Goal: Task Accomplishment & Management: Use online tool/utility

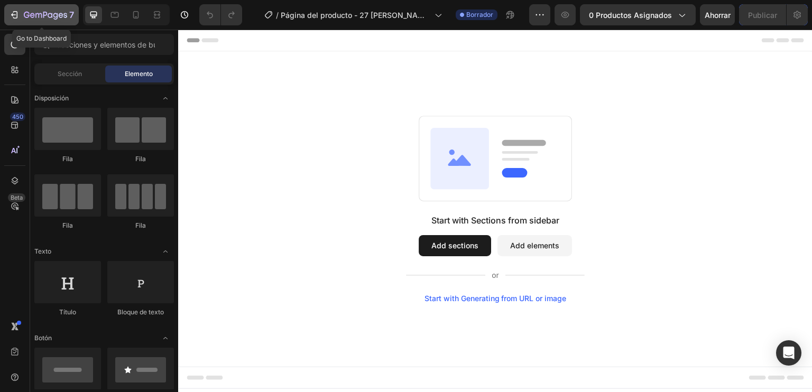
click at [14, 20] on icon "button" at bounding box center [14, 15] width 11 height 11
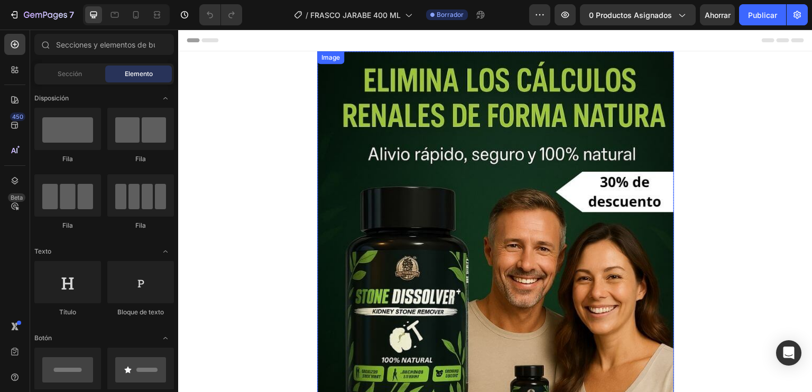
click at [419, 159] on img at bounding box center [495, 288] width 357 height 475
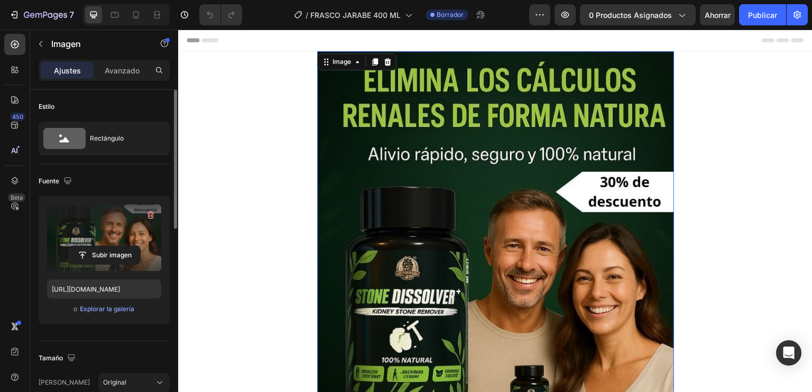
click at [139, 240] on label at bounding box center [104, 237] width 114 height 67
click at [139, 246] on input "file" at bounding box center [104, 255] width 71 height 18
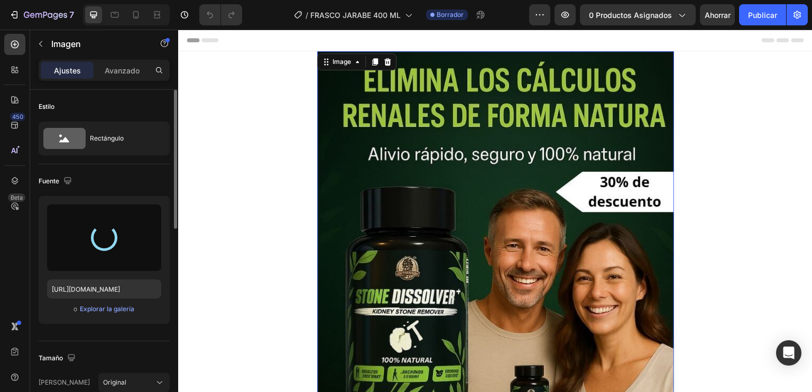
type input "https://cdn.shopify.com/s/files/1/0711/3287/2900/files/gempages_570188481653900…"
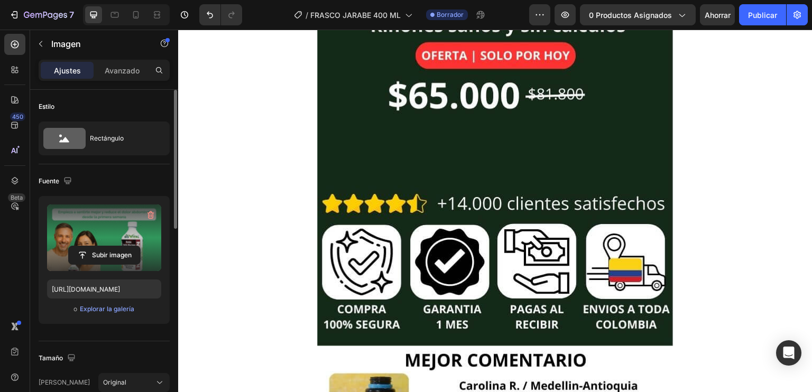
scroll to position [523, 0]
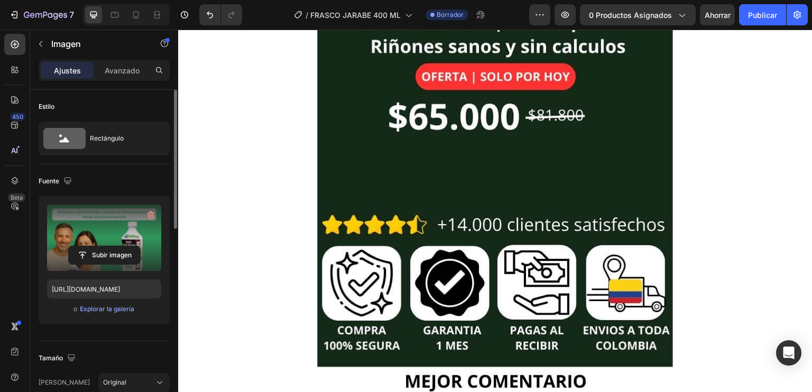
click at [580, 180] on img at bounding box center [495, 241] width 357 height 475
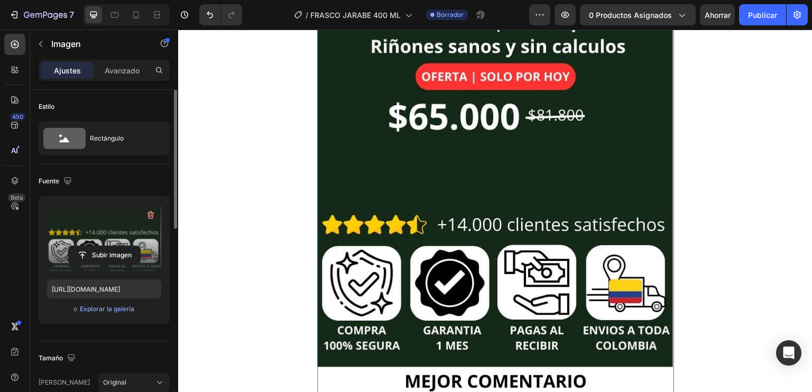
click at [146, 251] on div "Subir imagen" at bounding box center [104, 255] width 114 height 19
click at [109, 247] on input "file" at bounding box center [104, 255] width 71 height 18
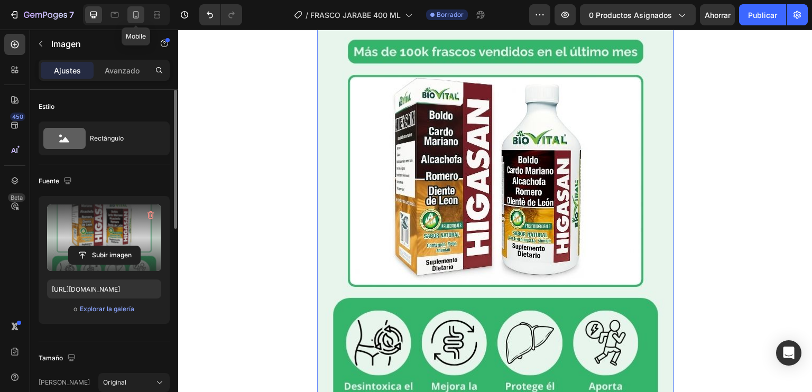
click at [136, 15] on icon at bounding box center [135, 15] width 11 height 11
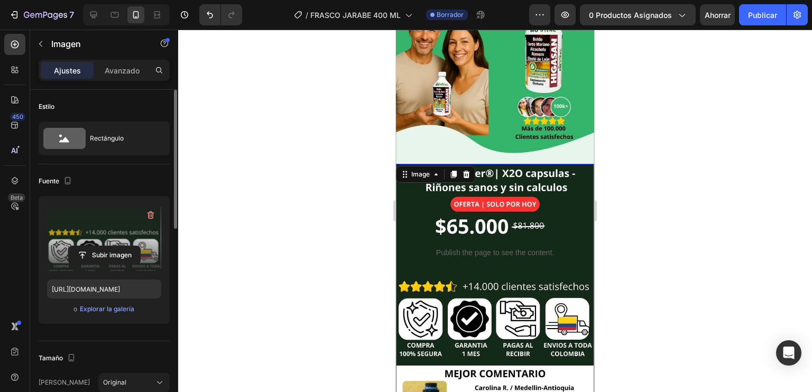
scroll to position [154, 0]
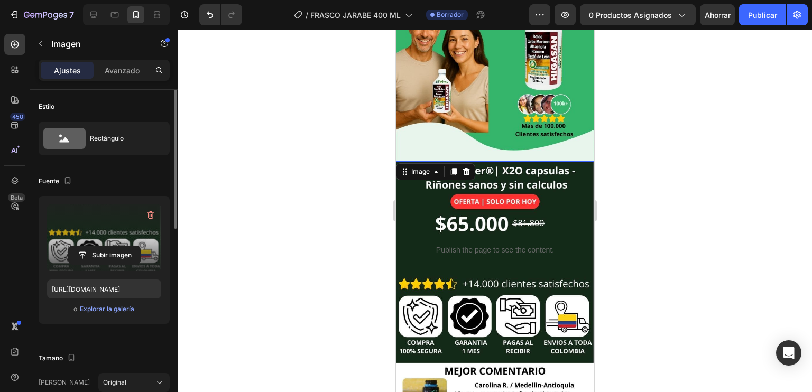
click at [401, 195] on img at bounding box center [495, 293] width 198 height 264
click at [93, 12] on icon at bounding box center [93, 15] width 7 height 7
type input "https://cdn.shopify.com/s/files/1/0711/3287/2900/files/gempages_570188481653900…"
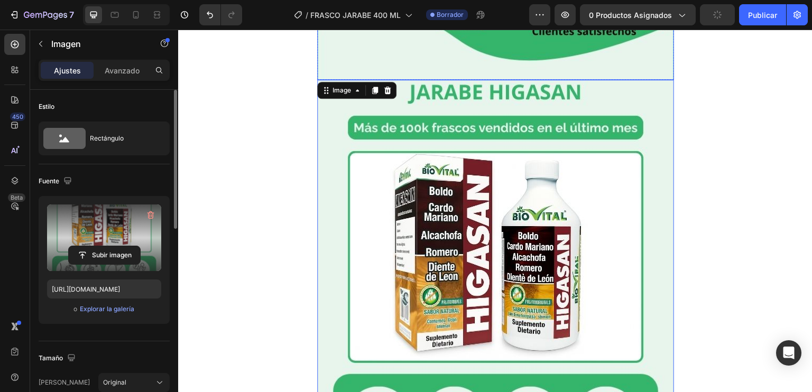
scroll to position [460, 0]
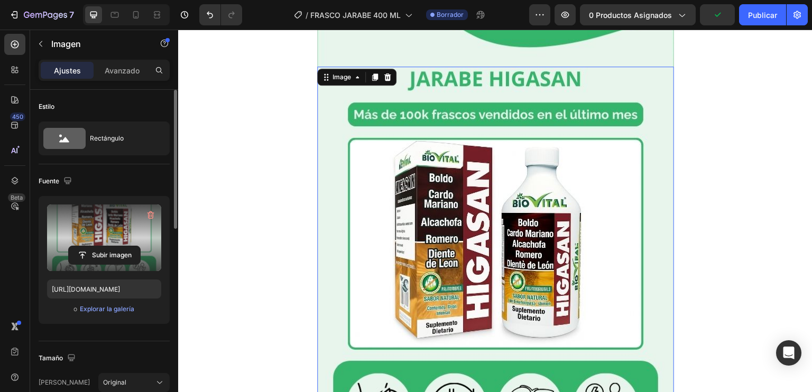
click at [383, 69] on div "Image" at bounding box center [356, 77] width 79 height 17
click at [384, 71] on div at bounding box center [387, 77] width 13 height 13
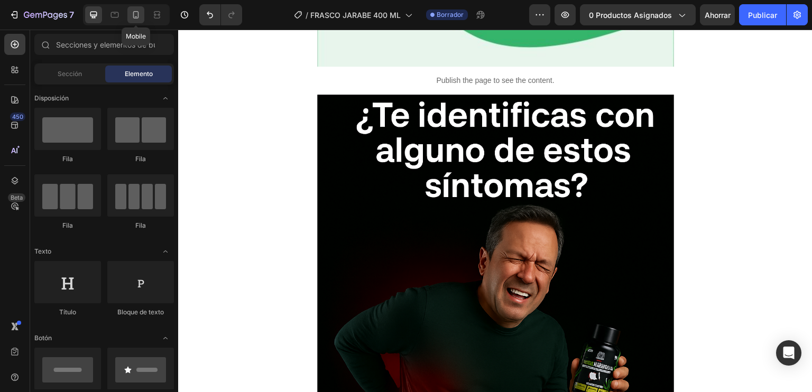
click at [128, 22] on div at bounding box center [135, 14] width 17 height 17
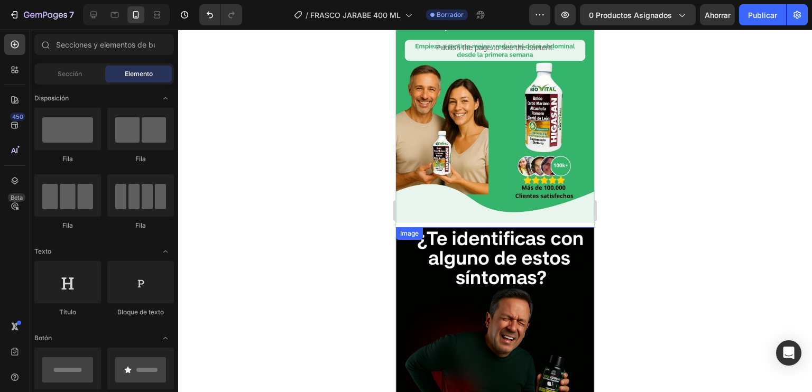
scroll to position [90, 0]
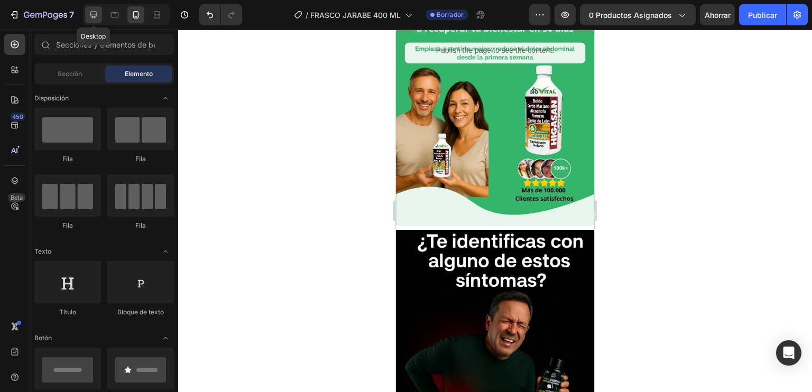
click at [100, 17] on div at bounding box center [93, 14] width 17 height 17
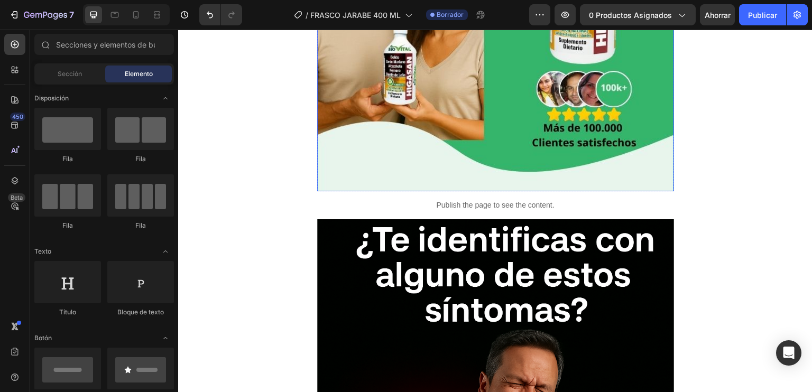
scroll to position [336, 0]
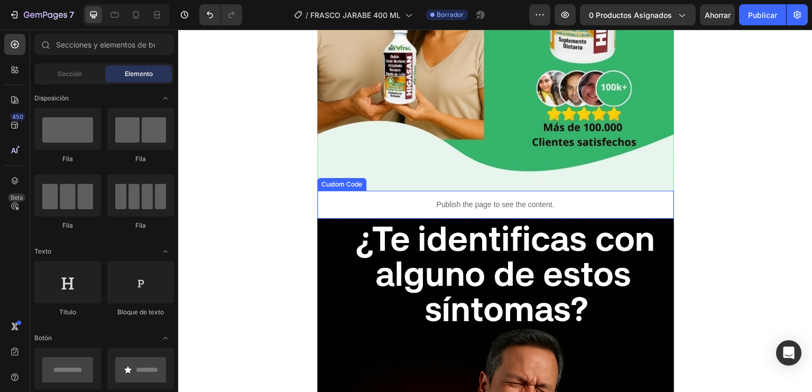
click at [425, 206] on p "Publish the page to see the content." at bounding box center [495, 204] width 357 height 11
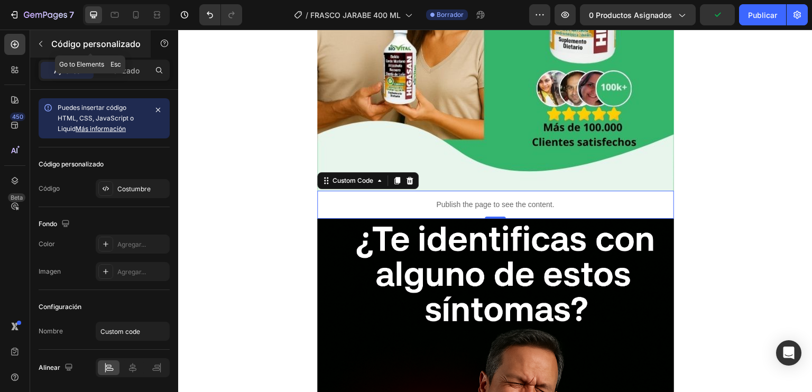
click at [39, 44] on icon "button" at bounding box center [40, 44] width 8 height 8
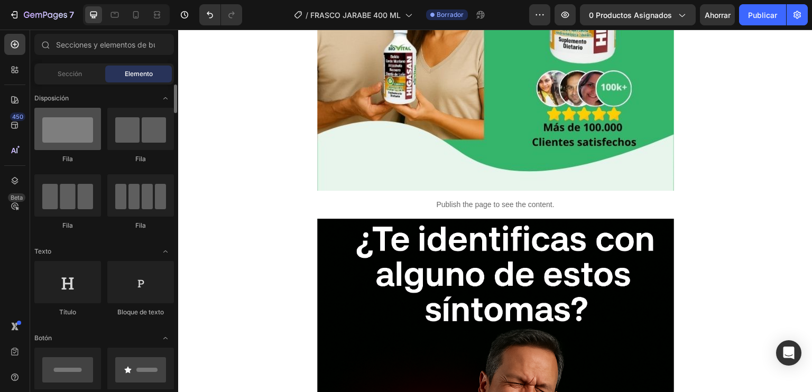
click at [67, 113] on div at bounding box center [67, 129] width 67 height 42
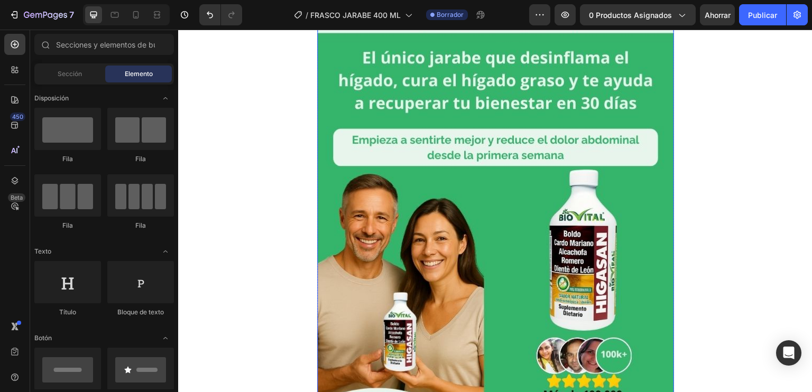
scroll to position [68, 0]
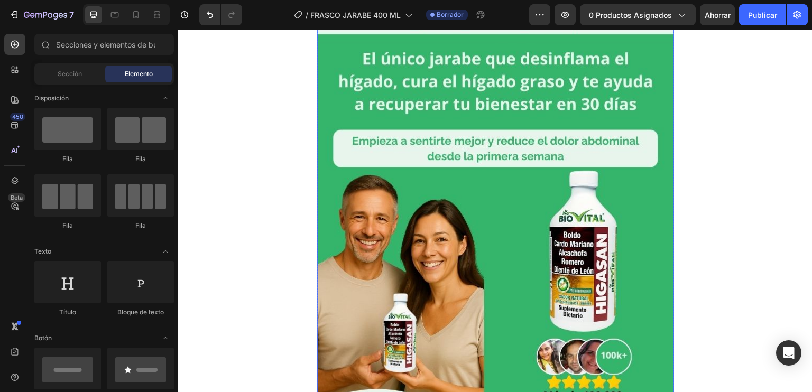
click at [346, 128] on img at bounding box center [495, 221] width 357 height 475
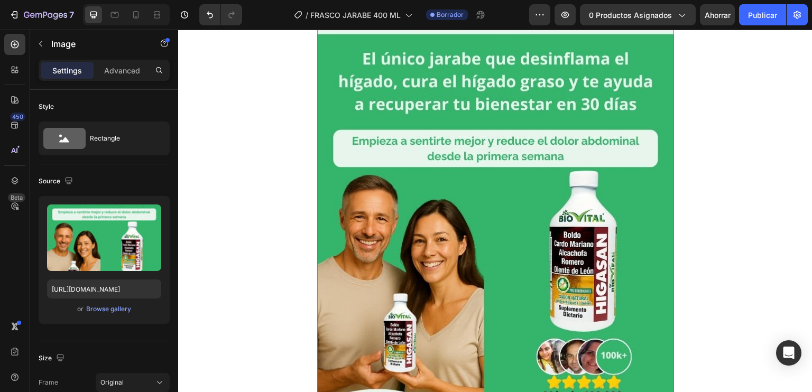
scroll to position [0, 0]
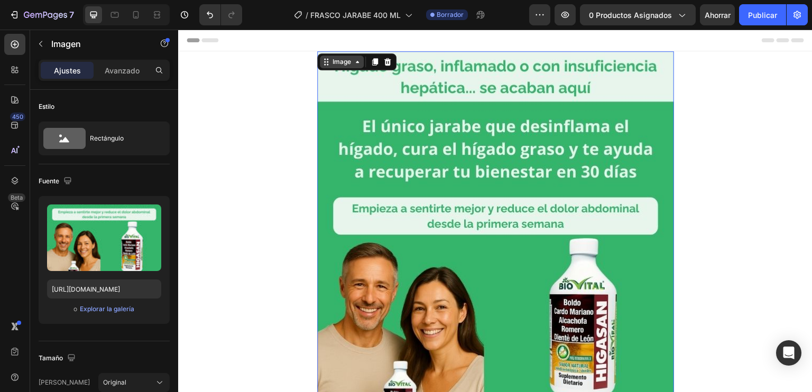
click at [346, 59] on div "Image" at bounding box center [341, 62] width 23 height 10
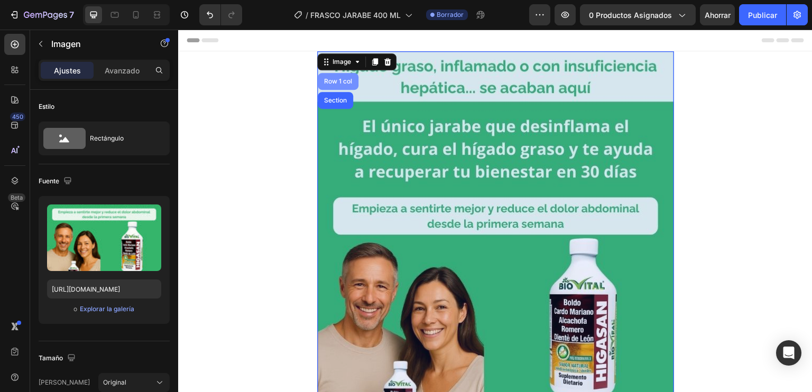
click at [339, 85] on div "Row 1 col" at bounding box center [338, 81] width 41 height 17
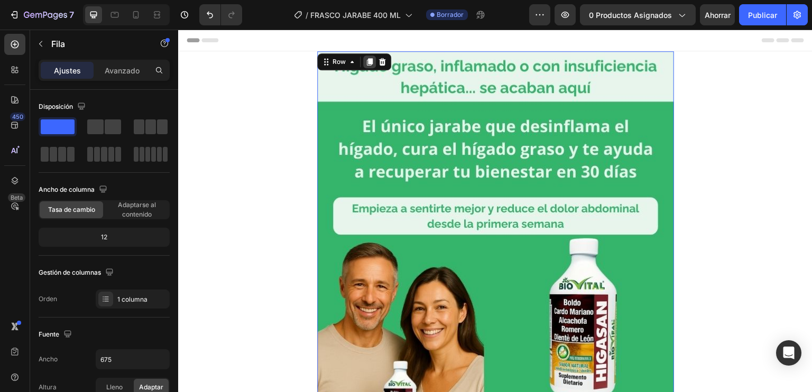
click at [368, 59] on icon at bounding box center [369, 62] width 8 height 8
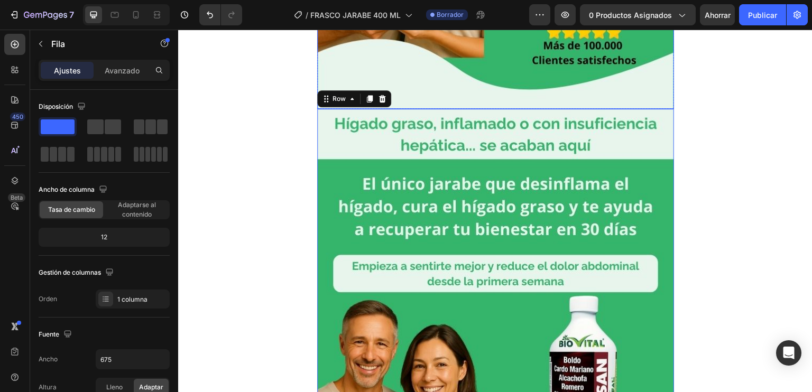
scroll to position [460, 0]
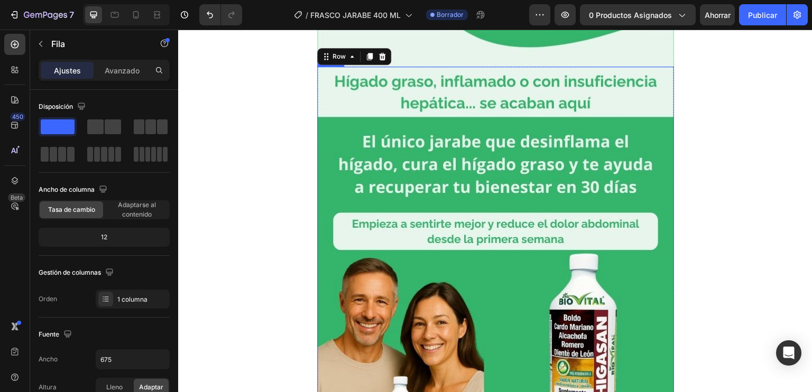
click at [435, 156] on img at bounding box center [495, 304] width 357 height 475
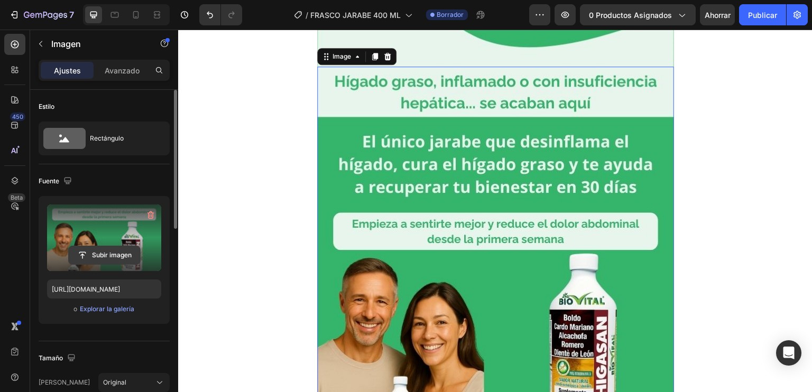
click at [112, 250] on input "file" at bounding box center [104, 255] width 71 height 18
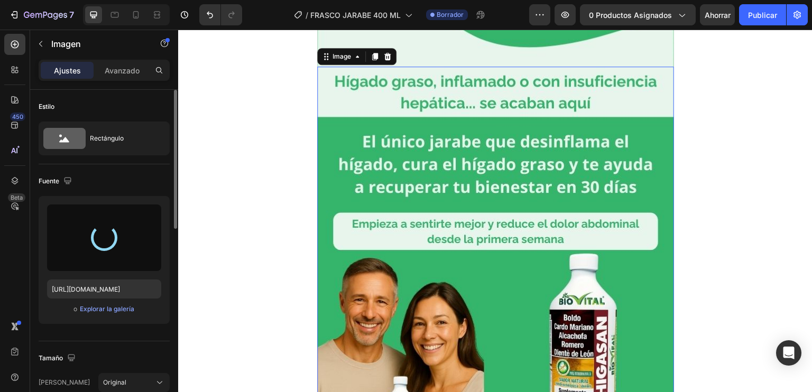
type input "https://cdn.shopify.com/s/files/1/0711/3287/2900/files/gempages_570188481653900…"
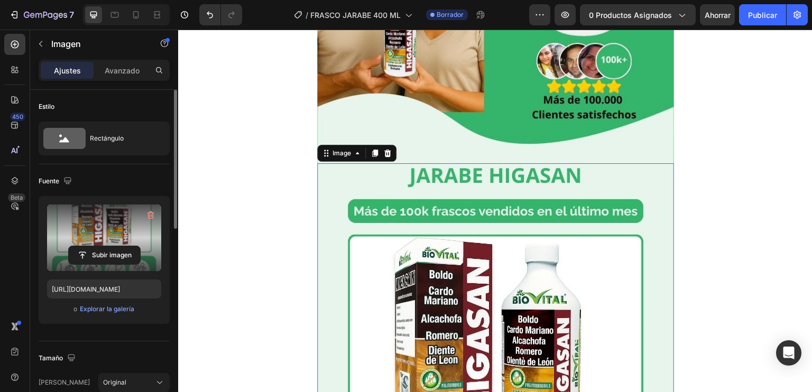
scroll to position [366, 0]
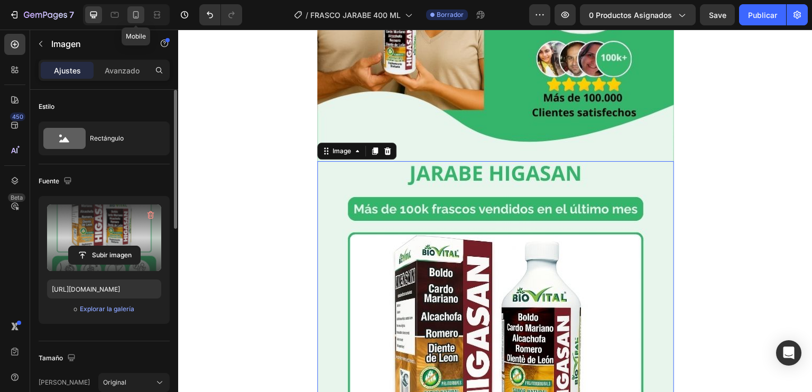
click at [136, 18] on icon at bounding box center [136, 14] width 6 height 7
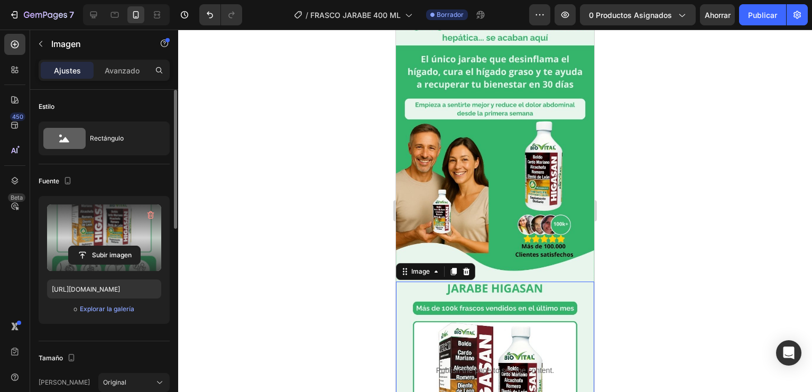
scroll to position [33, 0]
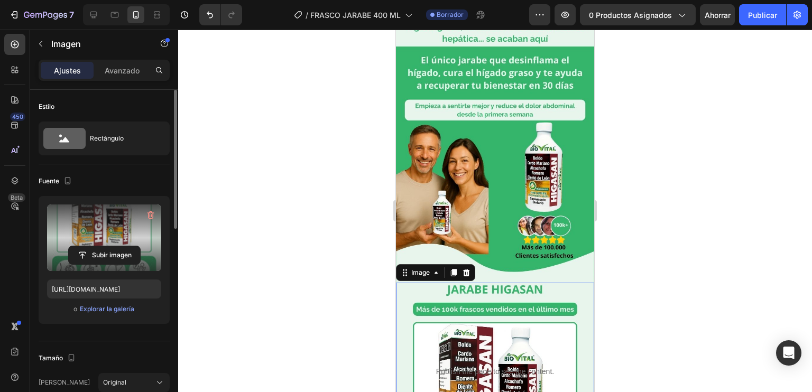
click at [639, 223] on div at bounding box center [494, 211] width 633 height 362
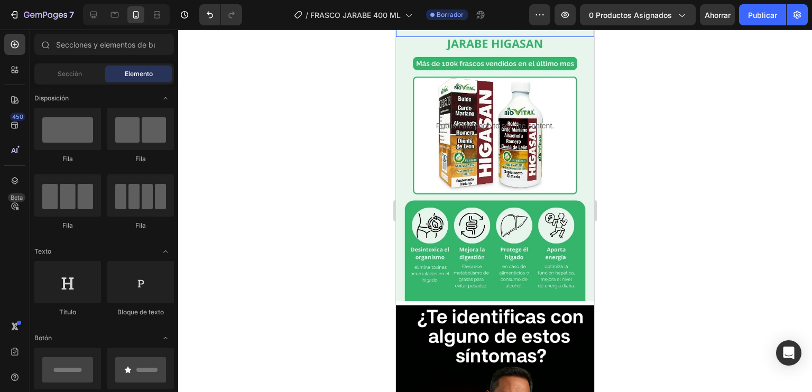
scroll to position [283, 0]
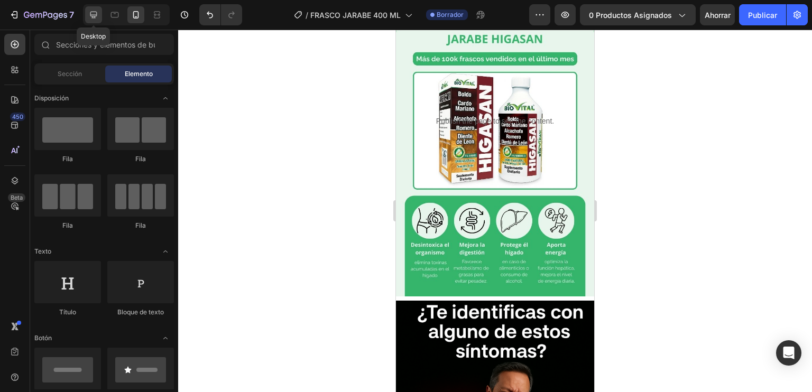
click at [91, 17] on icon at bounding box center [93, 15] width 7 height 7
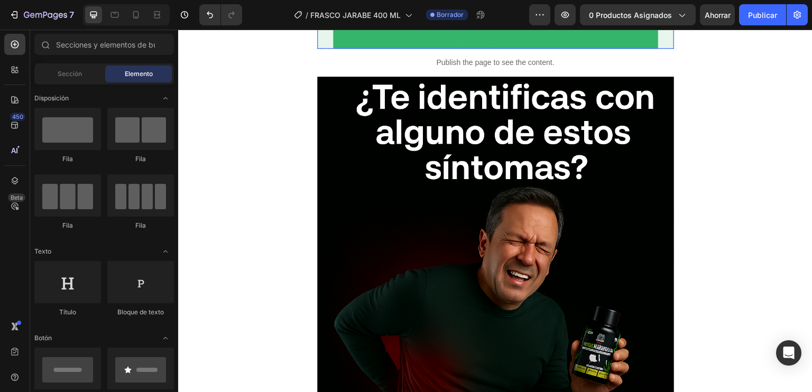
scroll to position [960, 0]
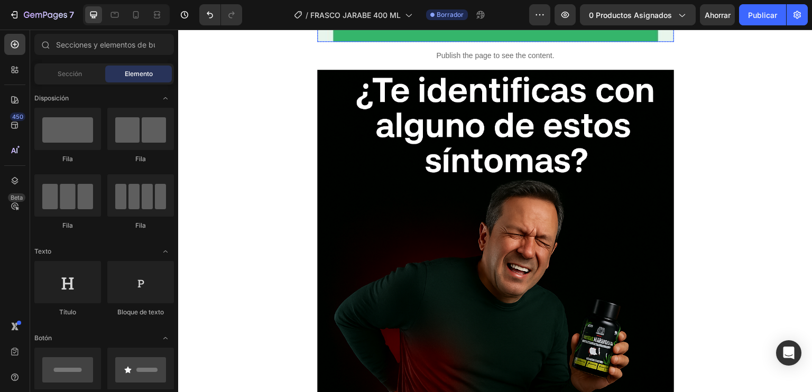
click at [468, 191] on img at bounding box center [495, 337] width 357 height 535
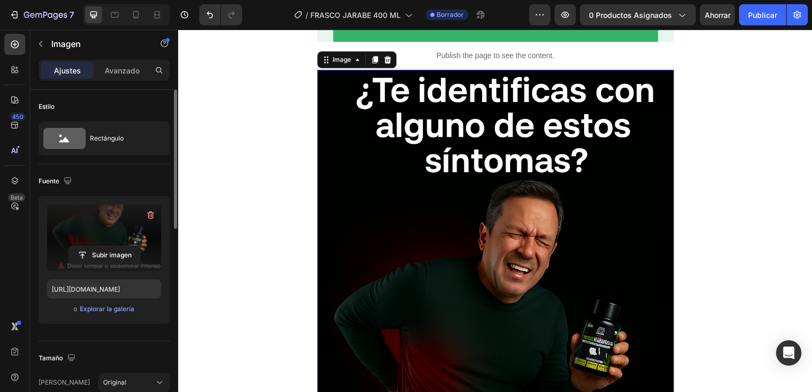
click at [93, 217] on label at bounding box center [104, 237] width 114 height 67
click at [93, 246] on input "file" at bounding box center [104, 255] width 71 height 18
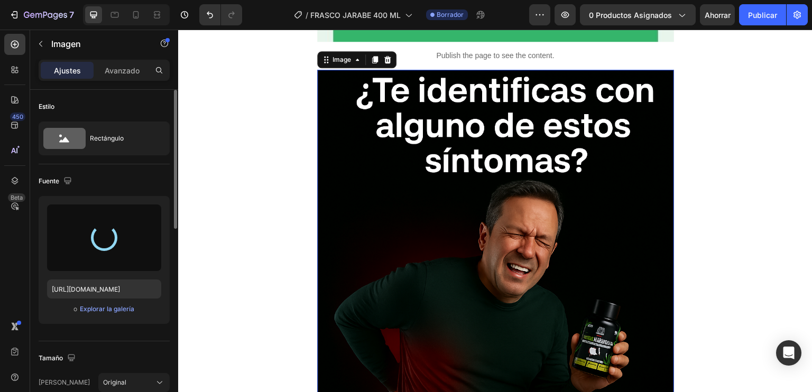
type input "https://cdn.shopify.com/s/files/1/0711/3287/2900/files/gempages_570188481653900…"
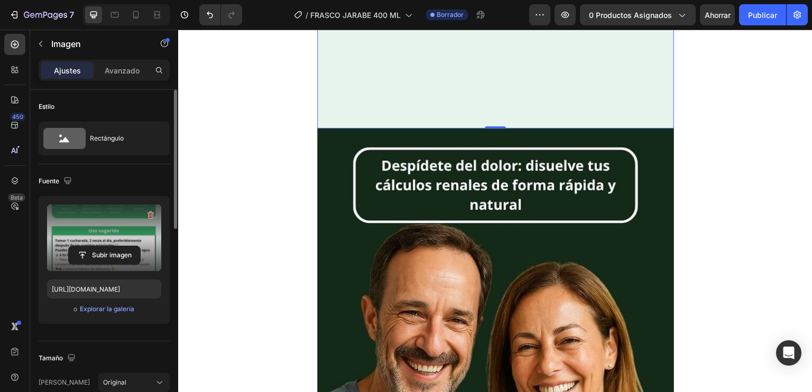
scroll to position [1383, 0]
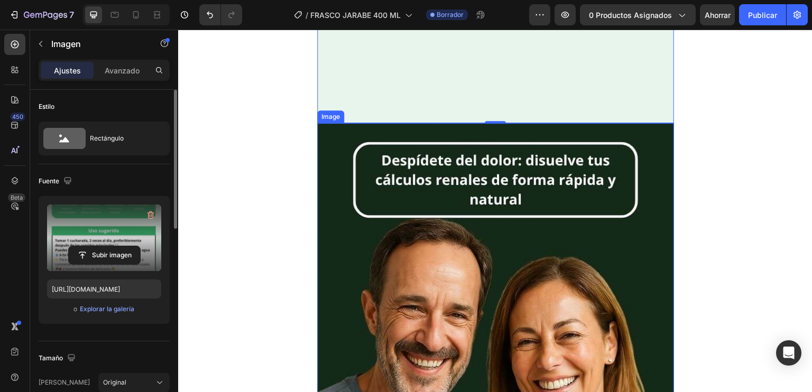
click at [472, 178] on img at bounding box center [495, 360] width 357 height 475
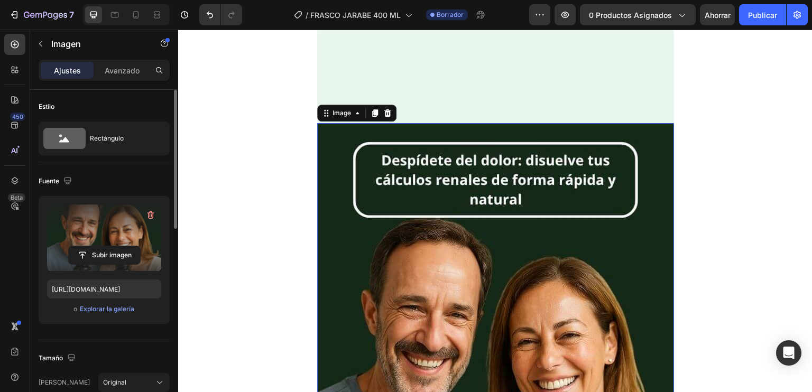
click at [146, 246] on div "Subir imagen" at bounding box center [104, 255] width 114 height 19
click at [115, 255] on input "file" at bounding box center [104, 255] width 71 height 18
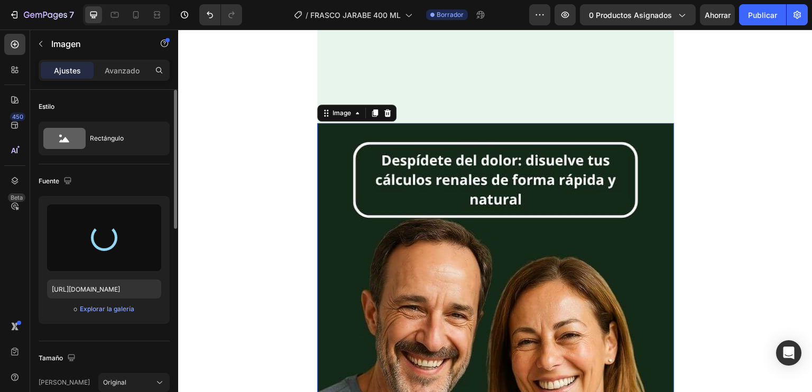
type input "https://cdn.shopify.com/s/files/1/0711/3287/2900/files/gempages_570188481653900…"
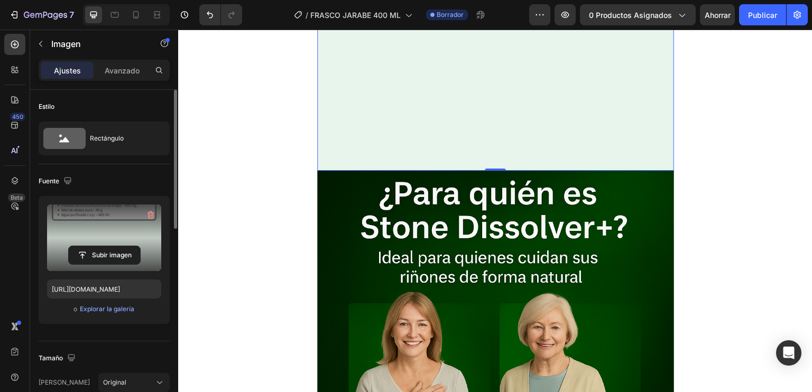
scroll to position [1811, 0]
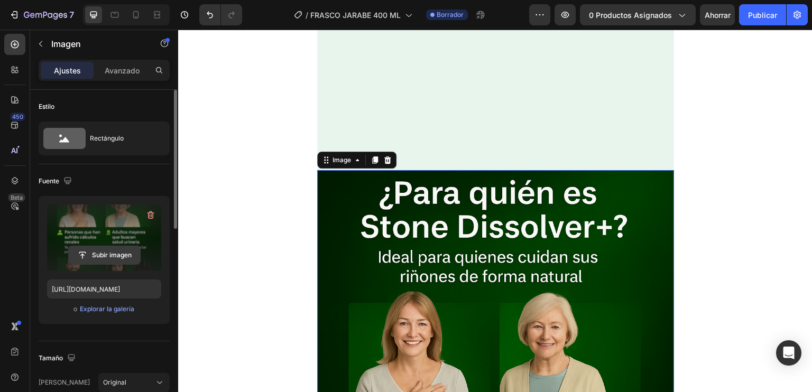
click at [130, 257] on input "file" at bounding box center [104, 255] width 71 height 18
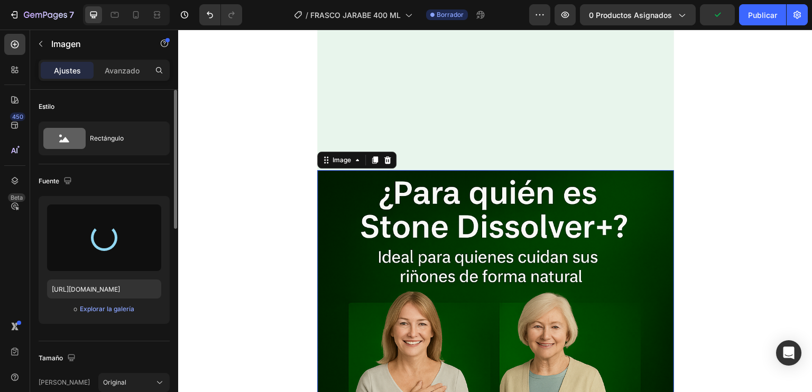
type input "https://cdn.shopify.com/s/files/1/0711/3287/2900/files/gempages_570188481653900…"
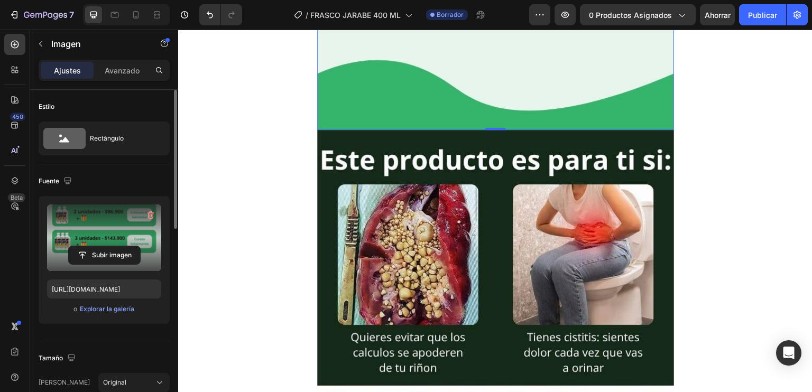
scroll to position [2327, 0]
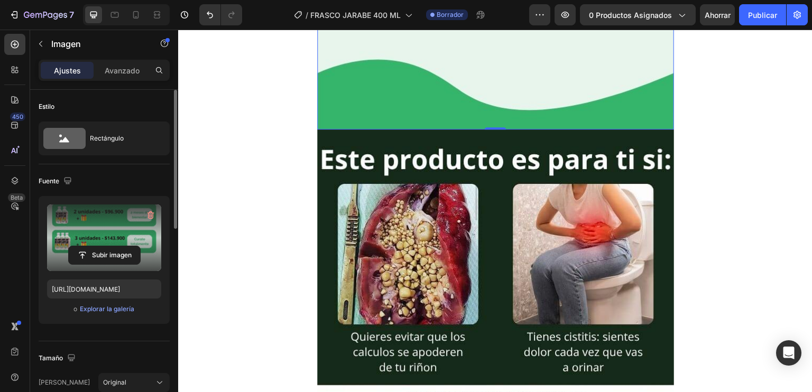
click at [474, 186] on img at bounding box center [495, 366] width 357 height 475
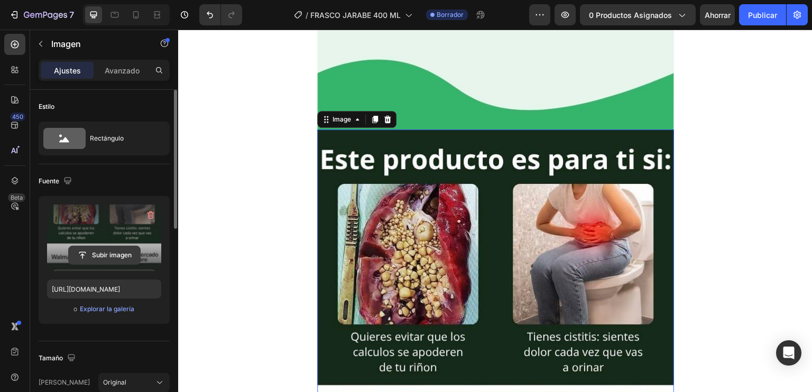
click at [87, 255] on input "file" at bounding box center [104, 255] width 71 height 18
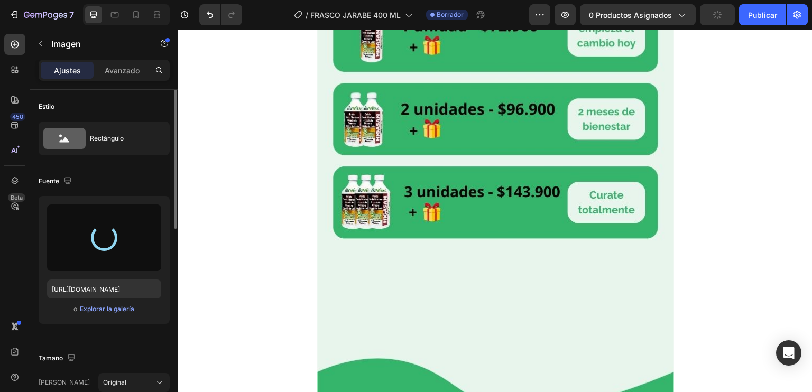
scroll to position [2028, 0]
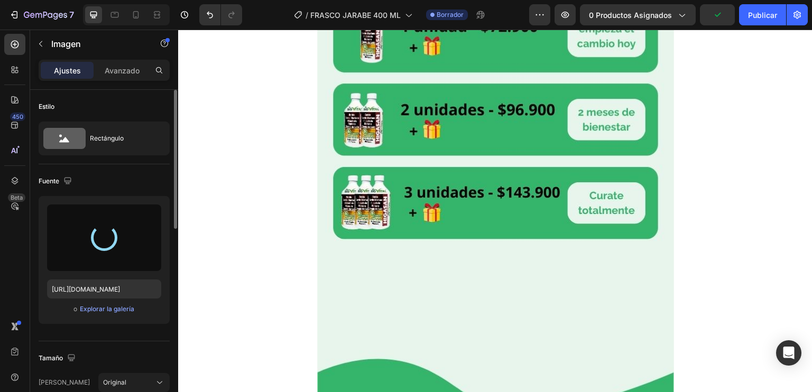
type input "https://cdn.shopify.com/s/files/1/0711/3287/2900/files/gempages_570188481653900…"
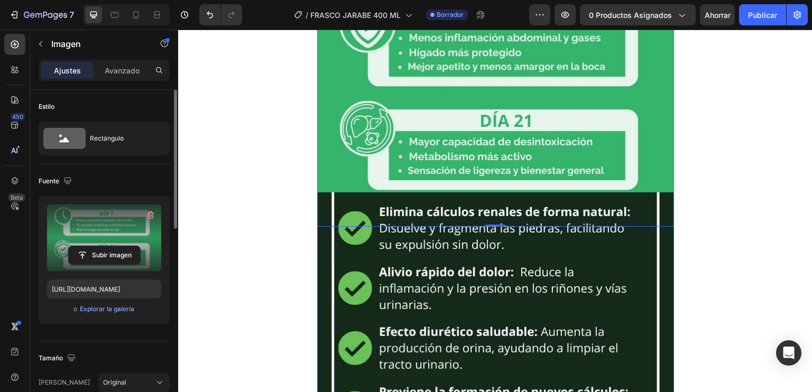
scroll to position [2774, 0]
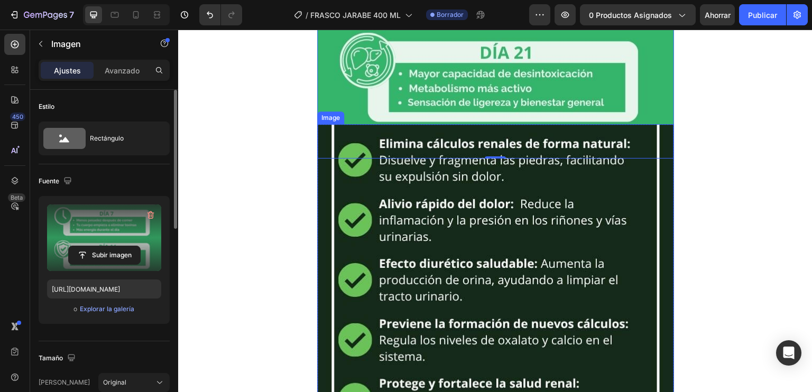
click at [425, 162] on img at bounding box center [495, 361] width 357 height 475
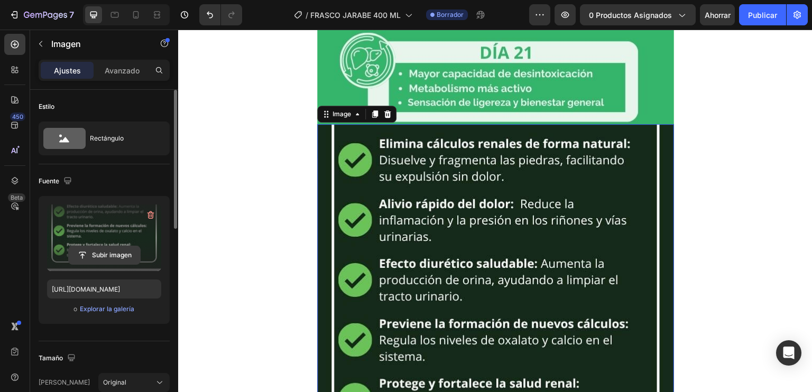
click at [110, 246] on input "file" at bounding box center [104, 255] width 71 height 18
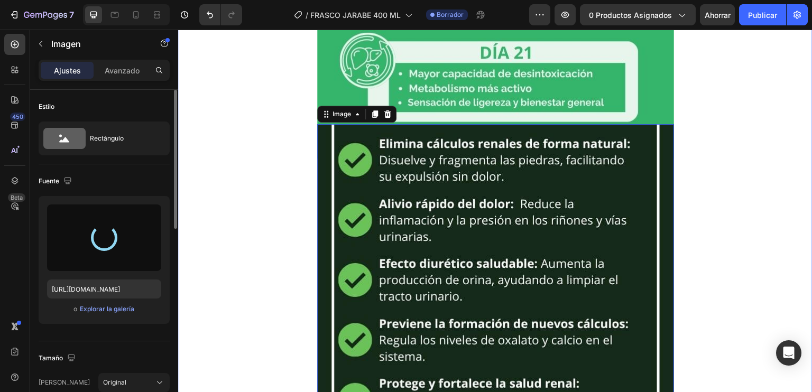
type input "https://cdn.shopify.com/s/files/1/0711/3287/2900/files/gempages_570188481653900…"
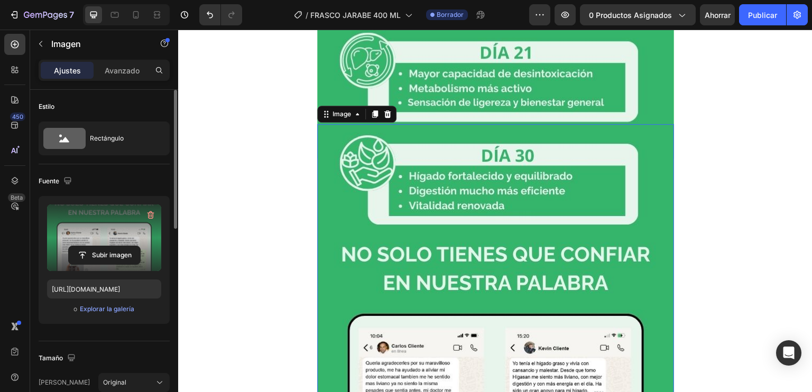
click at [472, 184] on img at bounding box center [495, 361] width 357 height 475
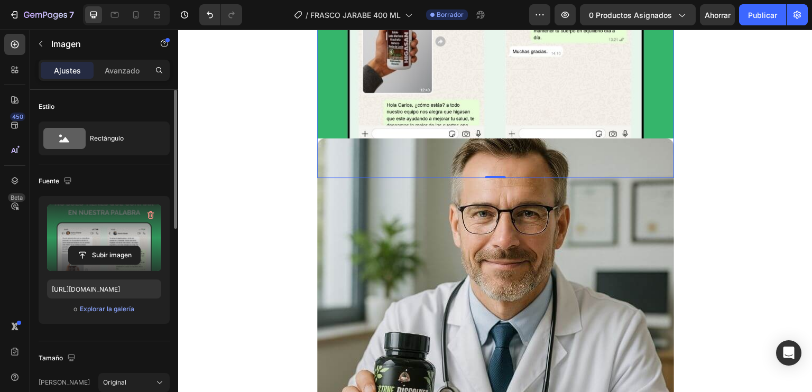
scroll to position [3202, 0]
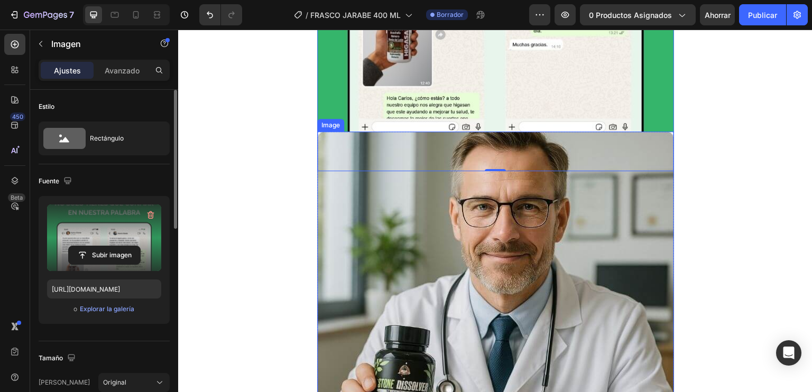
click at [434, 178] on img at bounding box center [495, 369] width 357 height 475
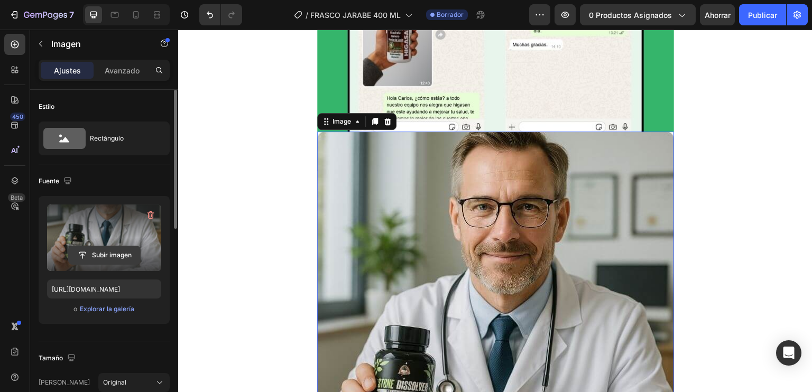
click at [103, 262] on input "file" at bounding box center [104, 255] width 71 height 18
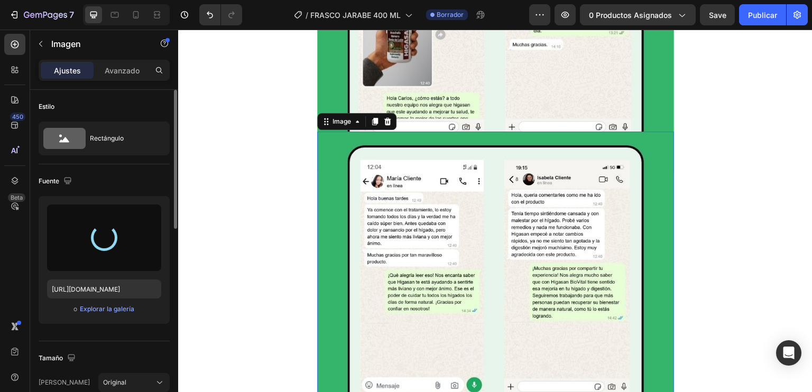
type input "https://cdn.shopify.com/s/files/1/0711/3287/2900/files/gempages_570188481653900…"
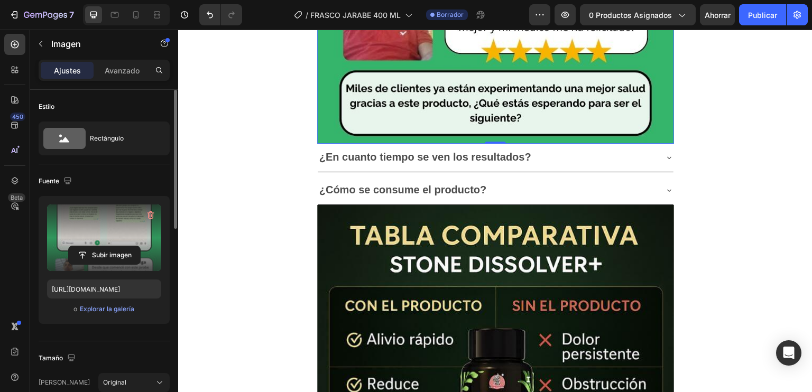
scroll to position [3666, 0]
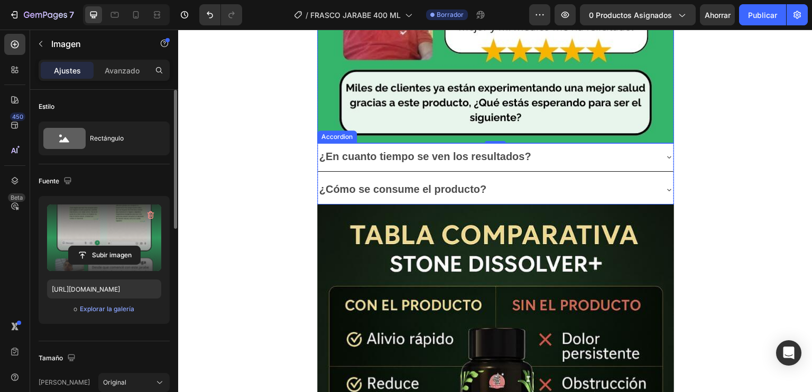
click at [364, 167] on div "¿En cuanto tiempo se ven los resultados?" at bounding box center [496, 157] width 356 height 28
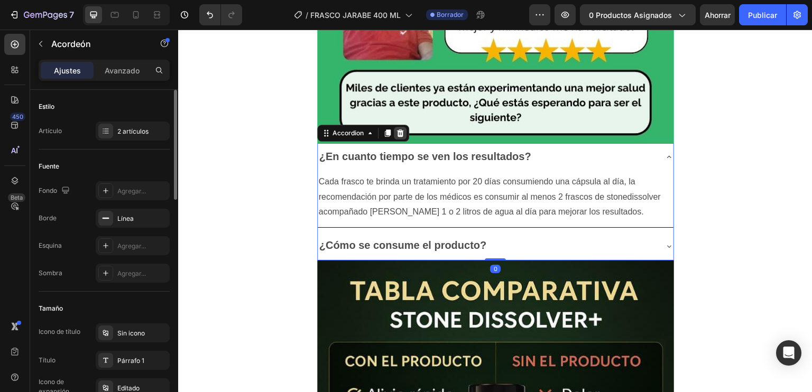
click at [396, 129] on icon at bounding box center [400, 133] width 8 height 8
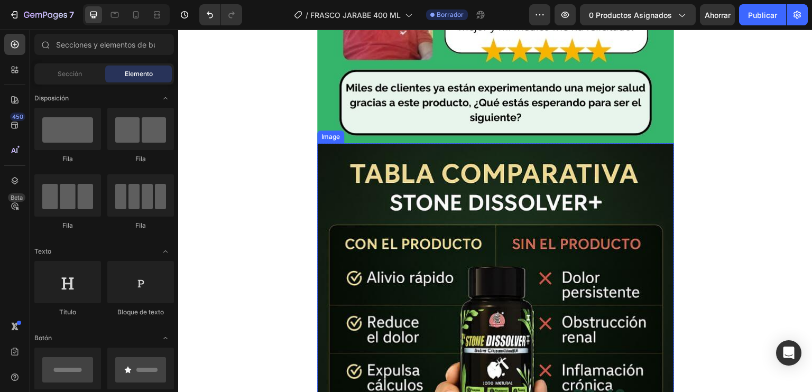
click at [400, 171] on img at bounding box center [495, 380] width 357 height 475
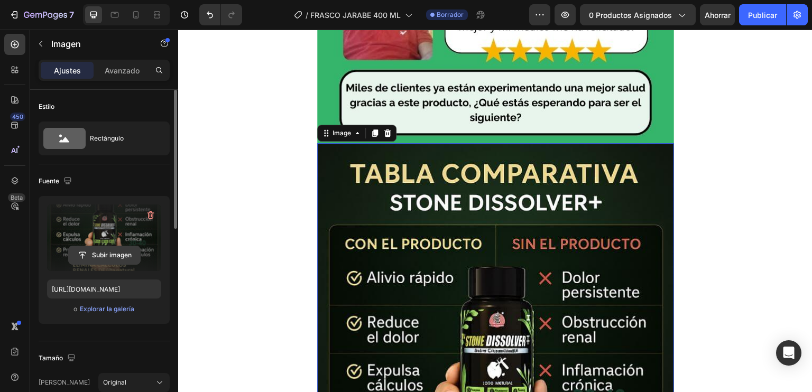
click at [133, 249] on input "file" at bounding box center [104, 255] width 71 height 18
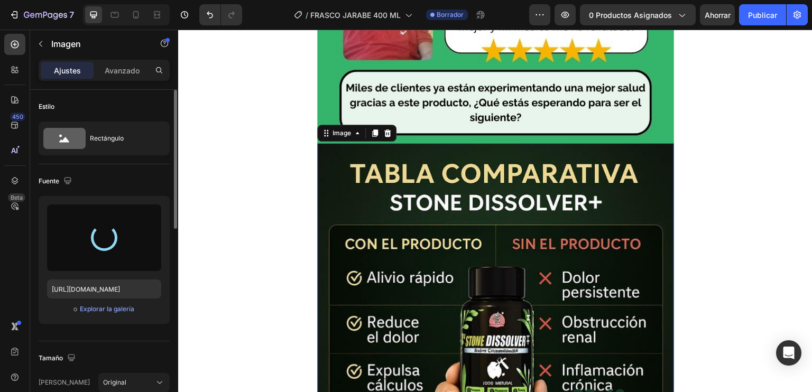
type input "https://cdn.shopify.com/s/files/1/0711/3287/2900/files/gempages_570188481653900…"
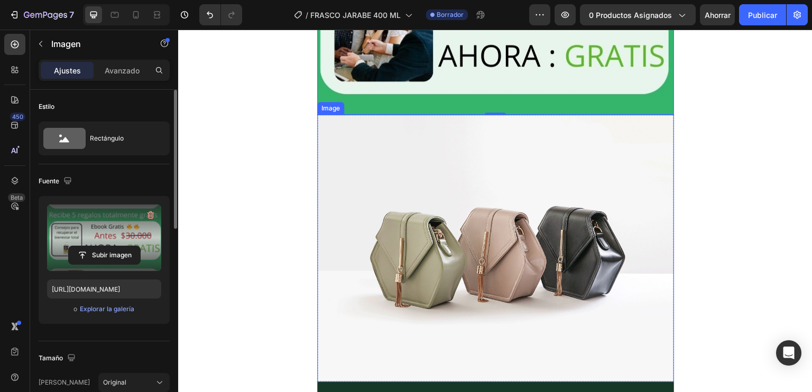
scroll to position [4171, 0]
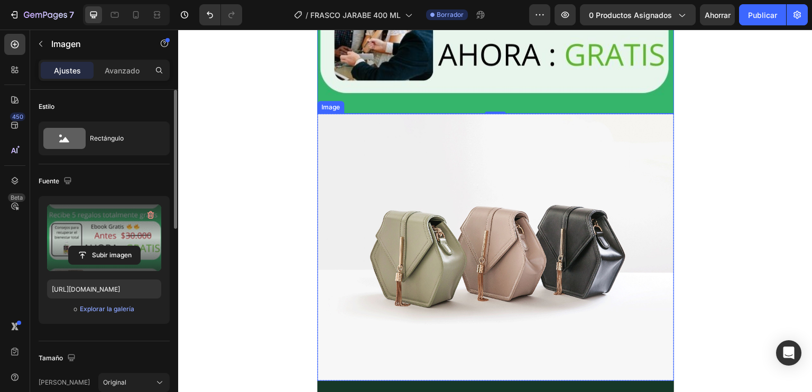
click at [437, 192] on img at bounding box center [495, 247] width 357 height 267
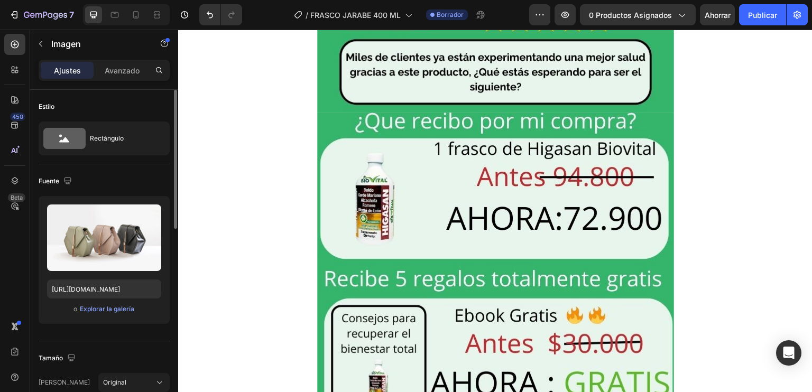
scroll to position [3696, 0]
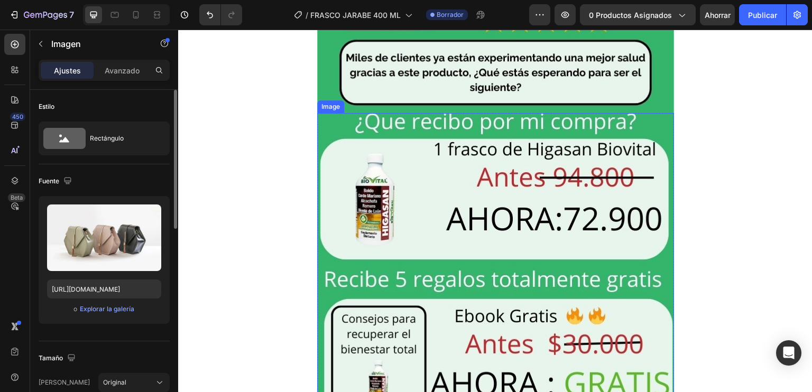
click at [387, 128] on img at bounding box center [495, 350] width 357 height 475
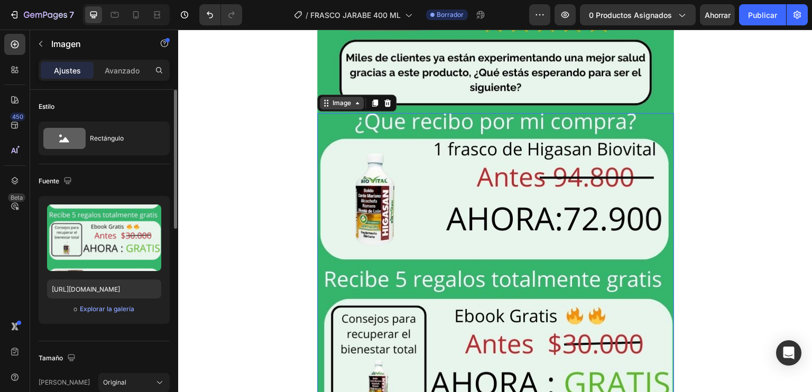
click at [342, 105] on div "Image" at bounding box center [341, 103] width 23 height 10
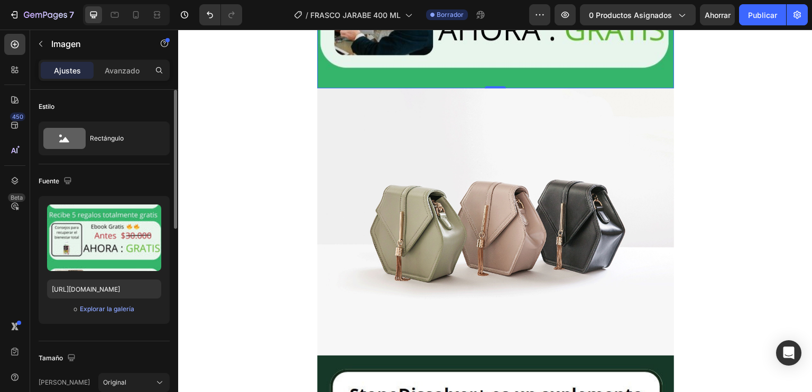
scroll to position [4222, 0]
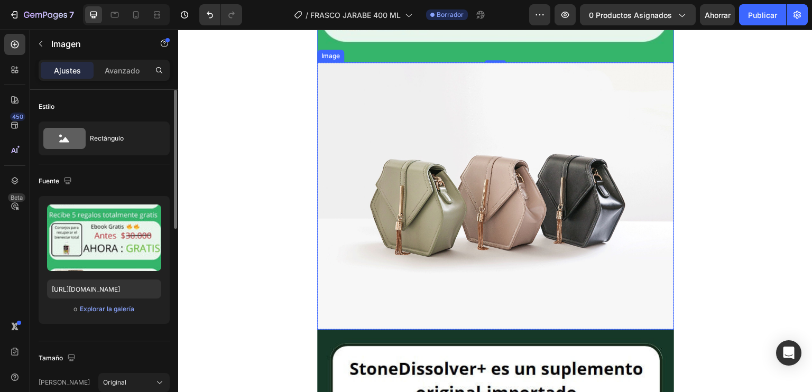
click at [461, 188] on img at bounding box center [495, 195] width 357 height 267
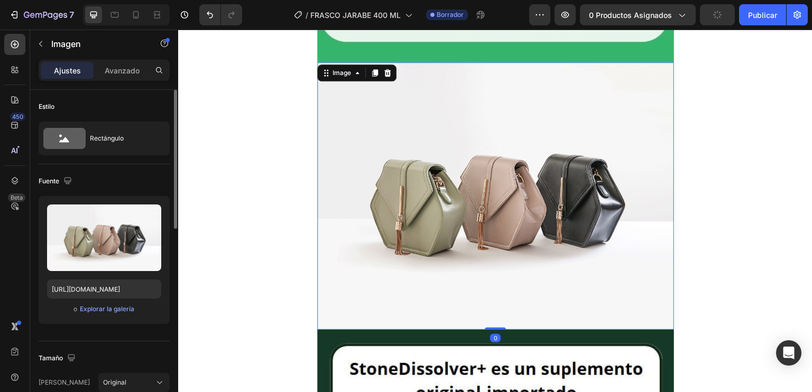
click at [336, 80] on div "Image" at bounding box center [356, 72] width 79 height 17
click at [335, 74] on div "Image" at bounding box center [341, 73] width 23 height 10
click at [450, 134] on img at bounding box center [495, 195] width 357 height 267
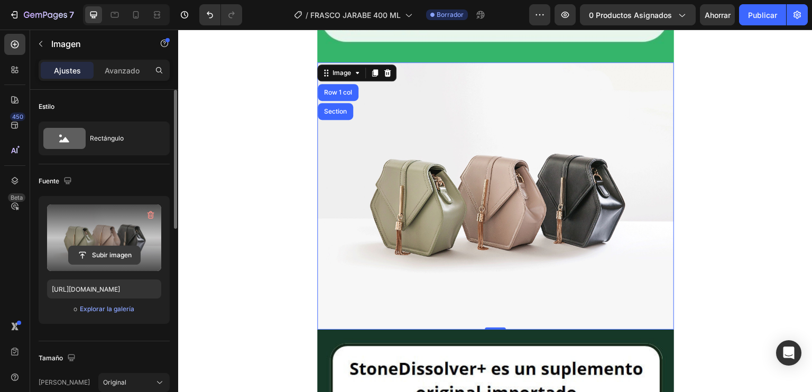
click at [116, 255] on input "file" at bounding box center [104, 255] width 71 height 18
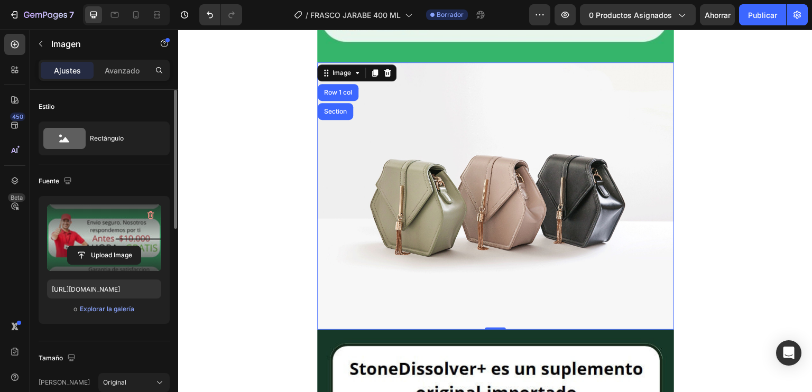
type input "https://cdn.shopify.com/s/files/1/0711/3287/2900/files/gempages_570188481653900…"
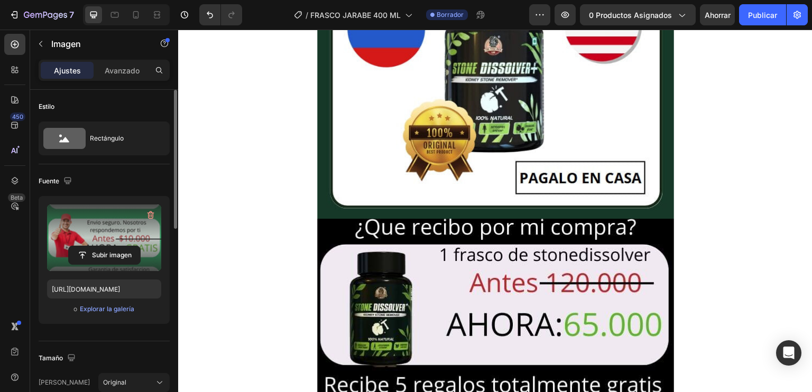
scroll to position [4886, 0]
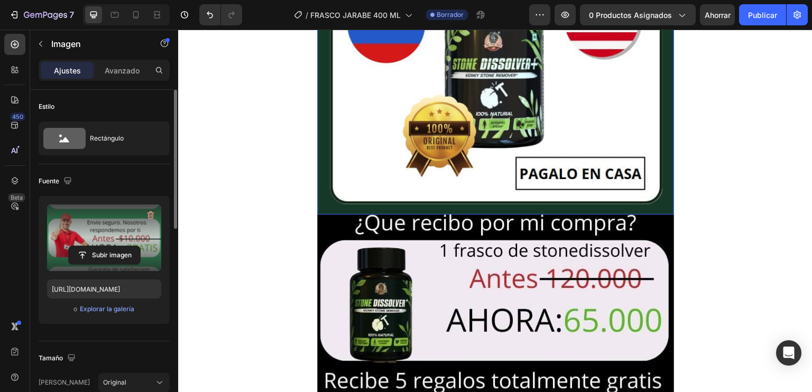
click at [462, 105] on img at bounding box center [495, 44] width 357 height 341
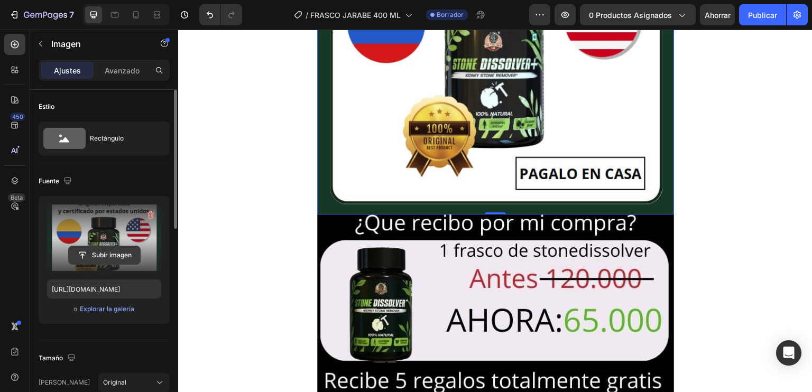
click at [120, 262] on input "file" at bounding box center [104, 255] width 71 height 18
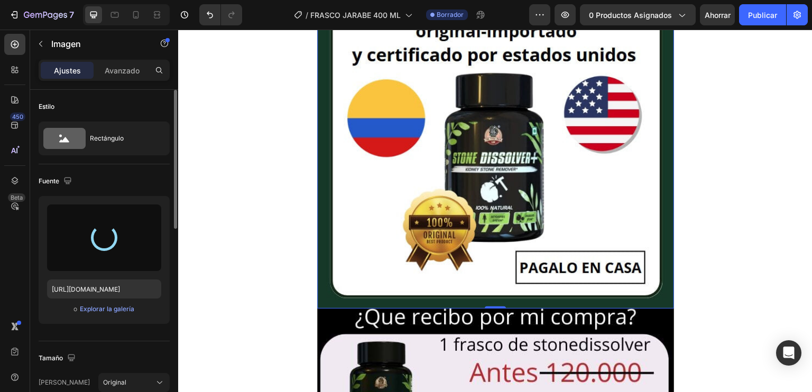
scroll to position [4846, 0]
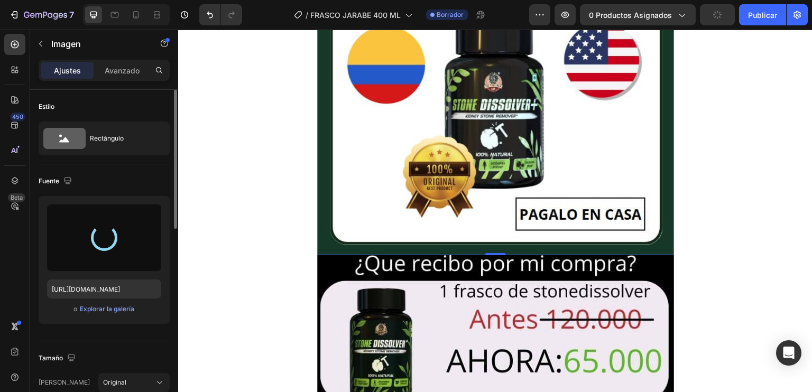
type input "https://cdn.shopify.com/s/files/1/0711/3287/2900/files/gempages_570188481653900…"
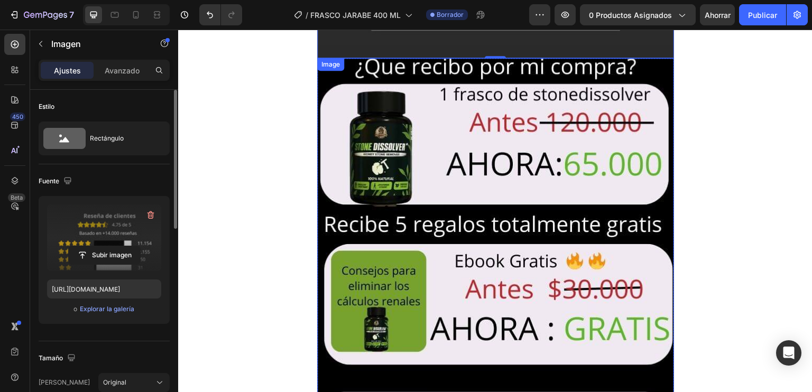
scroll to position [5178, 0]
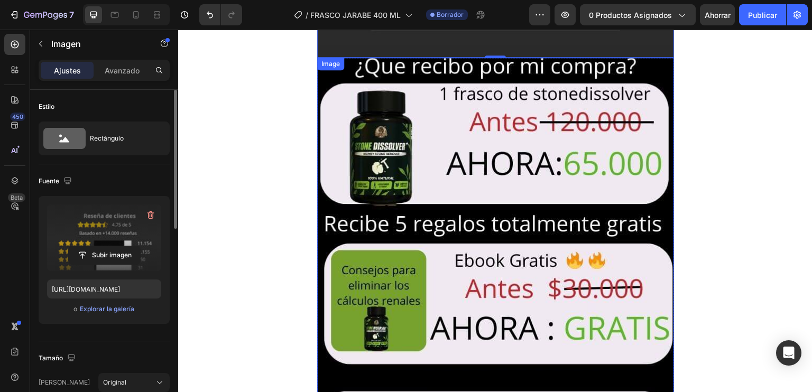
click at [498, 129] on img at bounding box center [495, 295] width 357 height 475
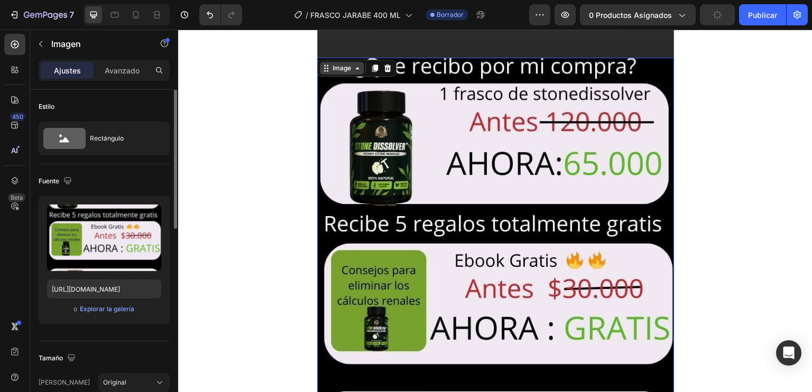
click at [349, 62] on div "Image" at bounding box center [342, 68] width 44 height 13
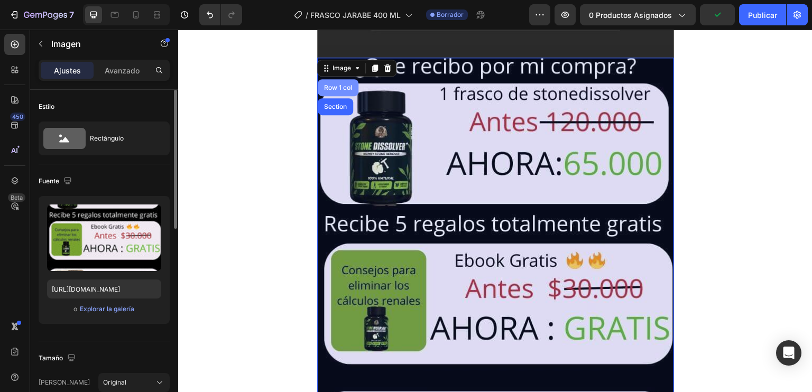
click at [339, 79] on div "Row 1 col" at bounding box center [338, 87] width 41 height 17
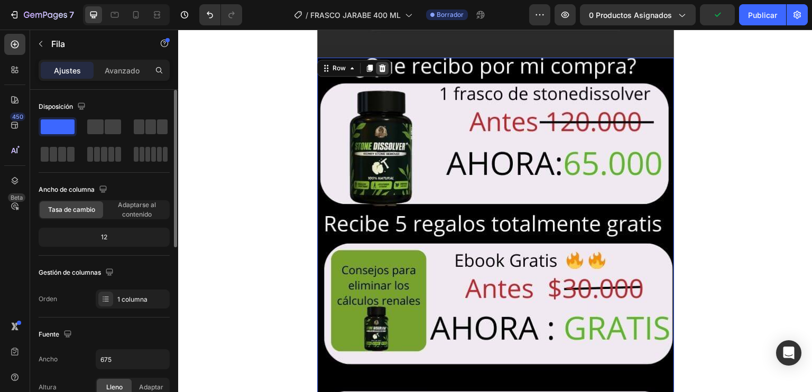
click at [378, 66] on icon at bounding box center [382, 68] width 8 height 8
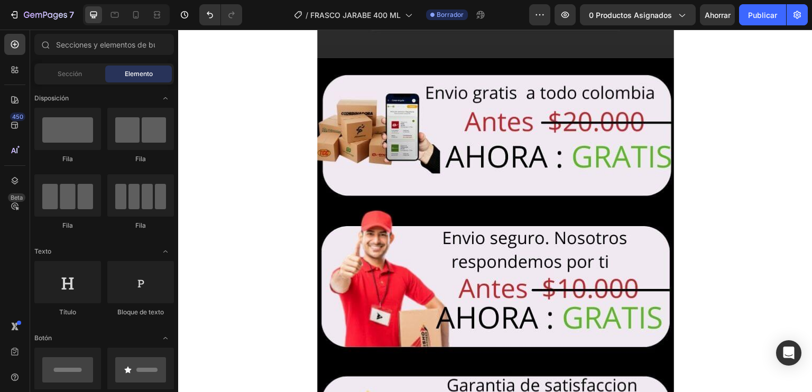
click at [368, 71] on img at bounding box center [495, 295] width 357 height 475
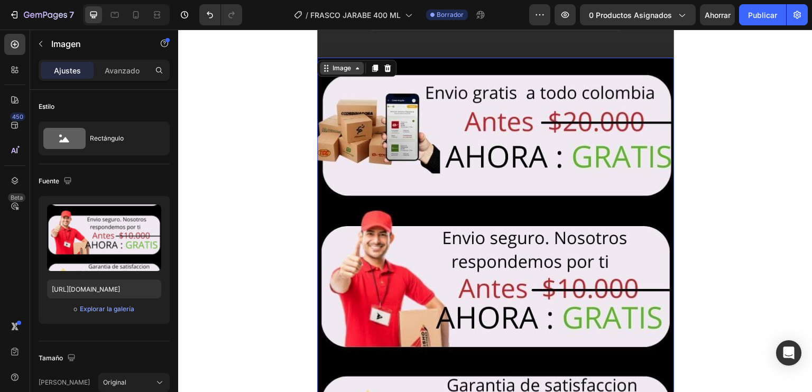
click at [347, 67] on div "Image" at bounding box center [341, 68] width 23 height 10
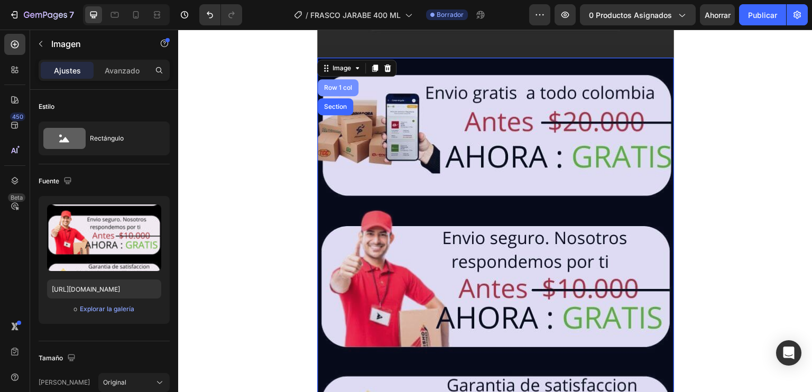
click at [344, 88] on div "Row 1 col" at bounding box center [338, 88] width 32 height 6
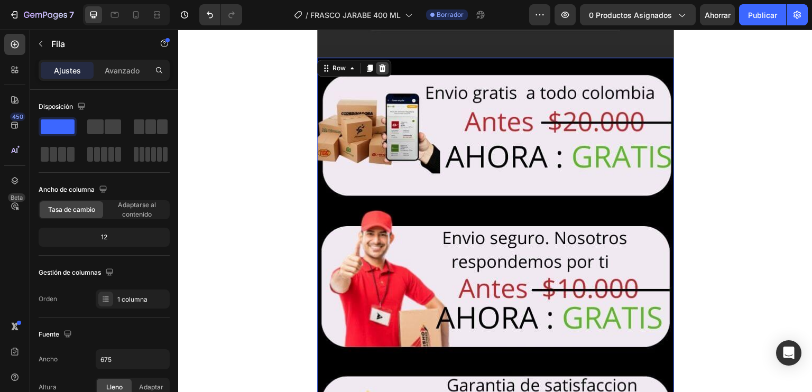
click at [379, 65] on icon at bounding box center [381, 67] width 7 height 7
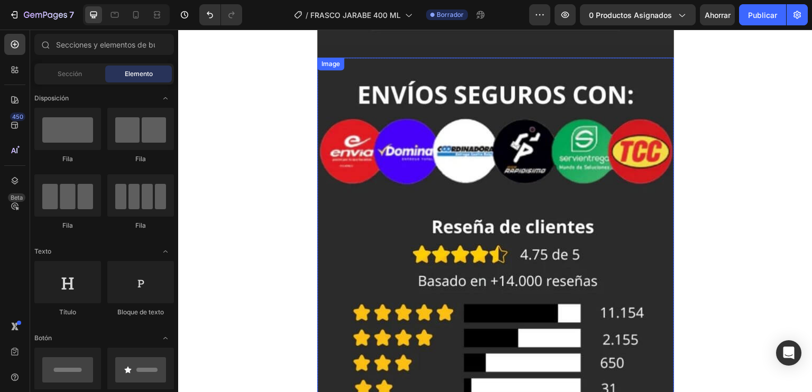
click at [388, 111] on img at bounding box center [495, 295] width 357 height 475
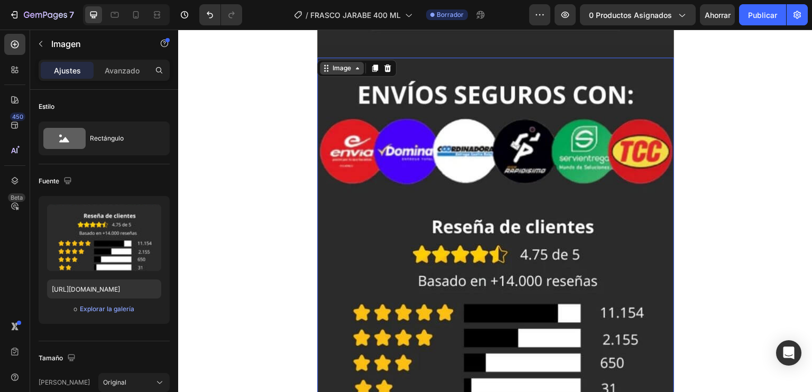
click at [340, 70] on div "Image" at bounding box center [341, 68] width 23 height 10
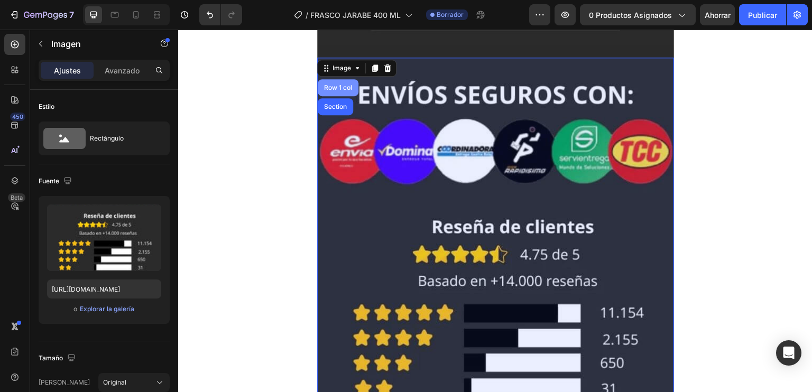
click at [339, 93] on div "Row 1 col" at bounding box center [338, 87] width 41 height 17
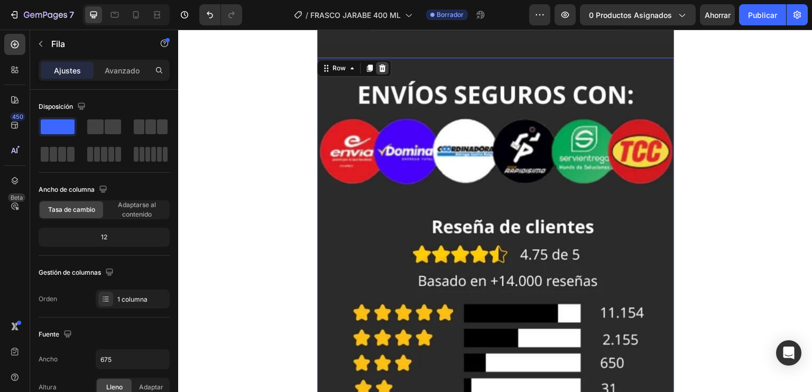
click at [378, 70] on icon at bounding box center [381, 67] width 7 height 7
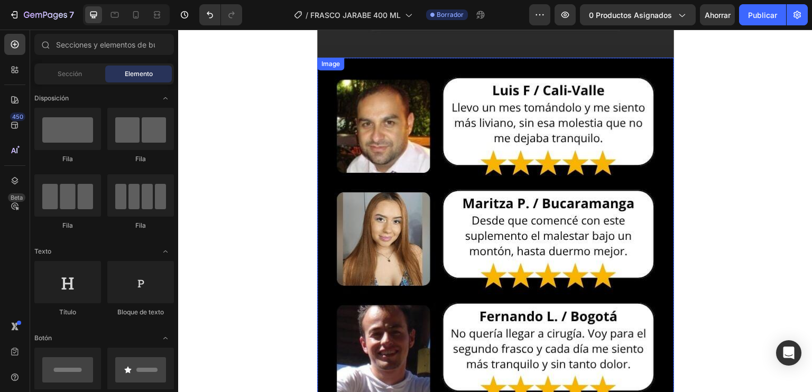
click at [383, 98] on img at bounding box center [495, 295] width 357 height 475
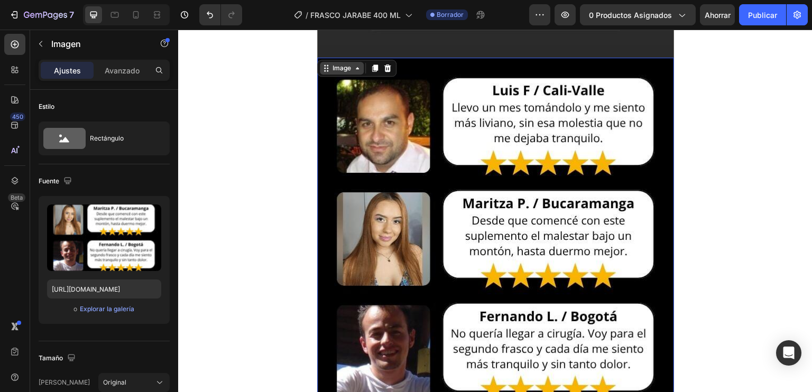
click at [337, 66] on div "Image" at bounding box center [341, 68] width 23 height 10
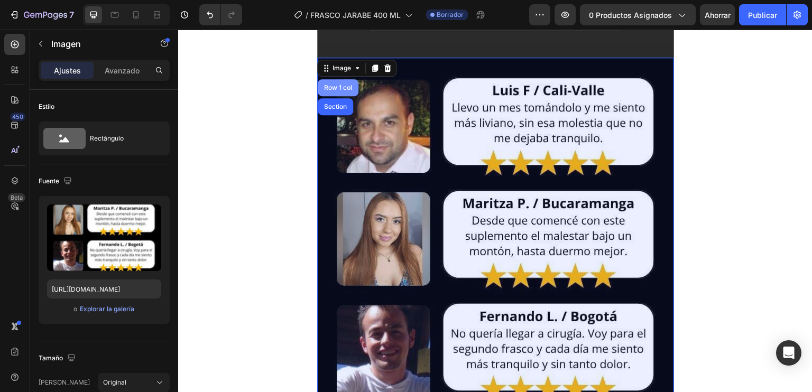
click at [338, 79] on div "Row 1 col" at bounding box center [338, 87] width 41 height 17
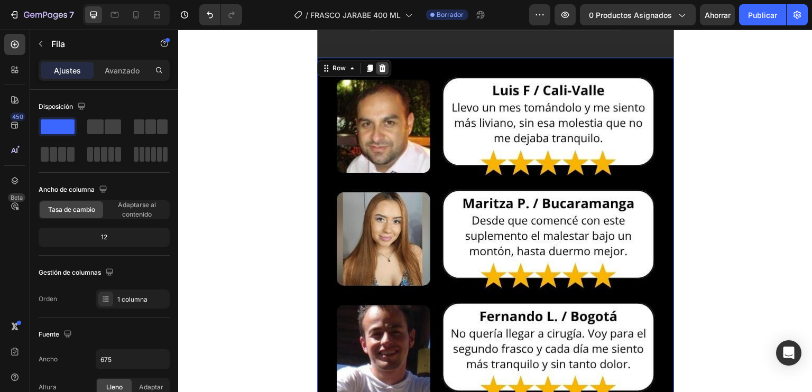
click at [376, 63] on div at bounding box center [382, 68] width 13 height 13
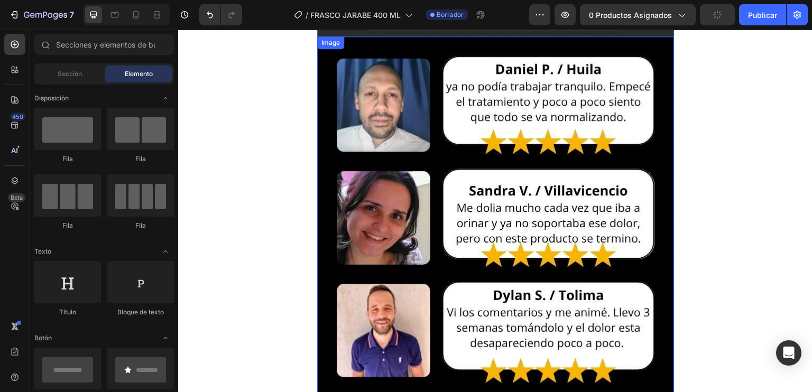
click at [379, 74] on img at bounding box center [495, 273] width 357 height 475
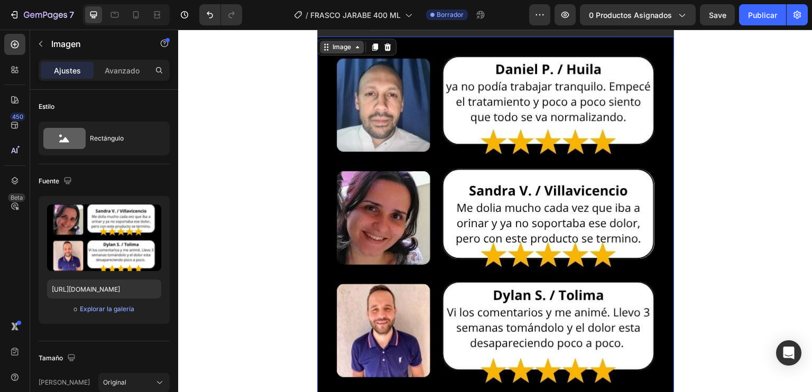
click at [349, 52] on div "Image" at bounding box center [342, 47] width 44 height 13
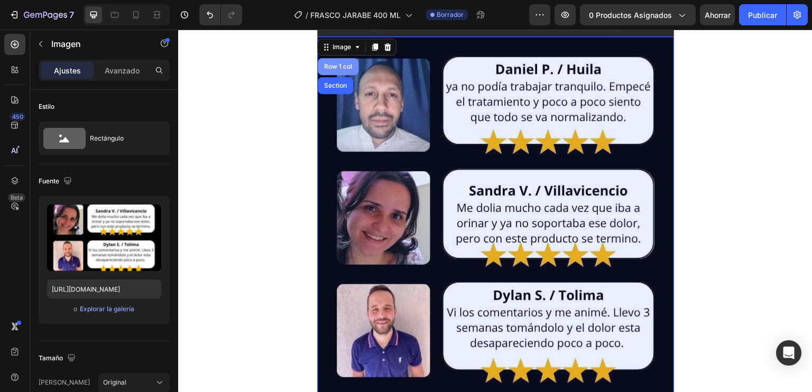
click at [333, 67] on div "Row 1 col" at bounding box center [338, 66] width 32 height 6
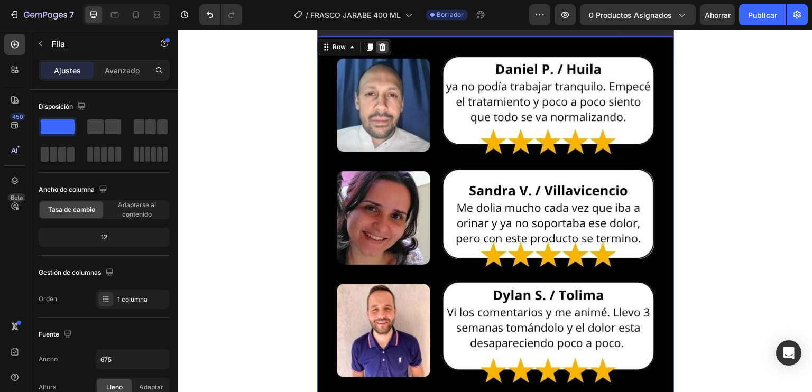
click at [378, 43] on icon at bounding box center [381, 46] width 7 height 7
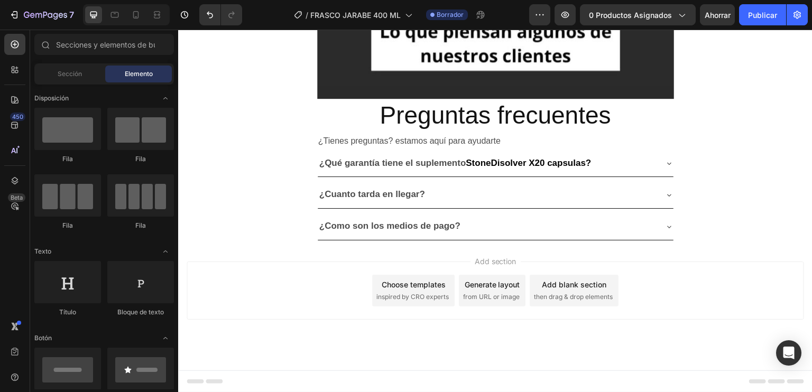
scroll to position [5135, 0]
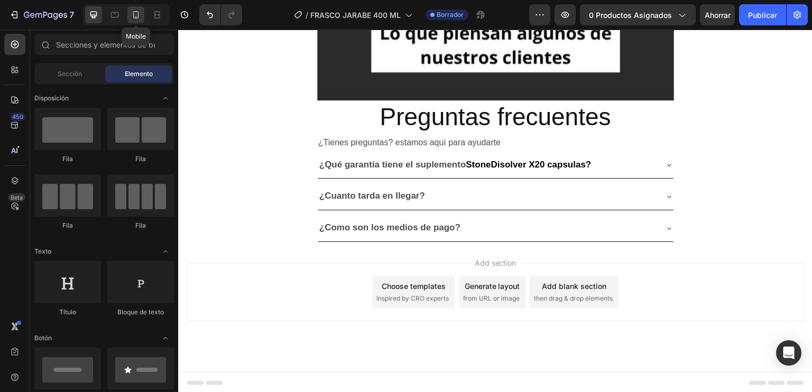
click at [142, 13] on div at bounding box center [135, 14] width 17 height 17
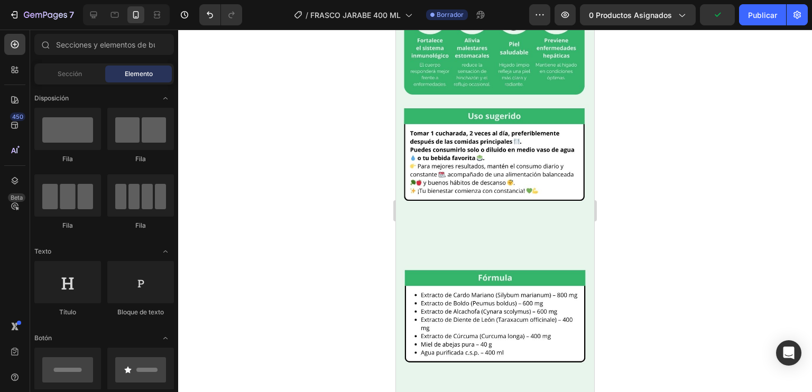
scroll to position [589, 0]
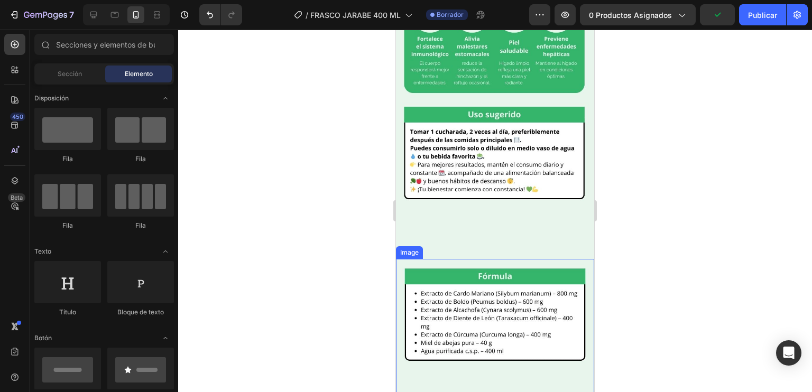
click at [518, 259] on img at bounding box center [495, 391] width 198 height 264
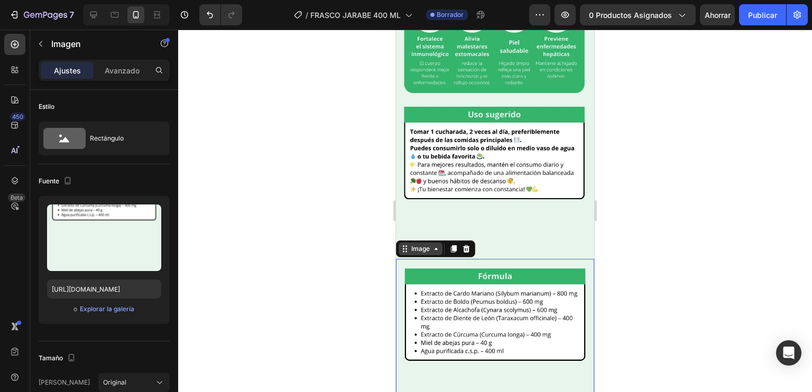
click at [420, 244] on div "Image" at bounding box center [420, 249] width 23 height 10
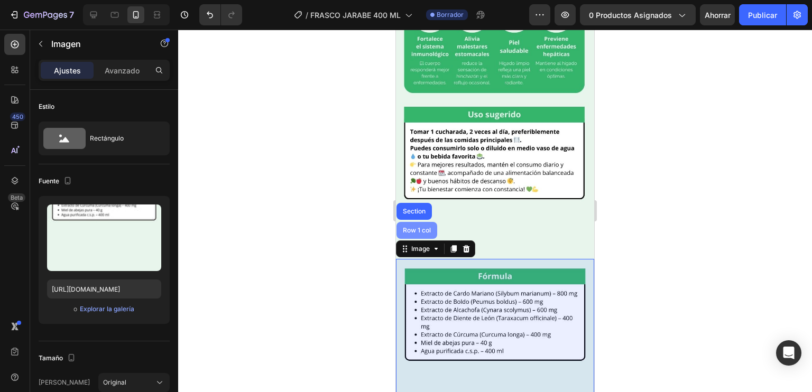
click at [412, 227] on div "Row 1 col" at bounding box center [416, 230] width 32 height 6
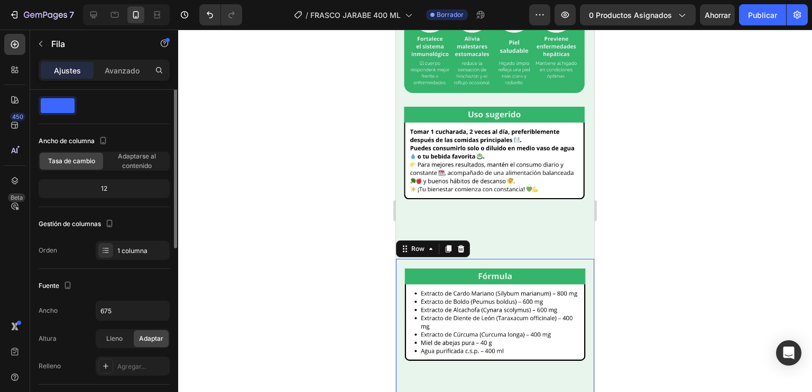
scroll to position [0, 0]
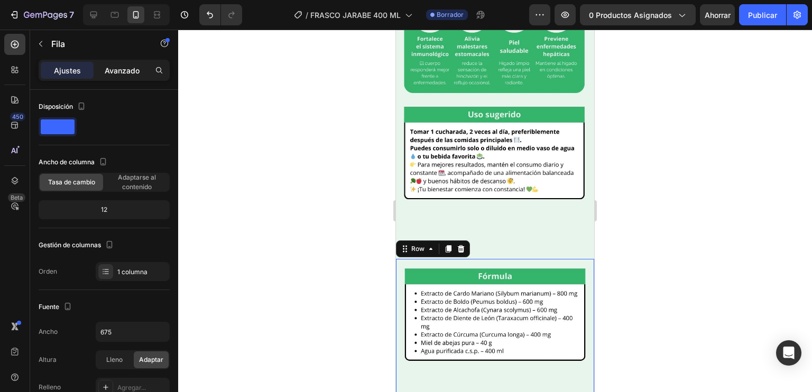
click at [113, 74] on font "Avanzado" at bounding box center [122, 70] width 35 height 9
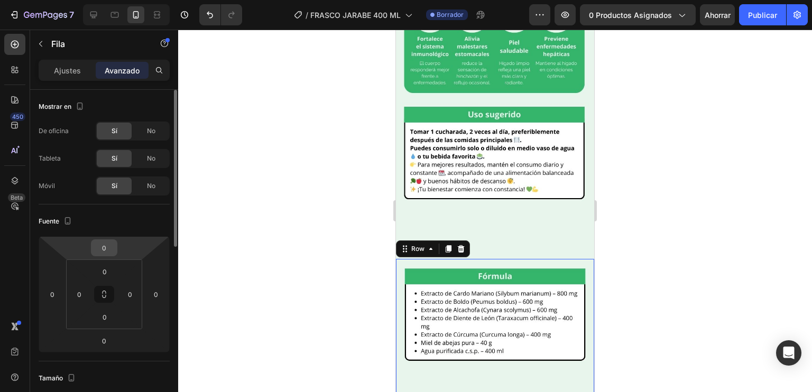
click at [104, 247] on input "0" at bounding box center [104, 248] width 21 height 16
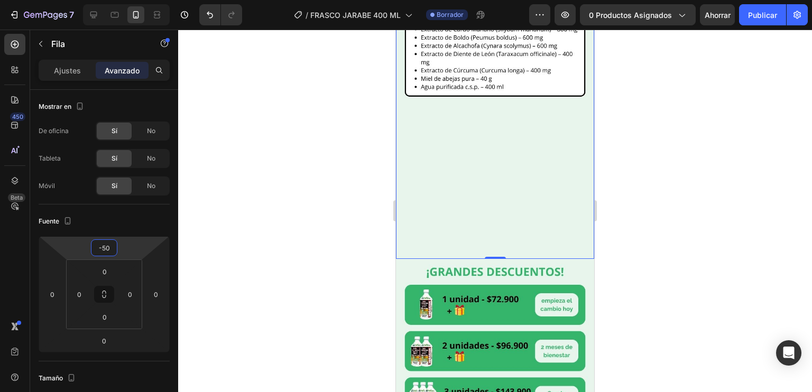
type input "-5"
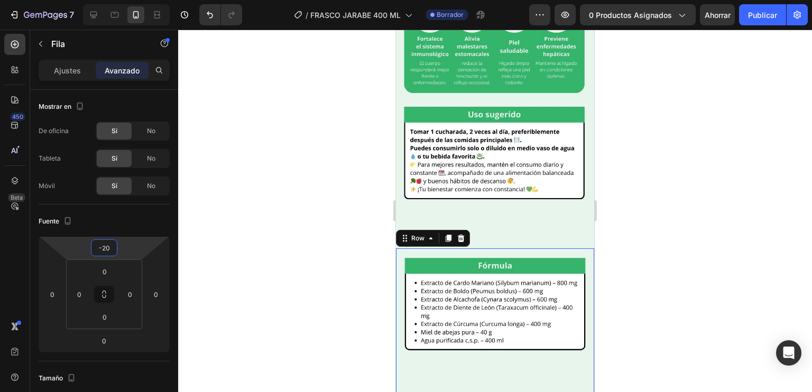
type input "-2"
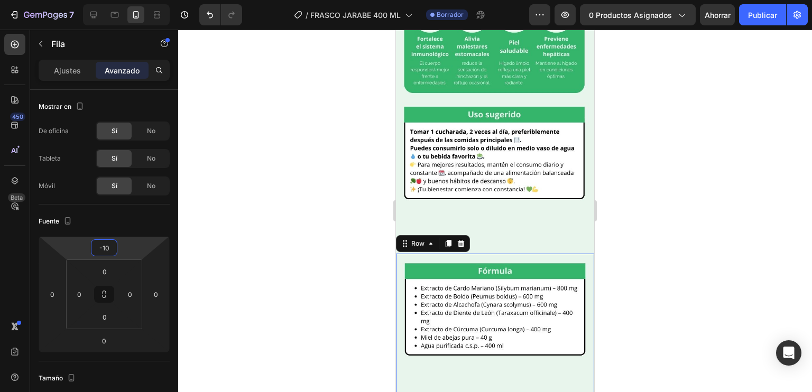
type input "-105"
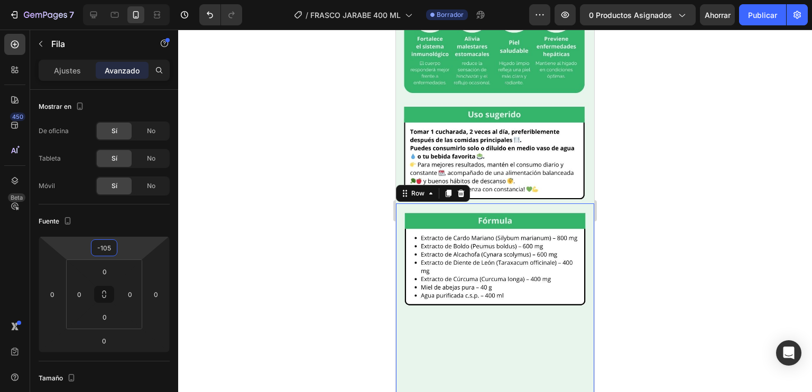
click at [612, 235] on div at bounding box center [494, 211] width 633 height 362
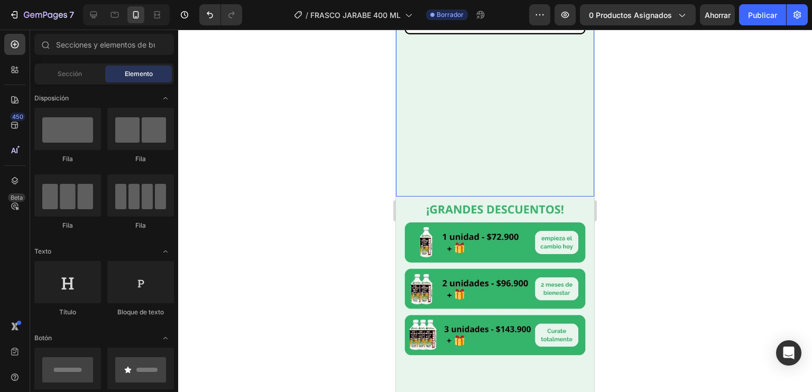
scroll to position [861, 0]
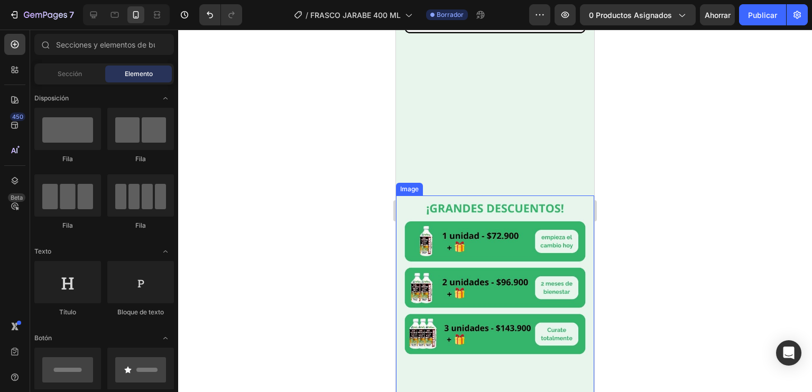
click at [528, 223] on img at bounding box center [495, 327] width 198 height 264
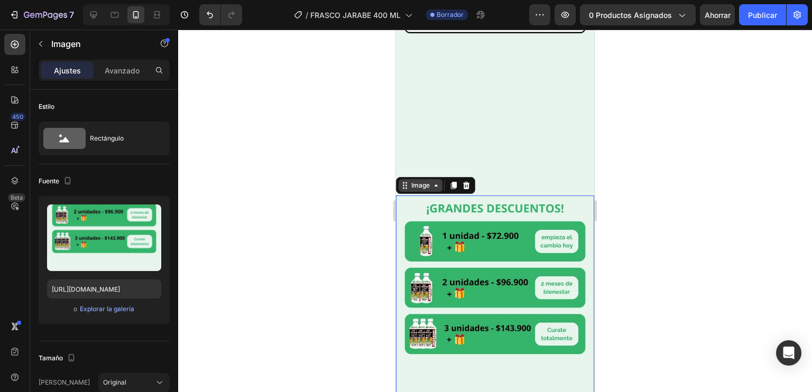
click at [423, 181] on div "Image" at bounding box center [420, 186] width 23 height 10
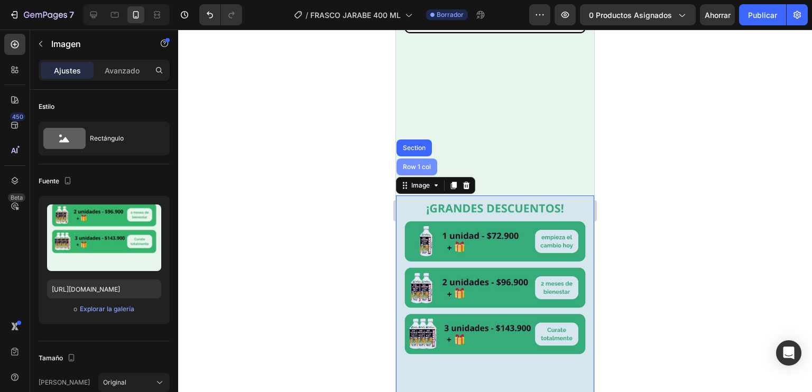
click at [412, 158] on div "Row 1 col" at bounding box center [416, 166] width 41 height 17
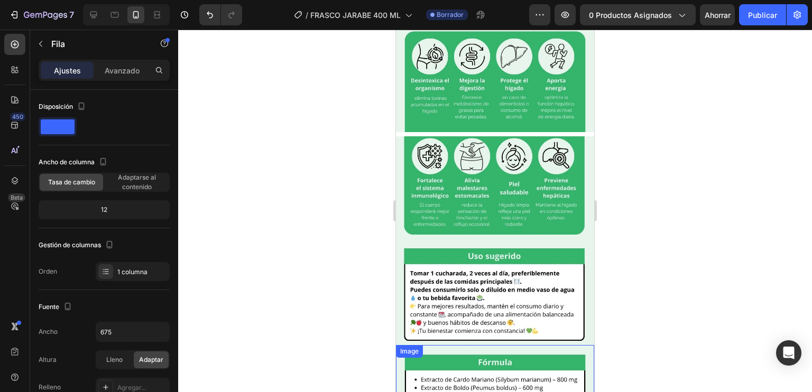
scroll to position [446, 0]
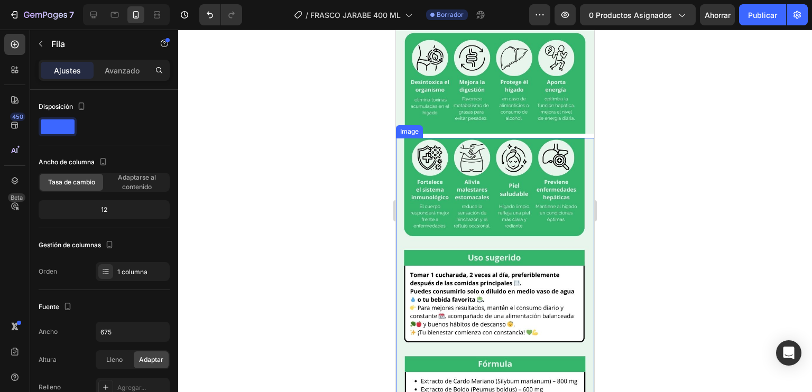
click at [490, 213] on img at bounding box center [495, 270] width 198 height 264
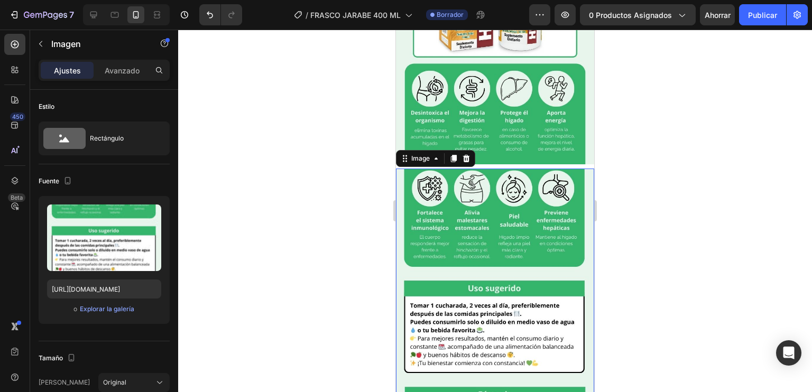
scroll to position [414, 0]
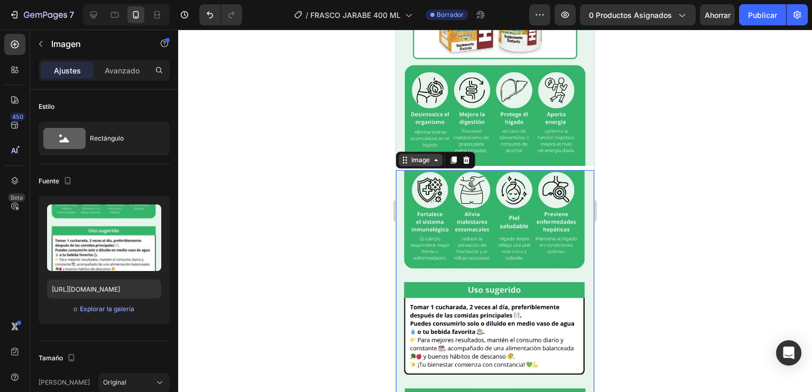
click at [433, 156] on icon at bounding box center [436, 160] width 8 height 8
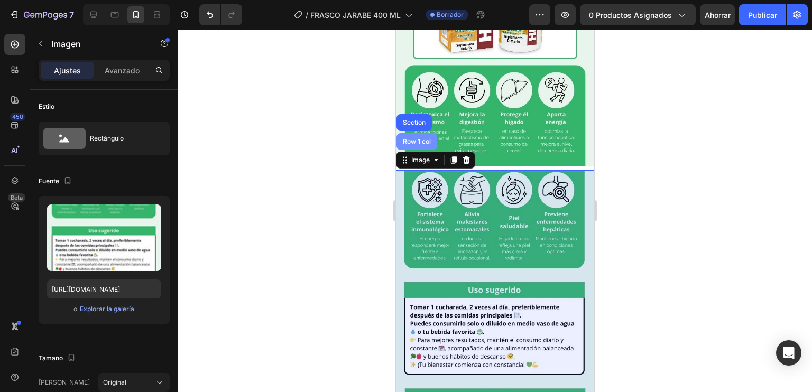
click at [418, 133] on div "Row 1 col" at bounding box center [416, 141] width 41 height 17
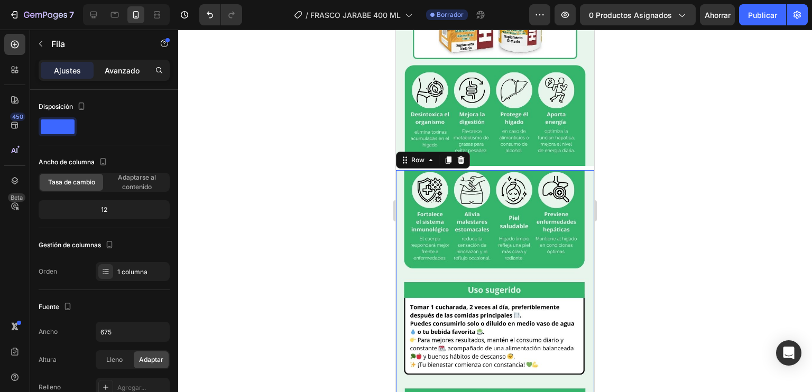
click at [112, 78] on div "Avanzado" at bounding box center [122, 70] width 53 height 17
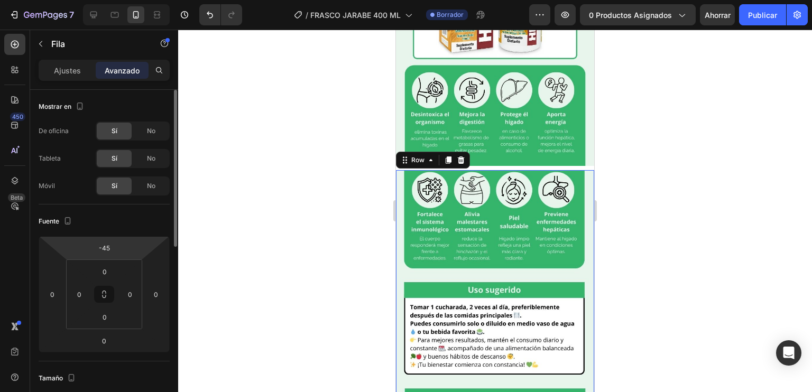
click at [125, 0] on html "7 Version history / FRASCO JARABE 400 ML Borrador Avance 0 productos asignados …" at bounding box center [406, 0] width 812 height 0
click at [116, 250] on div "-45" at bounding box center [104, 247] width 26 height 17
click at [114, 248] on input "-45" at bounding box center [104, 248] width 21 height 16
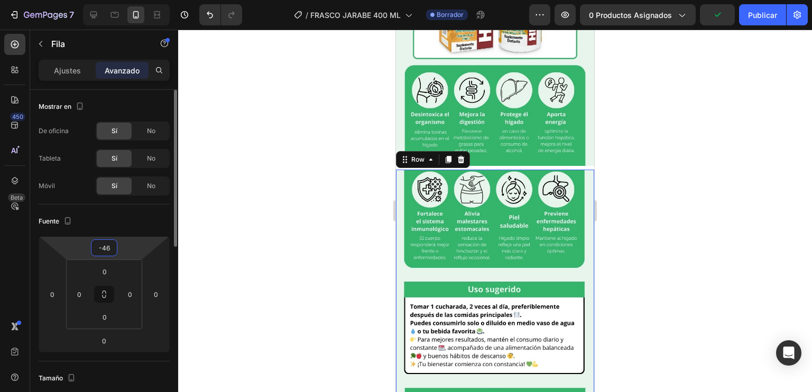
type input "-4"
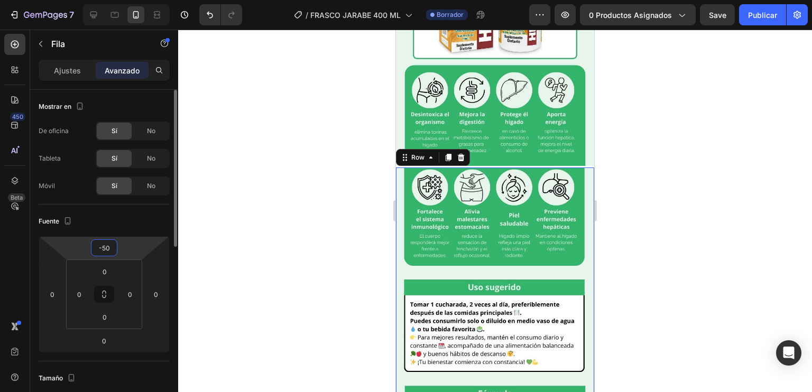
type input "-5"
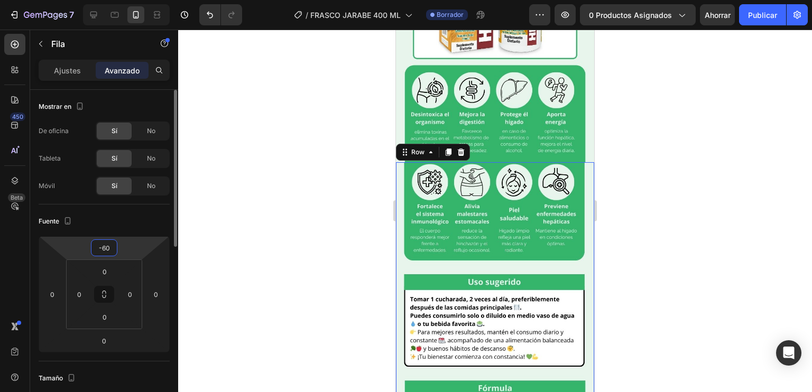
type input "-6"
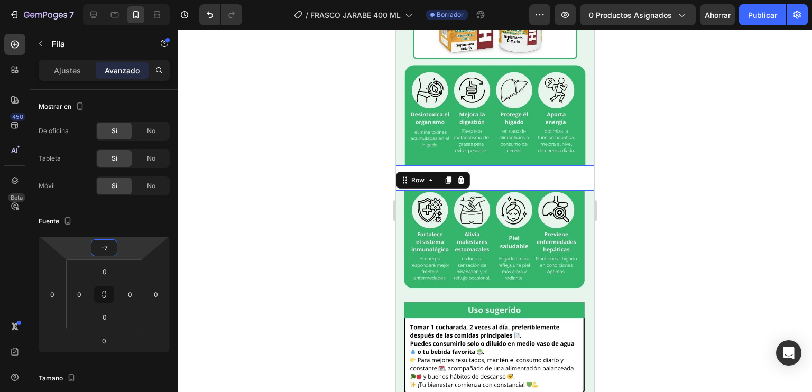
type input "-74"
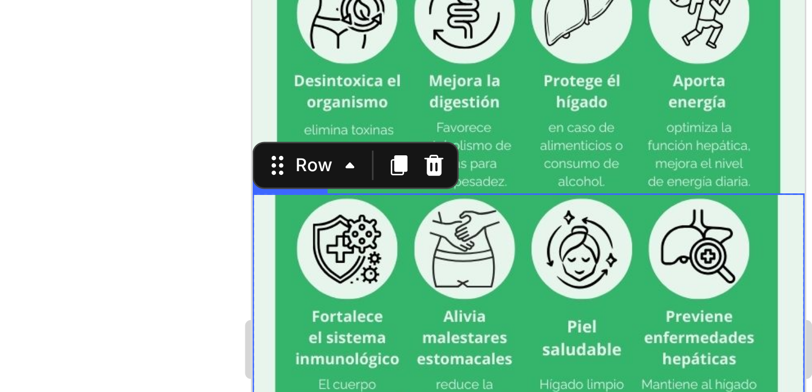
click at [324, 0] on img at bounding box center [351, 102] width 198 height 264
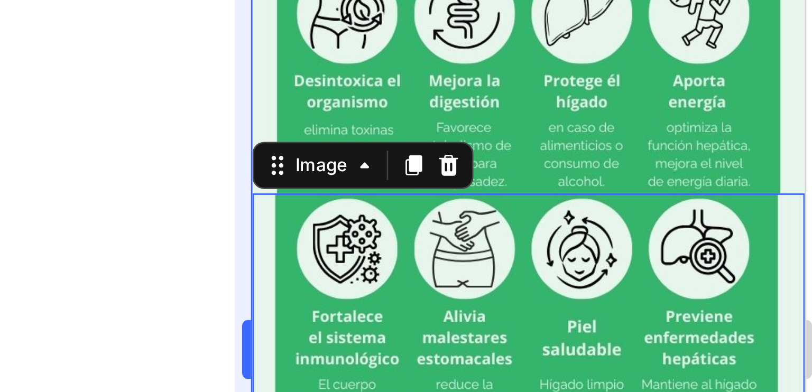
click at [379, 150] on div at bounding box center [494, 211] width 633 height 362
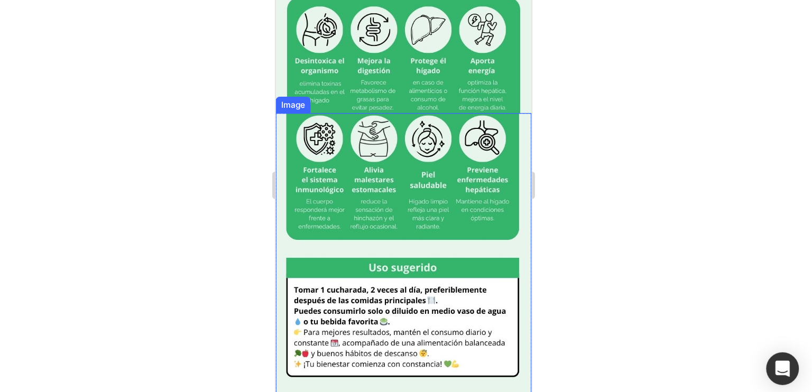
scroll to position [410, 0]
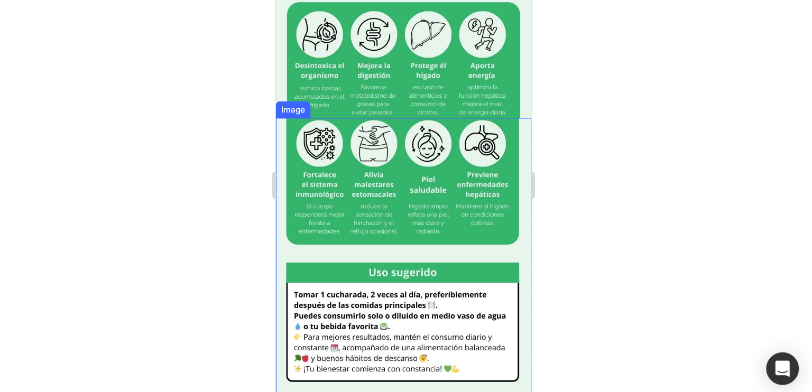
click at [366, 106] on img at bounding box center [374, 213] width 198 height 264
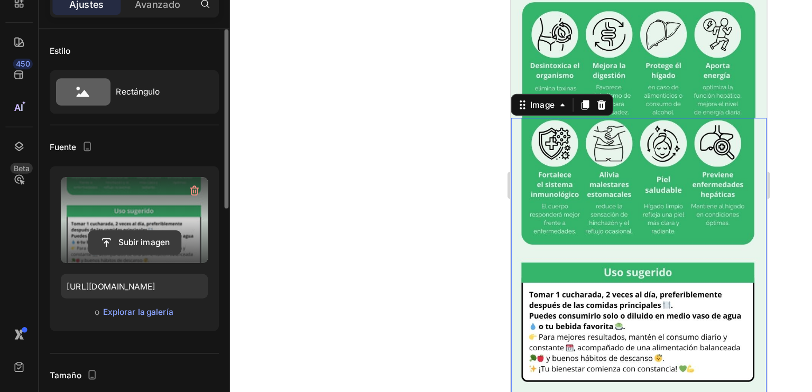
click at [73, 246] on input "file" at bounding box center [104, 255] width 71 height 18
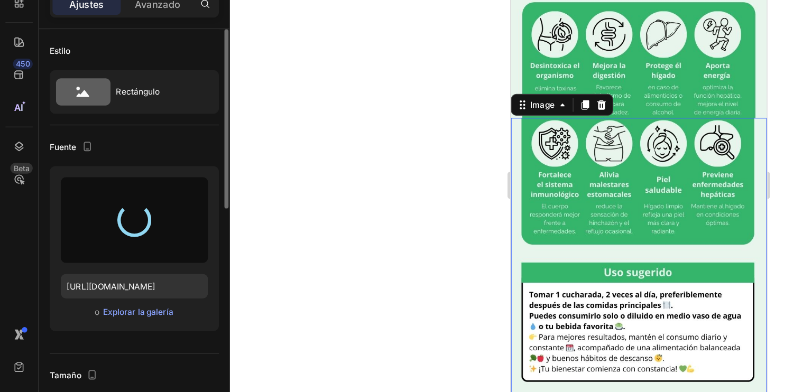
type input "https://cdn.shopify.com/s/files/1/0711/3287/2900/files/gempages_570188481653900…"
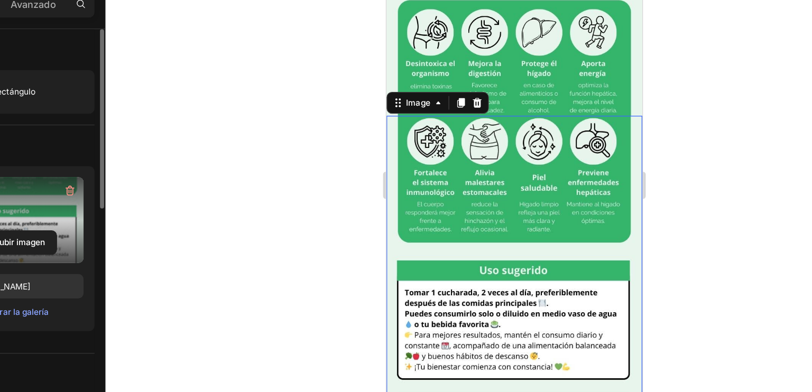
scroll to position [458, 0]
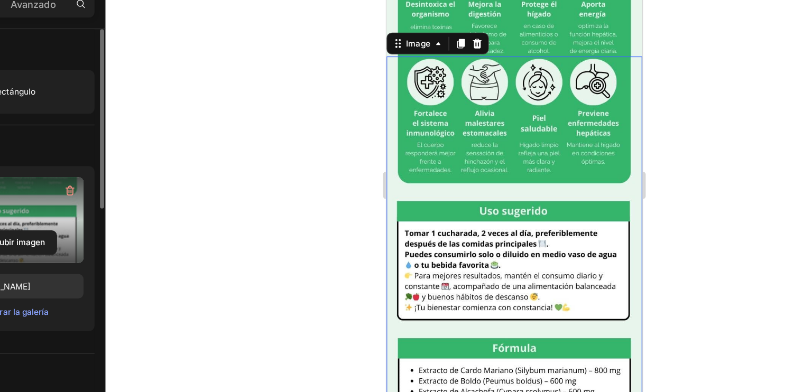
click at [484, 130] on img at bounding box center [485, 165] width 198 height 264
click at [493, 156] on img at bounding box center [485, 165] width 198 height 264
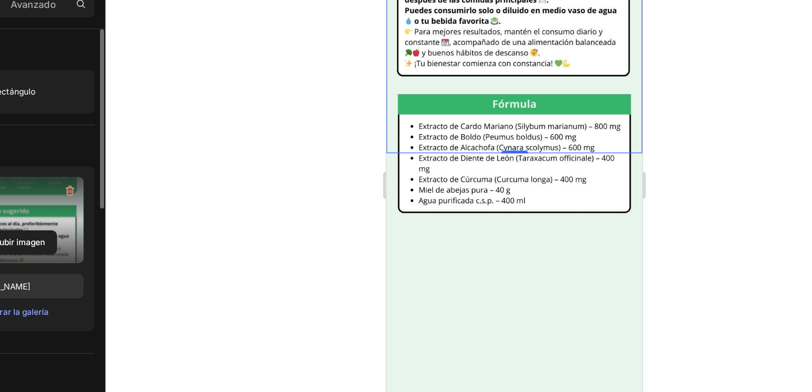
scroll to position [647, 0]
click at [493, 156] on img at bounding box center [485, 184] width 198 height 264
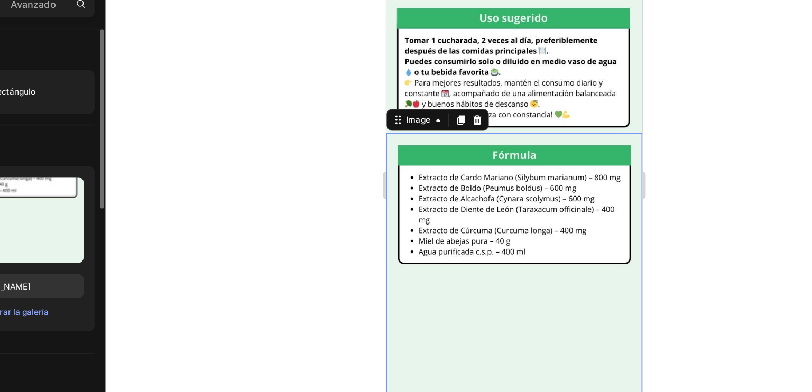
scroll to position [604, 0]
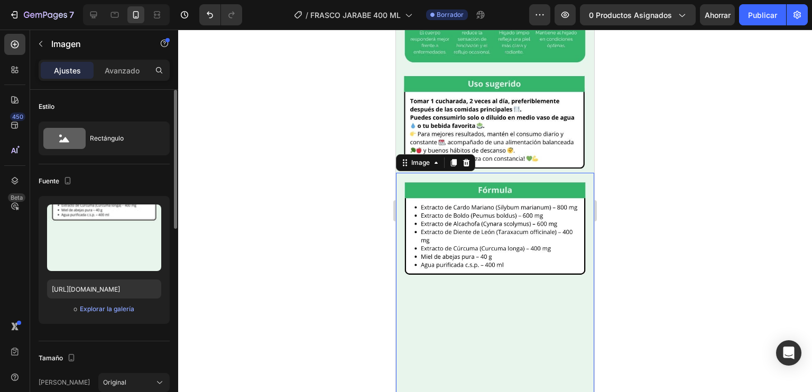
click at [669, 191] on div at bounding box center [494, 211] width 633 height 362
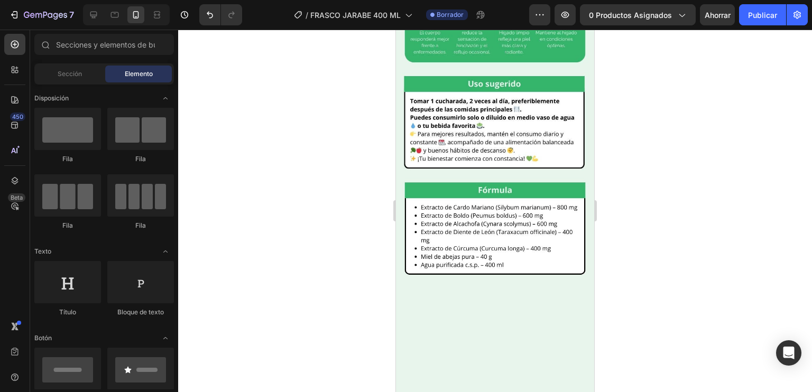
click at [669, 191] on div at bounding box center [494, 211] width 633 height 362
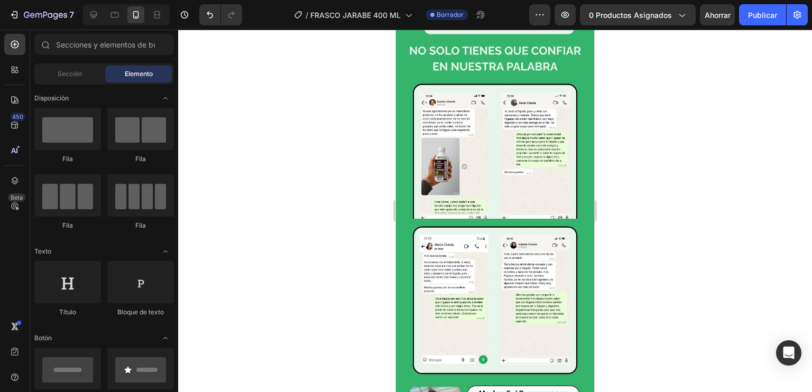
scroll to position [1558, 0]
click at [403, 218] on img at bounding box center [495, 350] width 198 height 264
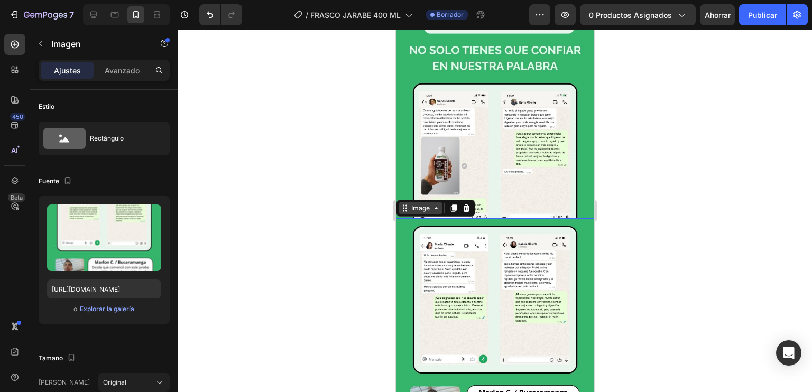
click at [418, 203] on div "Image" at bounding box center [420, 208] width 23 height 10
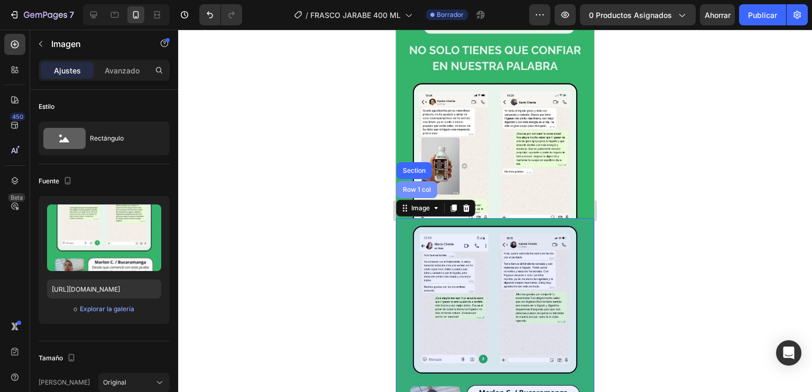
click at [408, 181] on div "Row 1 col" at bounding box center [416, 189] width 41 height 17
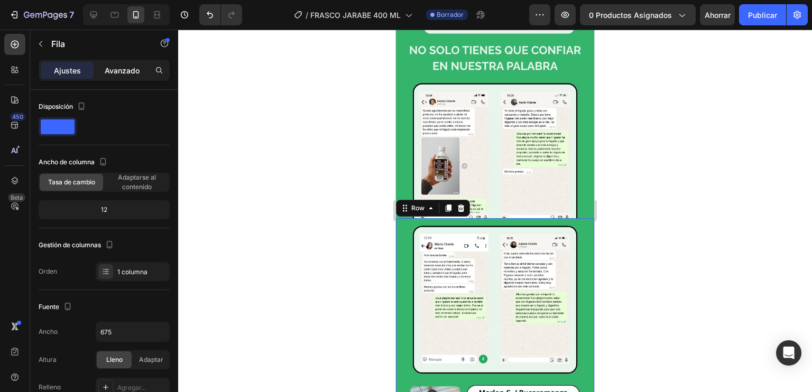
click at [114, 64] on div "Avanzado" at bounding box center [122, 70] width 53 height 17
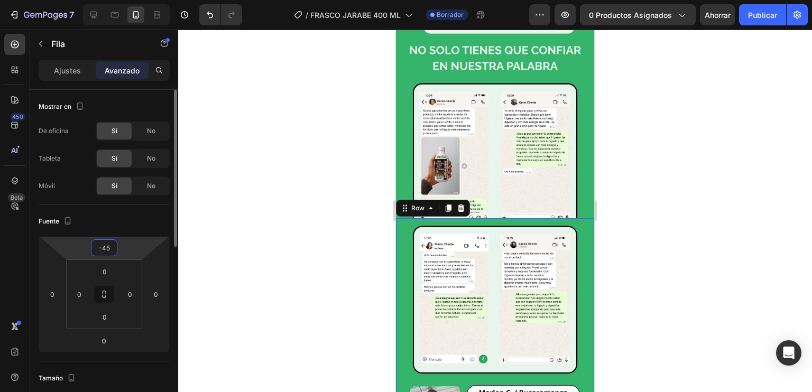
click at [110, 241] on input "-45" at bounding box center [104, 248] width 21 height 16
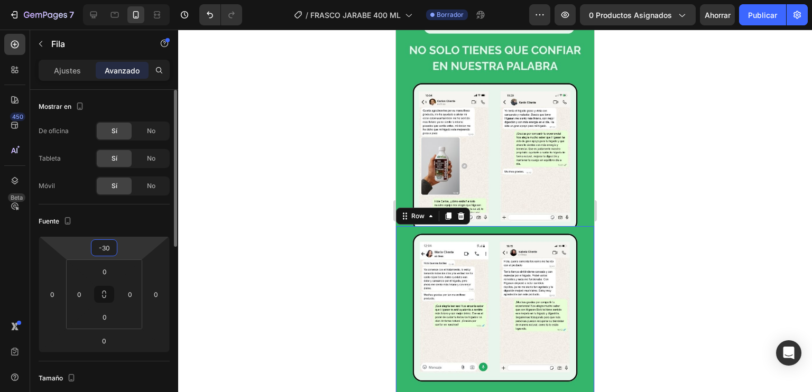
type input "-3"
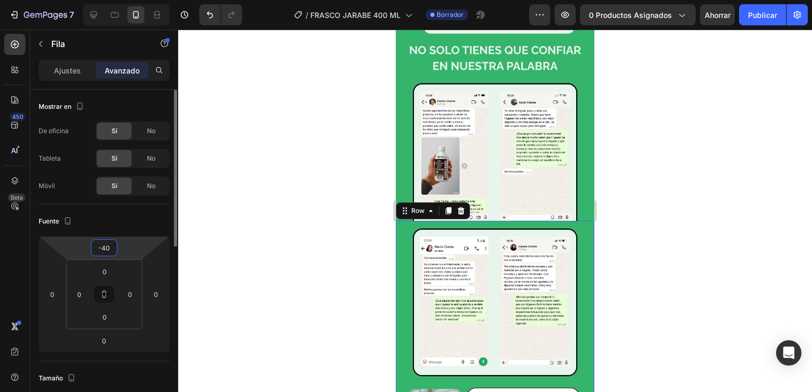
type input "-4"
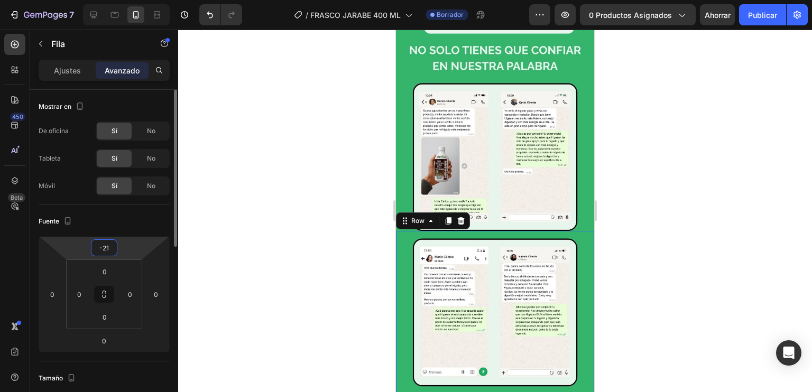
type input "-2"
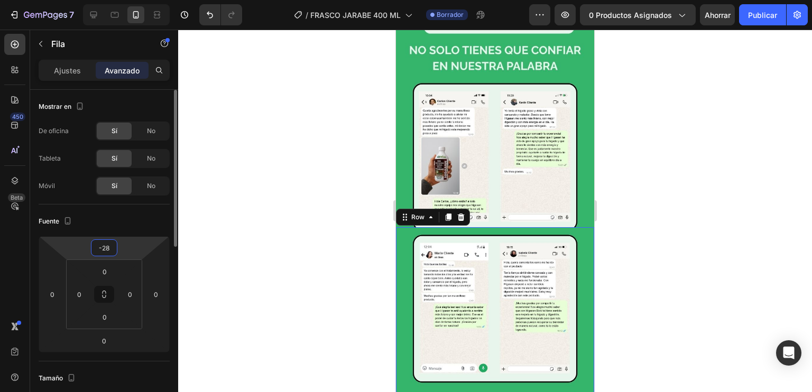
type input "-2"
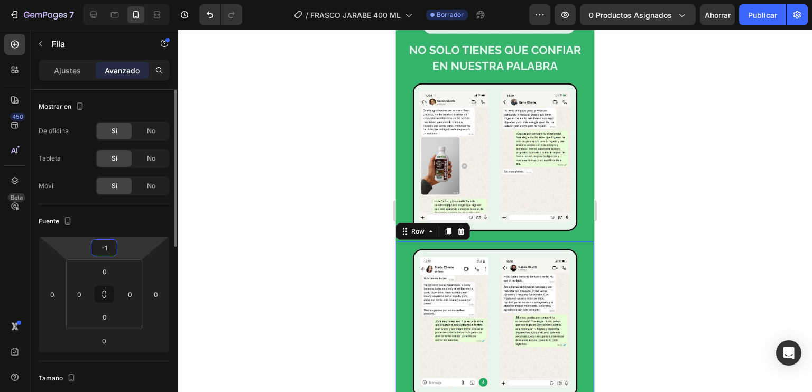
type input "-19"
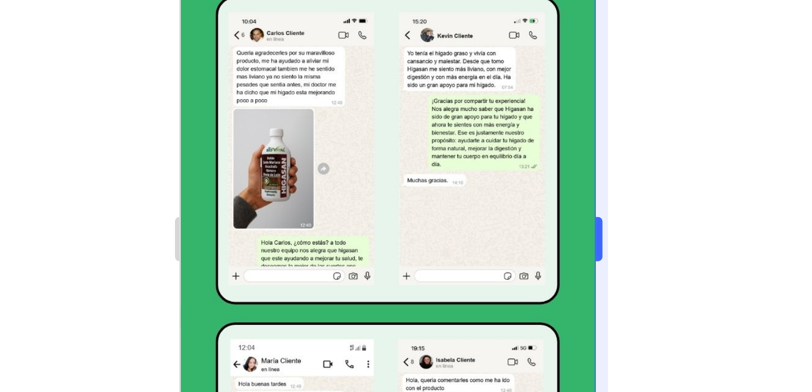
scroll to position [1549, 0]
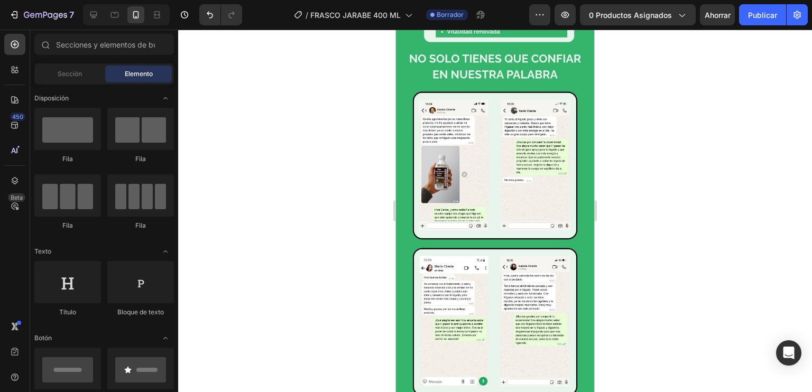
click at [715, 210] on div at bounding box center [494, 211] width 633 height 362
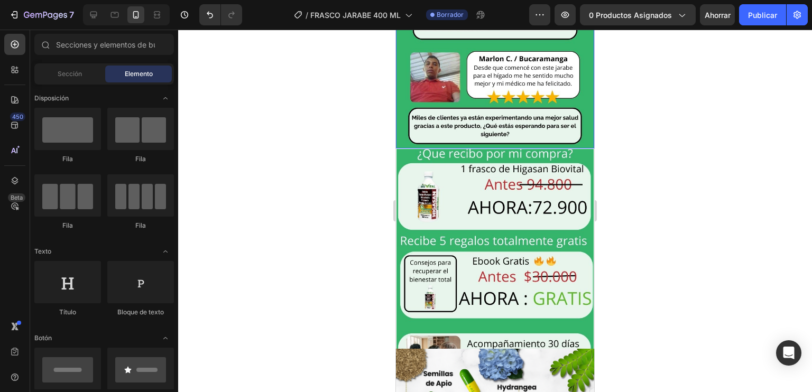
scroll to position [1906, 0]
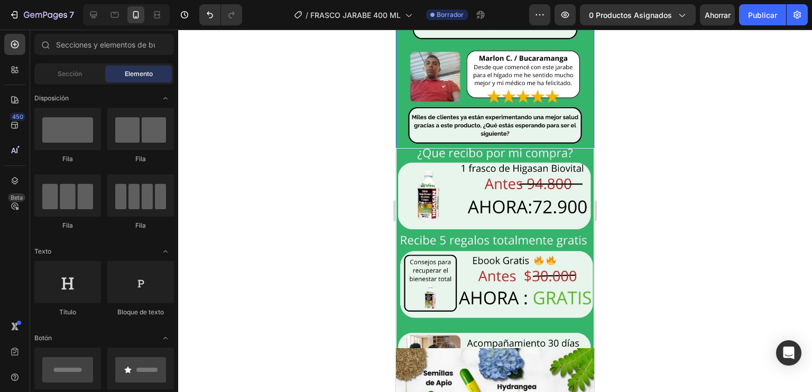
click at [488, 148] on img at bounding box center [494, 279] width 197 height 263
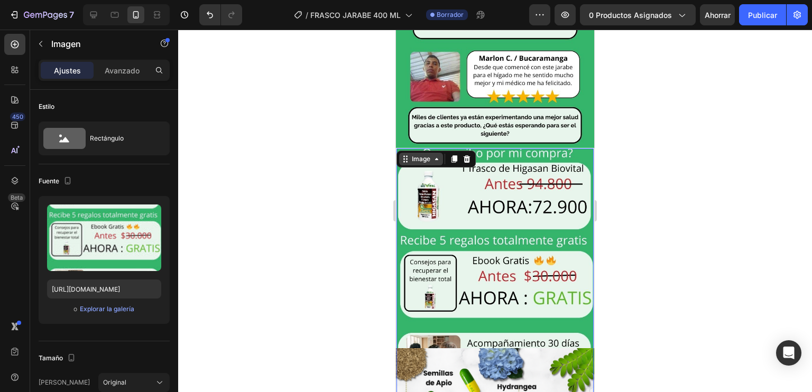
click at [421, 154] on div "Image" at bounding box center [420, 159] width 23 height 10
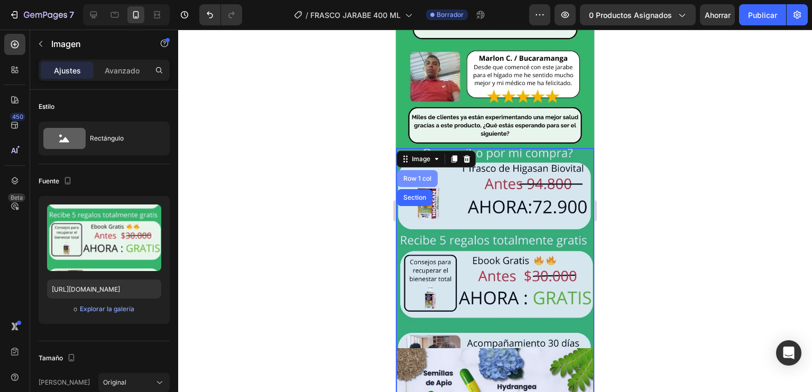
click at [412, 175] on div "Row 1 col" at bounding box center [417, 178] width 32 height 6
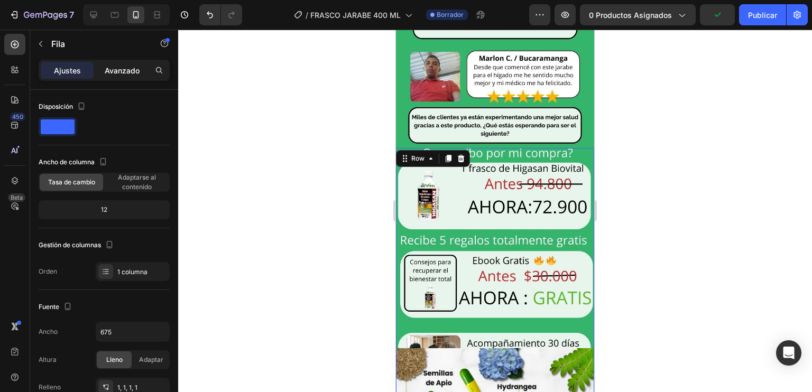
click at [127, 72] on font "Avanzado" at bounding box center [122, 70] width 35 height 9
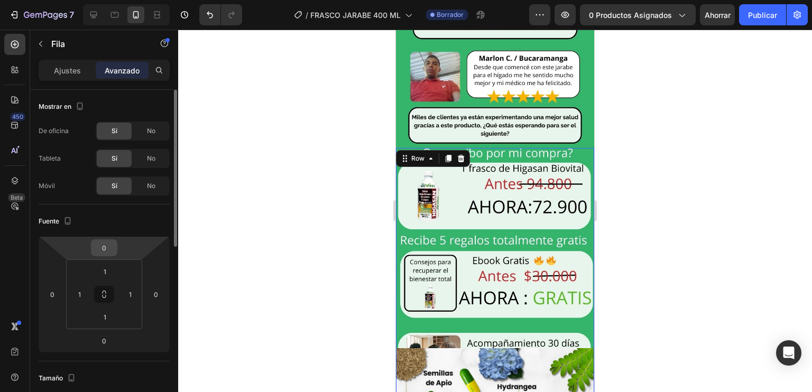
click at [111, 249] on input "0" at bounding box center [104, 248] width 21 height 16
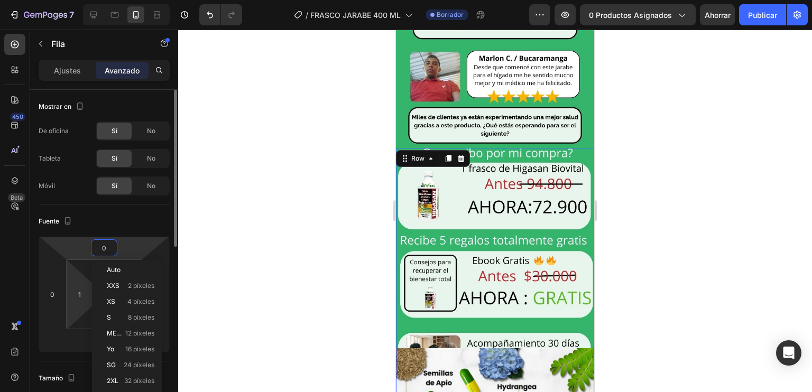
click at [90, 0] on html "7 Version history / FRASCO JARABE 400 ML Borrador Avance 0 productos asignados …" at bounding box center [406, 0] width 812 height 0
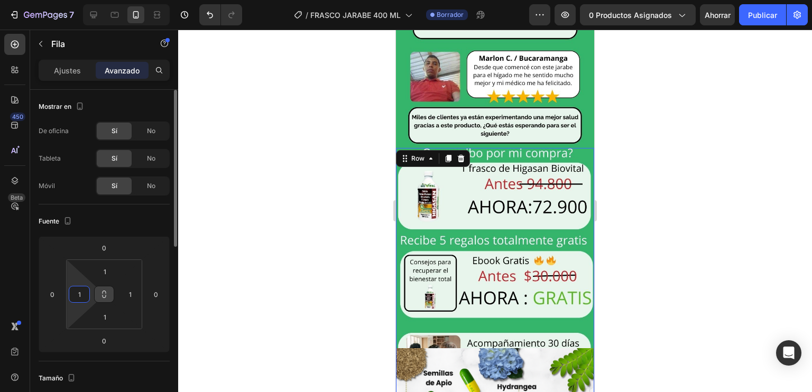
click at [104, 293] on icon at bounding box center [104, 294] width 8 height 8
click at [108, 268] on input "1" at bounding box center [104, 272] width 21 height 16
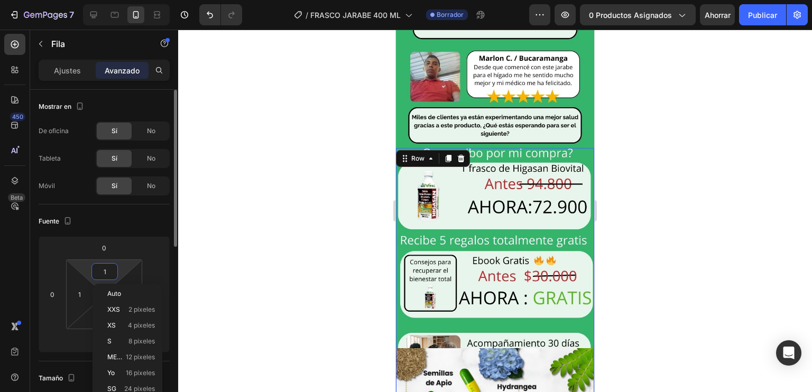
type input "0"
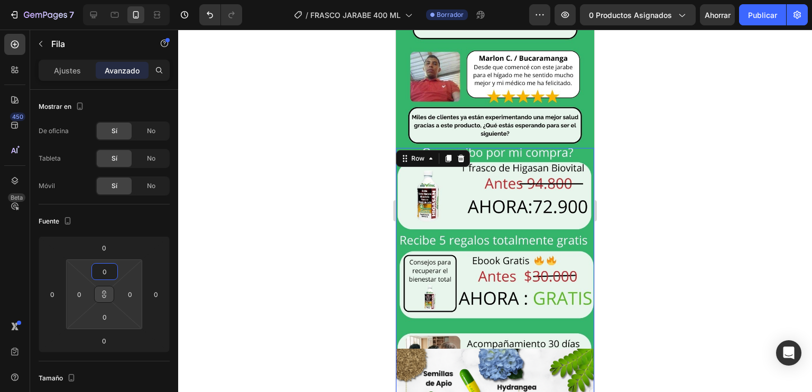
type input "0"
click at [104, 290] on icon at bounding box center [104, 294] width 8 height 8
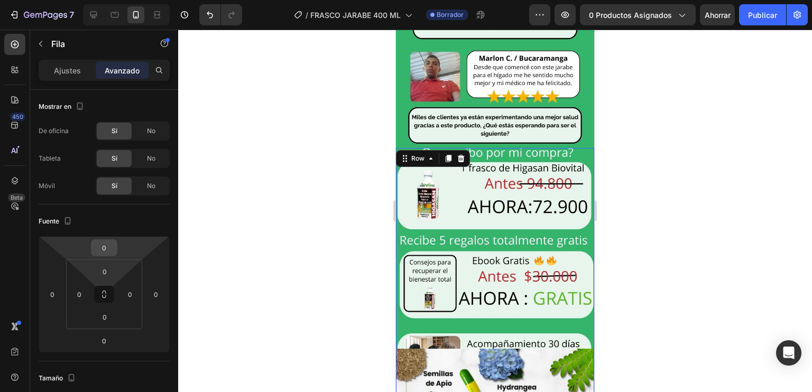
click at [104, 240] on input "0" at bounding box center [104, 248] width 21 height 16
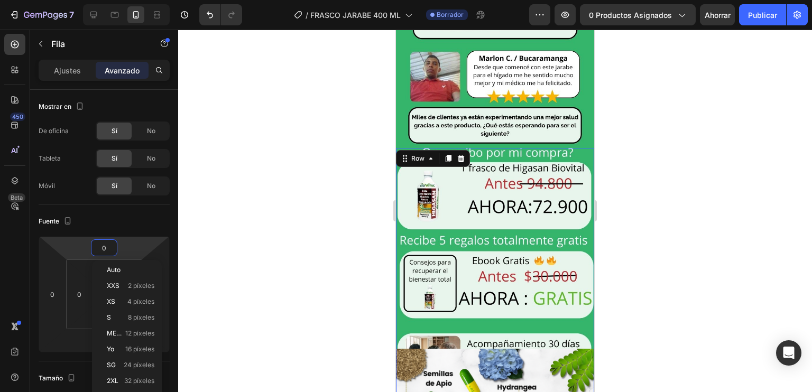
click at [366, 218] on div at bounding box center [494, 211] width 633 height 362
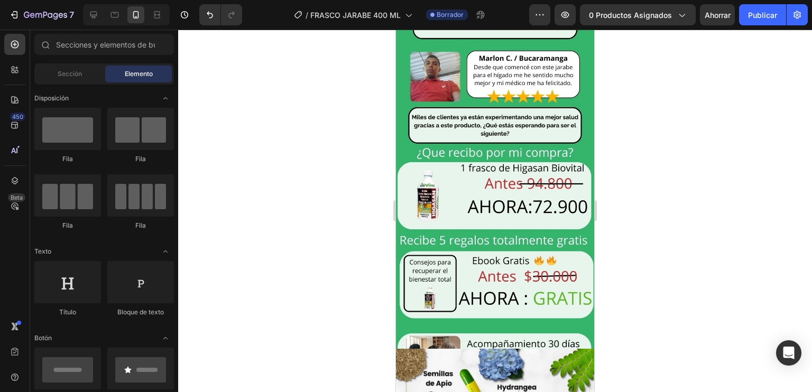
click at [679, 101] on div at bounding box center [494, 211] width 633 height 362
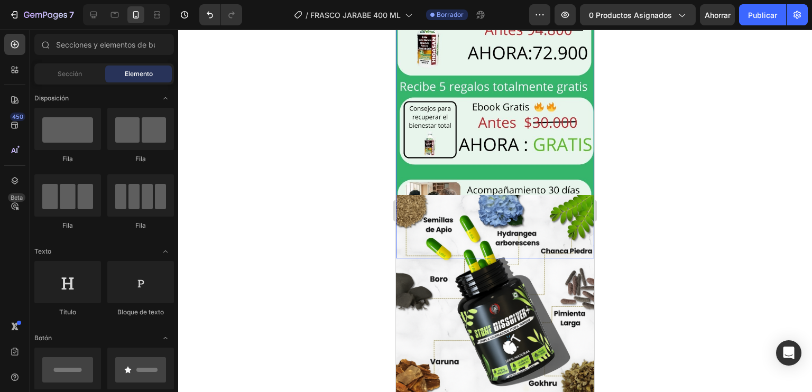
scroll to position [2055, 0]
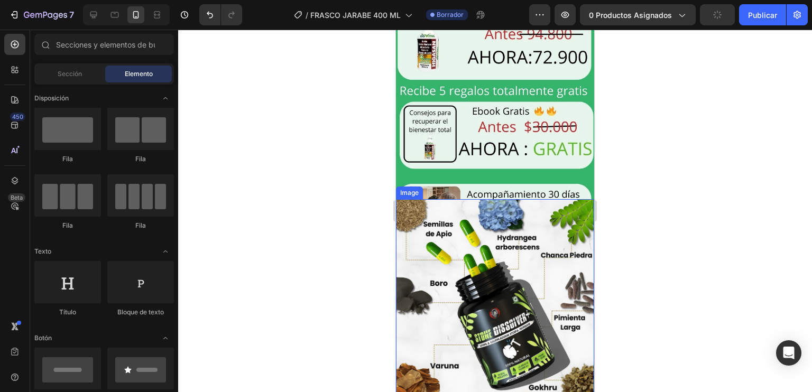
click at [504, 199] on img at bounding box center [495, 298] width 198 height 198
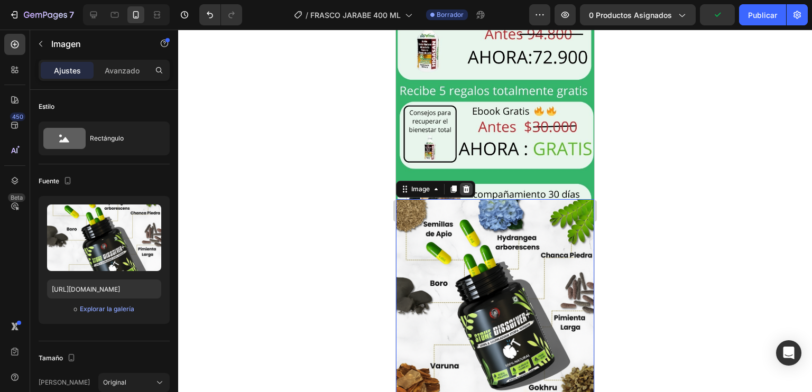
click at [464, 185] on icon at bounding box center [466, 188] width 7 height 7
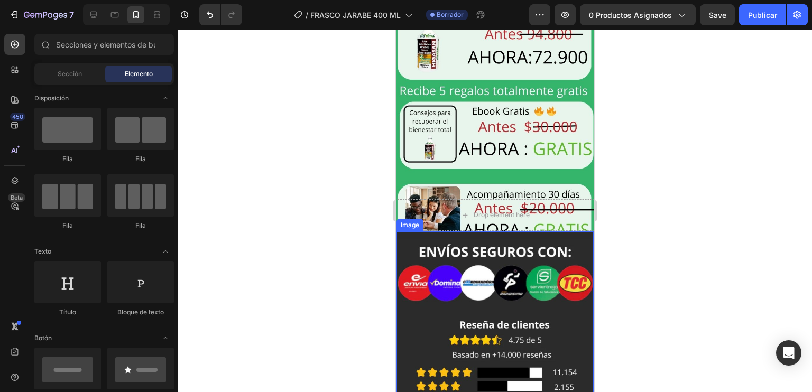
click at [463, 231] on img at bounding box center [494, 362] width 197 height 263
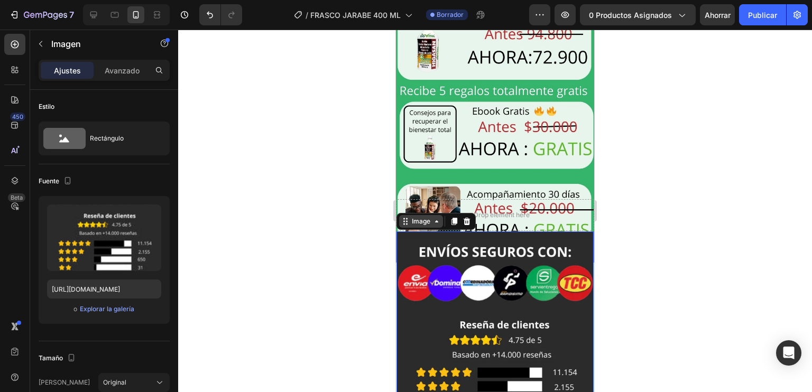
click at [418, 217] on div "Image" at bounding box center [420, 222] width 23 height 10
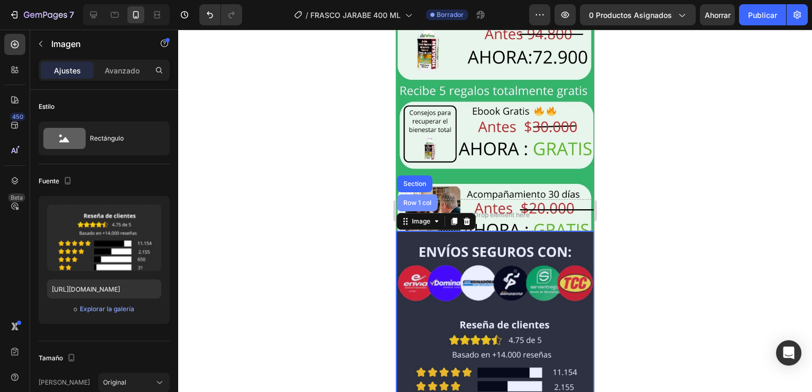
click at [410, 194] on div "Row 1 col" at bounding box center [417, 202] width 41 height 17
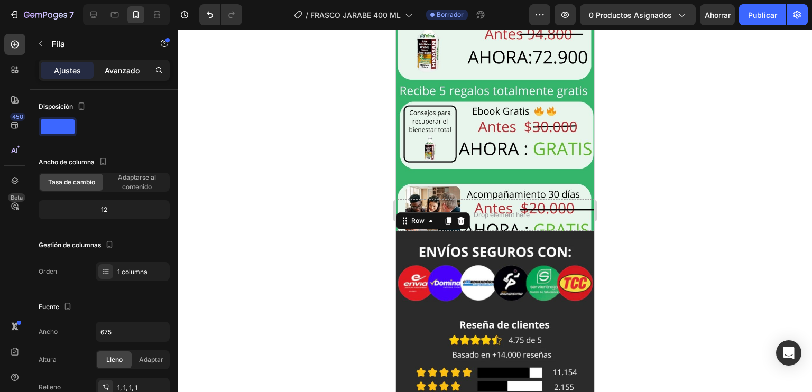
click at [114, 63] on div "Avanzado" at bounding box center [122, 70] width 53 height 17
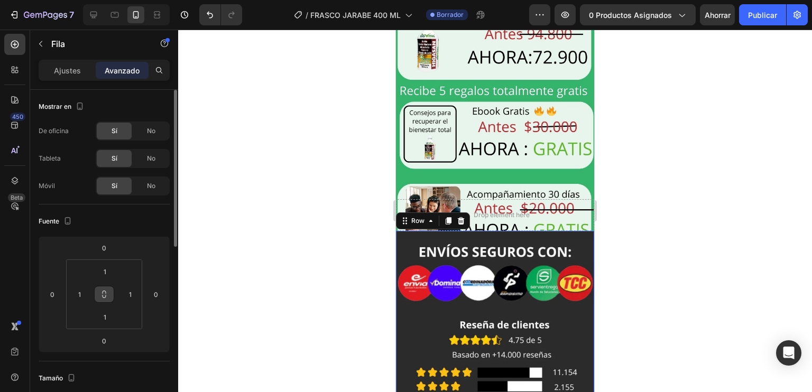
click at [106, 295] on icon at bounding box center [104, 296] width 4 height 3
click at [106, 272] on input "1" at bounding box center [104, 272] width 21 height 16
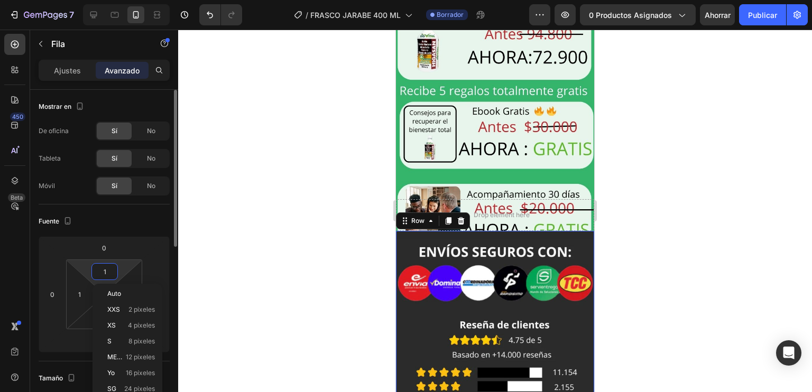
type input "0"
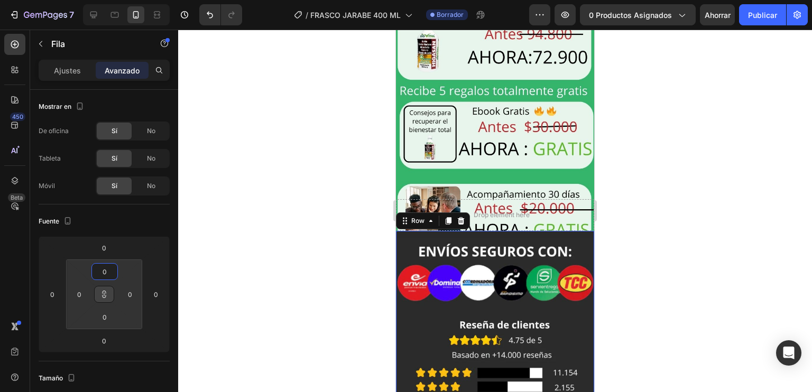
click at [226, 250] on div at bounding box center [494, 211] width 633 height 362
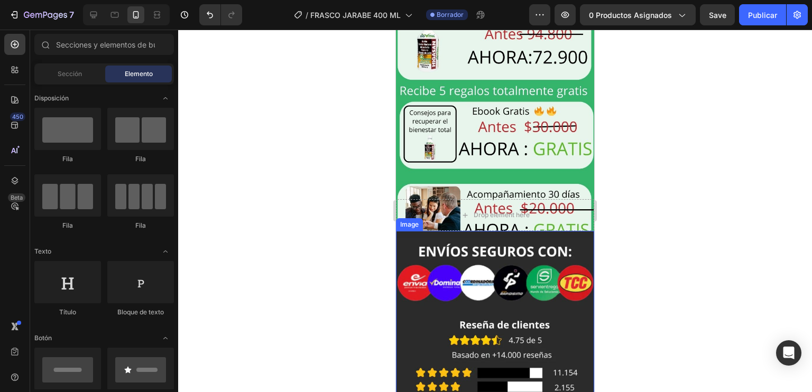
click at [412, 244] on img at bounding box center [495, 363] width 198 height 264
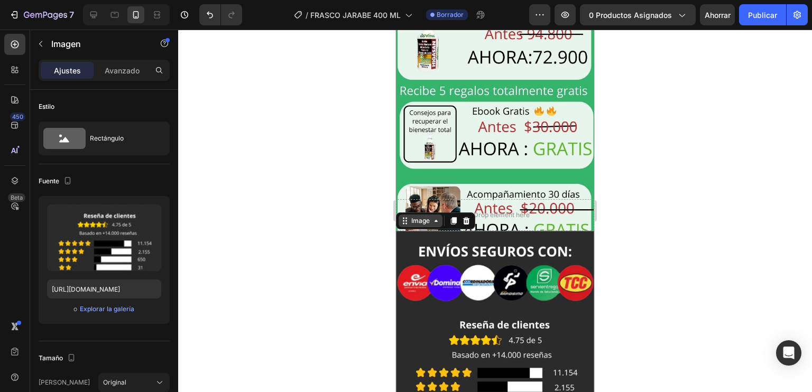
click at [421, 216] on div "Image" at bounding box center [420, 221] width 23 height 10
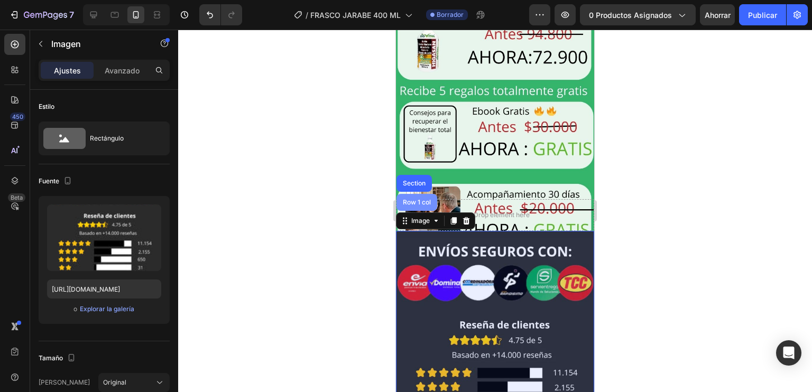
click at [412, 199] on div "Row 1 col" at bounding box center [416, 202] width 32 height 6
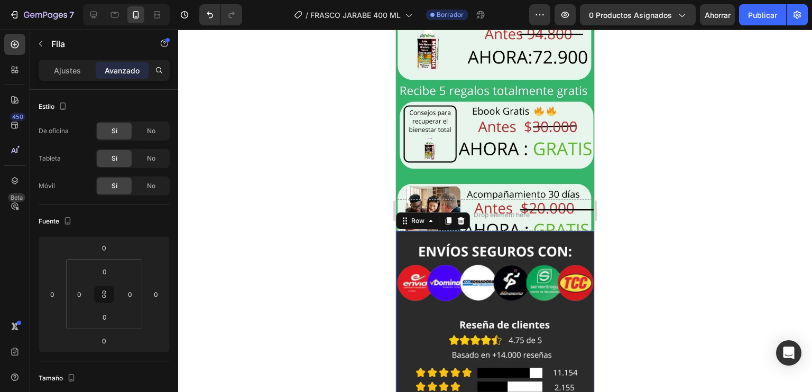
click at [133, 70] on font "Avanzado" at bounding box center [122, 70] width 35 height 9
click at [518, 292] on img at bounding box center [495, 363] width 198 height 264
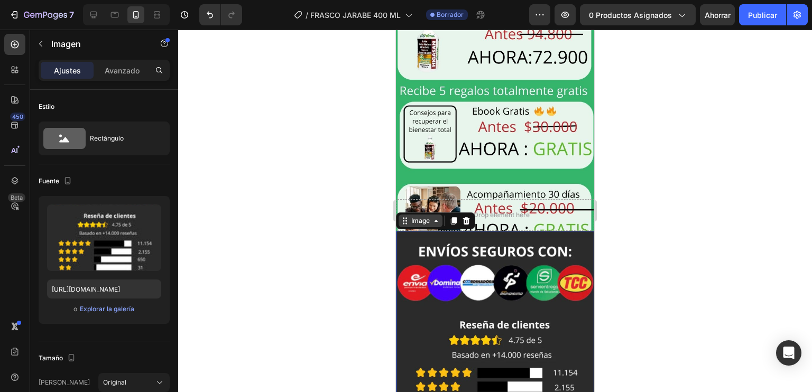
click at [425, 216] on div "Image" at bounding box center [420, 221] width 23 height 10
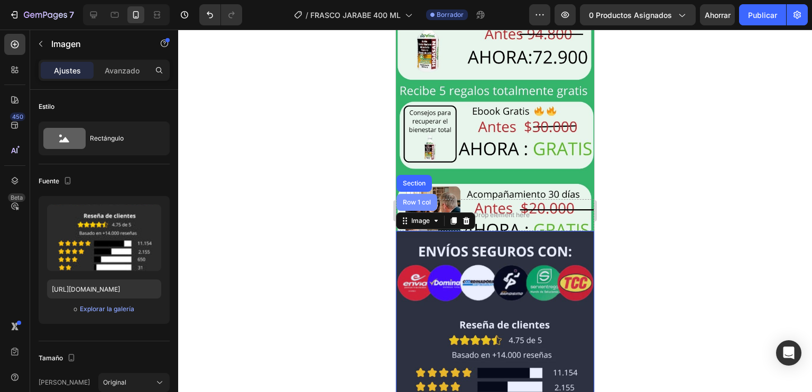
click at [410, 194] on div "Row 1 col" at bounding box center [416, 202] width 41 height 17
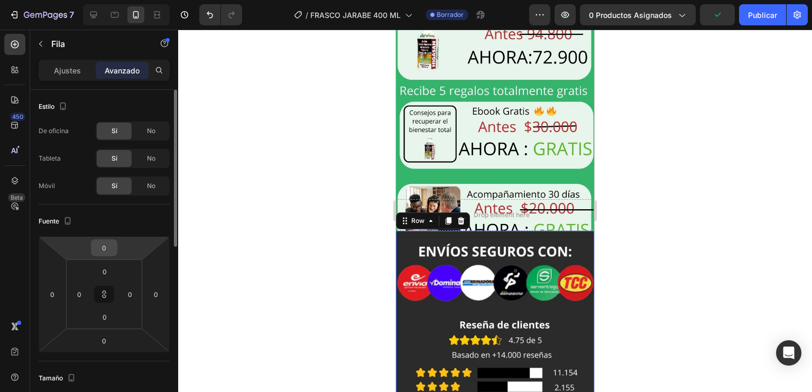
click at [101, 251] on input "0" at bounding box center [104, 248] width 21 height 16
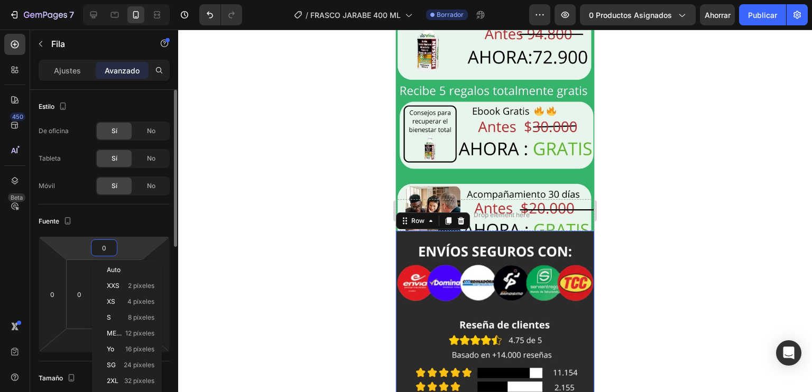
type input "5"
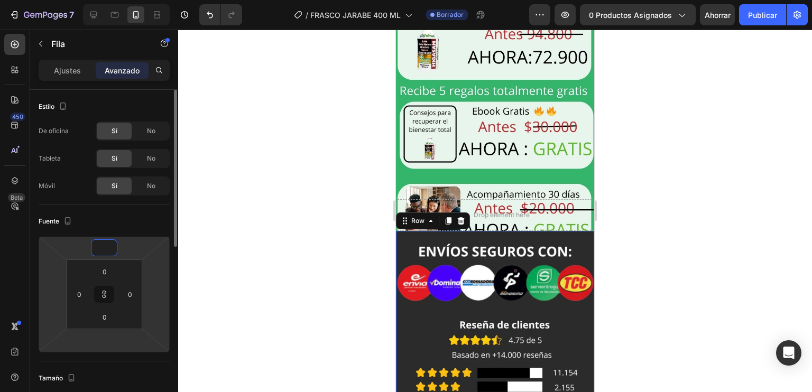
type input "3"
click at [106, 294] on icon at bounding box center [104, 294] width 8 height 8
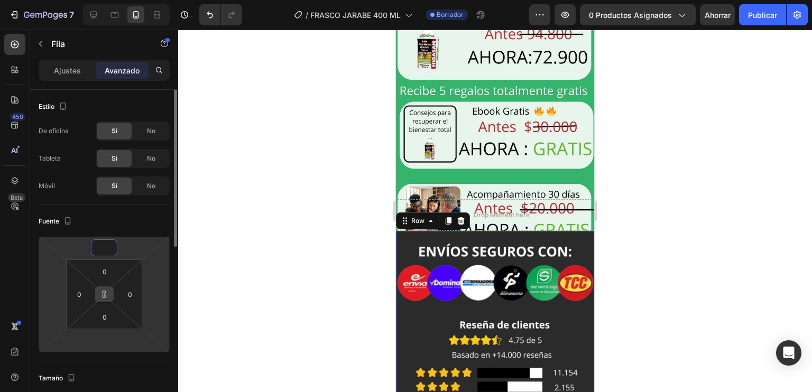
type input "1"
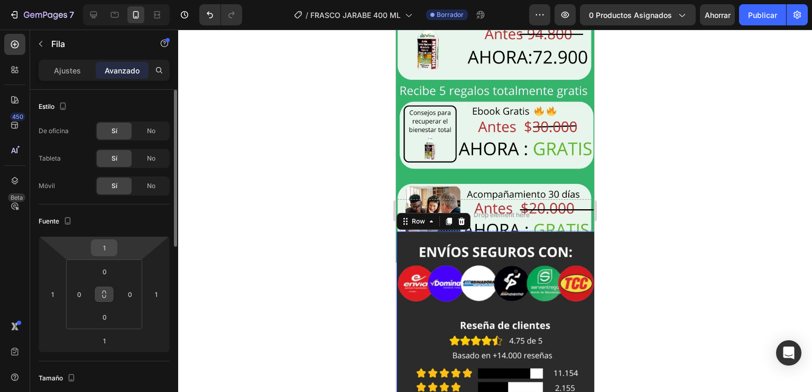
click at [108, 247] on input "1" at bounding box center [104, 248] width 21 height 16
type input "0"
click at [160, 289] on input "1" at bounding box center [156, 294] width 16 height 16
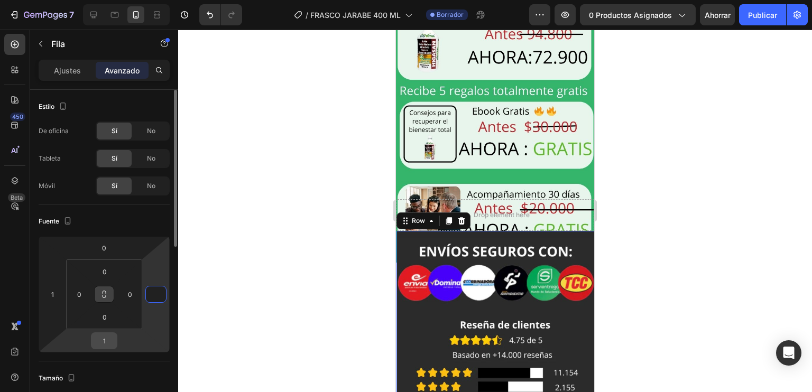
type input "0"
click at [98, 342] on input "1" at bounding box center [104, 341] width 21 height 16
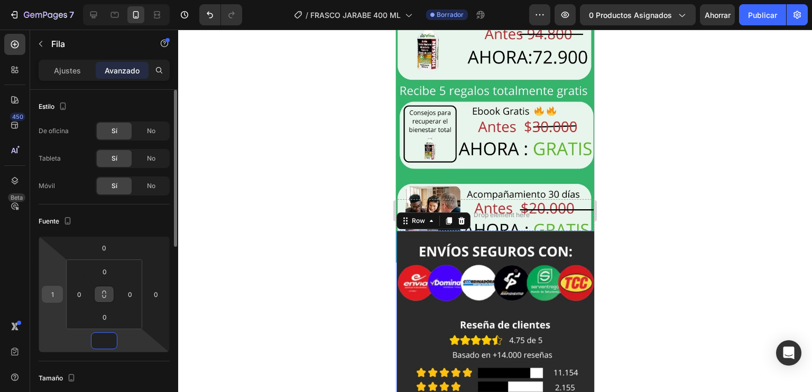
type input "0"
click at [49, 291] on input "1" at bounding box center [52, 294] width 16 height 16
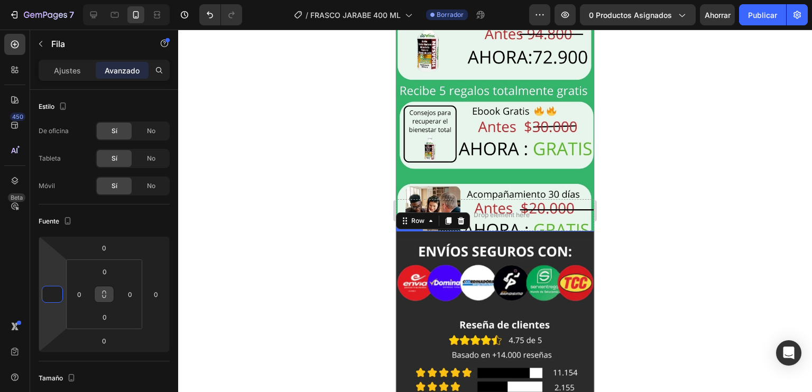
click at [475, 231] on img at bounding box center [495, 363] width 198 height 264
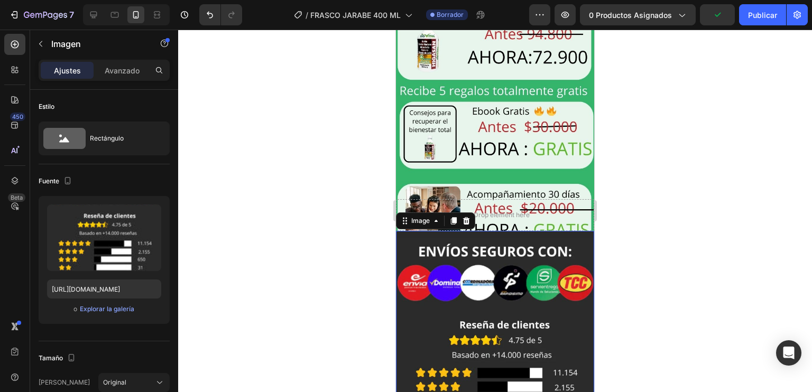
scroll to position [2105, 0]
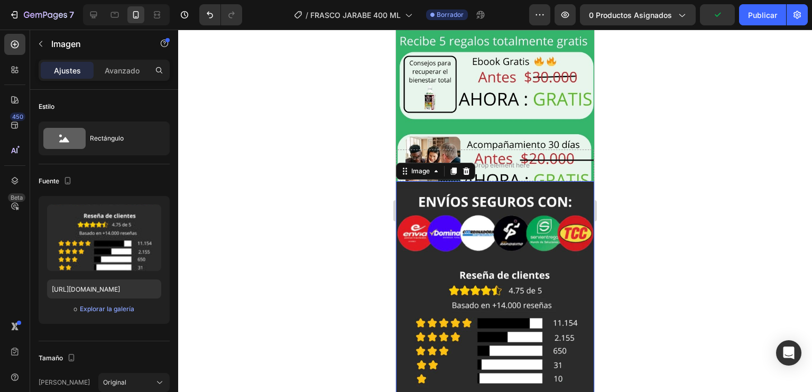
click at [484, 253] on img at bounding box center [495, 313] width 198 height 264
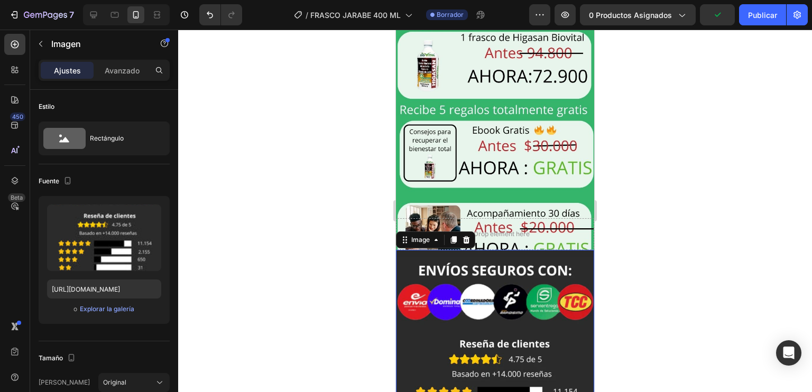
scroll to position [2031, 0]
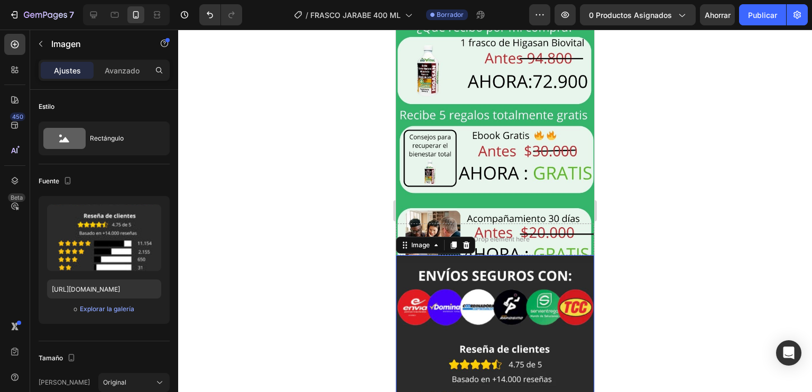
click at [424, 237] on div "Image" at bounding box center [435, 245] width 79 height 17
click at [467, 241] on icon at bounding box center [466, 244] width 7 height 7
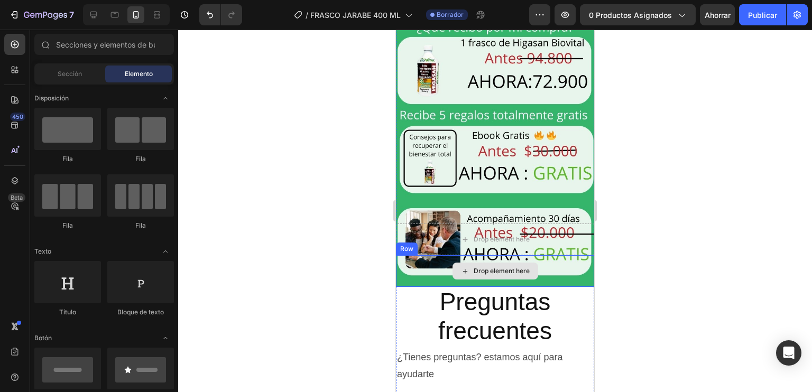
click at [545, 255] on div "Drop element here" at bounding box center [495, 271] width 198 height 32
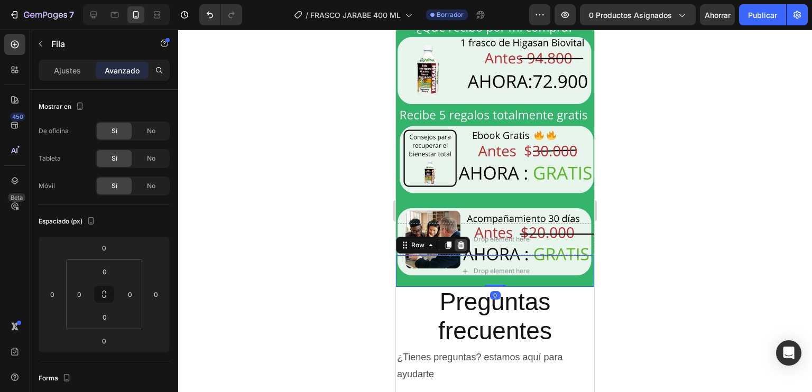
click at [457, 241] on icon at bounding box center [460, 245] width 8 height 8
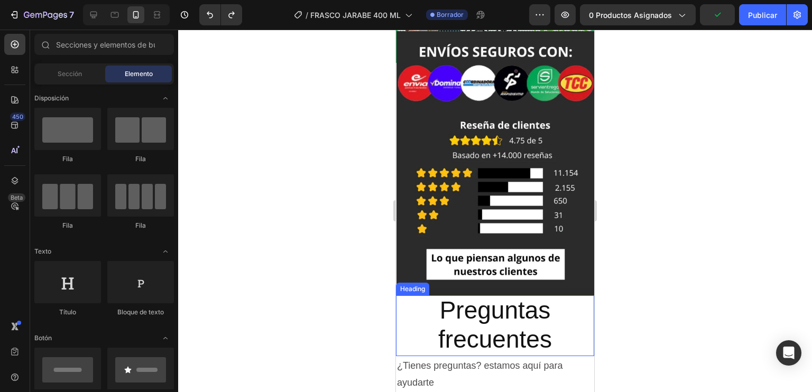
scroll to position [2274, 0]
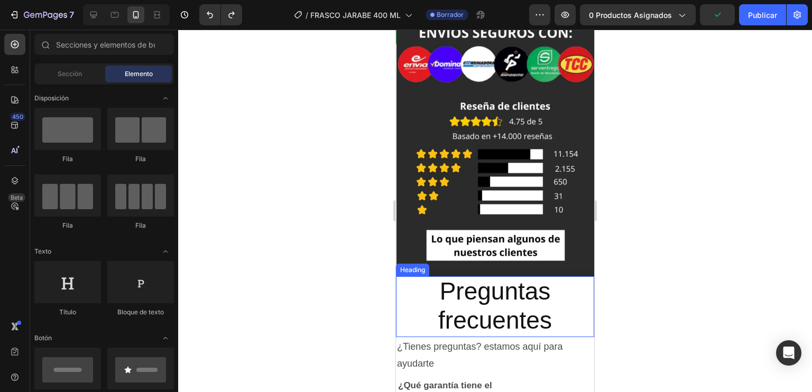
click at [489, 277] on span "Preguntas frecuentes" at bounding box center [495, 305] width 114 height 57
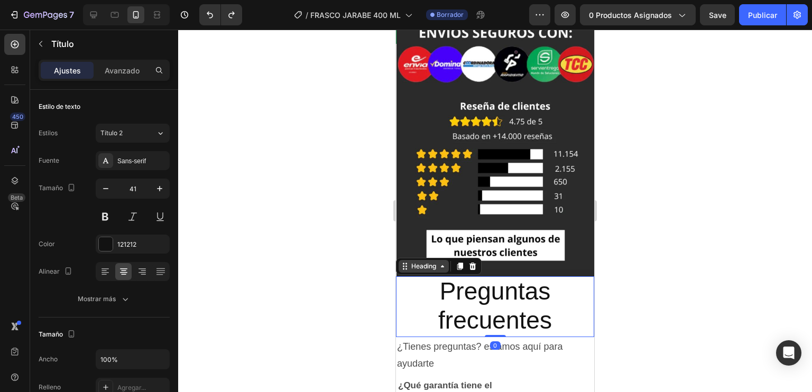
click at [439, 262] on icon at bounding box center [442, 266] width 8 height 8
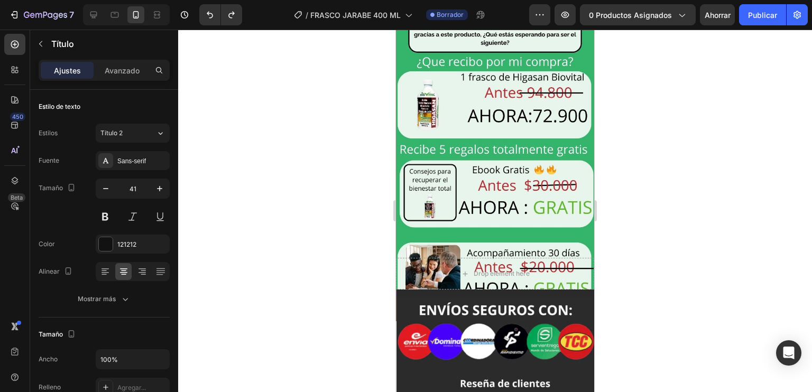
scroll to position [1991, 0]
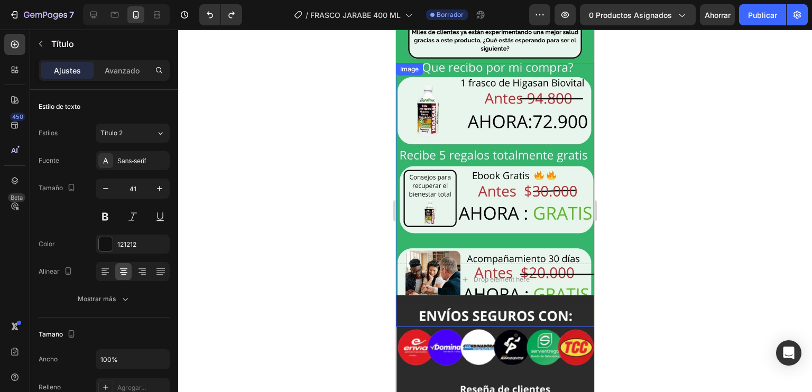
click at [485, 131] on img at bounding box center [495, 195] width 198 height 264
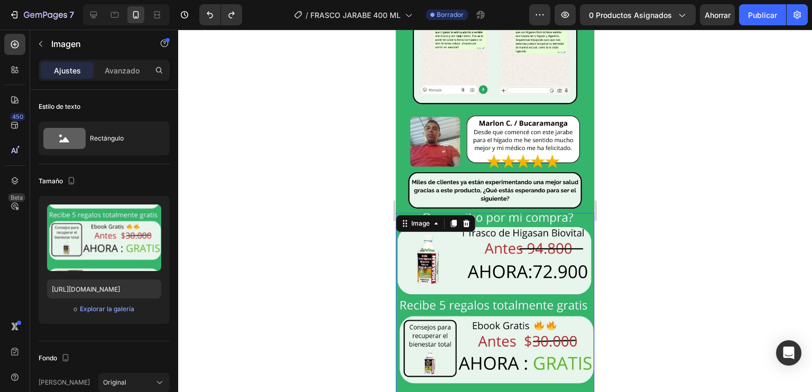
scroll to position [1841, 0]
click at [427, 219] on div "Image" at bounding box center [420, 224] width 23 height 10
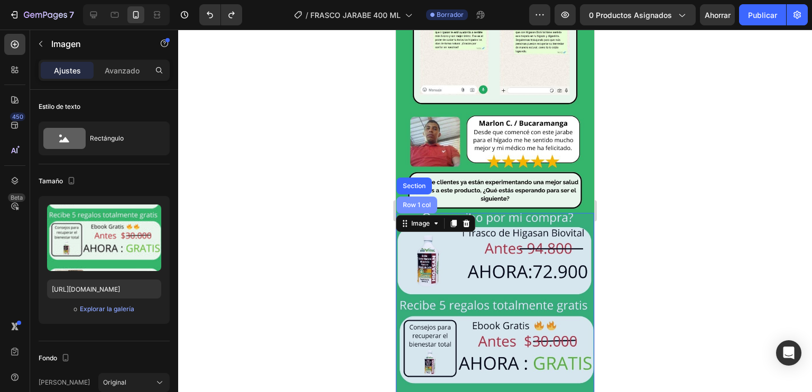
click at [418, 197] on div "Row 1 col" at bounding box center [416, 205] width 41 height 17
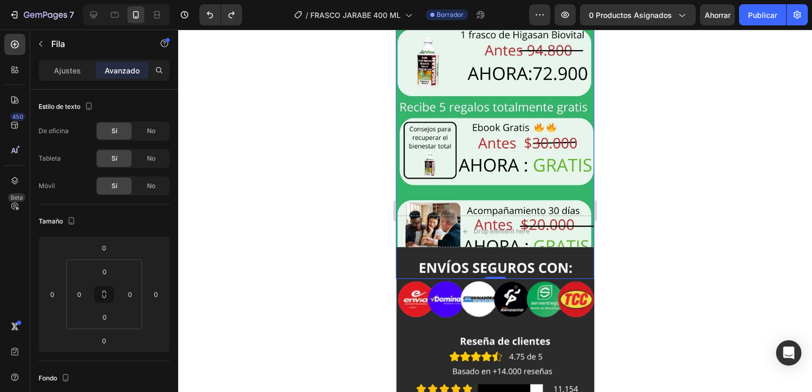
scroll to position [2039, 0]
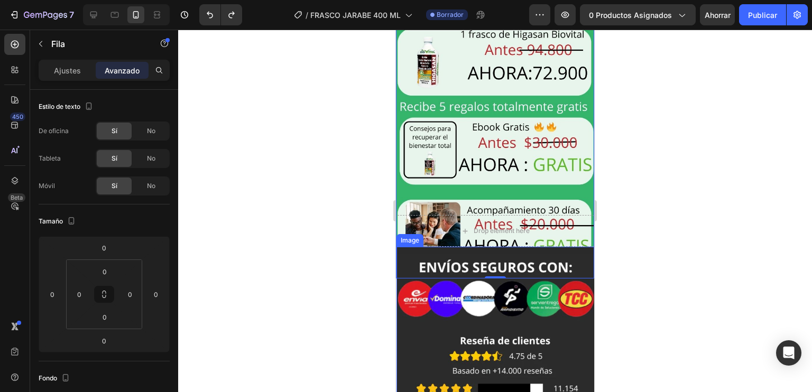
click at [534, 257] on img at bounding box center [495, 379] width 198 height 264
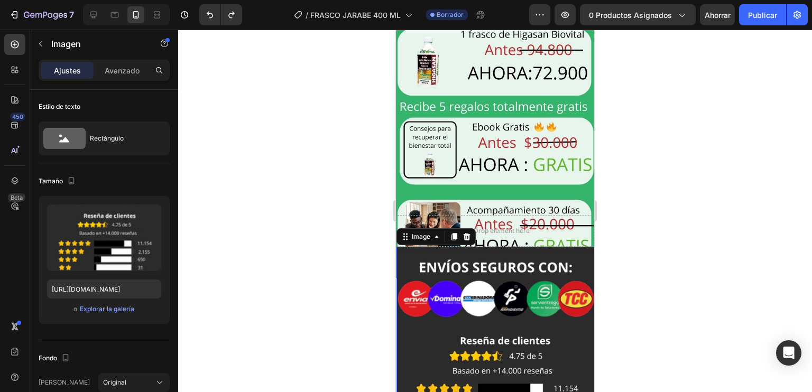
click at [423, 228] on div "Image" at bounding box center [435, 236] width 79 height 17
click at [418, 232] on div "Image" at bounding box center [420, 237] width 23 height 10
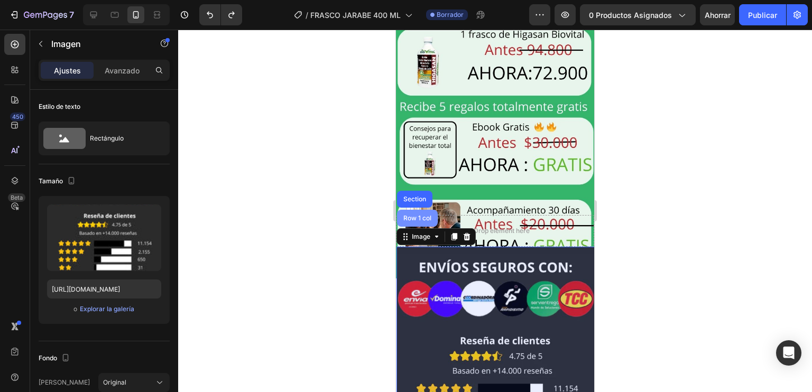
click at [415, 210] on div "Row 1 col" at bounding box center [417, 218] width 41 height 17
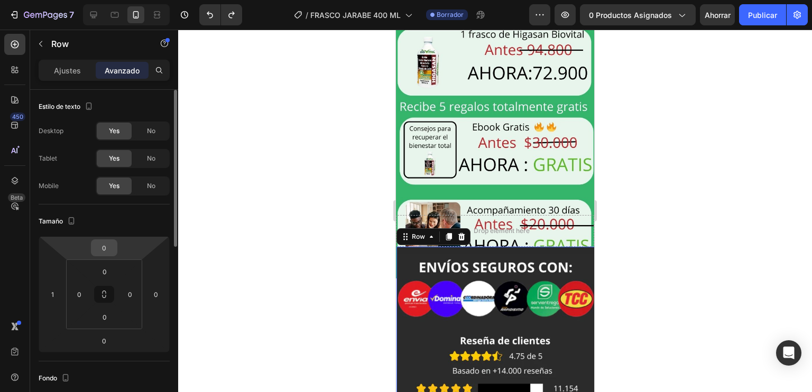
click at [107, 243] on input "0" at bounding box center [104, 248] width 21 height 16
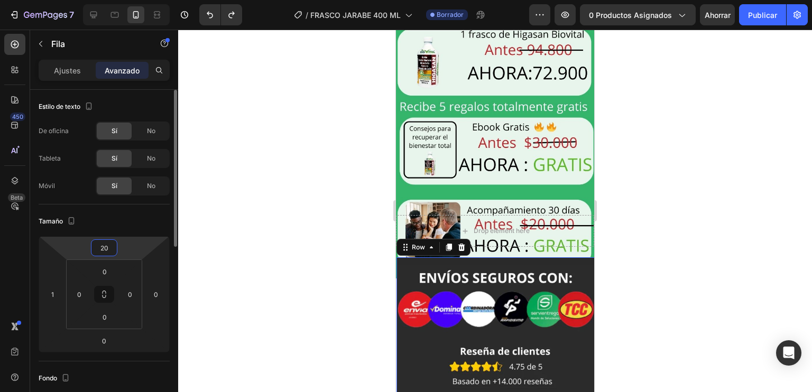
type input "2"
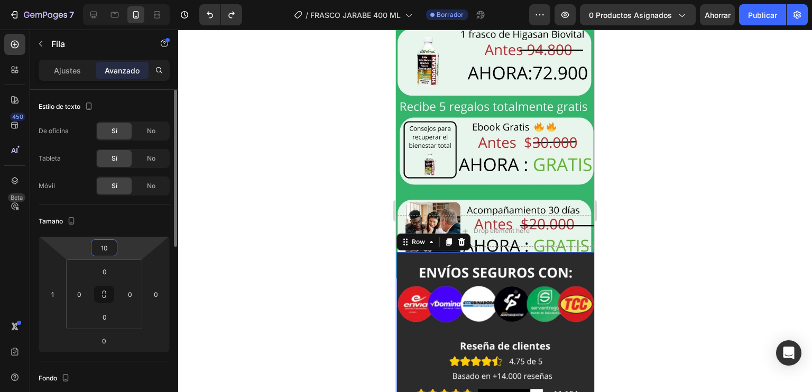
type input "1"
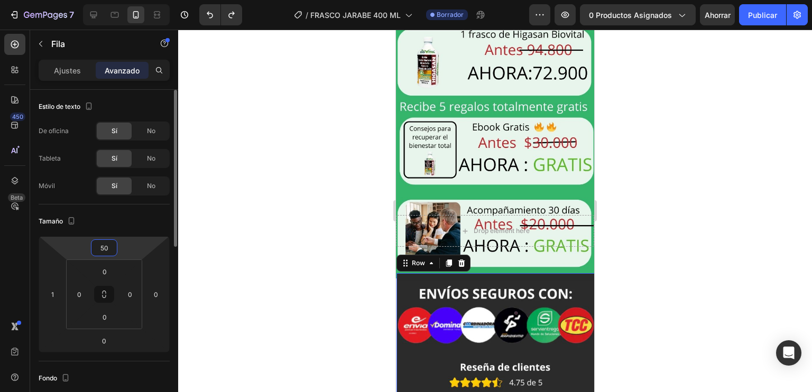
type input "5"
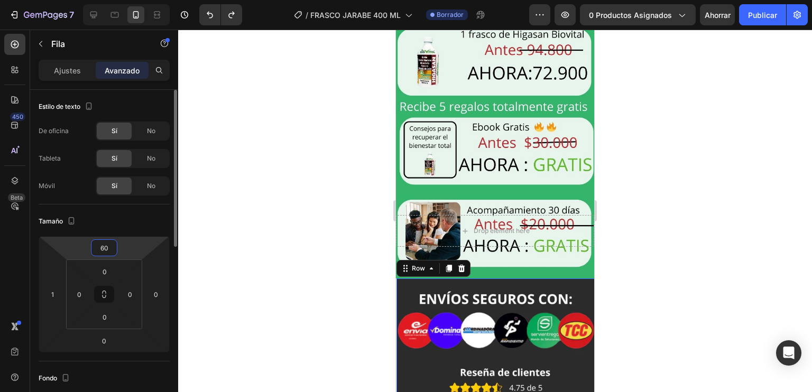
type input "6"
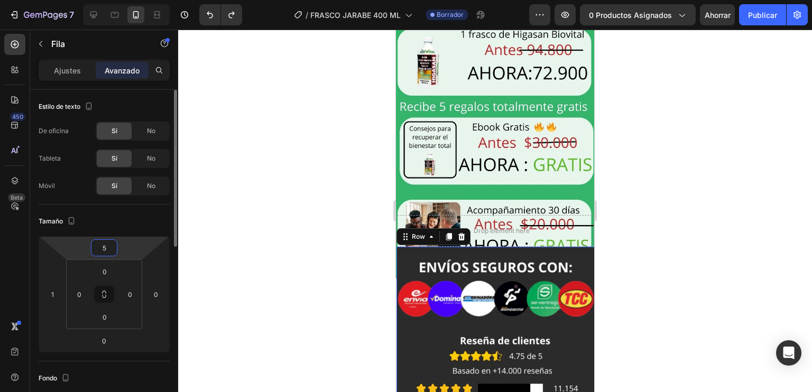
type input "50"
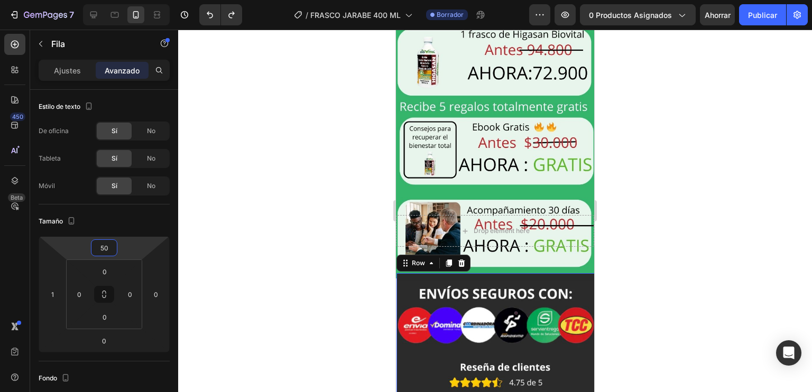
click at [655, 238] on div at bounding box center [494, 211] width 633 height 362
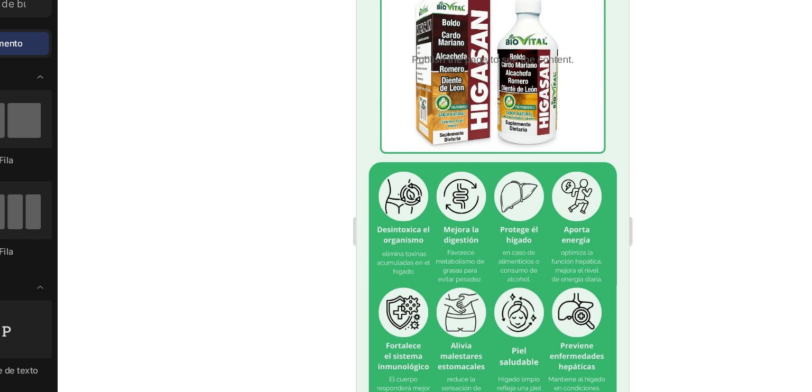
scroll to position [254, 0]
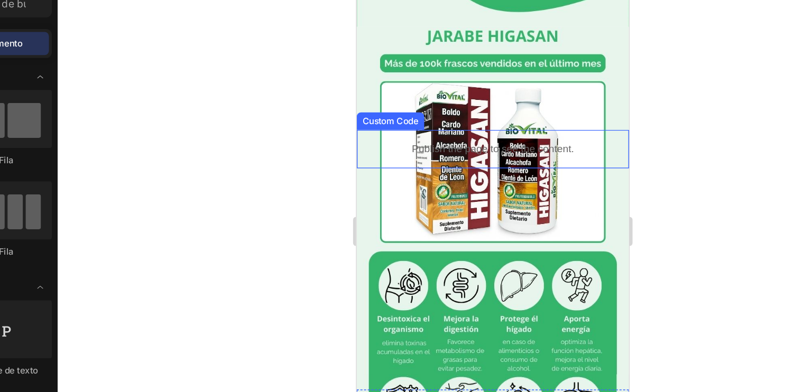
click at [473, 99] on p "Publish the page to see the content." at bounding box center [455, 104] width 198 height 11
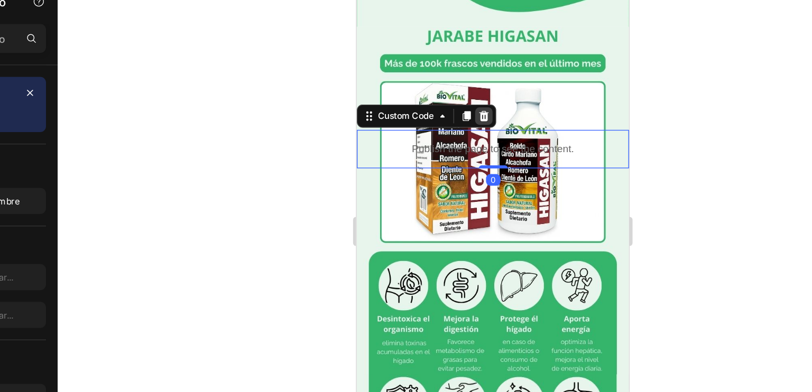
click at [443, 74] on div at bounding box center [448, 80] width 13 height 13
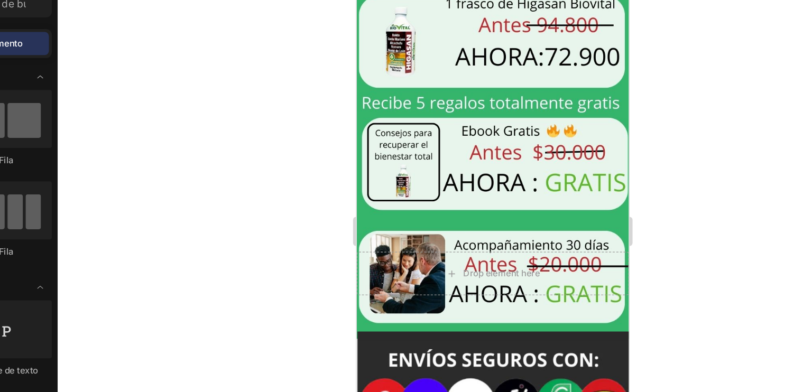
scroll to position [2033, 0]
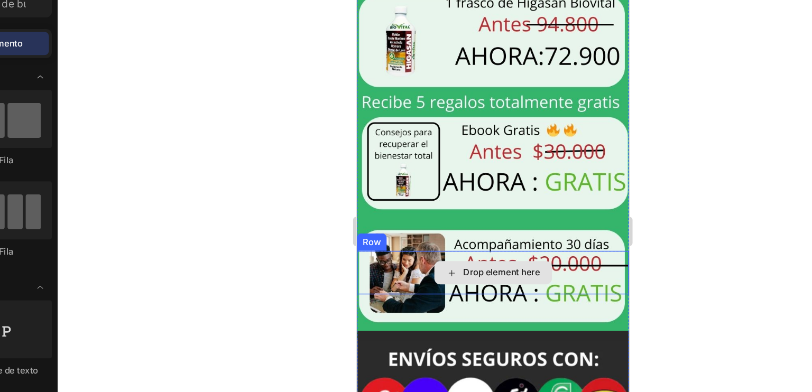
click at [442, 186] on div "Drop element here" at bounding box center [456, 194] width 86 height 17
click at [395, 179] on div "Drop element here" at bounding box center [455, 195] width 198 height 32
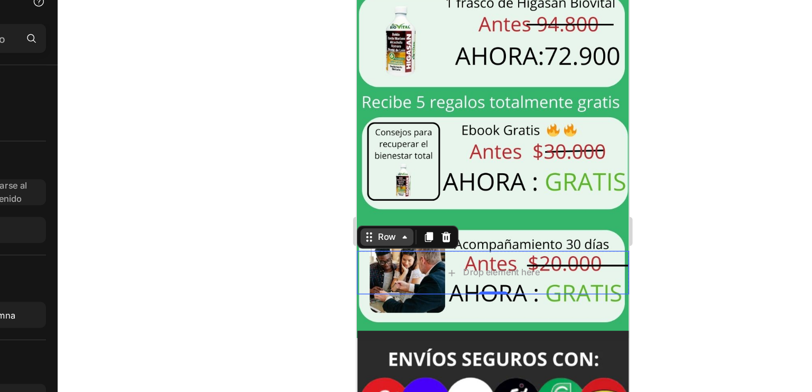
click at [388, 164] on icon at bounding box center [391, 168] width 8 height 8
click at [417, 164] on icon at bounding box center [421, 168] width 8 height 8
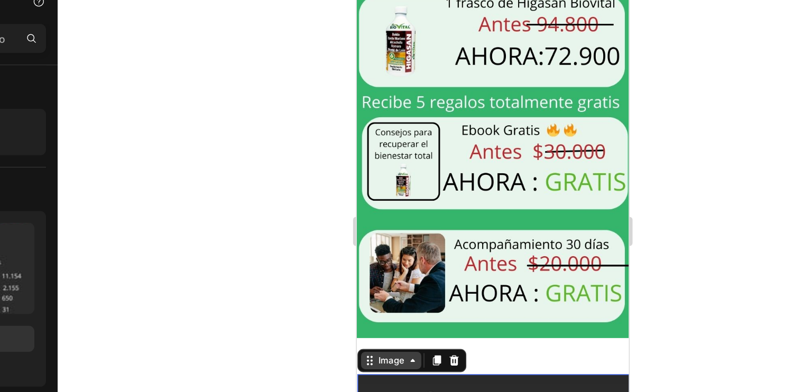
click at [384, 254] on div "Image" at bounding box center [381, 259] width 23 height 10
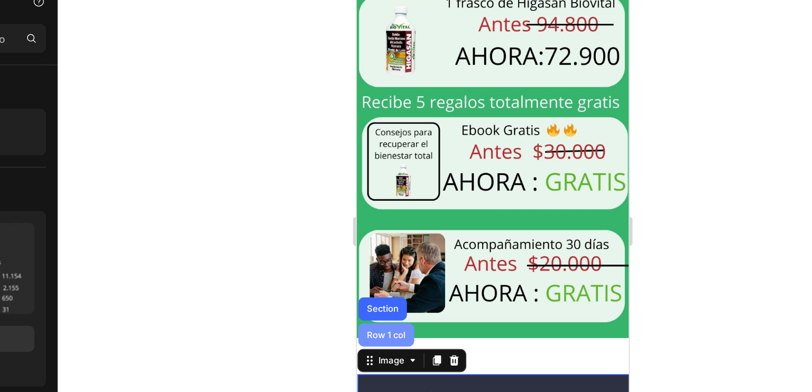
click at [379, 231] on div "Row 1 col" at bounding box center [377, 239] width 41 height 17
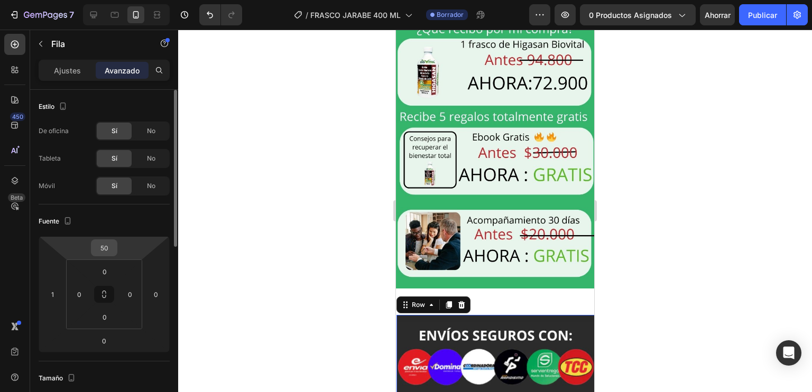
click at [107, 245] on input "50" at bounding box center [104, 248] width 21 height 16
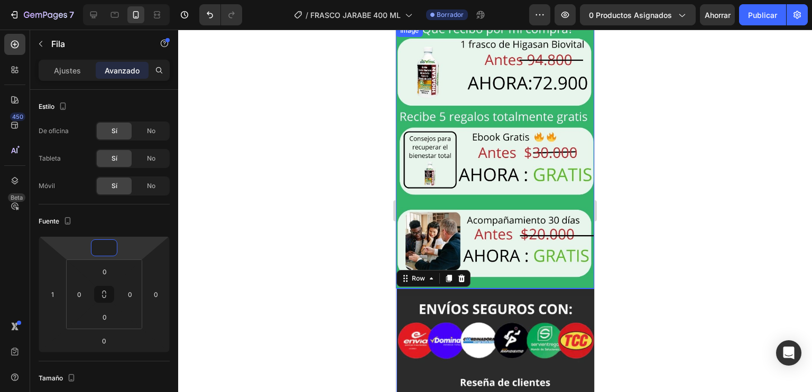
click at [573, 183] on img at bounding box center [495, 156] width 198 height 264
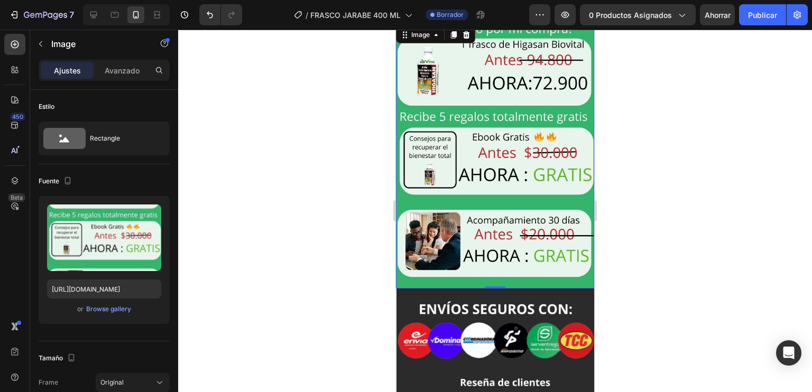
click at [627, 199] on div at bounding box center [494, 211] width 633 height 362
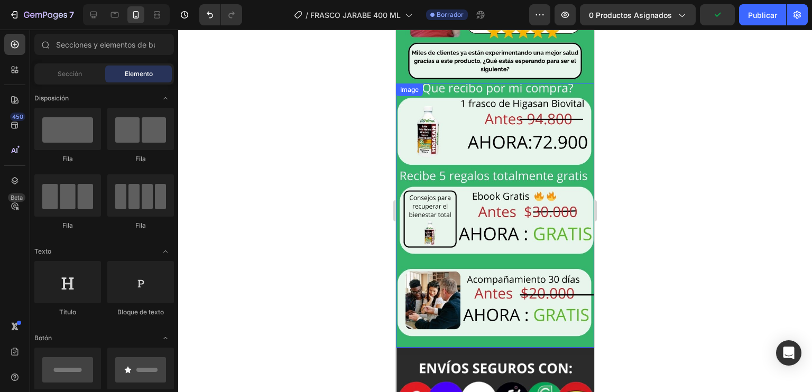
scroll to position [1978, 0]
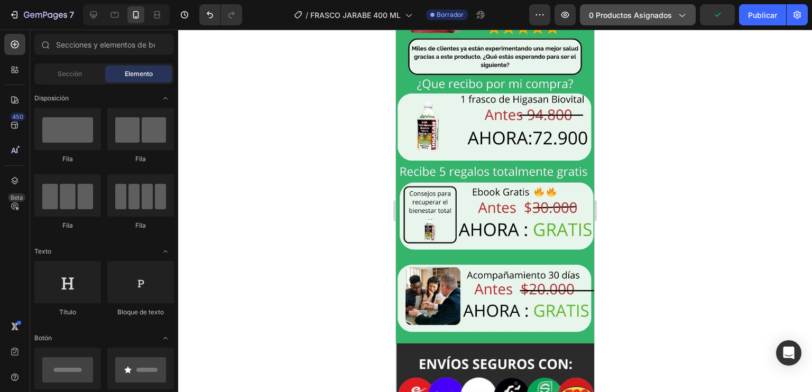
click at [657, 14] on font "0 productos asignados" at bounding box center [630, 15] width 83 height 9
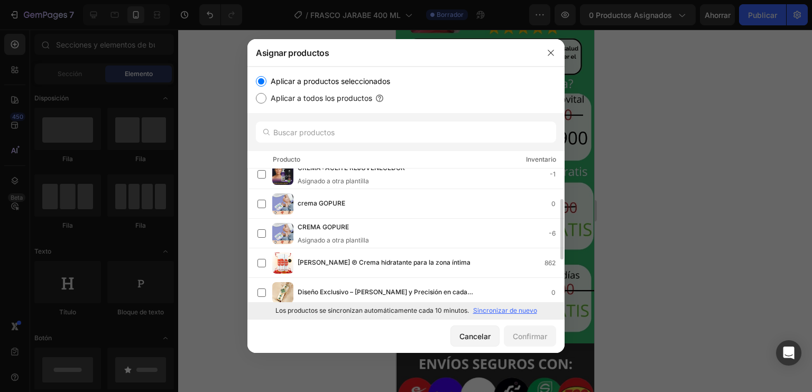
scroll to position [0, 0]
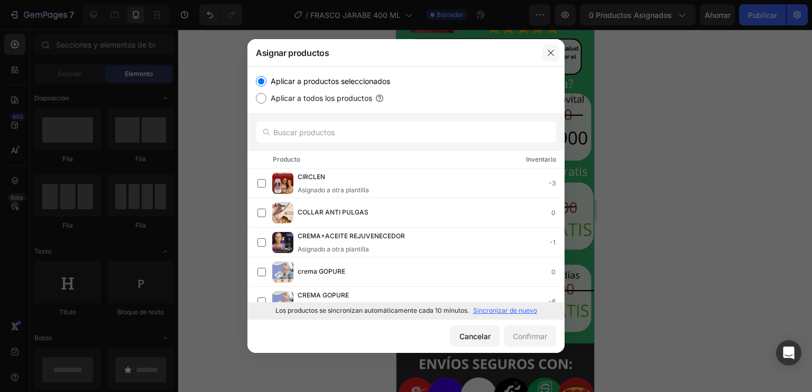
click at [547, 51] on icon "button" at bounding box center [550, 53] width 8 height 8
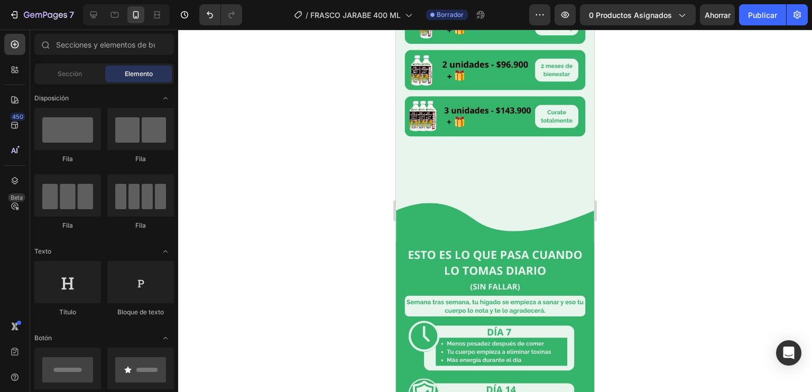
scroll to position [1068, 0]
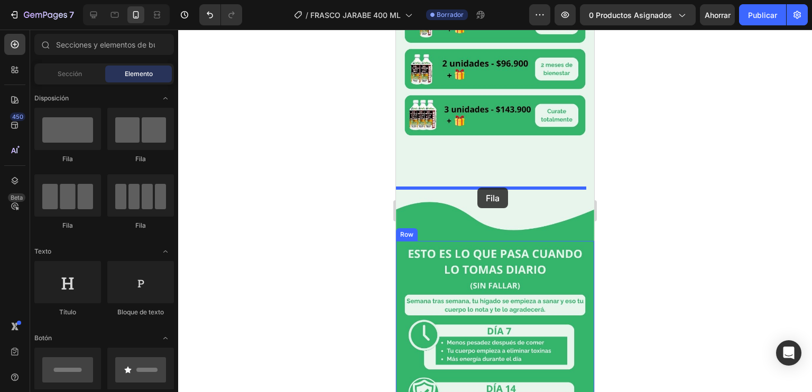
drag, startPoint x: 470, startPoint y: 176, endPoint x: 477, endPoint y: 188, distance: 14.0
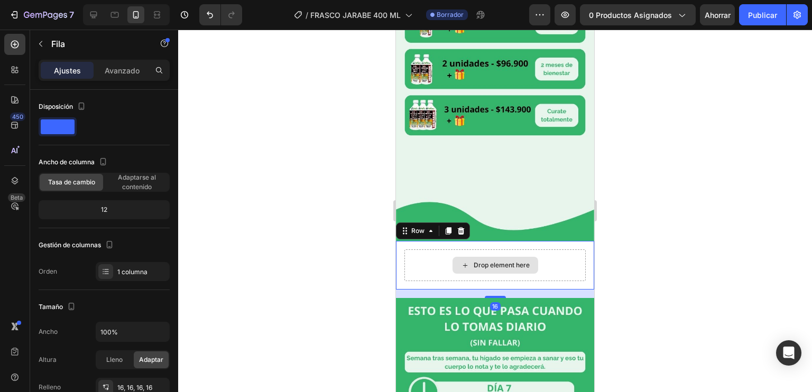
click at [473, 261] on div "Drop element here" at bounding box center [501, 265] width 56 height 8
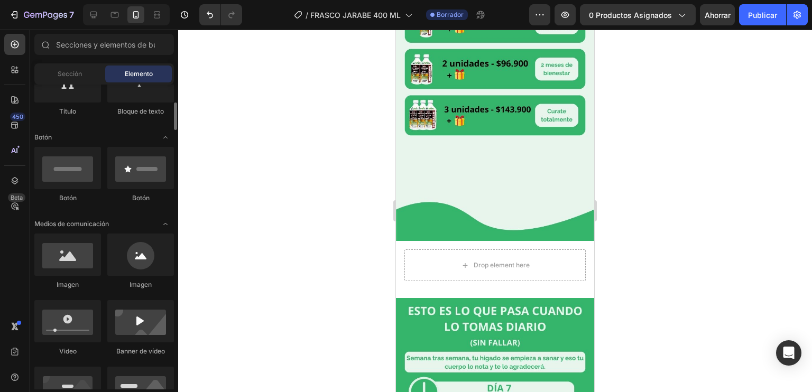
scroll to position [201, 0]
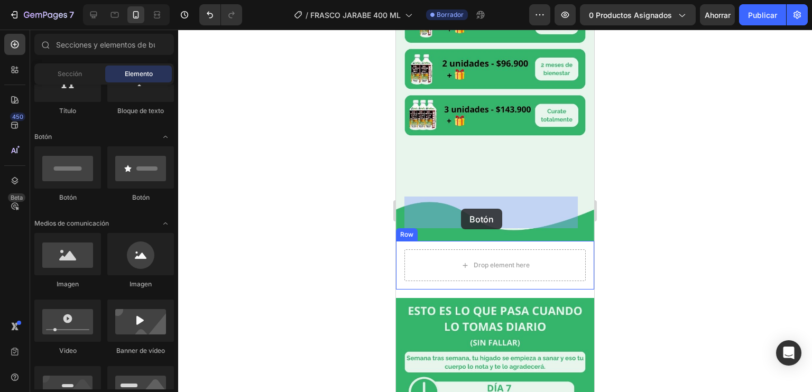
drag, startPoint x: 471, startPoint y: 206, endPoint x: 463, endPoint y: 210, distance: 8.3
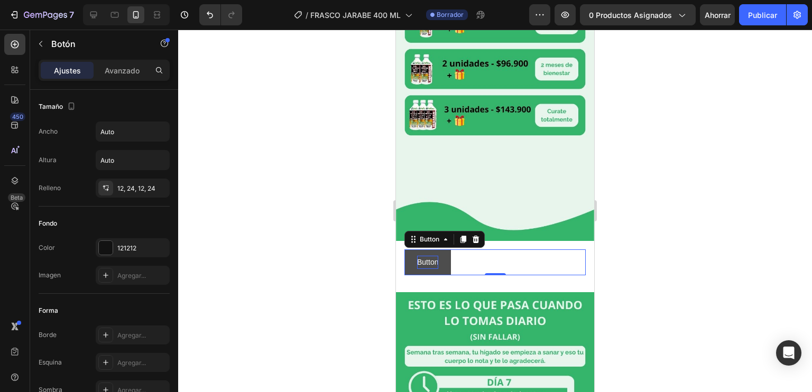
click at [429, 256] on p "Button" at bounding box center [427, 262] width 21 height 13
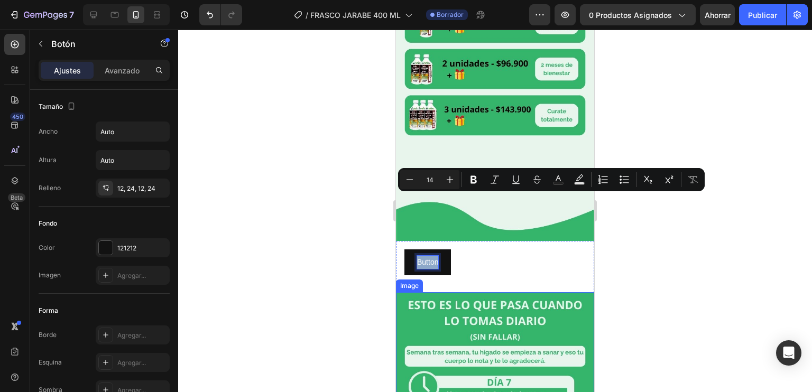
scroll to position [1077, 0]
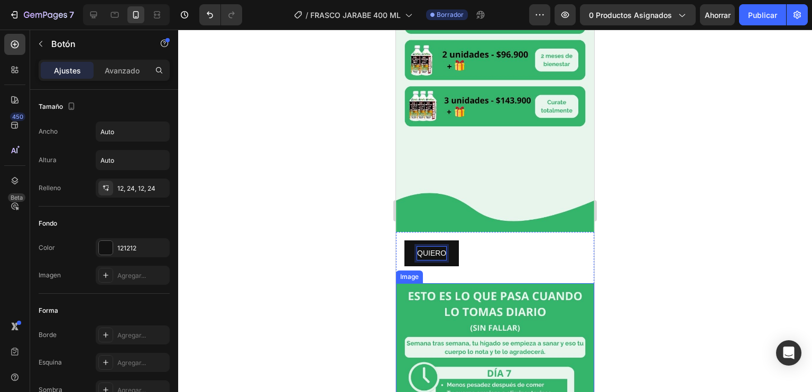
click at [404, 240] on button "QUIERO" at bounding box center [431, 253] width 54 height 26
click at [404, 240] on button "QUIERO EMPEZAR" at bounding box center [450, 253] width 92 height 26
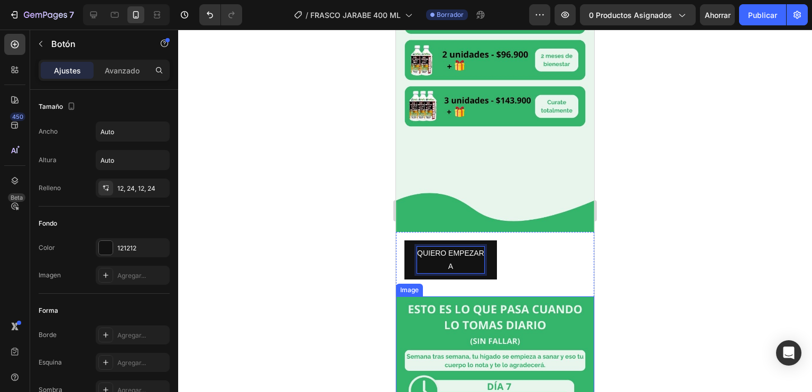
click at [404, 240] on button "QUIERO EMPEZAR A" at bounding box center [450, 259] width 92 height 39
click at [404, 240] on button "QUIERO EMPEZAR A SENTIRME" at bounding box center [450, 259] width 92 height 39
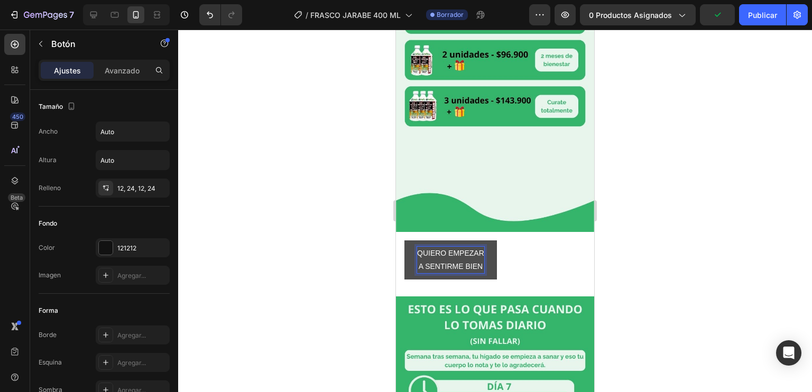
click at [455, 247] on p "QUIERO EMPEZAR A SENTIRME BIEN" at bounding box center [450, 260] width 67 height 26
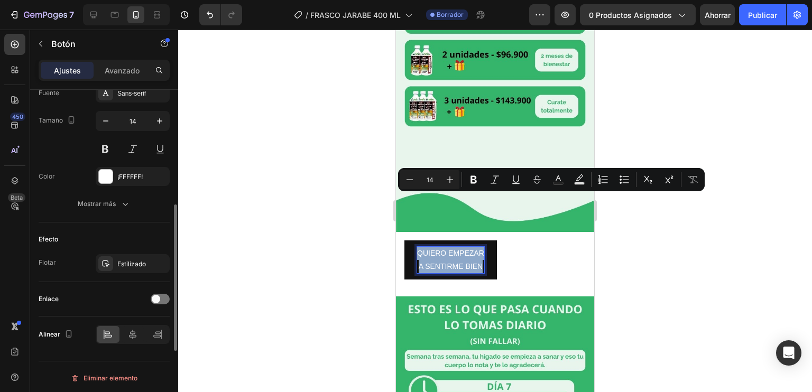
scroll to position [372, 0]
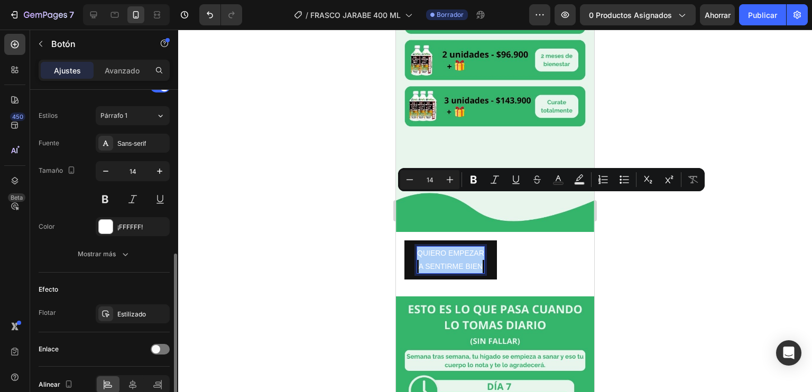
click at [131, 152] on div "Fuente Sans-serif Tamaño 14 Color ¡FFFFFF! Mostrar más" at bounding box center [104, 199] width 131 height 130
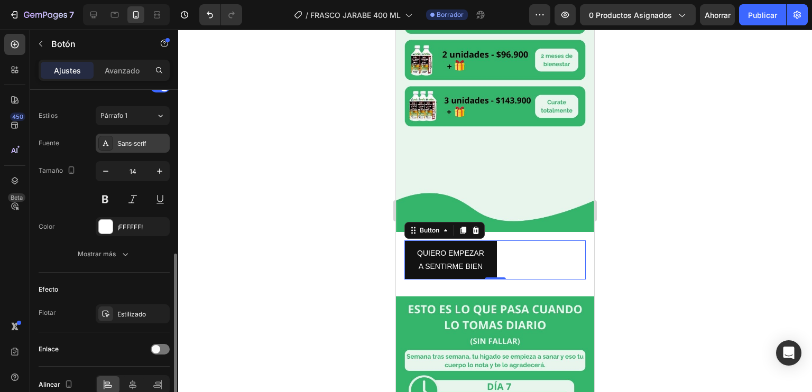
click at [129, 150] on div "Sans-serif" at bounding box center [133, 143] width 74 height 19
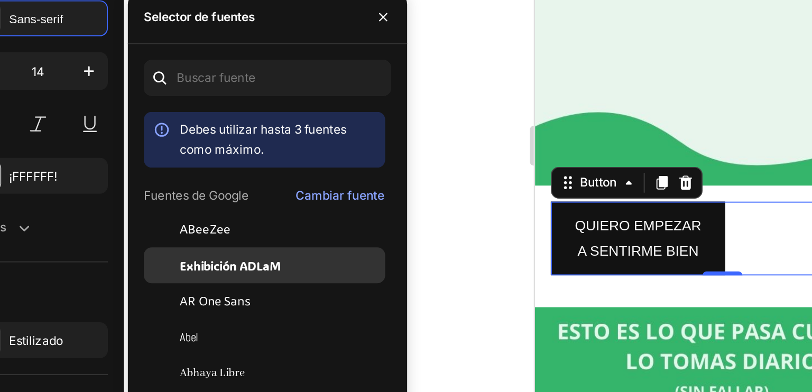
click at [239, 275] on font "Exhibición ADLaM" at bounding box center [234, 274] width 53 height 8
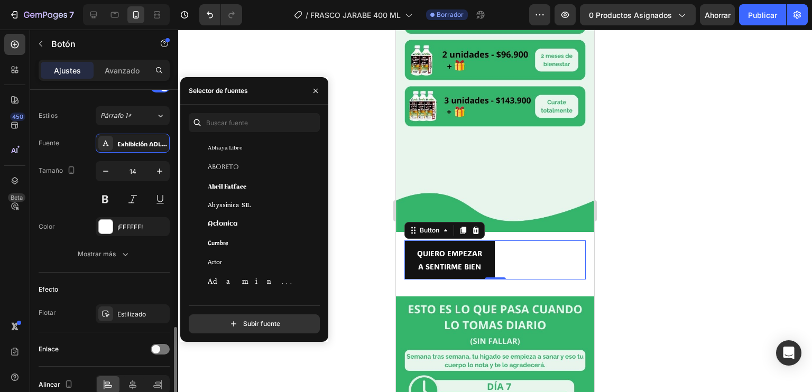
scroll to position [423, 0]
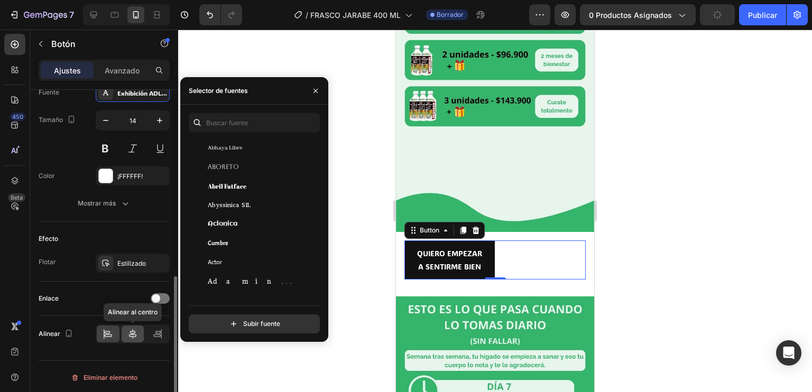
click at [125, 329] on div at bounding box center [133, 333] width 23 height 17
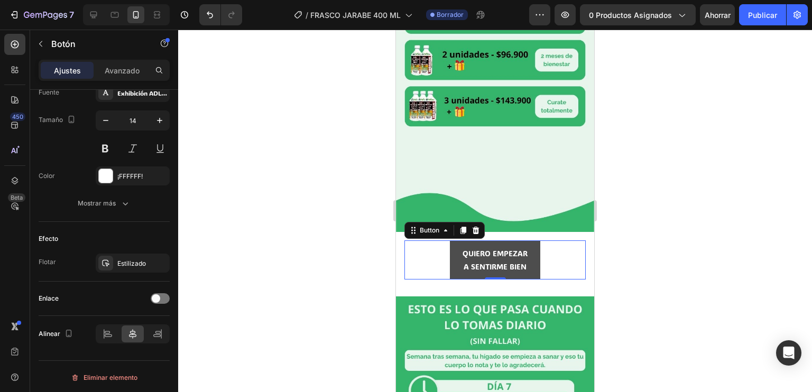
click at [452, 240] on button "QUIERO EMPEZAR A SENTIRME BIEN" at bounding box center [495, 259] width 90 height 39
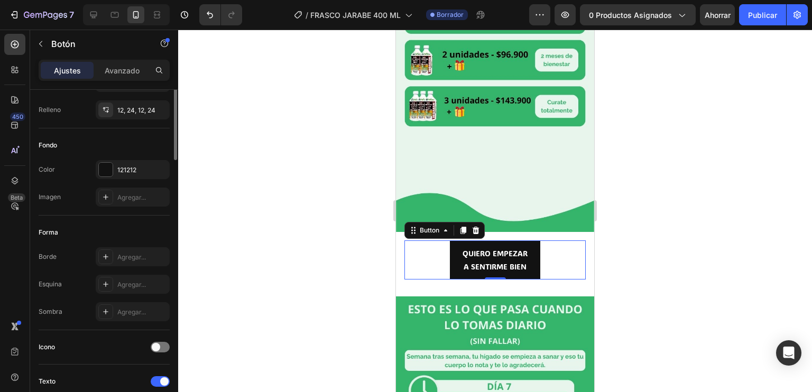
scroll to position [0, 0]
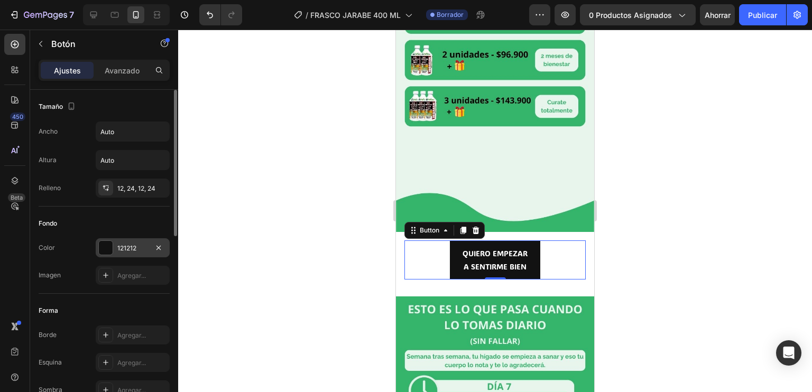
click at [115, 239] on div "121212" at bounding box center [133, 247] width 74 height 19
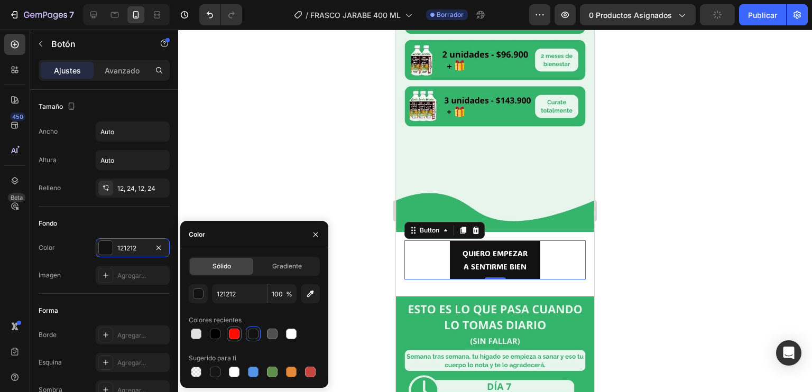
click at [240, 333] on div at bounding box center [234, 334] width 13 height 13
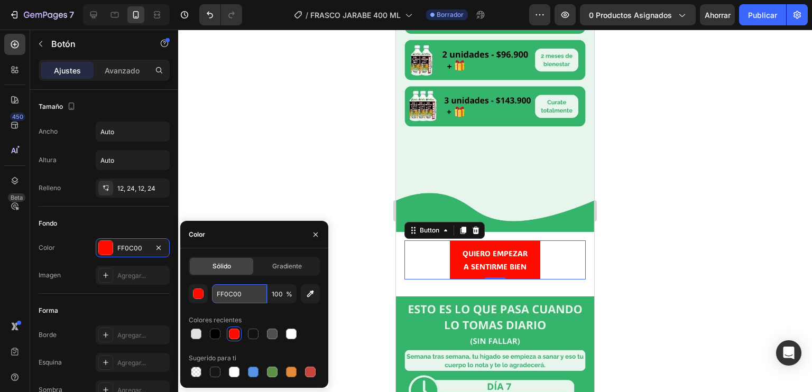
click at [245, 294] on input "FF0C00" at bounding box center [239, 293] width 55 height 19
paste input "#34b56b"
type input "#34b56b"
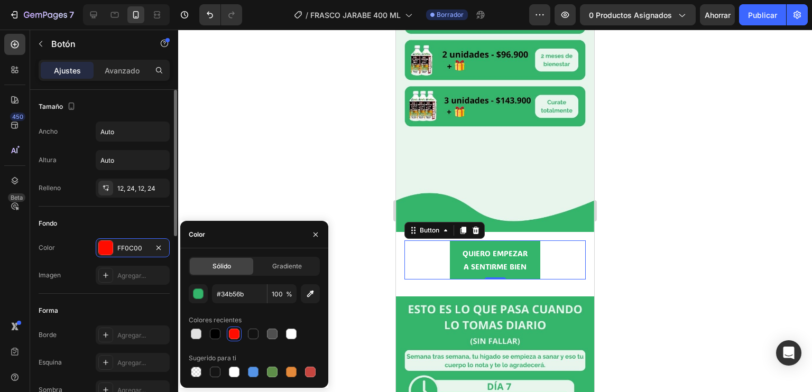
click at [129, 294] on div "Tamaño Ancho Auto Altura Auto Relleno 12, 24, 12, 24" at bounding box center [104, 351] width 131 height 115
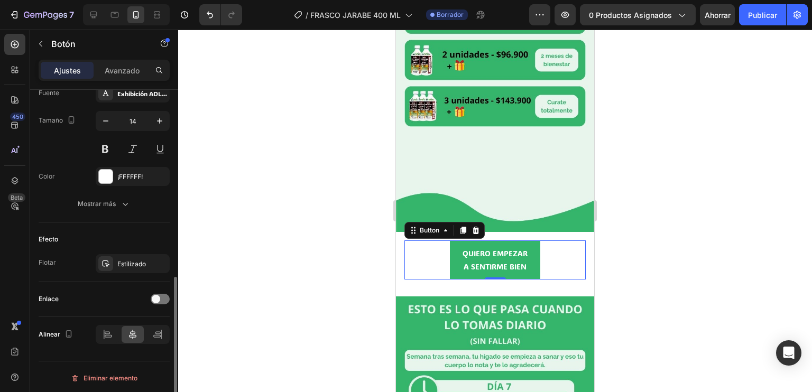
scroll to position [423, 0]
click at [111, 199] on font "Mostrar más" at bounding box center [97, 203] width 38 height 8
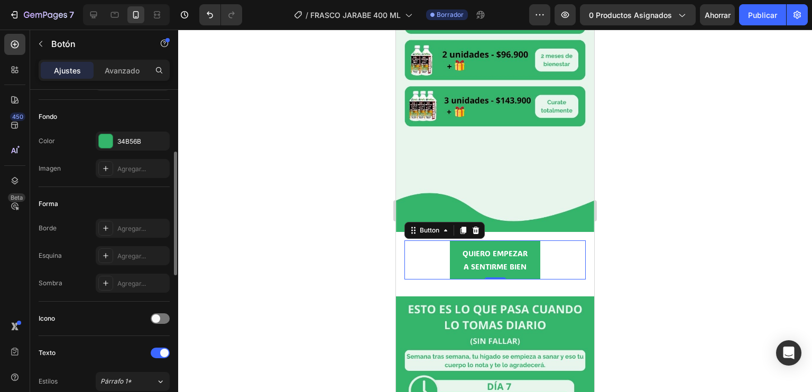
scroll to position [125, 0]
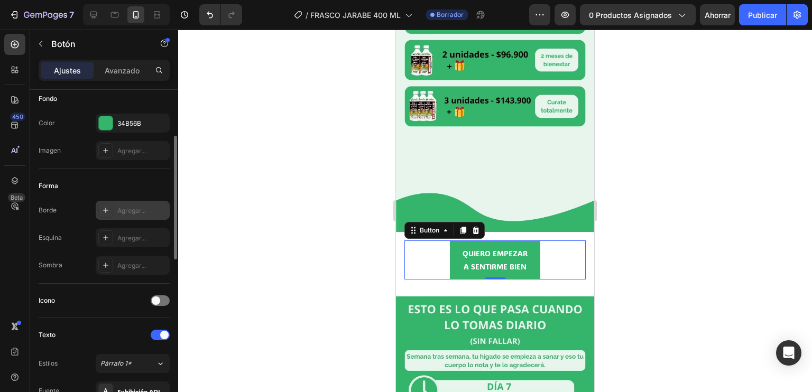
click at [116, 208] on div "Agregar..." at bounding box center [133, 210] width 74 height 19
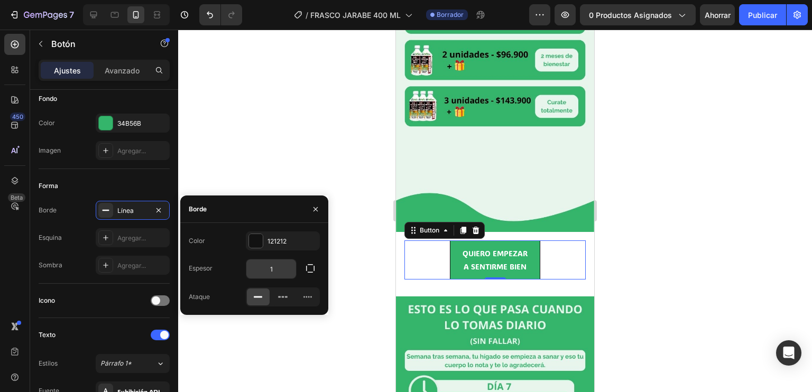
click at [277, 272] on input "1" at bounding box center [271, 268] width 50 height 19
type input "4"
type input "2"
type input "3"
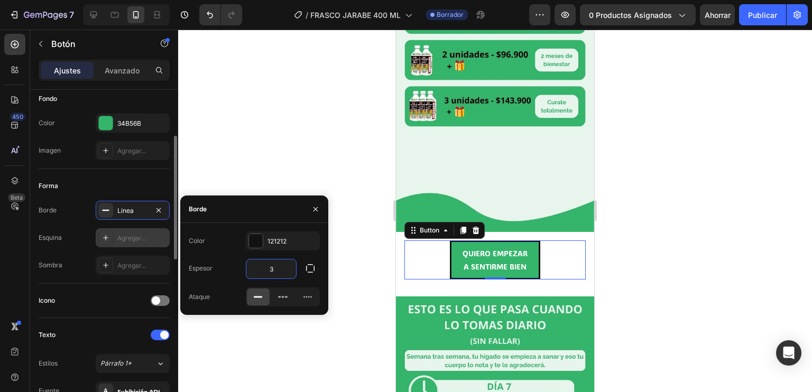
click at [107, 238] on icon at bounding box center [105, 238] width 8 height 8
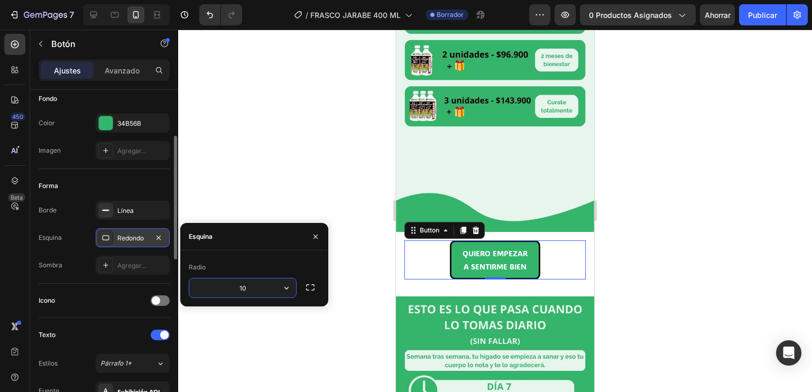
type input "1"
type input "8"
click at [636, 238] on div at bounding box center [494, 211] width 633 height 362
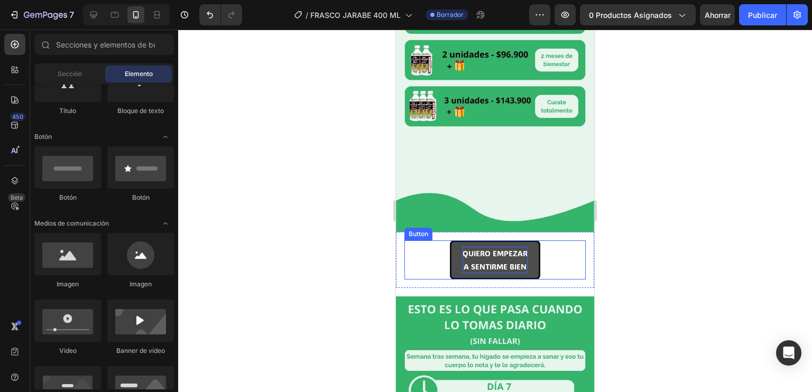
click at [515, 247] on p "QUIERO EMPEZAR A SENTIRME BIEN" at bounding box center [494, 260] width 65 height 26
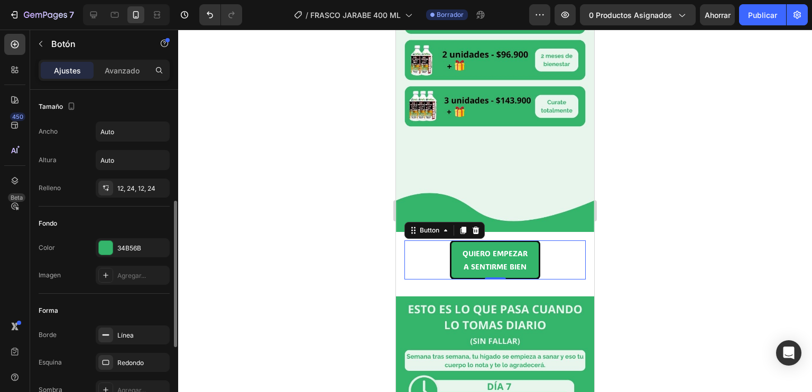
scroll to position [98, 0]
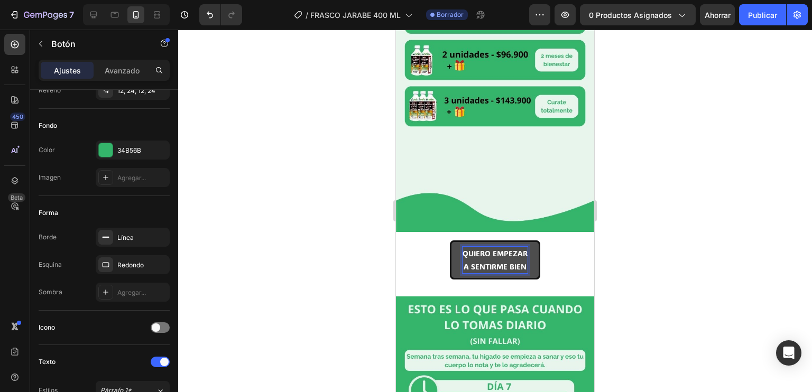
click at [496, 247] on p "QUIERO EMPEZAR A SENTIRME BIEN" at bounding box center [494, 260] width 65 height 26
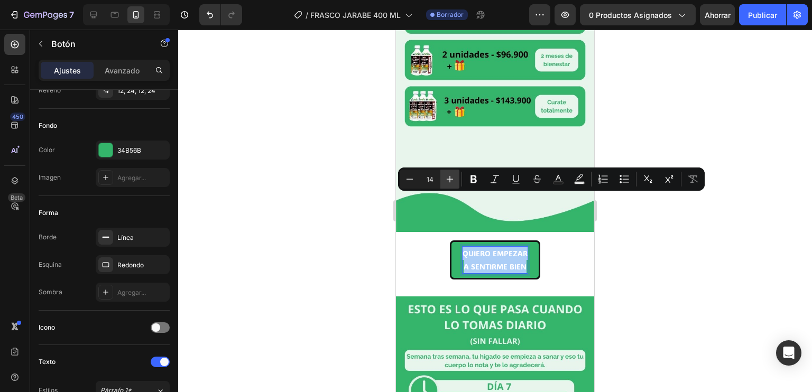
click at [450, 183] on icon "Editor contextual toolbar" at bounding box center [449, 179] width 11 height 11
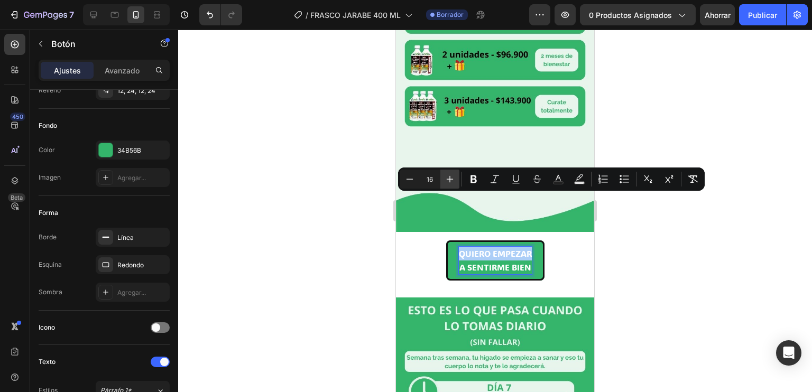
click at [450, 183] on icon "Editor contextual toolbar" at bounding box center [449, 179] width 11 height 11
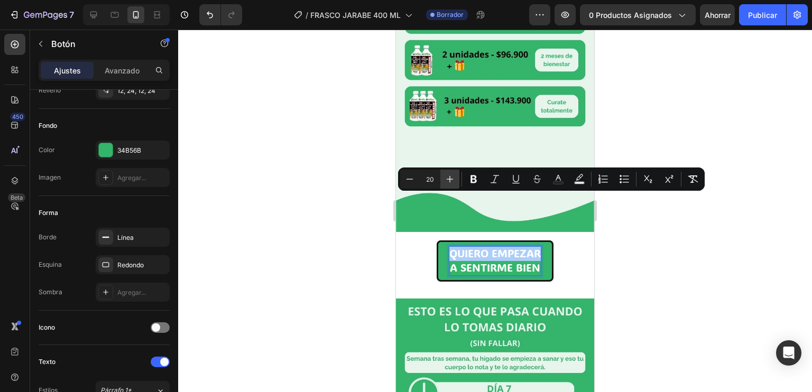
click at [450, 183] on icon "Editor contextual toolbar" at bounding box center [449, 179] width 11 height 11
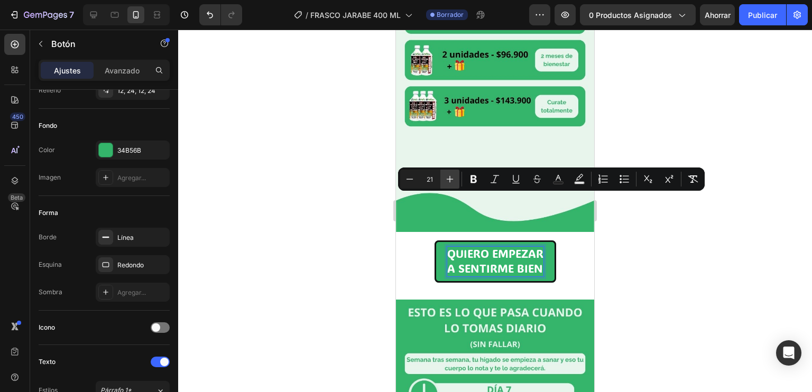
click at [450, 183] on icon "Editor contextual toolbar" at bounding box center [449, 179] width 11 height 11
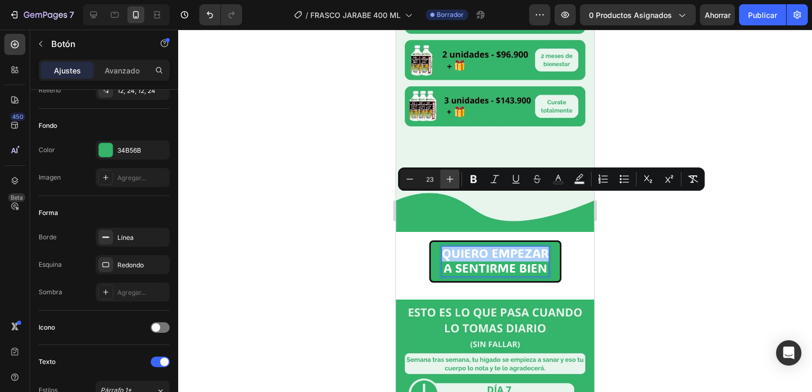
click at [450, 183] on icon "Editor contextual toolbar" at bounding box center [449, 179] width 11 height 11
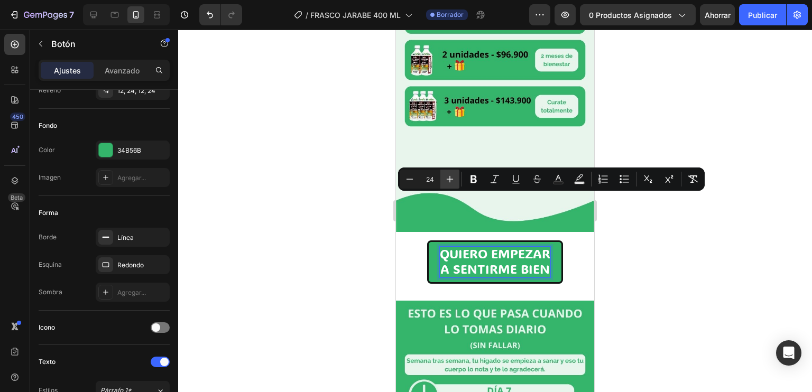
click at [450, 183] on icon "Editor contextual toolbar" at bounding box center [449, 179] width 11 height 11
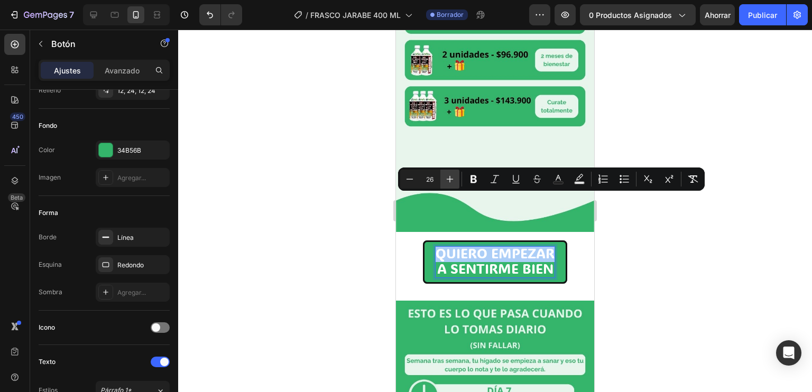
click at [450, 183] on icon "Editor contextual toolbar" at bounding box center [449, 179] width 11 height 11
type input "27"
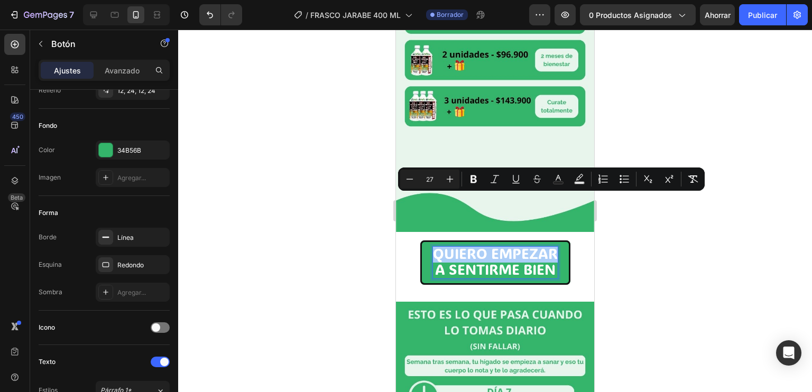
click at [693, 241] on div at bounding box center [494, 211] width 633 height 362
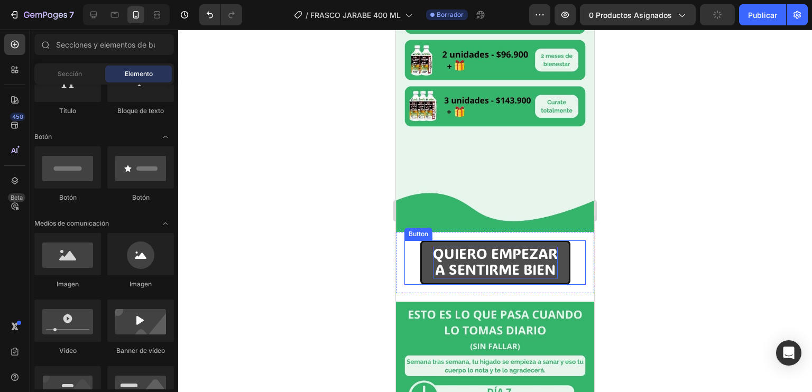
click at [536, 260] on span "A SENTIRME BIEN" at bounding box center [495, 269] width 120 height 18
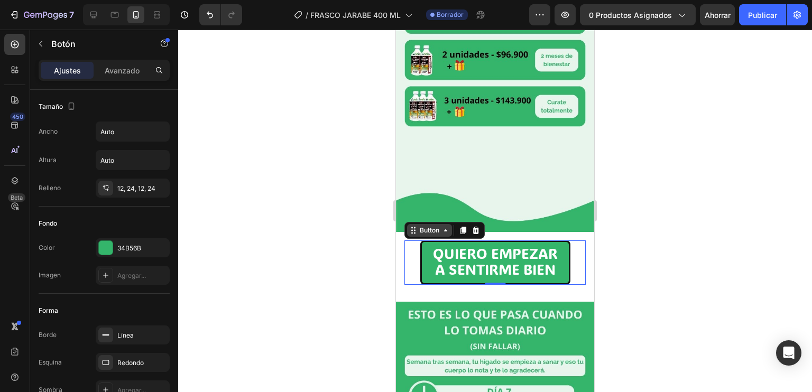
click at [424, 226] on div "Button" at bounding box center [429, 231] width 24 height 10
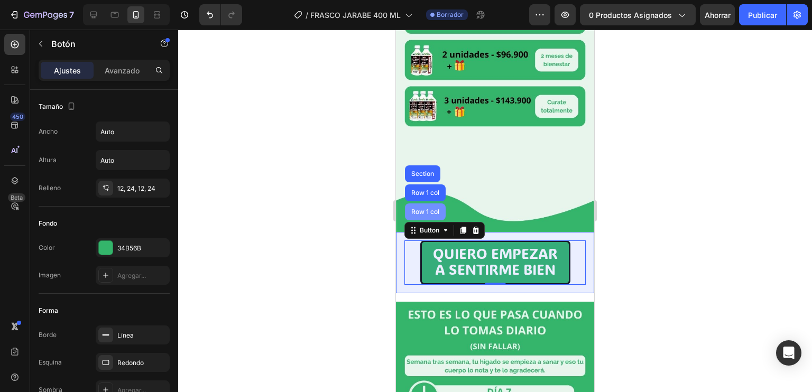
click at [421, 203] on div "Row 1 col" at bounding box center [425, 211] width 41 height 17
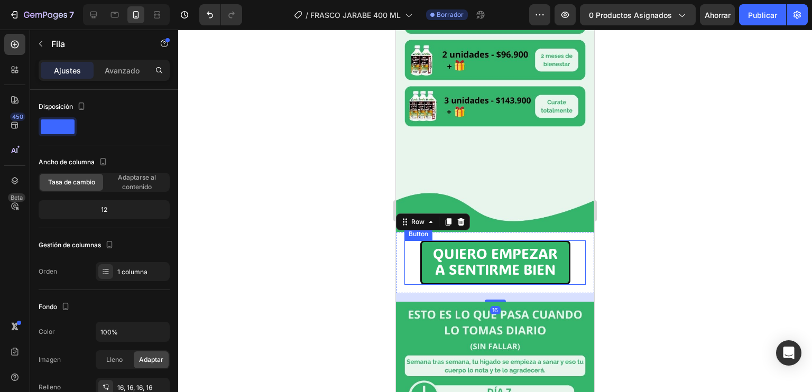
click at [639, 223] on div at bounding box center [494, 211] width 633 height 362
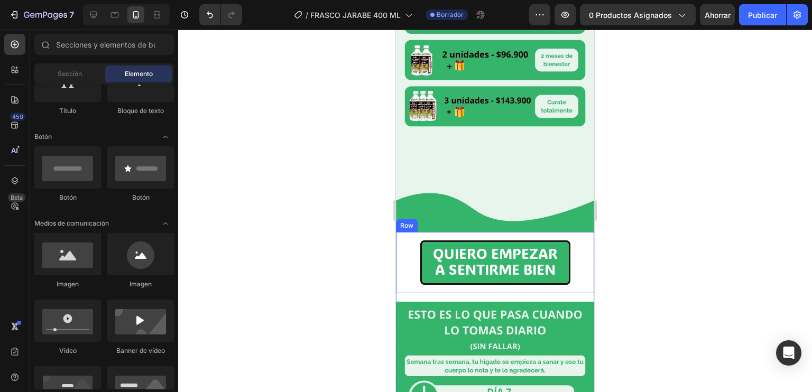
click at [579, 232] on div "QUIERO EMPEZAR A SENTIRME BIEN Button Row" at bounding box center [495, 262] width 198 height 61
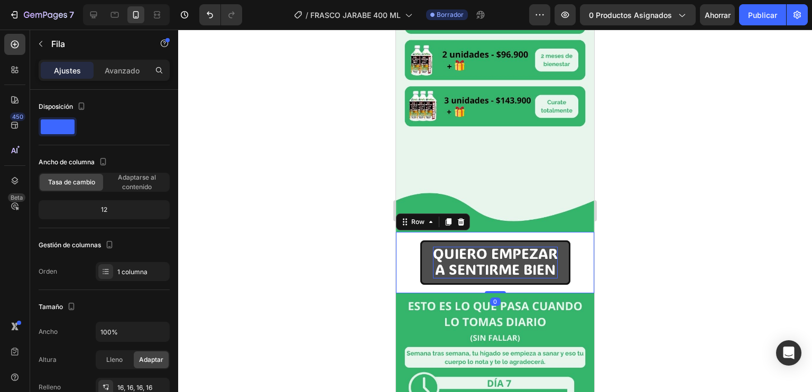
drag, startPoint x: 495, startPoint y: 247, endPoint x: 456, endPoint y: 195, distance: 65.0
click at [495, 236] on div "QUIERO EMPEZAR A SENTIRME BIEN Button Row 0" at bounding box center [495, 262] width 198 height 61
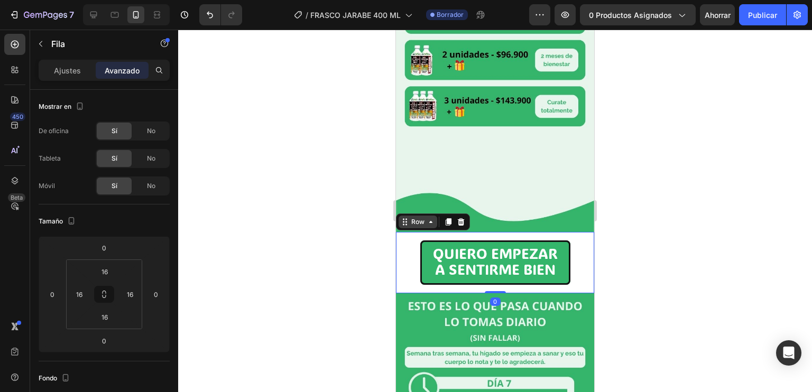
click at [425, 217] on div "Row" at bounding box center [417, 222] width 17 height 10
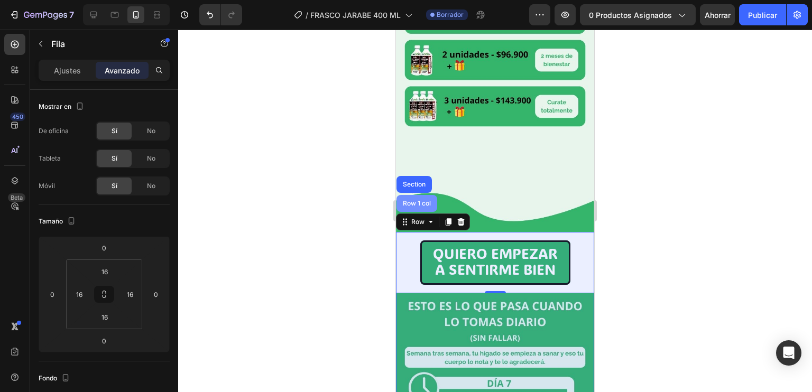
click at [421, 195] on div "Row 1 col" at bounding box center [416, 203] width 41 height 17
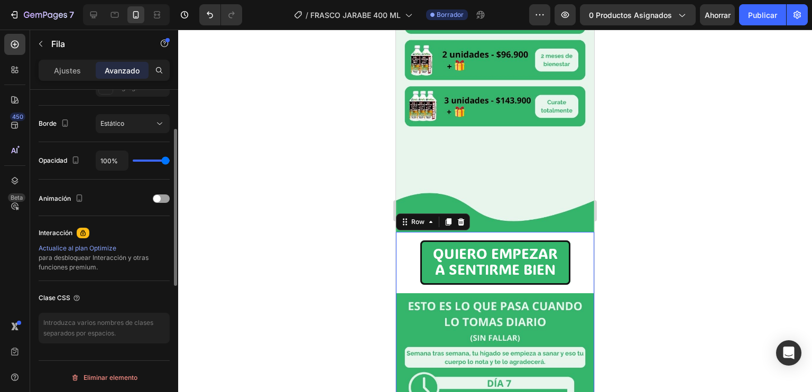
scroll to position [274, 0]
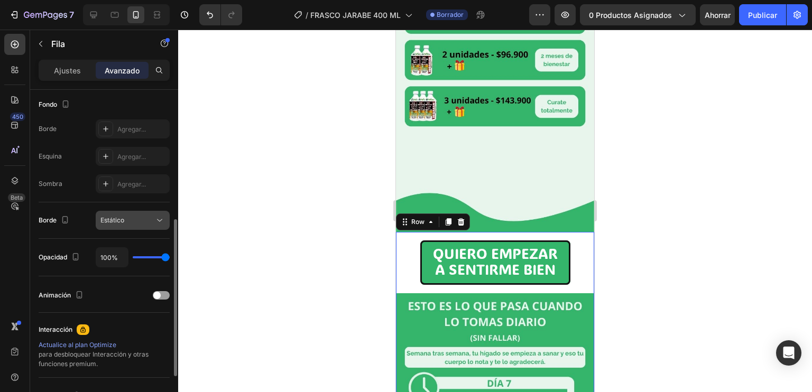
click at [130, 212] on button "Estático" at bounding box center [133, 220] width 74 height 19
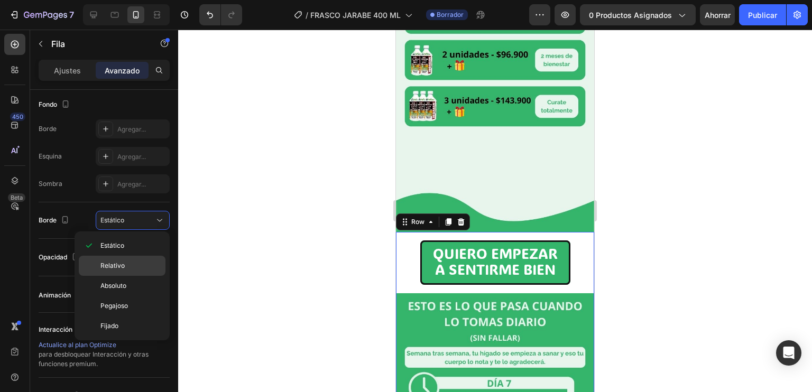
click at [129, 276] on div "Relativo" at bounding box center [122, 286] width 87 height 20
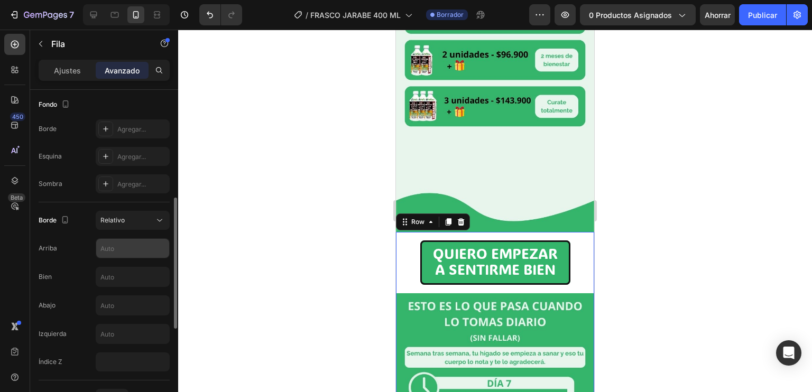
click at [133, 253] on input "text" at bounding box center [132, 248] width 73 height 19
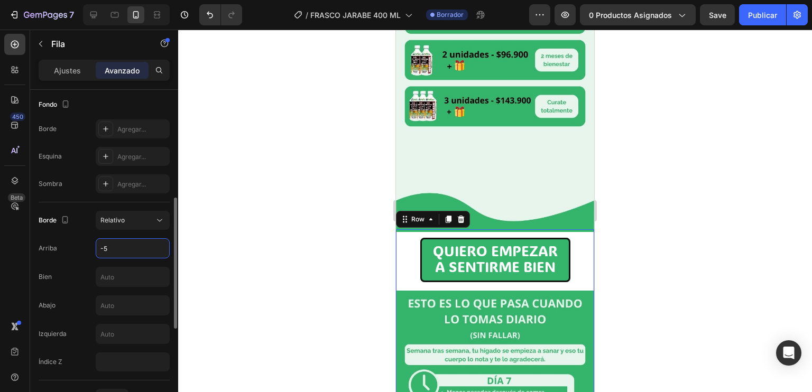
type input "-"
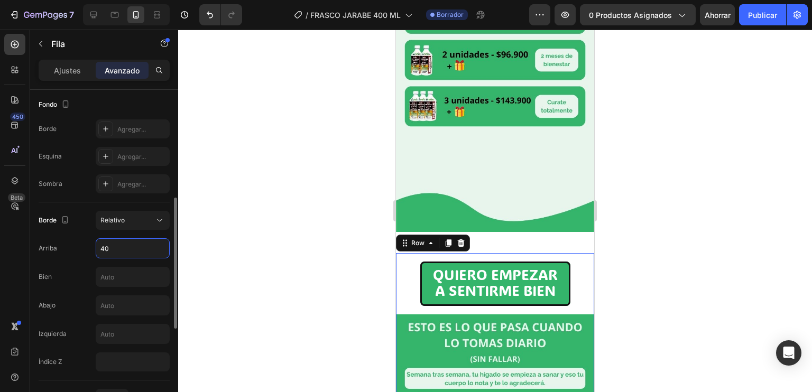
type input "4"
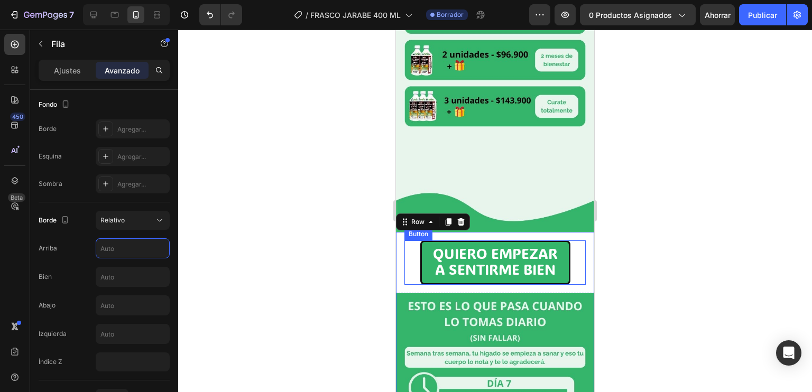
drag, startPoint x: 552, startPoint y: 210, endPoint x: 529, endPoint y: 134, distance: 79.9
click at [529, 134] on div "Image Row Image Row Drop element here Row Image Row Image Row Image Row QUIERO …" at bounding box center [495, 370] width 198 height 2793
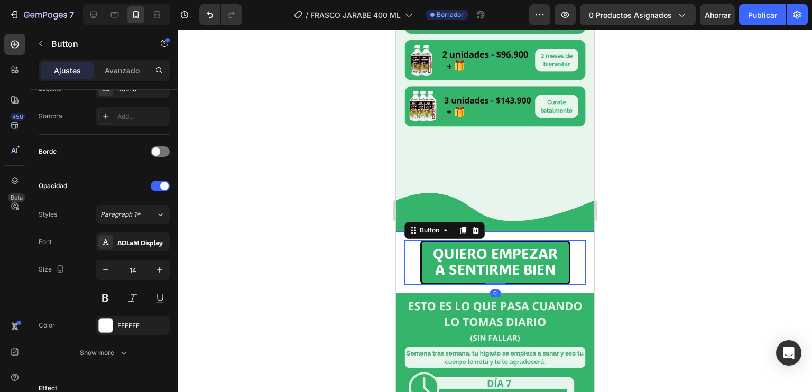
scroll to position [0, 0]
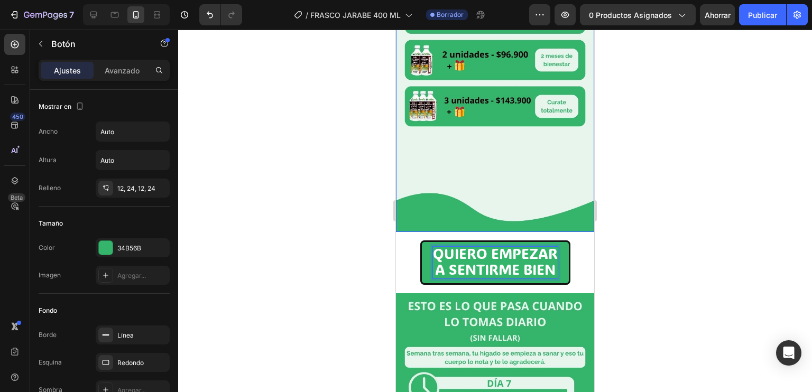
drag, startPoint x: 524, startPoint y: 219, endPoint x: 512, endPoint y: 133, distance: 86.9
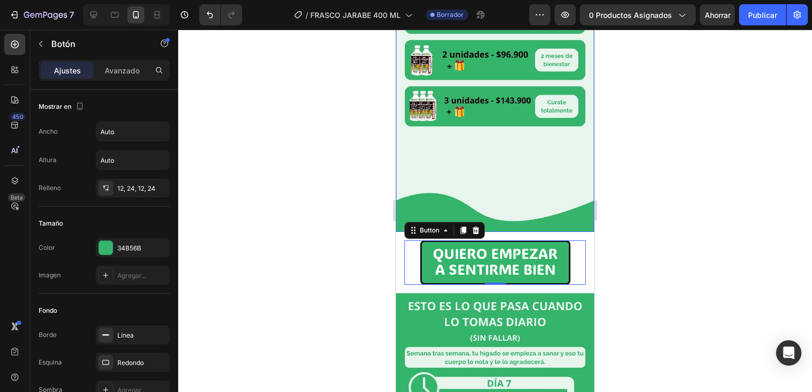
drag, startPoint x: 563, startPoint y: 201, endPoint x: 540, endPoint y: 54, distance: 149.1
click at [540, 54] on div "Image Row Image Row Drop element here Row Image Row Image Row Image Row QUIERO …" at bounding box center [495, 370] width 198 height 2793
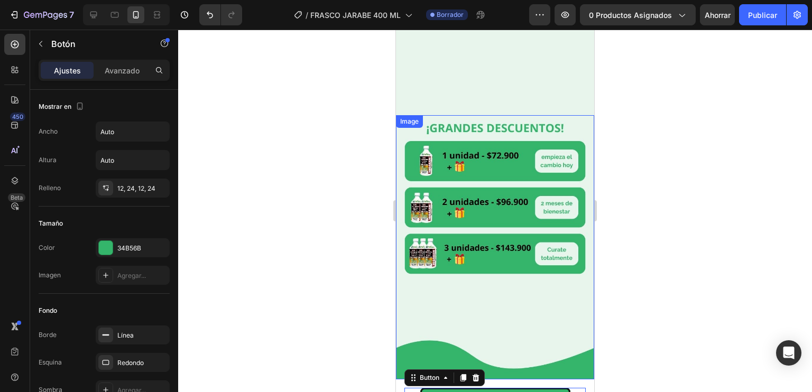
scroll to position [930, 0]
drag, startPoint x: 556, startPoint y: 361, endPoint x: 402, endPoint y: 347, distance: 154.4
drag, startPoint x: 407, startPoint y: 352, endPoint x: 436, endPoint y: 359, distance: 29.7
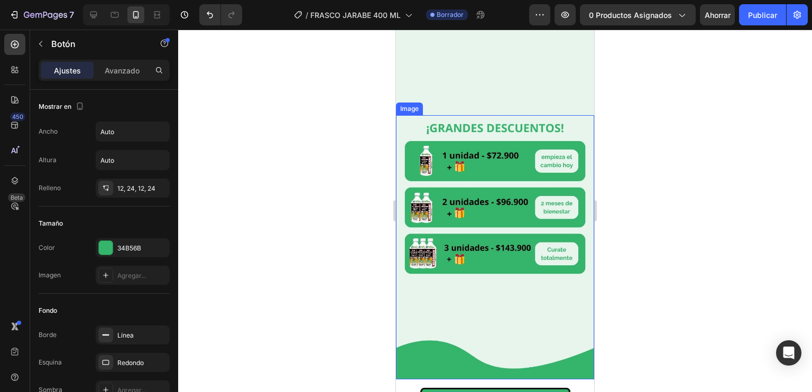
drag, startPoint x: 436, startPoint y: 359, endPoint x: 442, endPoint y: 239, distance: 119.5
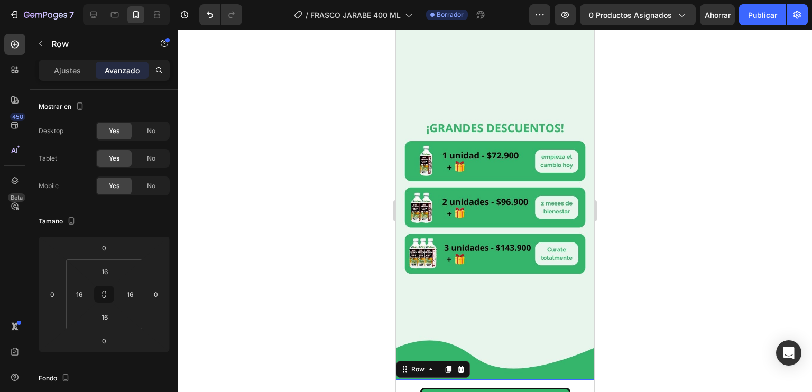
drag, startPoint x: 397, startPoint y: 357, endPoint x: 398, endPoint y: 234, distance: 123.1
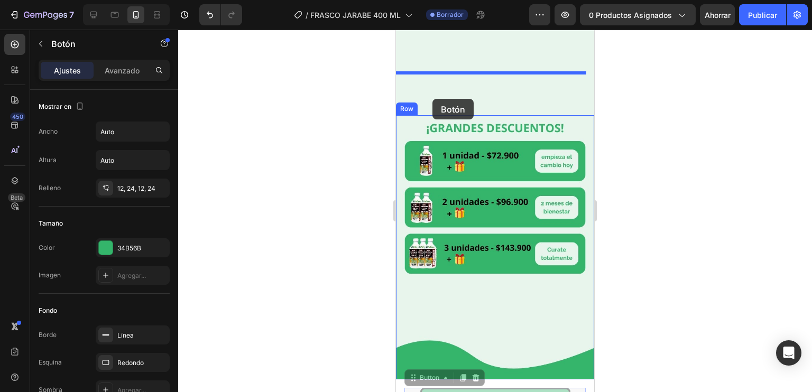
drag, startPoint x: 409, startPoint y: 360, endPoint x: 432, endPoint y: 81, distance: 280.4
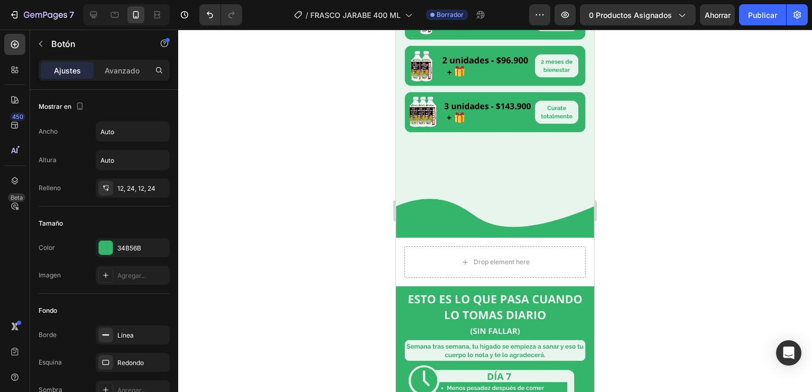
scroll to position [1139, 0]
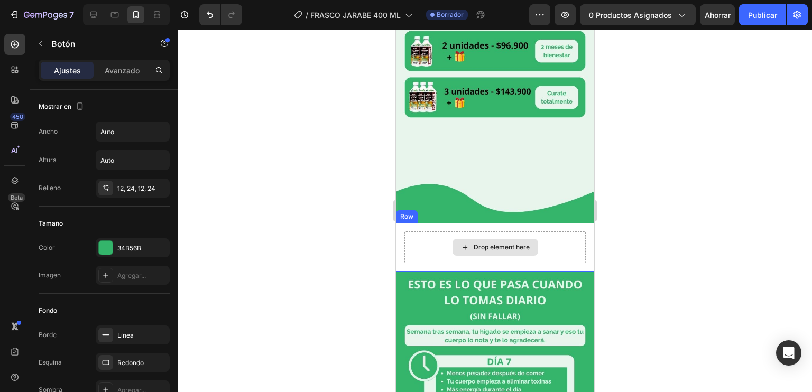
click at [469, 231] on div "Drop element here" at bounding box center [494, 247] width 181 height 32
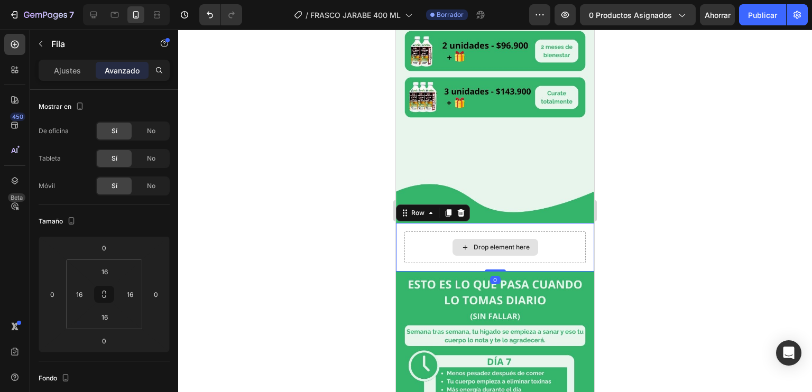
click at [420, 231] on div "Drop element here" at bounding box center [494, 247] width 181 height 32
click at [465, 207] on div at bounding box center [460, 213] width 13 height 13
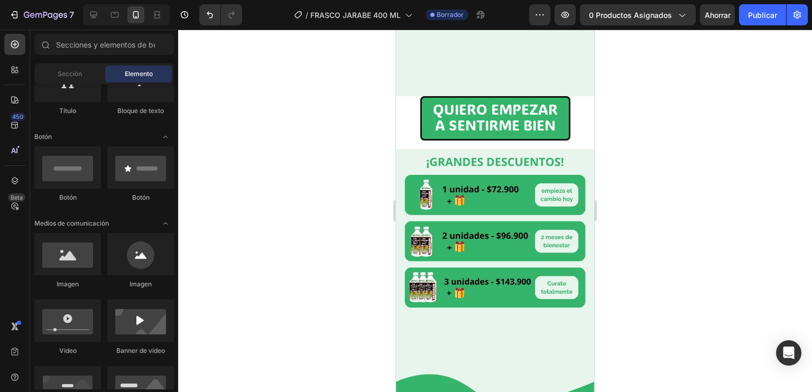
scroll to position [945, 0]
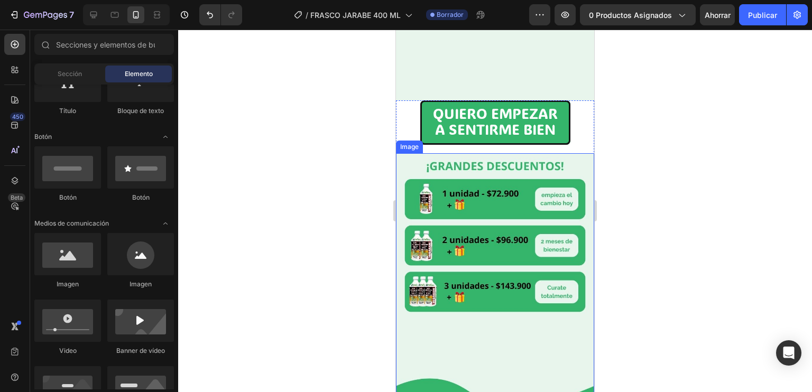
click at [465, 210] on img at bounding box center [495, 285] width 198 height 264
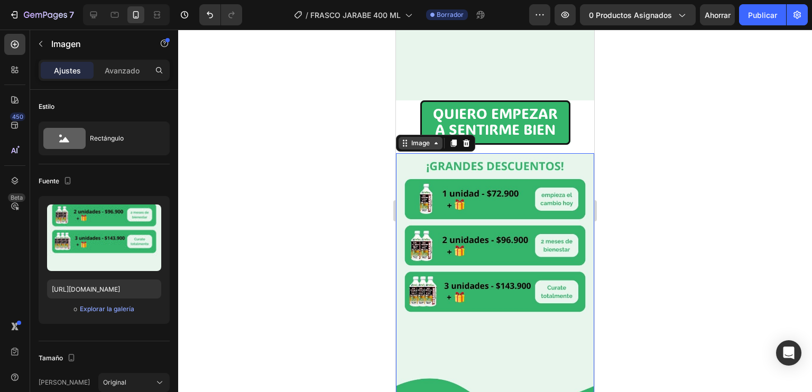
click at [422, 138] on div "Image" at bounding box center [420, 143] width 23 height 10
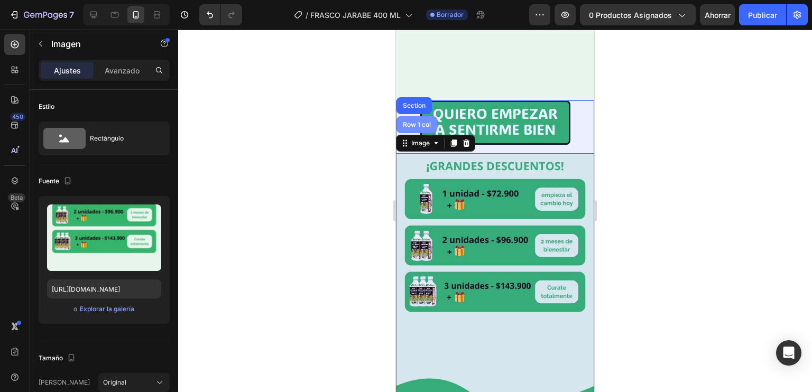
click at [414, 122] on div "Row 1 col" at bounding box center [416, 125] width 32 height 6
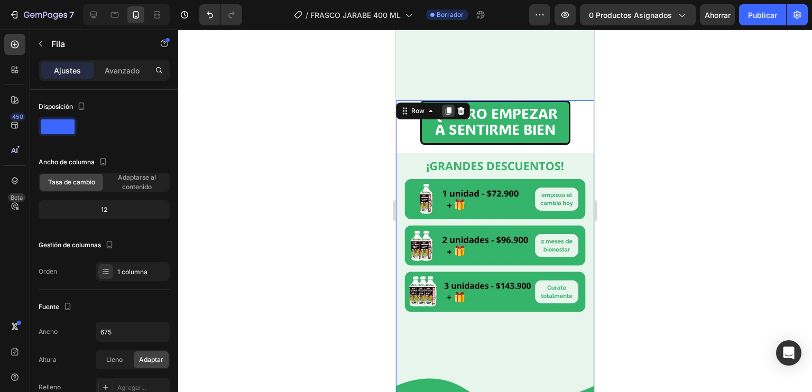
click at [448, 107] on icon at bounding box center [448, 110] width 6 height 7
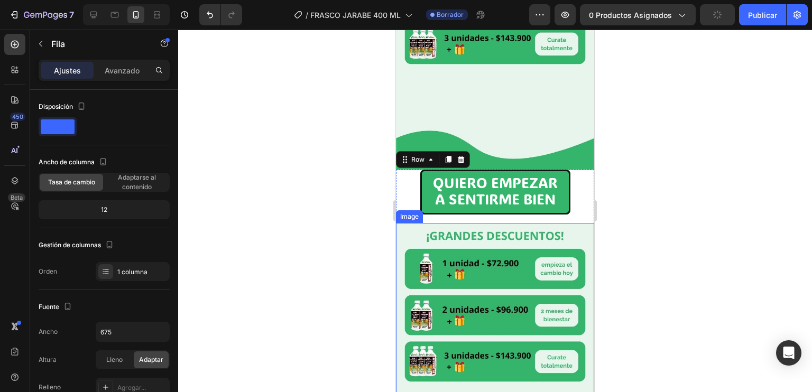
scroll to position [1243, 0]
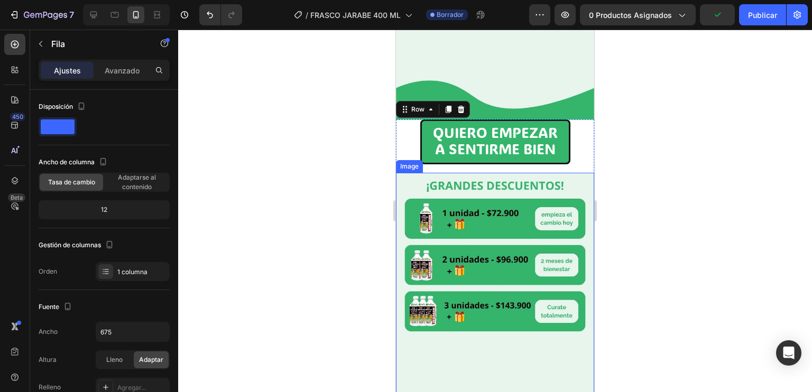
click at [479, 211] on img at bounding box center [495, 305] width 198 height 264
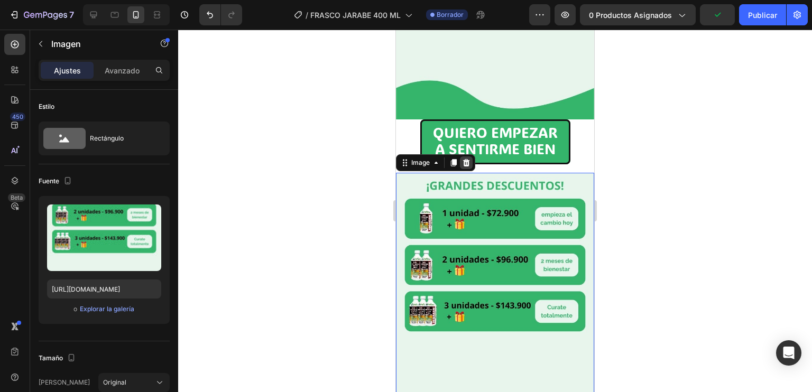
click at [462, 158] on icon at bounding box center [466, 162] width 8 height 8
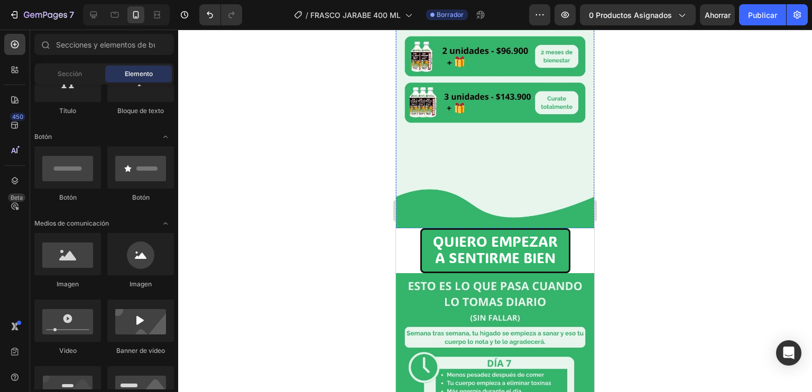
scroll to position [1162, 0]
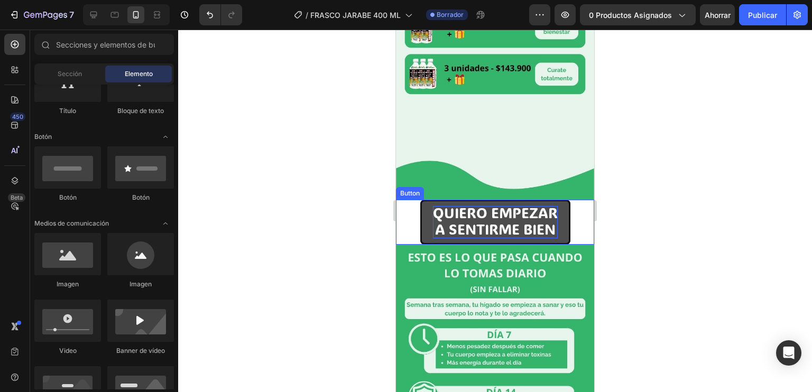
click at [478, 220] on span "A SENTIRME BIEN" at bounding box center [495, 229] width 120 height 18
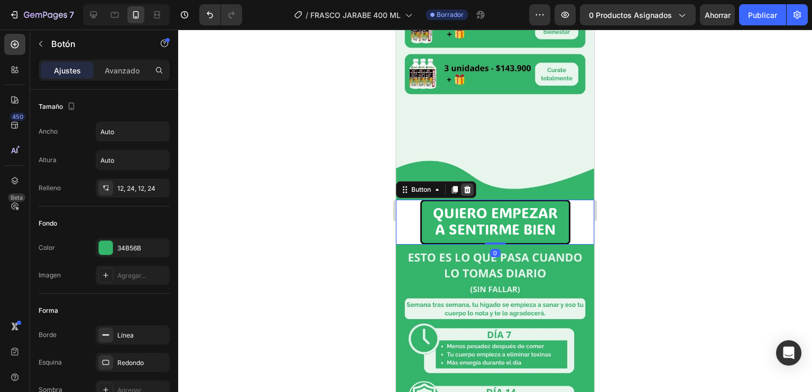
click at [466, 183] on div at bounding box center [467, 189] width 13 height 13
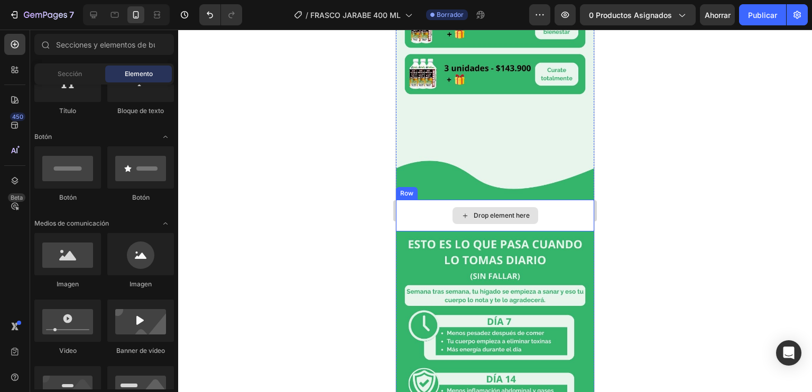
click at [468, 207] on div "Drop element here" at bounding box center [495, 215] width 86 height 17
click at [427, 200] on div "Drop element here" at bounding box center [495, 216] width 198 height 32
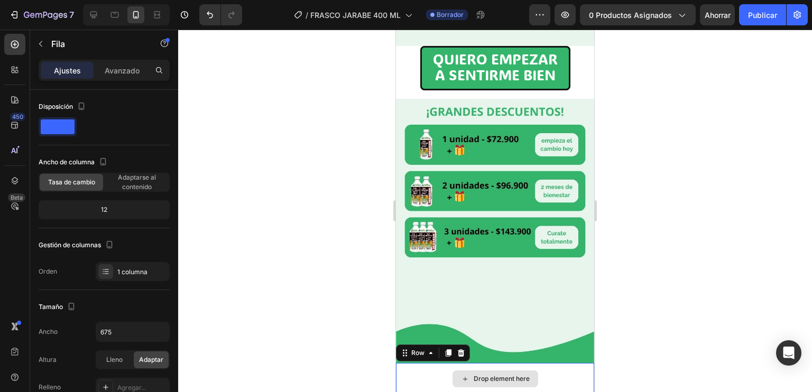
scroll to position [997, 0]
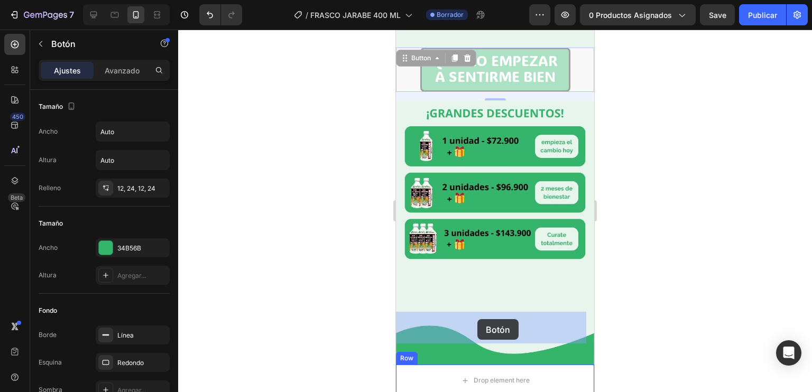
drag, startPoint x: 480, startPoint y: 36, endPoint x: 477, endPoint y: 319, distance: 283.2
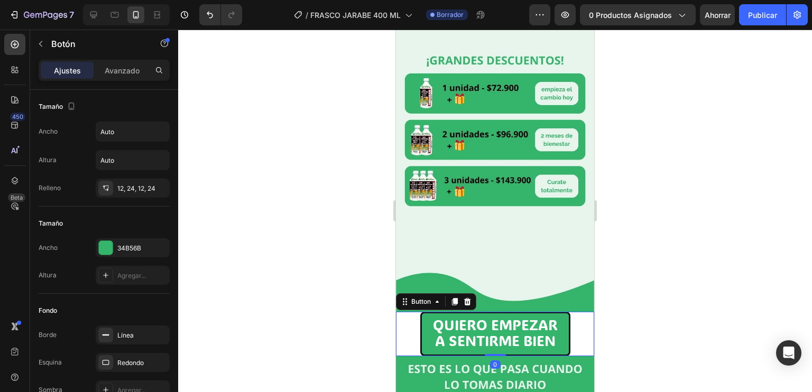
scroll to position [945, 0]
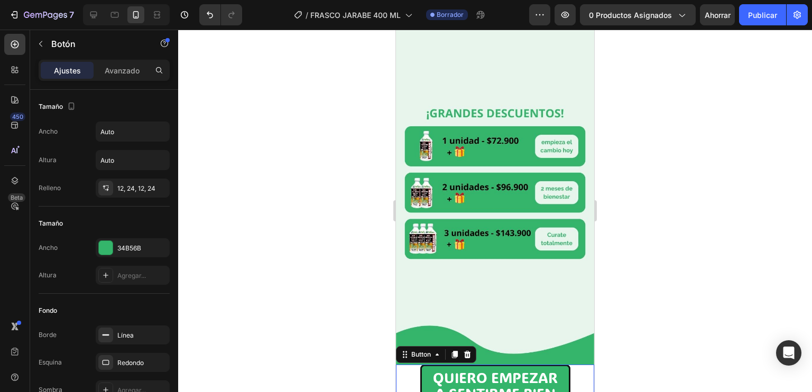
click at [409, 365] on div "QUIERO EMPEZAR A SENTIRME BIEN Button 0" at bounding box center [495, 387] width 198 height 44
click at [428, 350] on div "Button" at bounding box center [421, 355] width 24 height 10
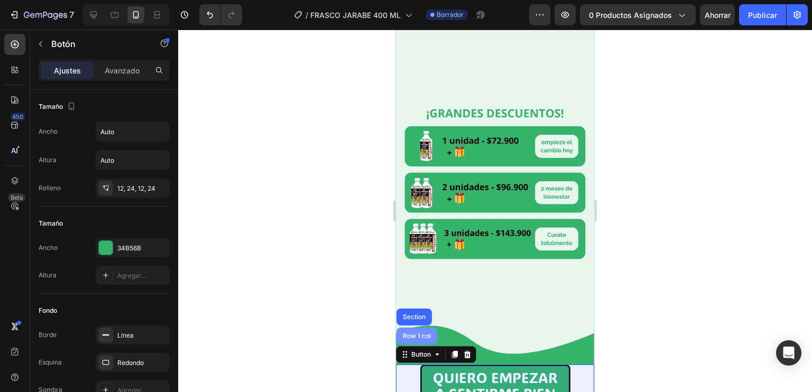
click at [424, 328] on div "Row 1 col" at bounding box center [416, 336] width 41 height 17
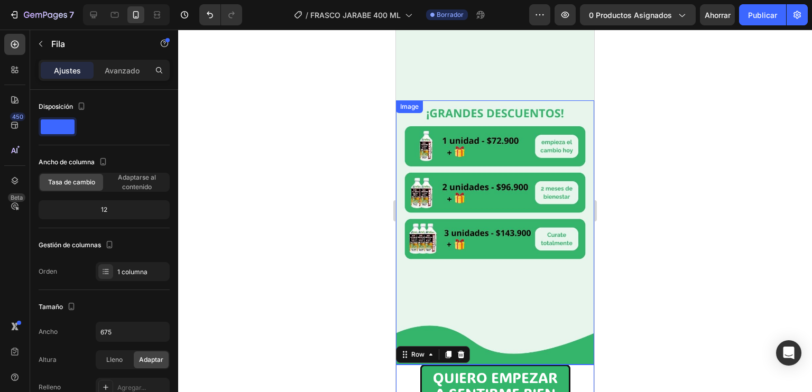
scroll to position [953, 0]
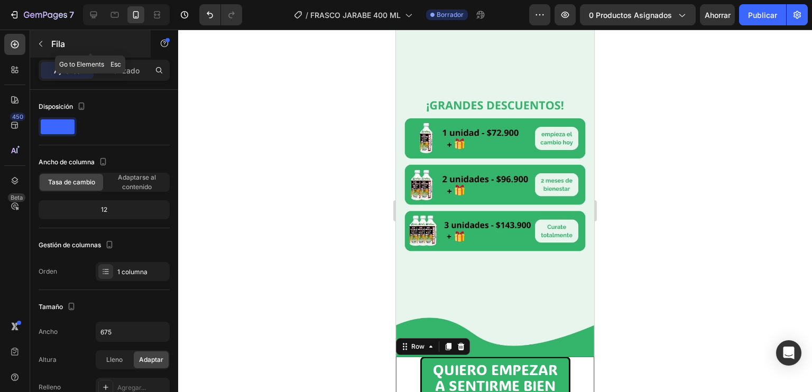
click at [120, 54] on div "Fila" at bounding box center [90, 43] width 120 height 27
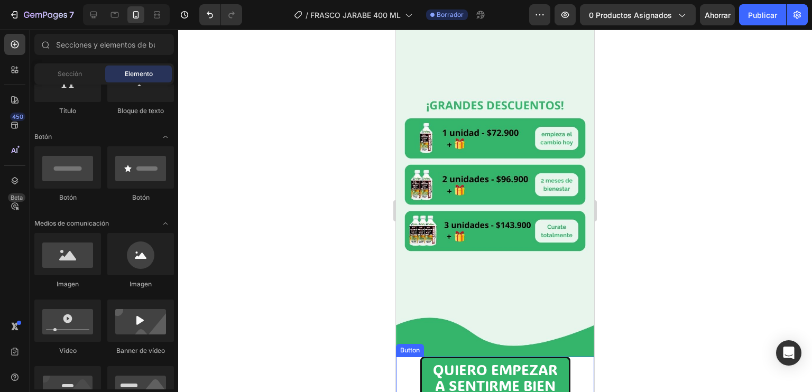
click at [413, 357] on div "QUIERO EMPEZAR A SENTIRME BIEN Button" at bounding box center [495, 379] width 198 height 44
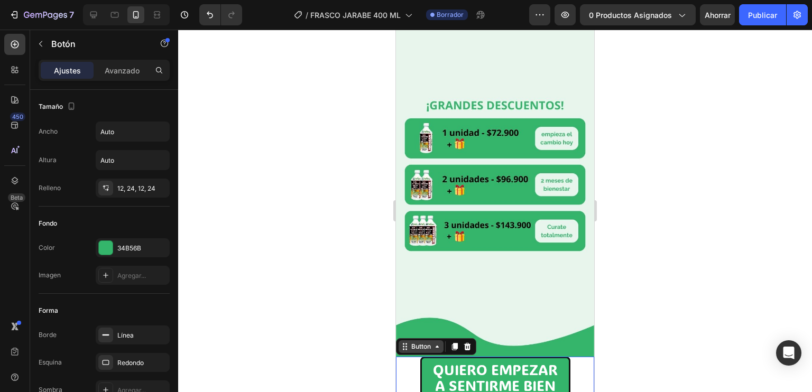
click at [424, 342] on div "Button" at bounding box center [421, 347] width 24 height 10
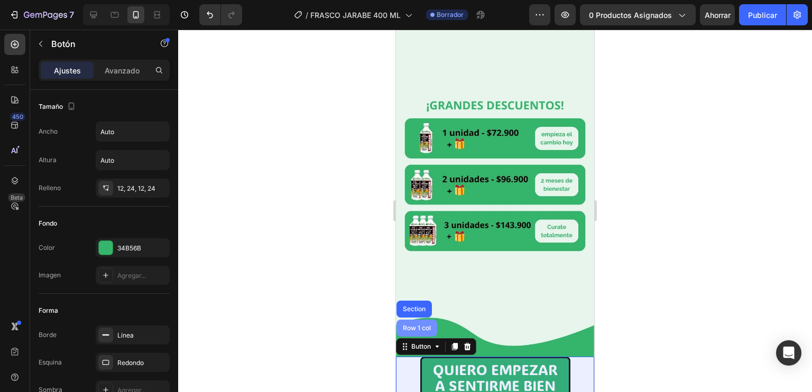
click at [417, 320] on div "Row 1 col" at bounding box center [416, 328] width 41 height 17
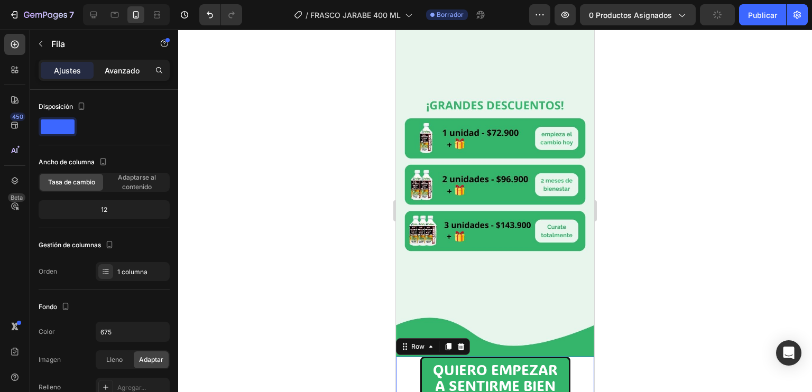
click at [114, 72] on font "Avanzado" at bounding box center [122, 70] width 35 height 9
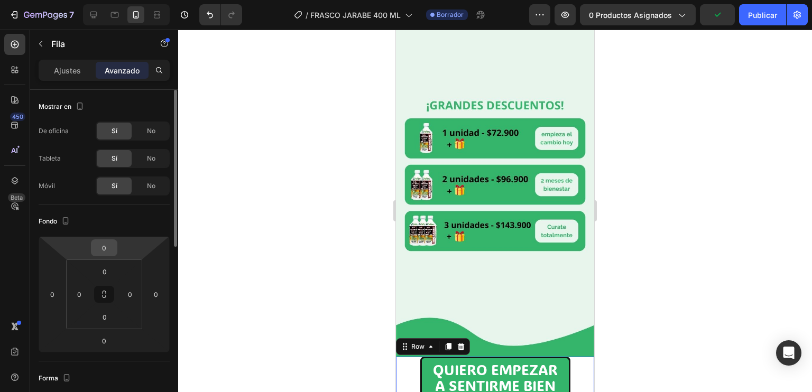
click at [105, 245] on input "0" at bounding box center [104, 248] width 21 height 16
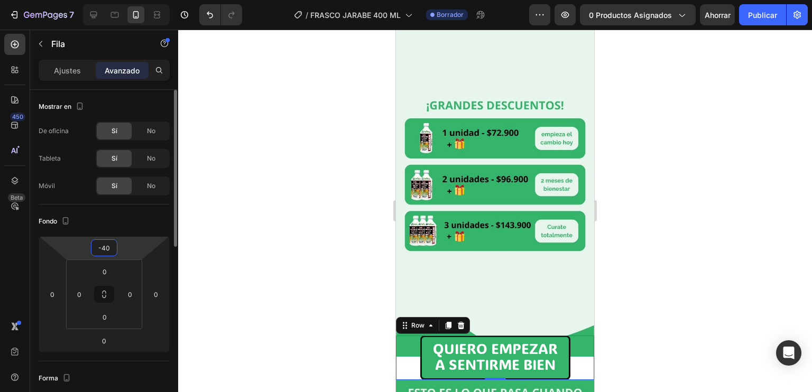
type input "-4"
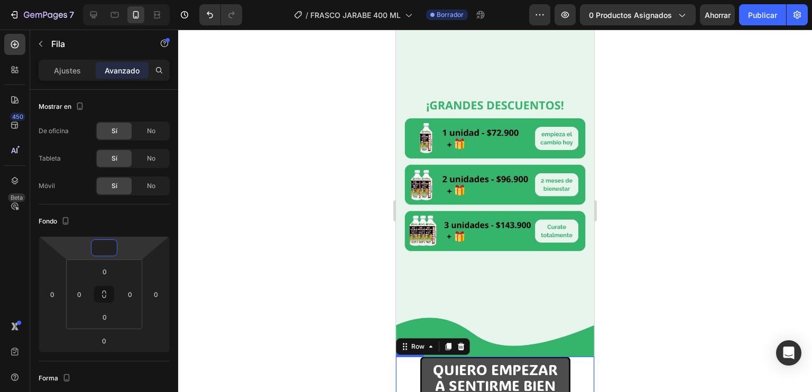
click at [420, 357] on button "QUIERO EMPEZAR A SENTIRME BIEN" at bounding box center [495, 379] width 150 height 44
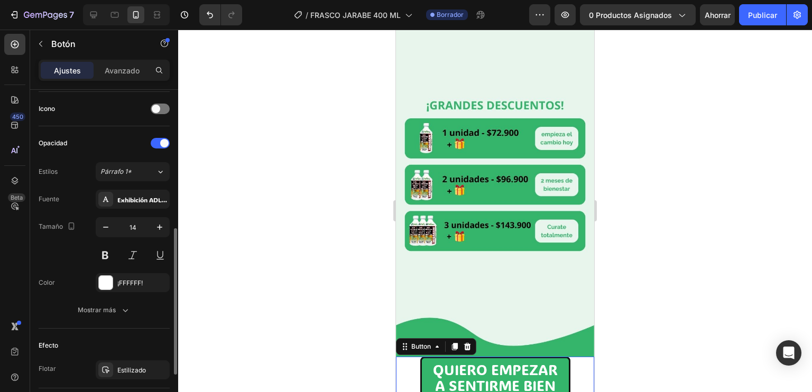
scroll to position [316, 0]
click at [131, 68] on font "Avanzado" at bounding box center [122, 70] width 35 height 9
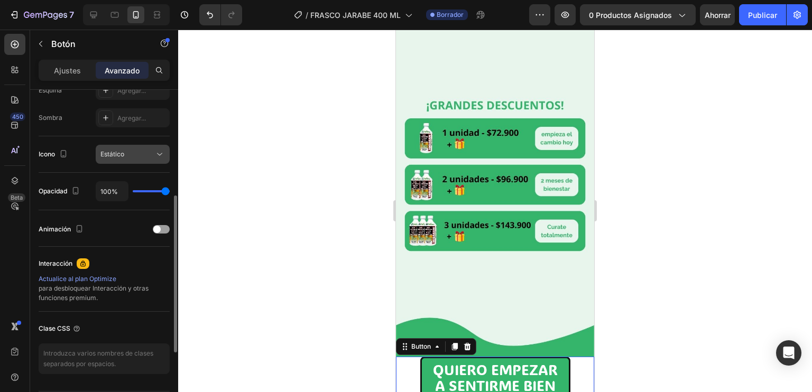
scroll to position [300, 0]
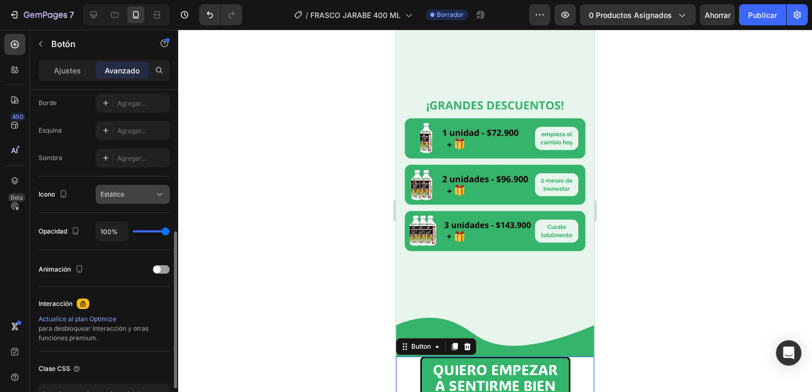
click at [120, 199] on div "Estático" at bounding box center [132, 194] width 64 height 11
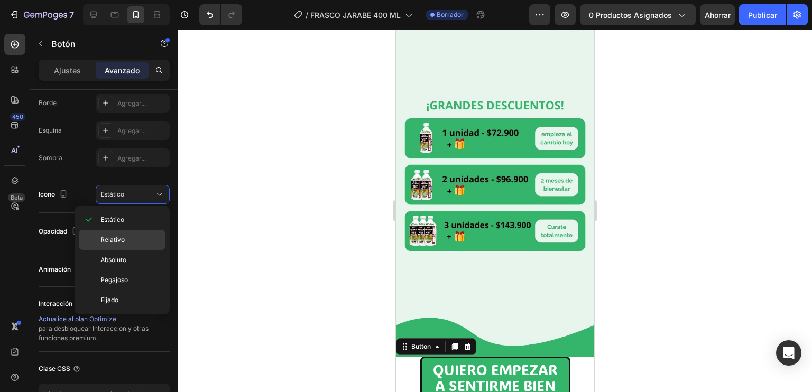
click at [129, 250] on div "Relativo" at bounding box center [122, 260] width 87 height 20
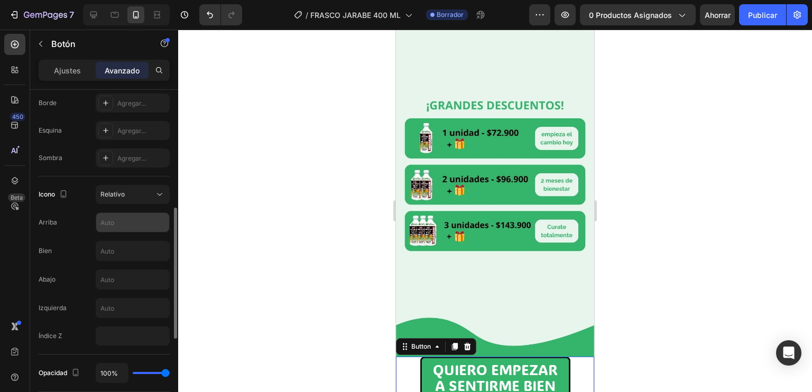
click at [122, 223] on input "text" at bounding box center [132, 222] width 73 height 19
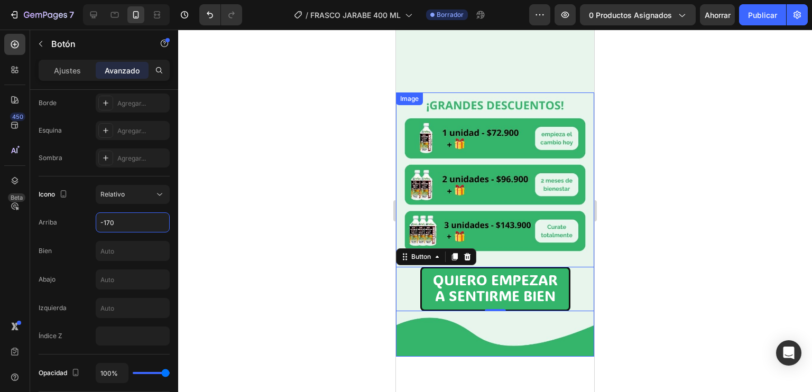
scroll to position [1055, 0]
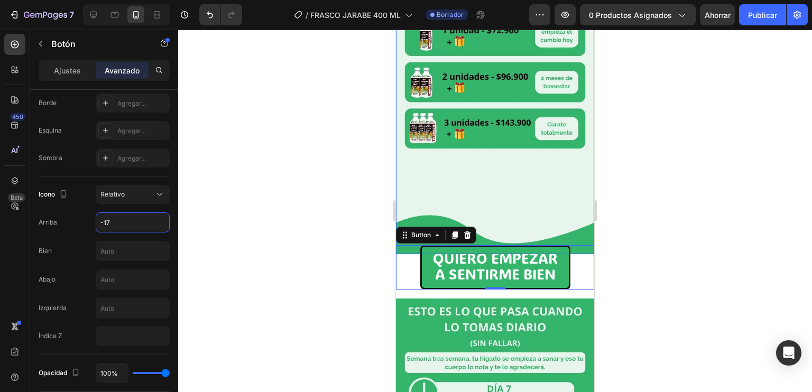
type input "-170"
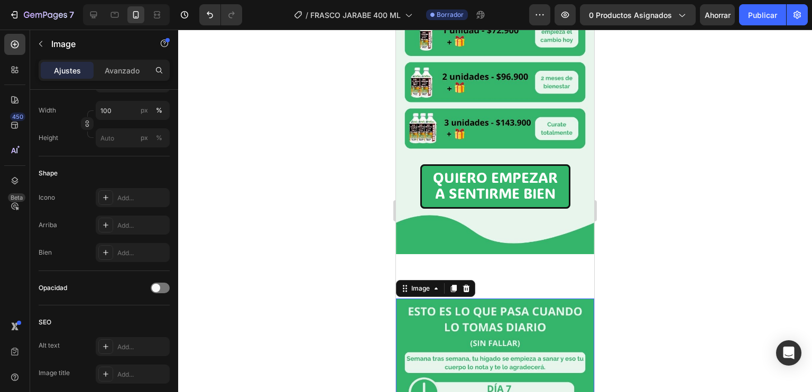
scroll to position [0, 0]
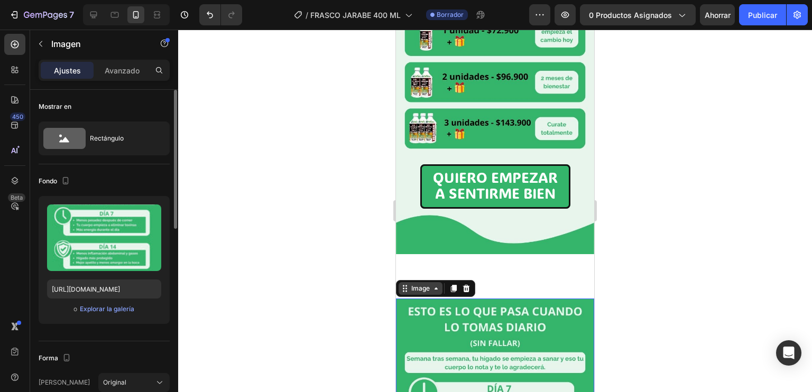
click at [435, 282] on div "Image" at bounding box center [420, 288] width 44 height 13
click at [522, 254] on div "QUIERO EMPEZAR A SENTIRME BIEN Button" at bounding box center [495, 276] width 198 height 44
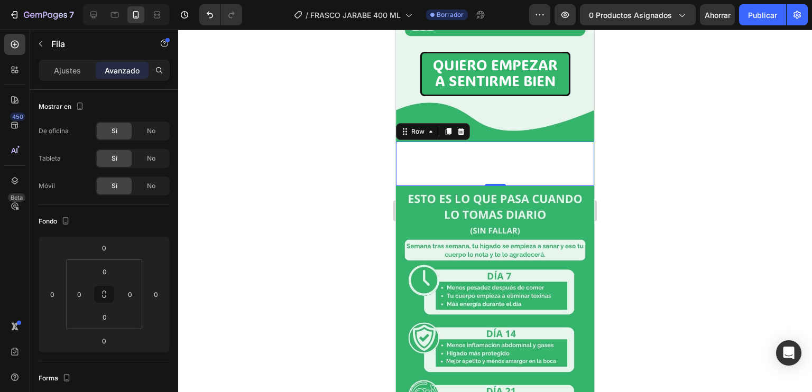
scroll to position [1162, 0]
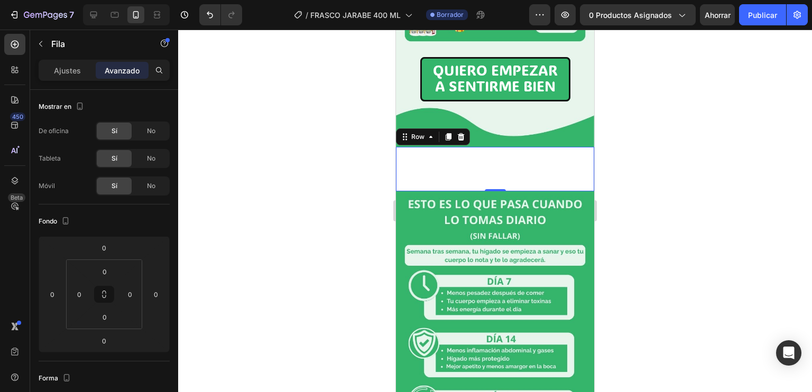
click at [503, 147] on div "QUIERO EMPEZAR A SENTIRME BIEN Button" at bounding box center [495, 169] width 198 height 44
click at [475, 191] on img at bounding box center [495, 323] width 198 height 264
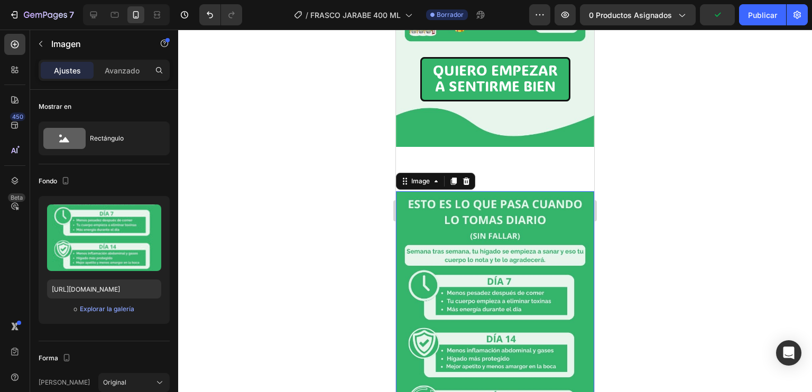
click at [473, 173] on div "Image" at bounding box center [435, 181] width 79 height 17
click at [503, 147] on div "QUIERO EMPEZAR A SENTIRME BIEN Button" at bounding box center [495, 169] width 198 height 44
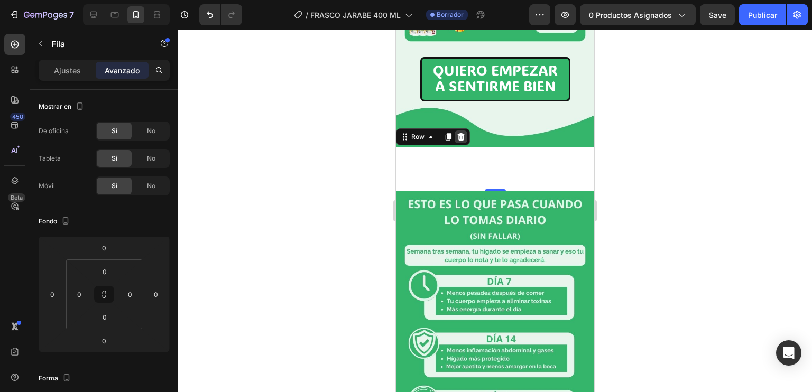
click at [458, 133] on icon at bounding box center [460, 137] width 8 height 8
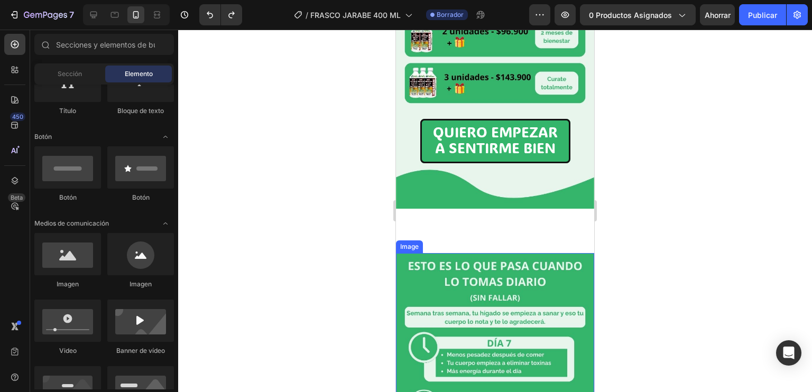
scroll to position [1101, 0]
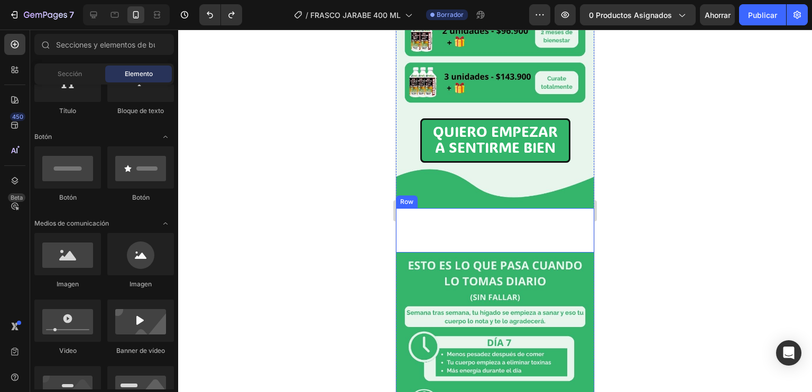
click at [482, 253] on img at bounding box center [495, 385] width 198 height 264
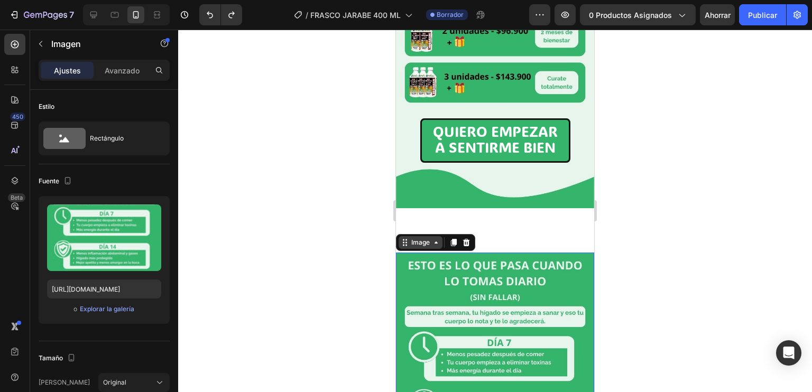
click at [425, 238] on div "Image" at bounding box center [420, 243] width 23 height 10
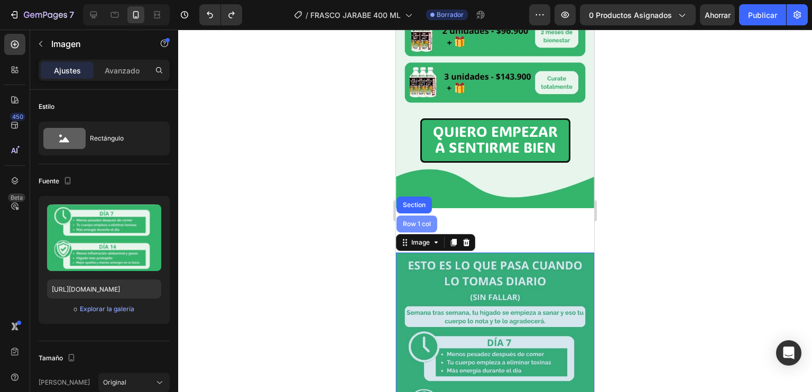
click at [416, 221] on div "Row 1 col" at bounding box center [416, 224] width 32 height 6
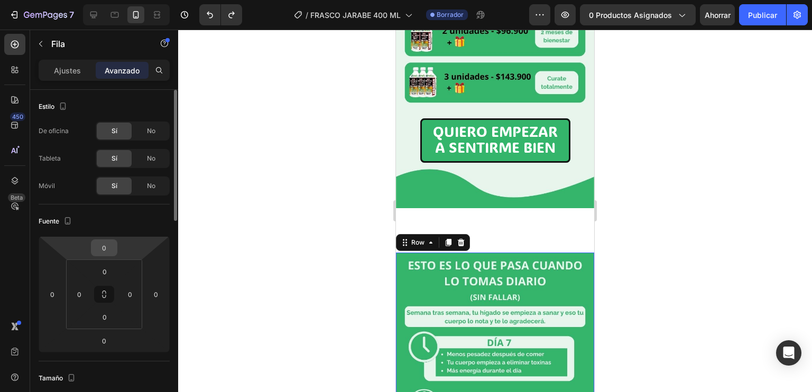
click at [104, 247] on input "0" at bounding box center [104, 248] width 21 height 16
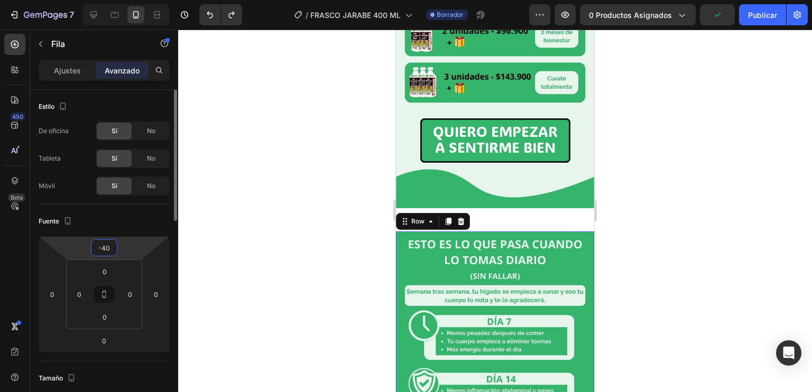
type input "-4"
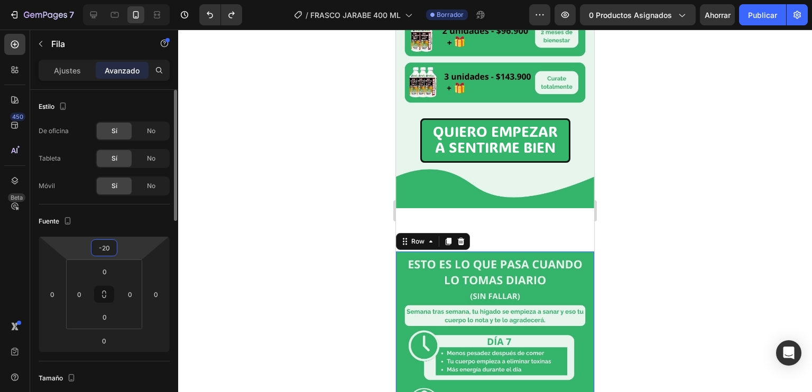
type input "-2"
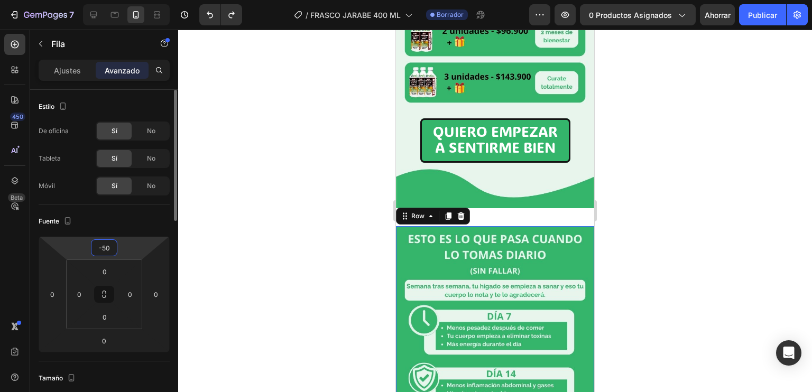
type input "-5"
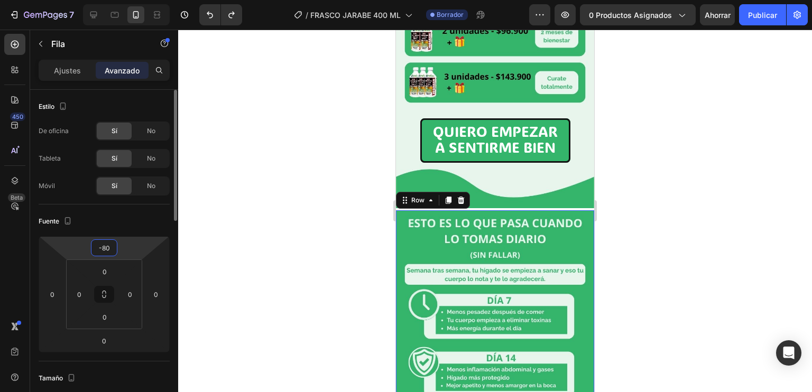
type input "-8"
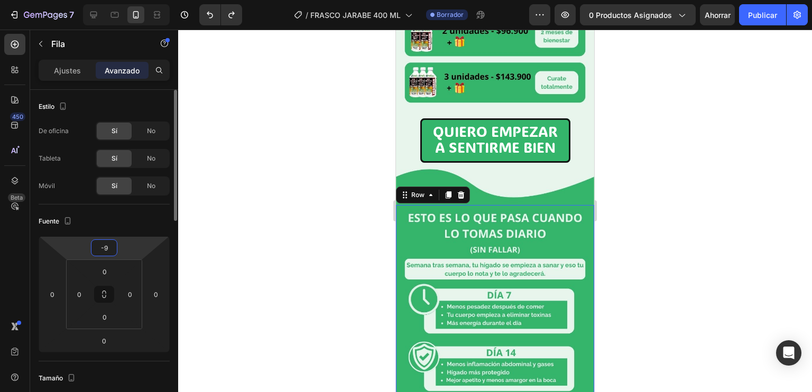
type input "-90"
click at [684, 186] on div at bounding box center [494, 211] width 633 height 362
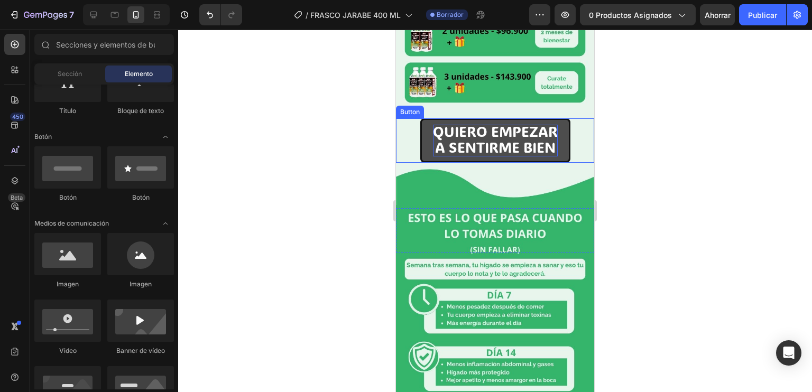
click at [526, 138] on span "A SENTIRME BIEN" at bounding box center [495, 147] width 120 height 18
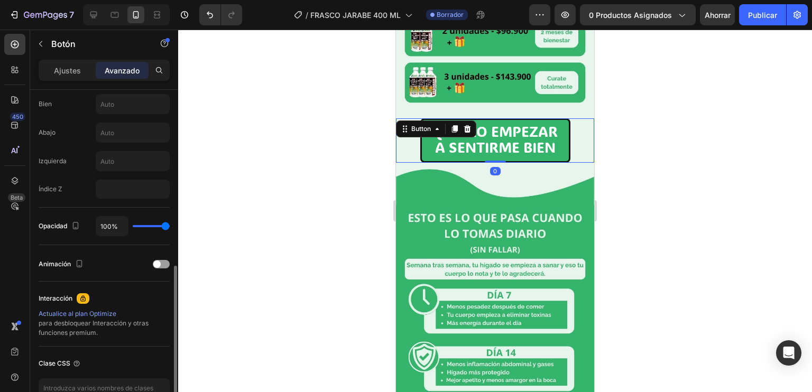
scroll to position [511, 0]
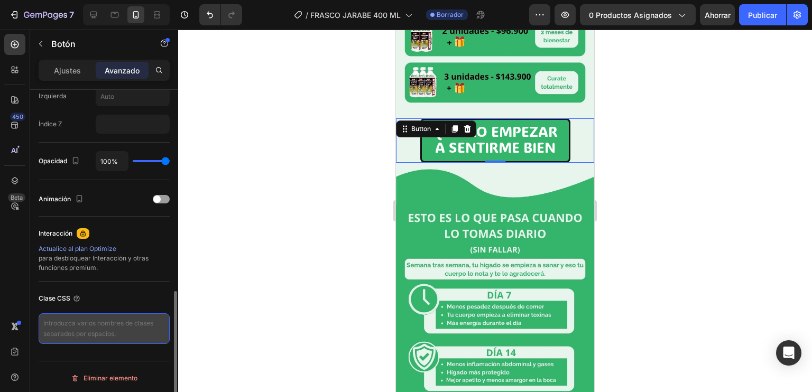
click at [73, 332] on textarea at bounding box center [104, 328] width 131 height 31
paste textarea "_rsi-cod-form-gempages-button-overwrite _rsi-cod-form-is-gempage"
type textarea "_rsi-cod-form-gempages-button-overwrite _rsi-cod-form-is-gempage"
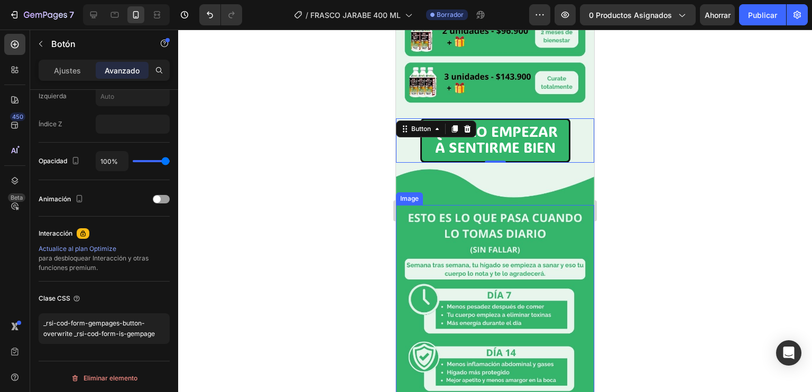
click at [416, 223] on img at bounding box center [495, 337] width 198 height 264
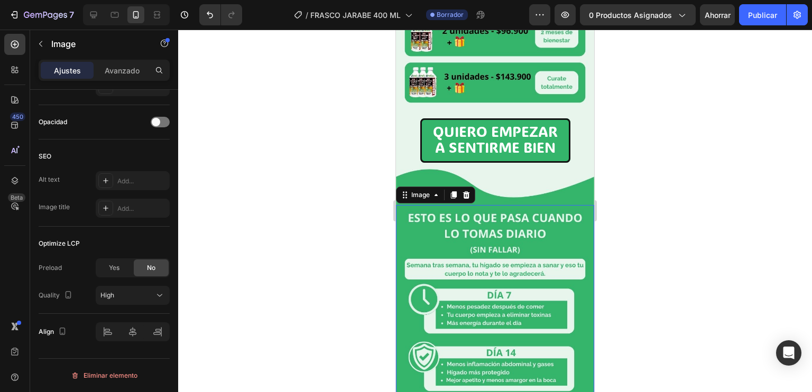
scroll to position [0, 0]
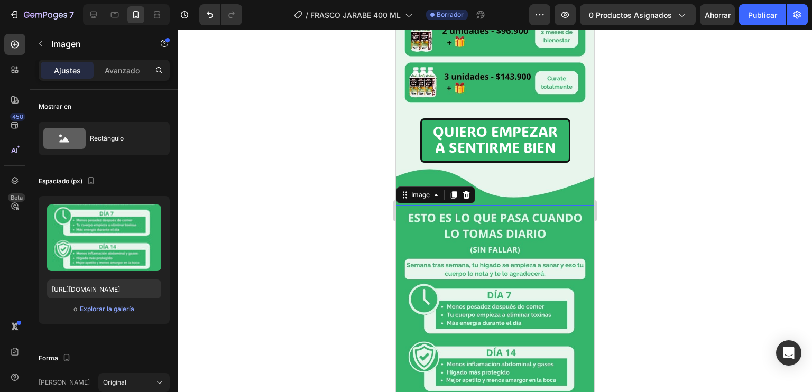
click at [495, 113] on img at bounding box center [495, 76] width 198 height 264
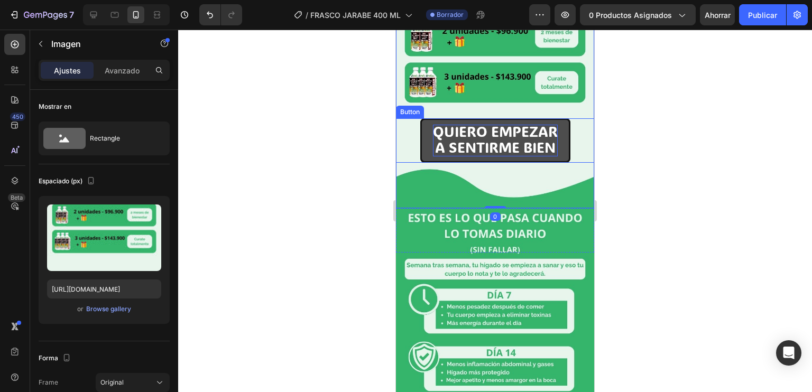
click at [470, 138] on span "A SENTIRME BIEN" at bounding box center [495, 147] width 120 height 18
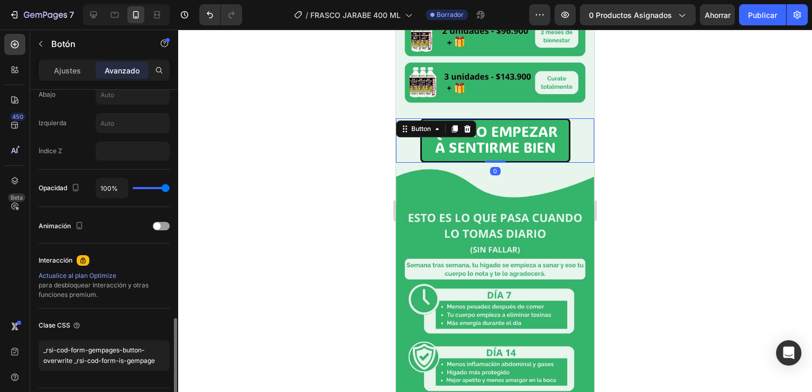
scroll to position [511, 0]
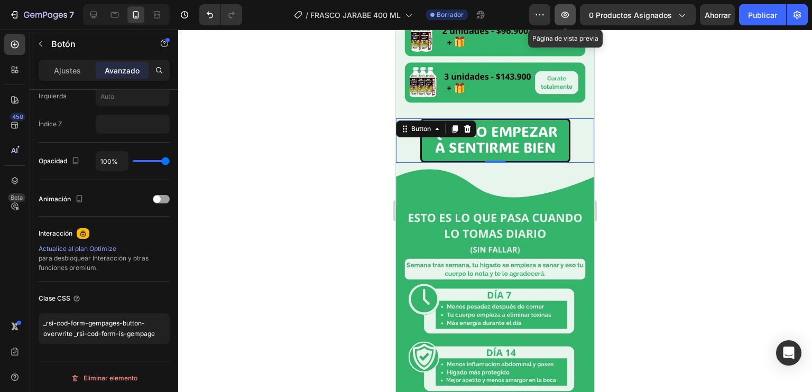
click at [571, 8] on button "button" at bounding box center [564, 14] width 21 height 21
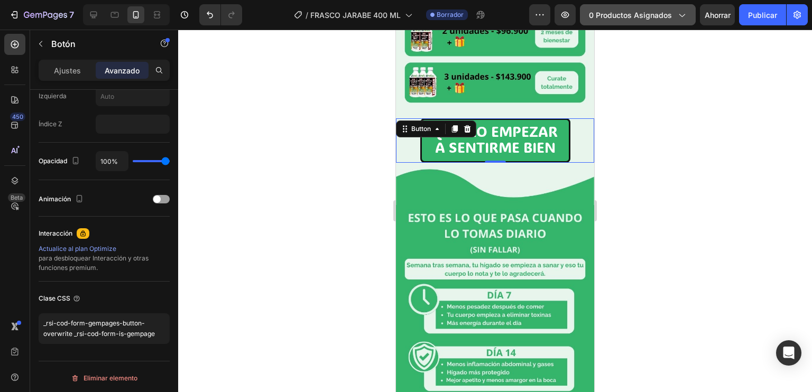
click at [618, 7] on button "0 productos asignados" at bounding box center [638, 14] width 116 height 21
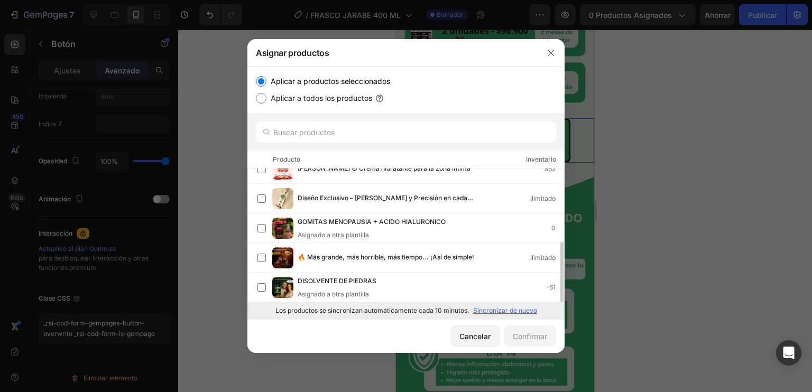
scroll to position [0, 0]
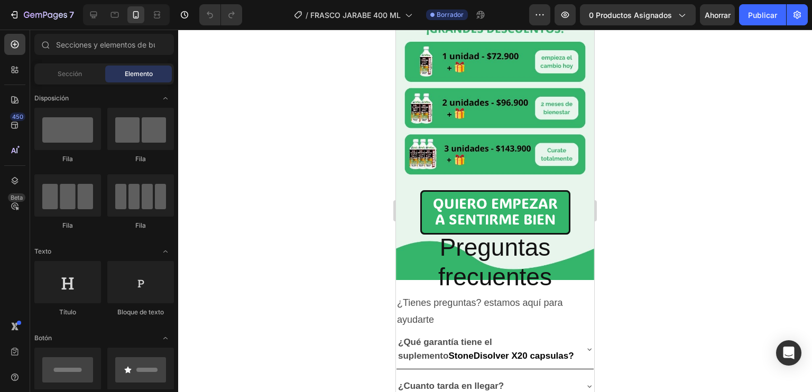
scroll to position [1027, 0]
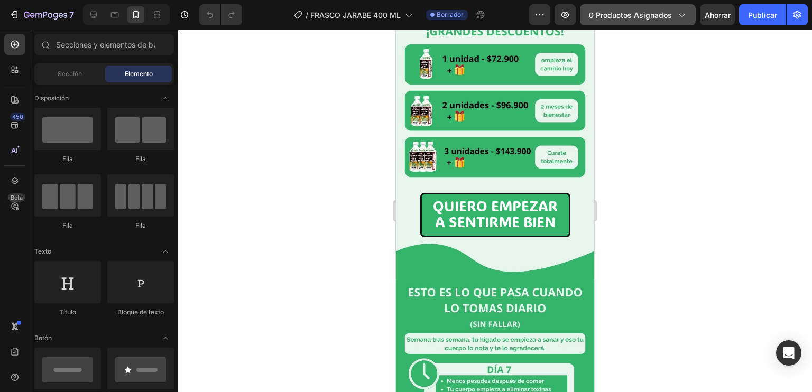
click at [679, 14] on icon "button" at bounding box center [682, 15] width 6 height 3
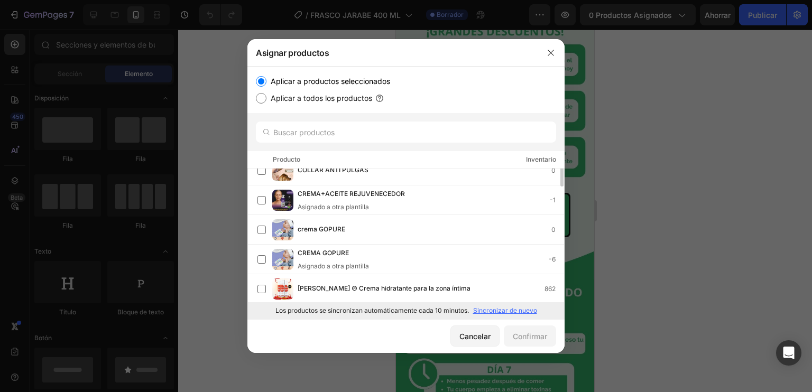
scroll to position [0, 0]
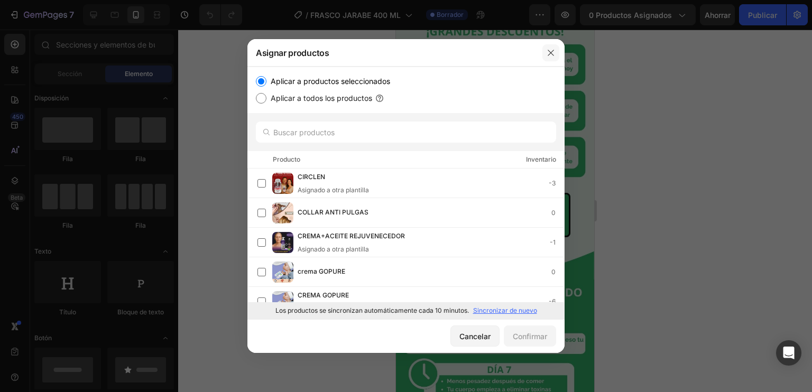
click at [556, 54] on button "button" at bounding box center [550, 52] width 17 height 17
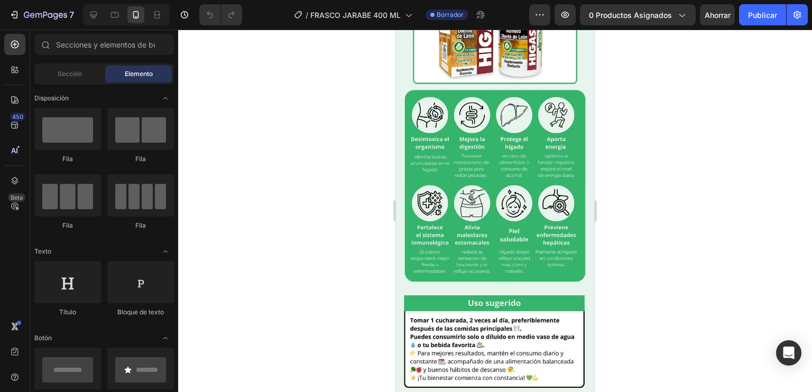
scroll to position [388, 0]
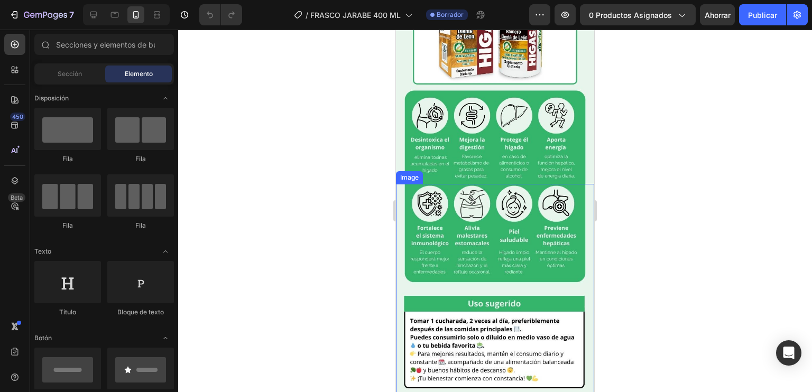
click at [499, 201] on img at bounding box center [495, 316] width 198 height 264
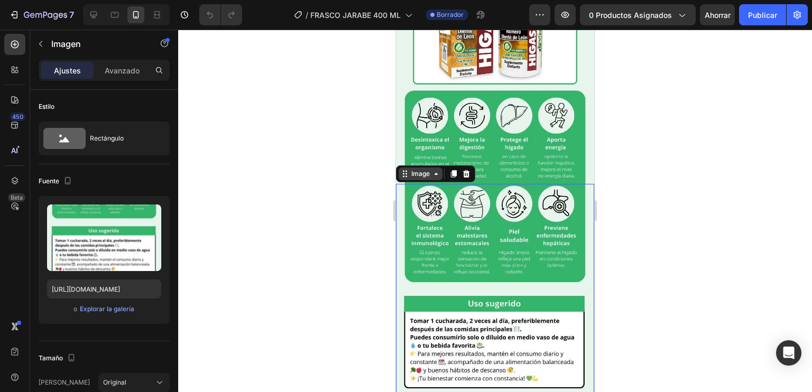
click at [420, 169] on div "Image" at bounding box center [420, 174] width 23 height 10
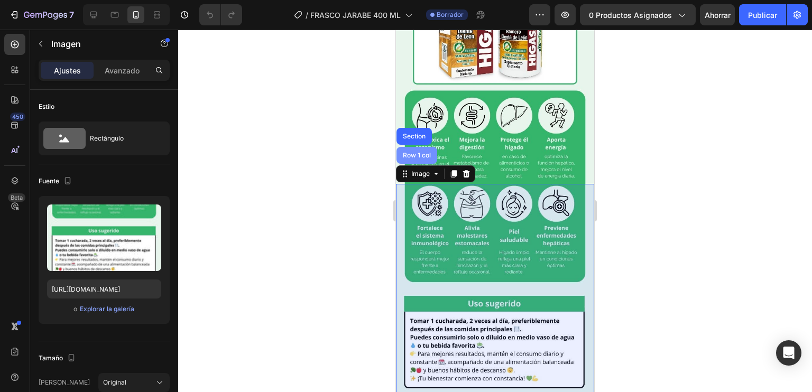
click at [415, 152] on div "Row 1 col" at bounding box center [416, 155] width 32 height 6
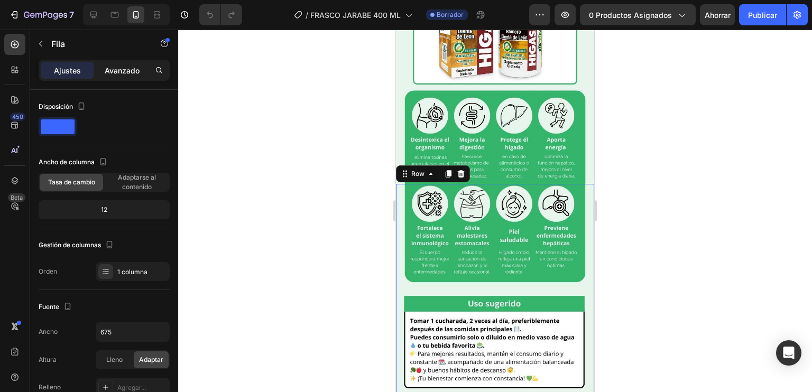
click at [119, 67] on font "Avanzado" at bounding box center [122, 70] width 35 height 9
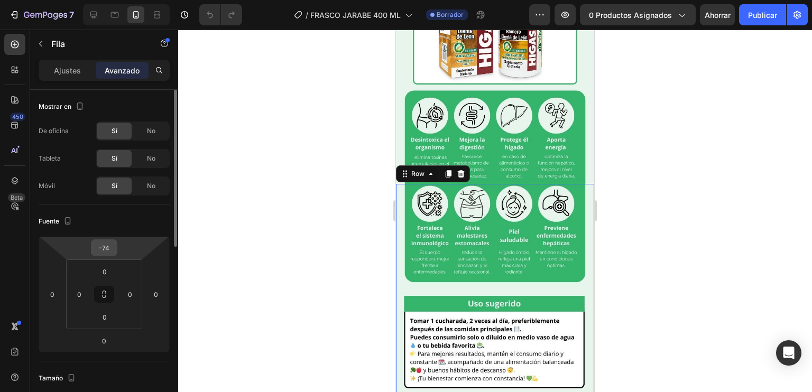
click at [105, 251] on input "-74" at bounding box center [104, 248] width 21 height 16
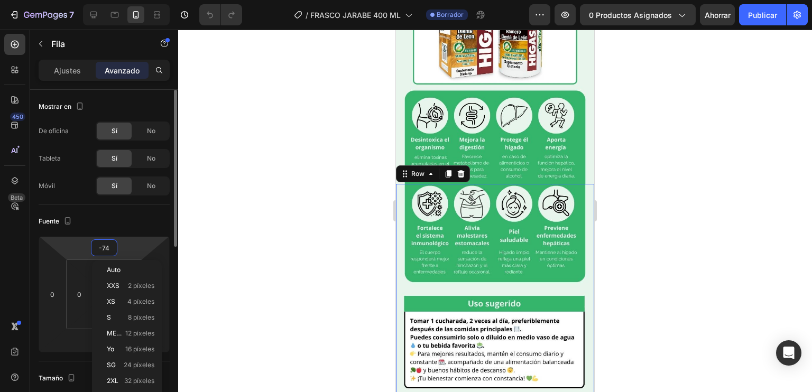
type input "0"
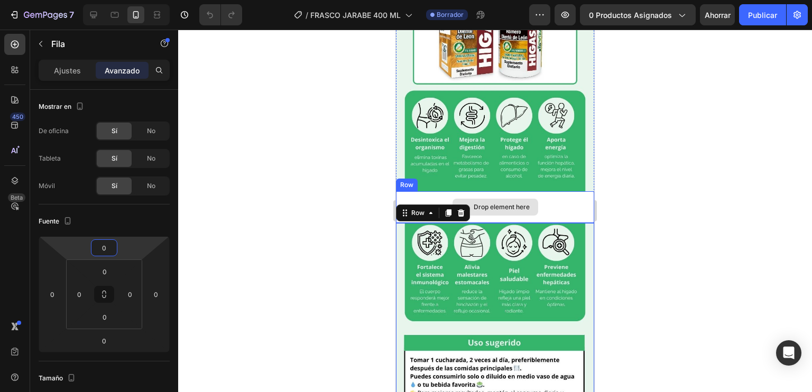
click at [537, 191] on div "Drop element here" at bounding box center [495, 207] width 198 height 32
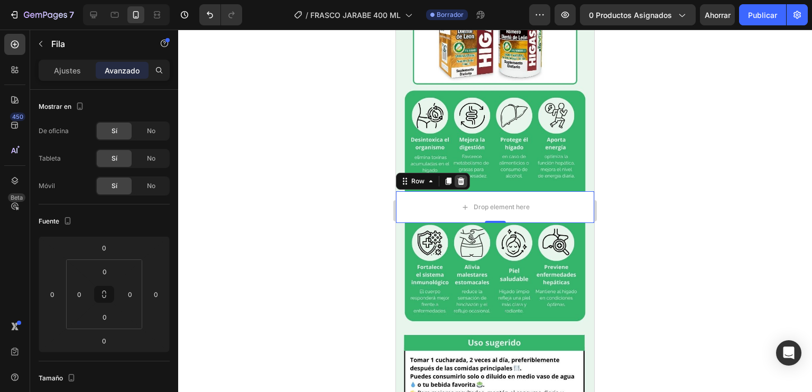
click at [458, 178] on icon at bounding box center [461, 181] width 7 height 7
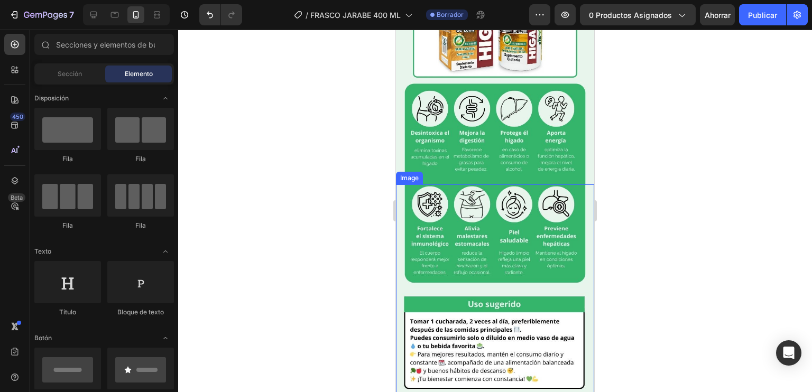
scroll to position [390, 0]
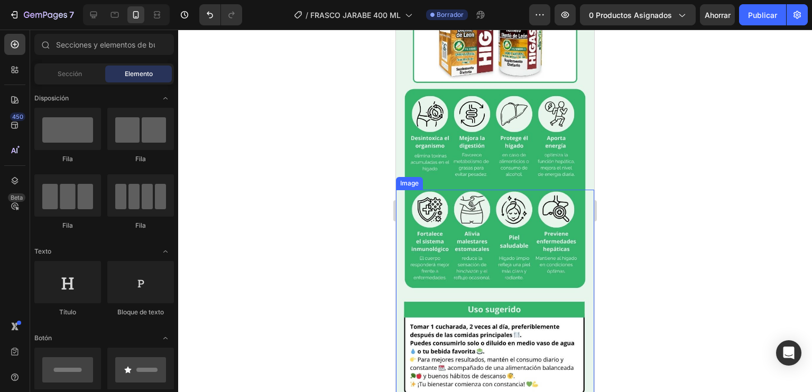
click at [447, 190] on img at bounding box center [495, 322] width 198 height 264
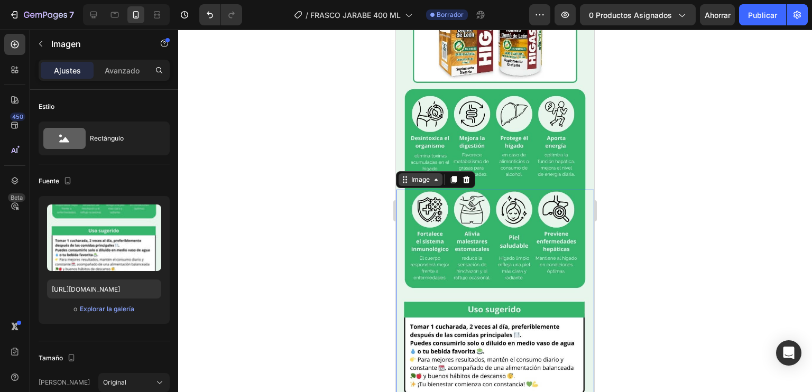
click at [419, 175] on div "Image" at bounding box center [420, 180] width 23 height 10
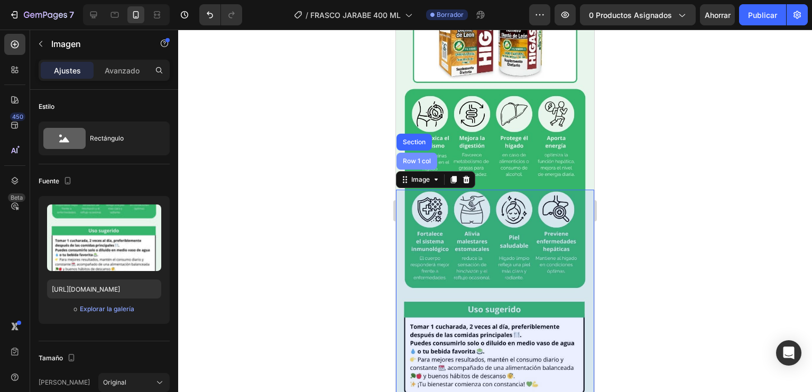
click at [412, 158] on div "Row 1 col" at bounding box center [416, 161] width 32 height 6
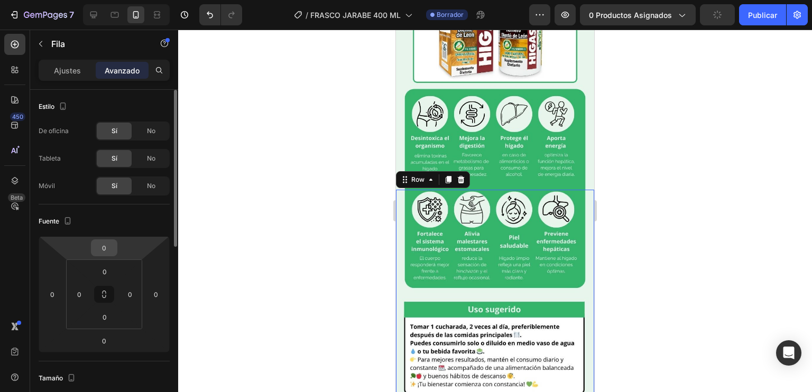
click at [113, 243] on input "0" at bounding box center [104, 248] width 21 height 16
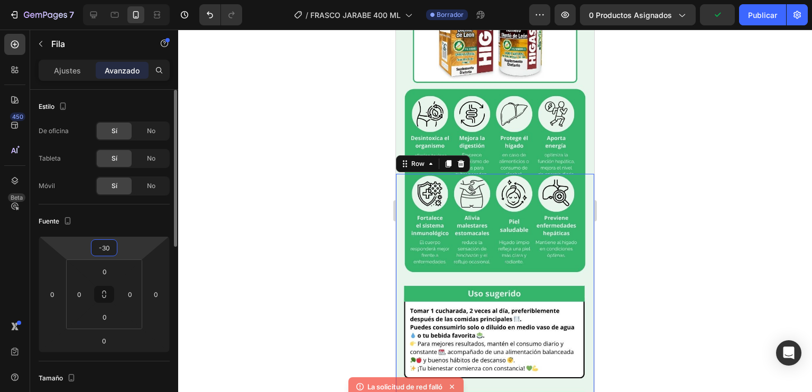
type input "-3"
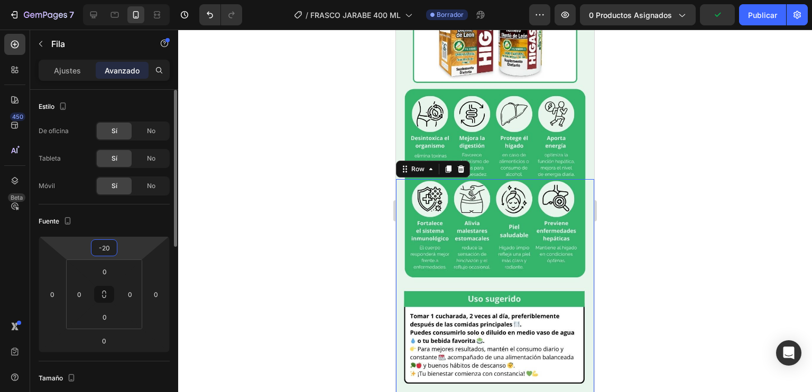
type input "-2"
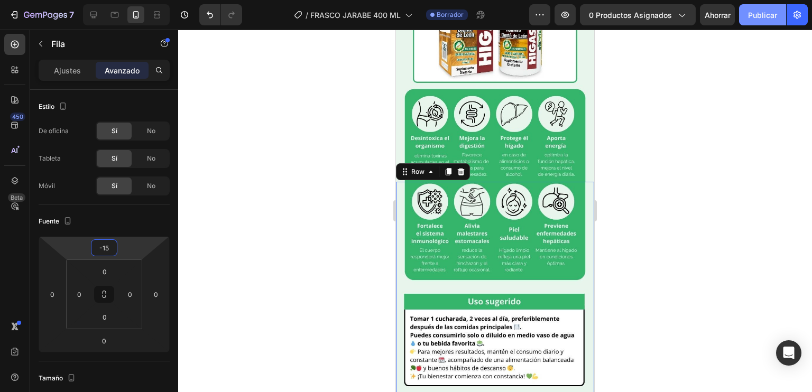
type input "-15"
click at [752, 20] on font "Publicar" at bounding box center [762, 15] width 29 height 11
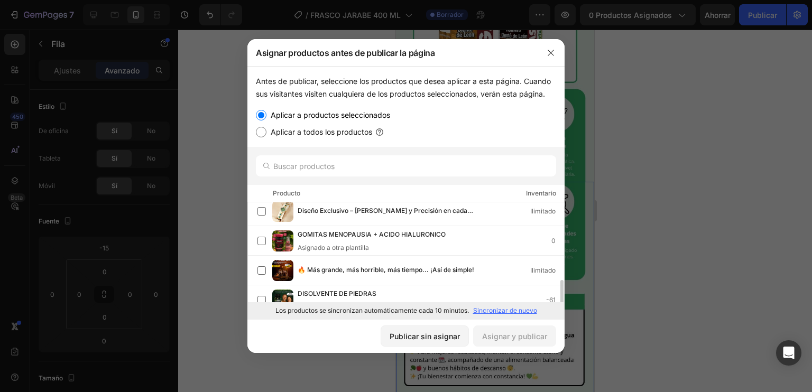
scroll to position [194, 0]
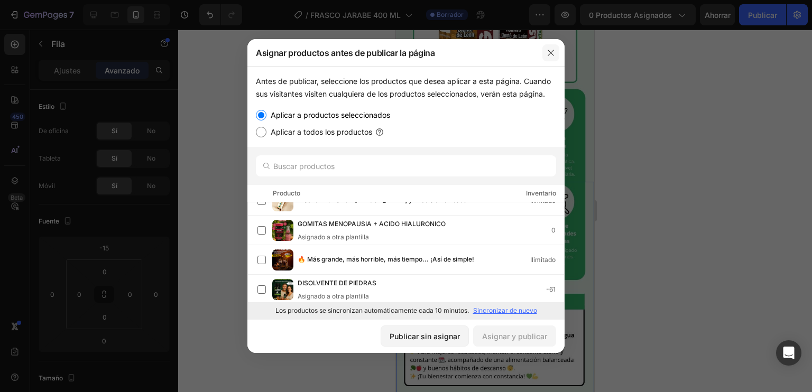
click at [547, 54] on icon "button" at bounding box center [550, 53] width 8 height 8
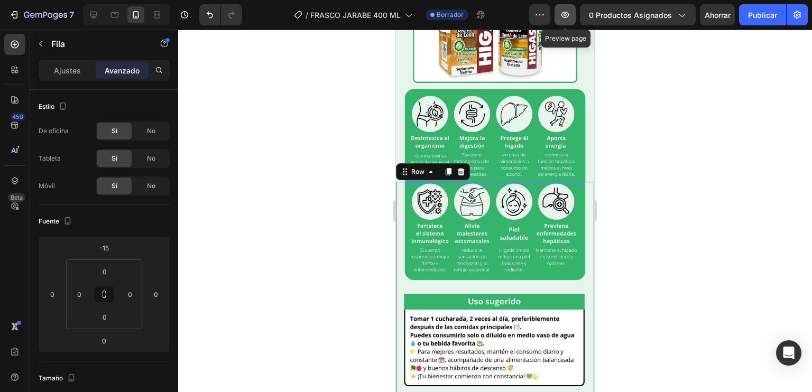
click at [573, 18] on button "button" at bounding box center [564, 14] width 21 height 21
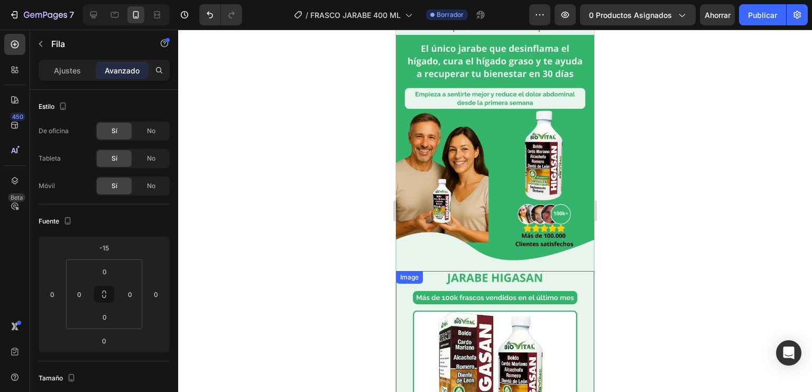
scroll to position [45, 0]
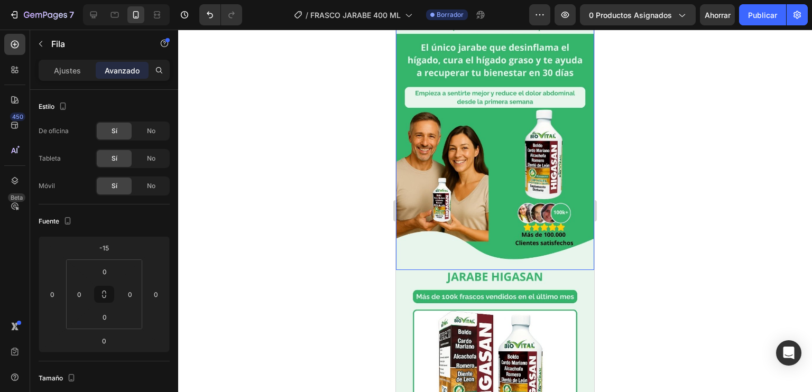
click at [489, 126] on img at bounding box center [495, 138] width 198 height 264
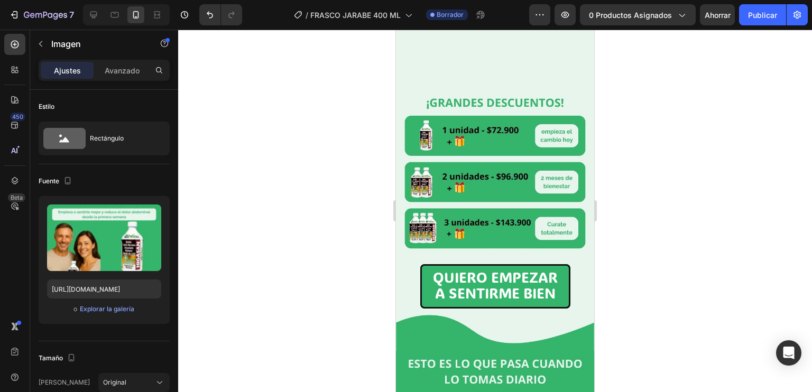
scroll to position [956, 0]
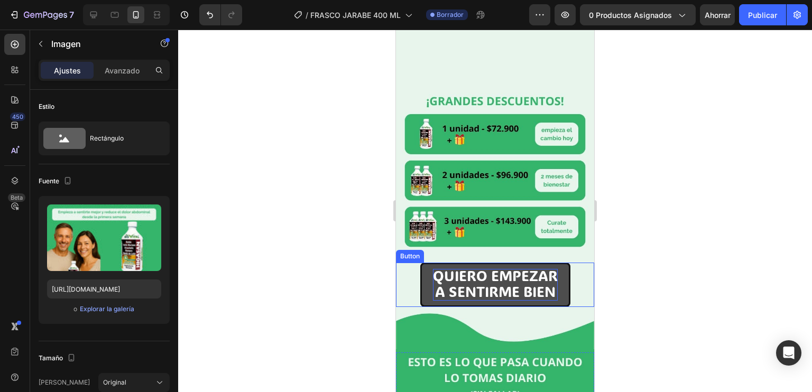
click at [435, 282] on span "A SENTIRME BIEN" at bounding box center [495, 291] width 120 height 18
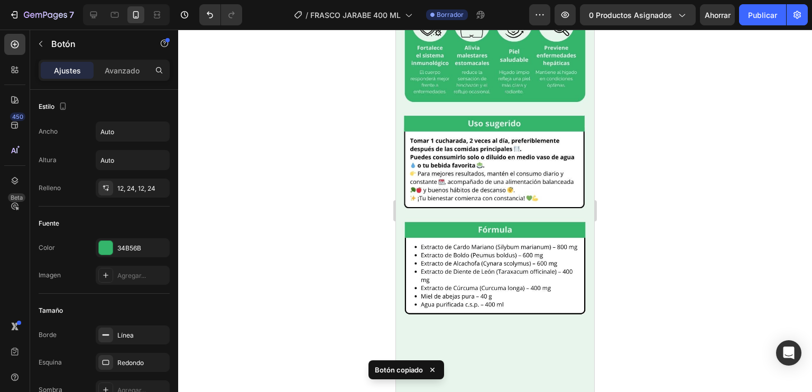
scroll to position [452, 0]
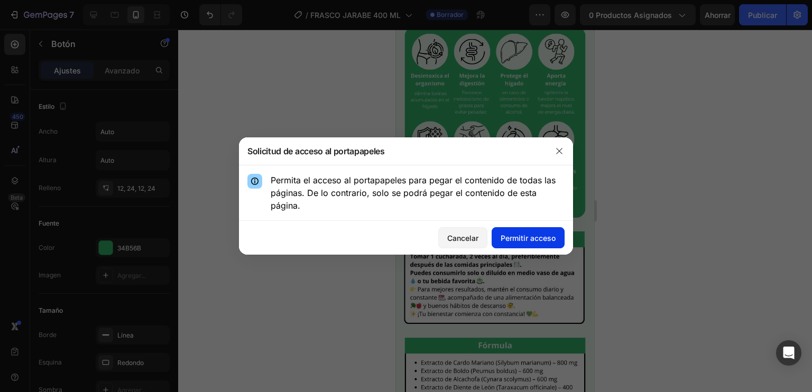
click at [517, 243] on font "Permitir acceso" at bounding box center [527, 237] width 55 height 11
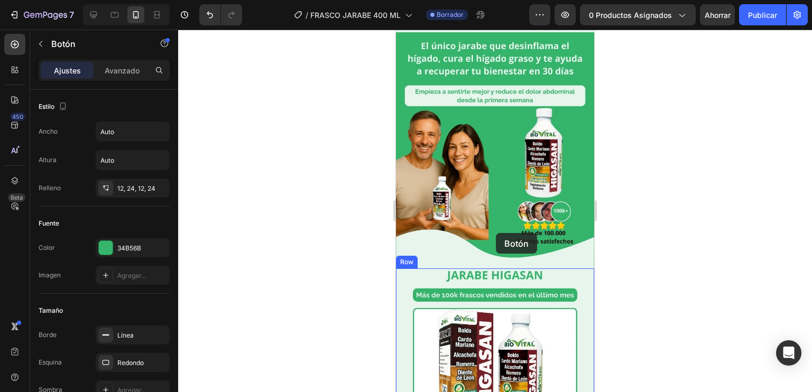
scroll to position [0, 0]
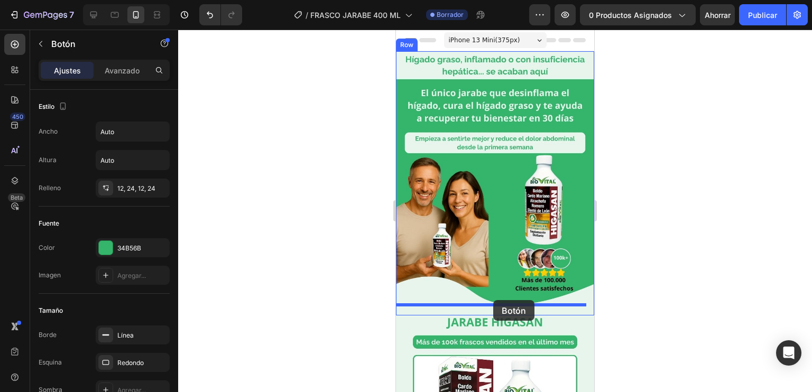
drag, startPoint x: 534, startPoint y: 211, endPoint x: 493, endPoint y: 300, distance: 97.6
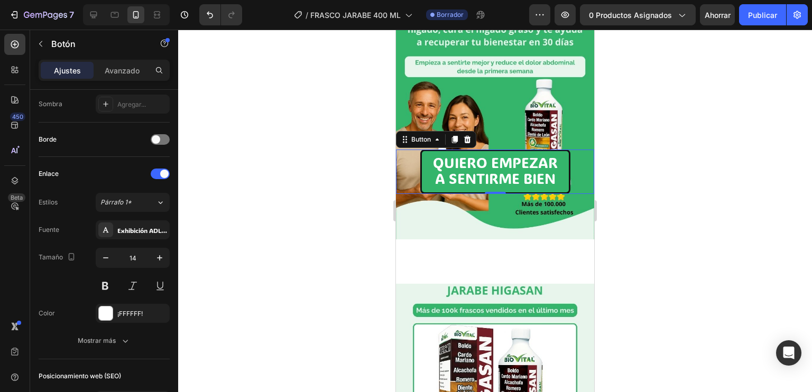
scroll to position [423, 0]
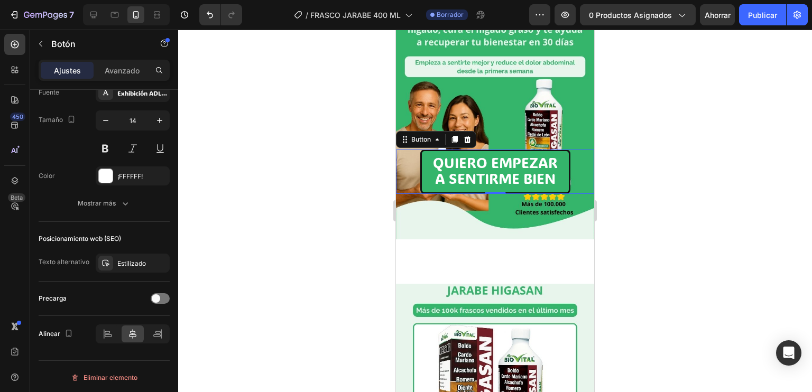
click at [414, 150] on div "QUIERO EMPEZAR A SENTIRME BIEN Button 0" at bounding box center [495, 172] width 198 height 44
click at [127, 73] on font "Avanzado" at bounding box center [122, 70] width 35 height 9
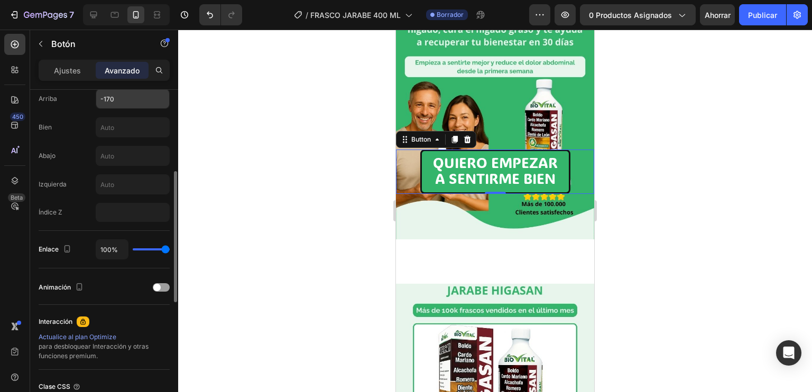
scroll to position [362, 0]
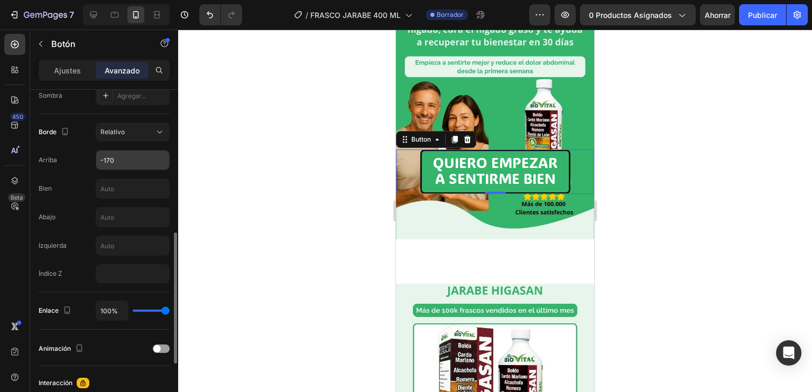
click at [139, 158] on input "-170" at bounding box center [132, 160] width 73 height 19
type input "0"
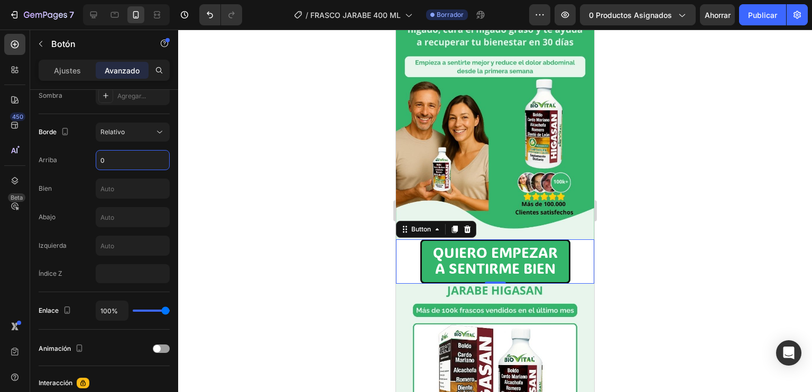
click at [626, 259] on div at bounding box center [494, 211] width 633 height 362
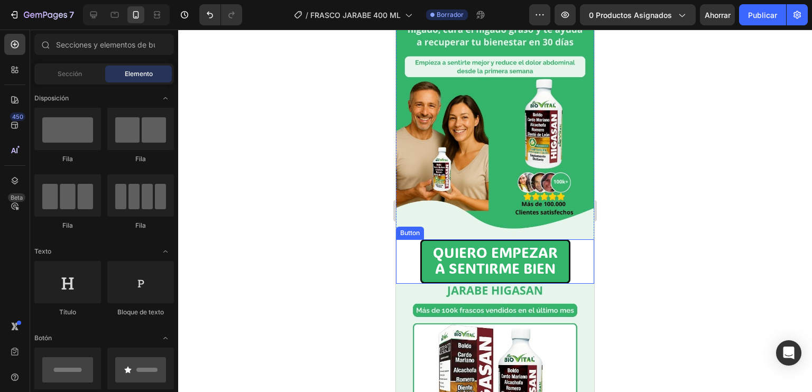
click at [406, 244] on div "QUIERO EMPEZAR A SENTIRME BIEN Button" at bounding box center [495, 261] width 198 height 44
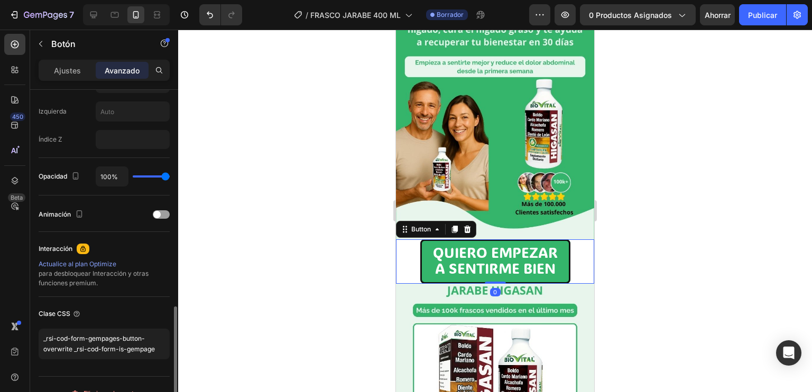
scroll to position [511, 0]
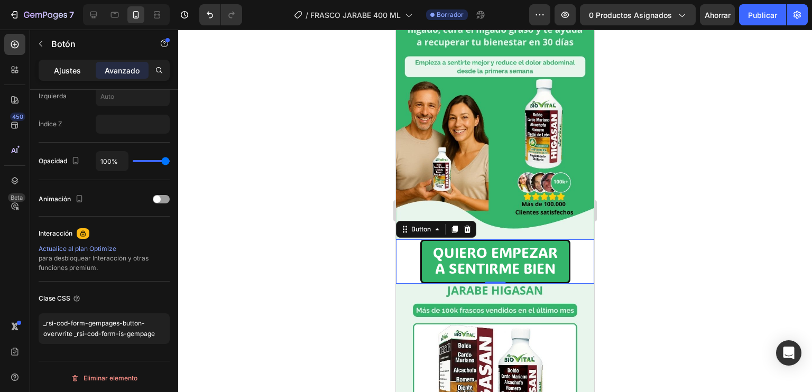
click at [68, 73] on font "Ajustes" at bounding box center [67, 70] width 27 height 9
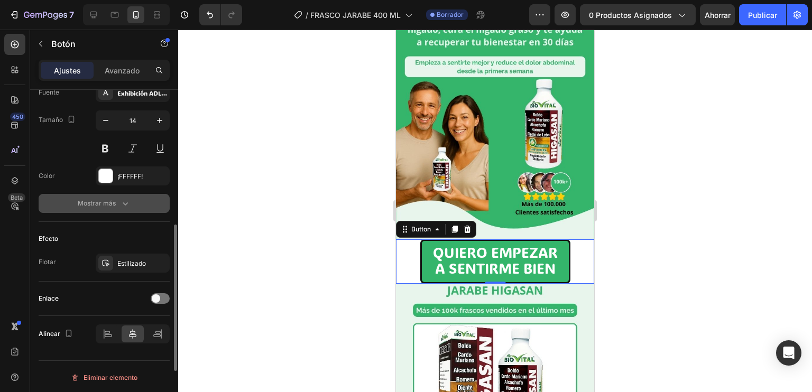
scroll to position [383, 0]
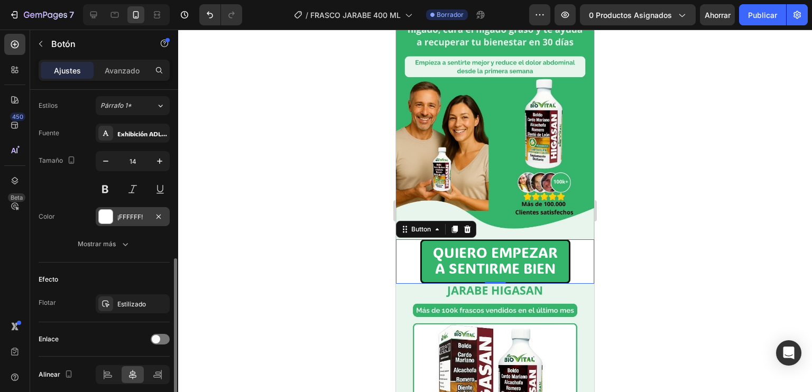
click at [108, 215] on div at bounding box center [106, 217] width 14 height 14
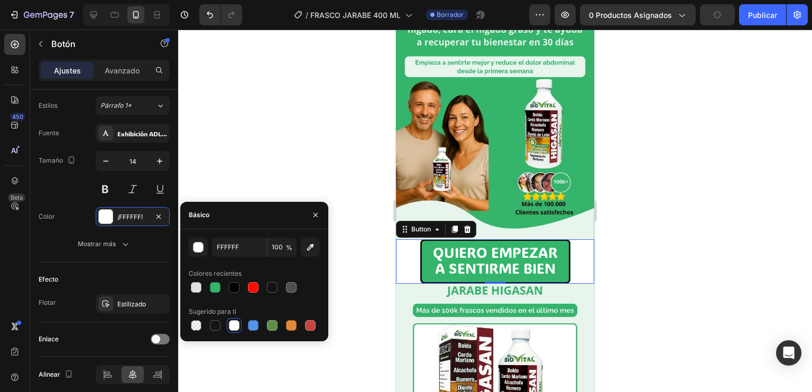
click at [211, 295] on div "FFFFFF 100 % Colores recientes Sugerido para ti" at bounding box center [254, 285] width 131 height 95
click at [213, 291] on div at bounding box center [215, 287] width 11 height 11
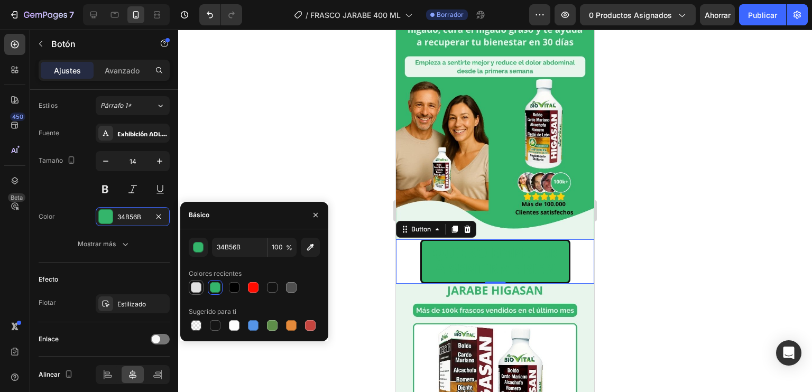
click at [198, 288] on div at bounding box center [196, 287] width 11 height 11
type input "E2E2E2"
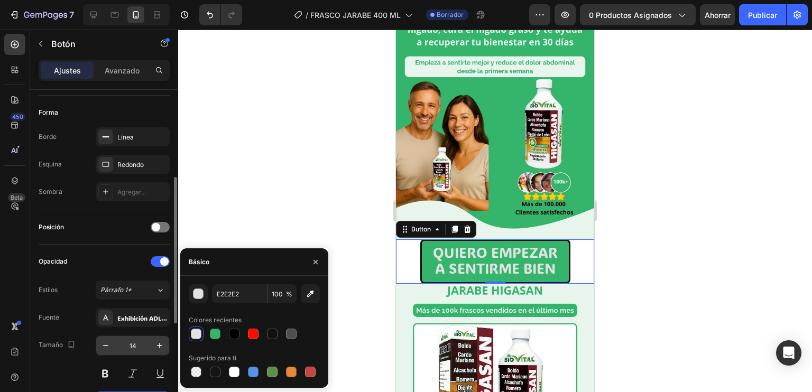
scroll to position [0, 0]
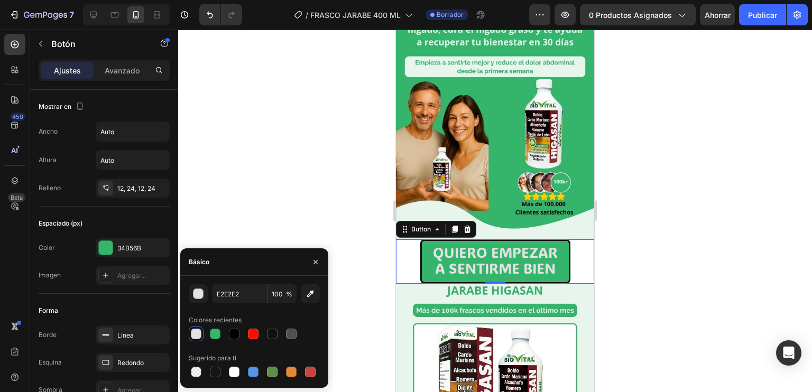
click at [336, 196] on div at bounding box center [494, 211] width 633 height 362
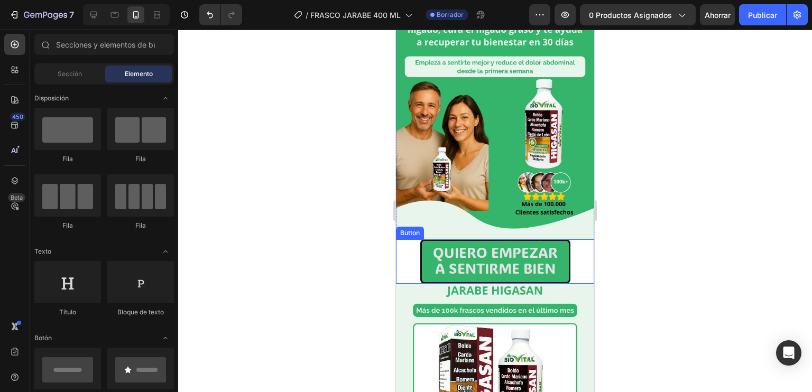
click at [408, 250] on div "QUIERO EMPEZAR A SENTIRME BIEN Button" at bounding box center [495, 261] width 198 height 44
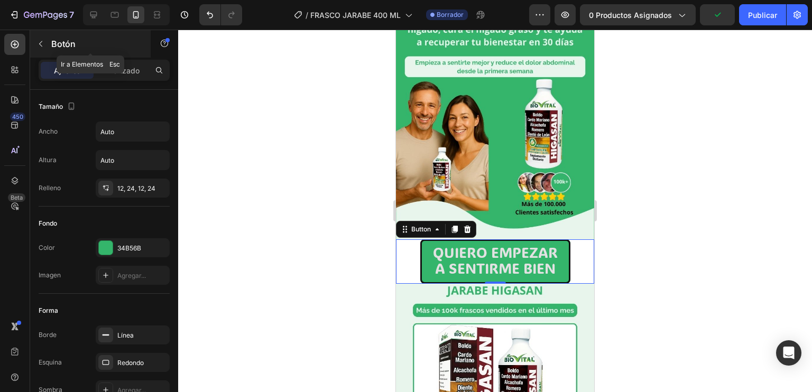
click at [38, 46] on icon "button" at bounding box center [40, 44] width 8 height 8
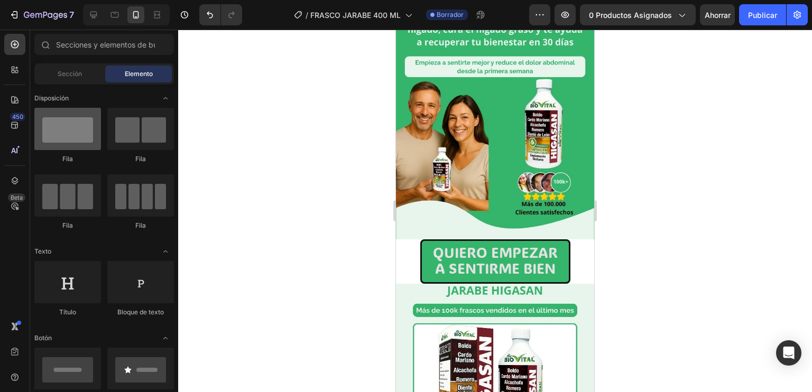
click at [67, 134] on div at bounding box center [67, 129] width 67 height 42
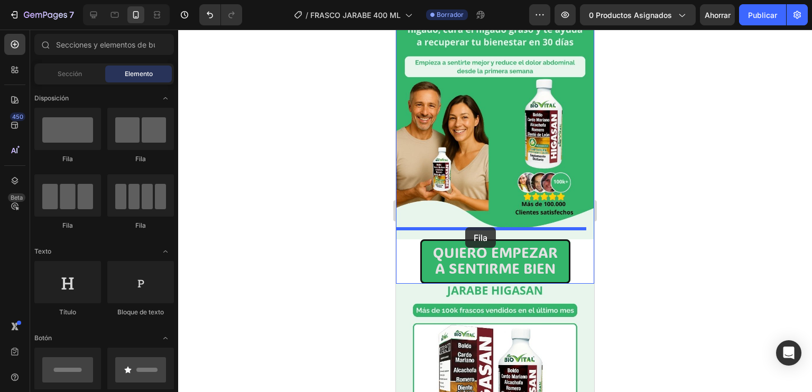
drag, startPoint x: 455, startPoint y: 161, endPoint x: 467, endPoint y: 227, distance: 67.7
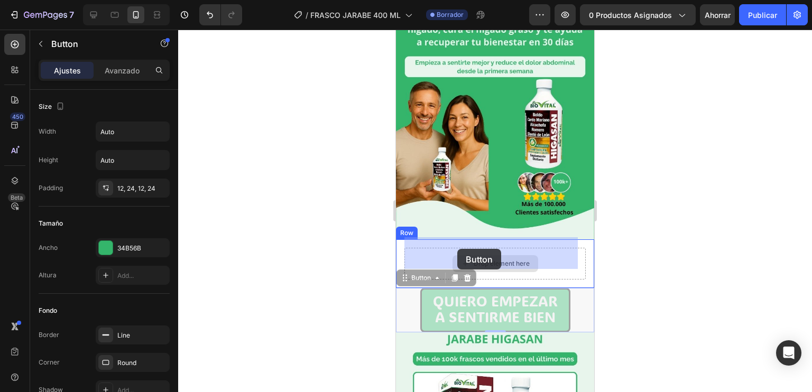
drag, startPoint x: 459, startPoint y: 289, endPoint x: 456, endPoint y: 249, distance: 40.2
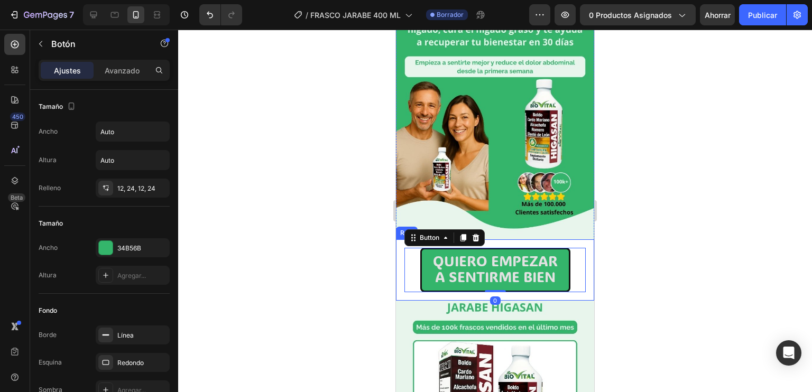
click at [613, 274] on div at bounding box center [494, 211] width 633 height 362
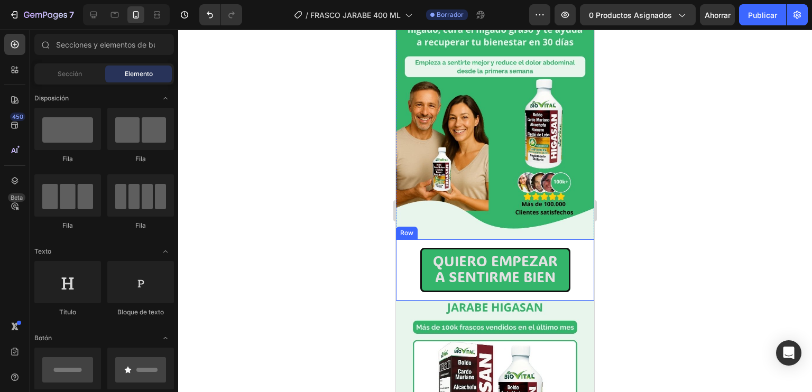
click at [581, 256] on div "QUIERO EMPEZAR A SENTIRME BIEN Button Row" at bounding box center [495, 269] width 198 height 61
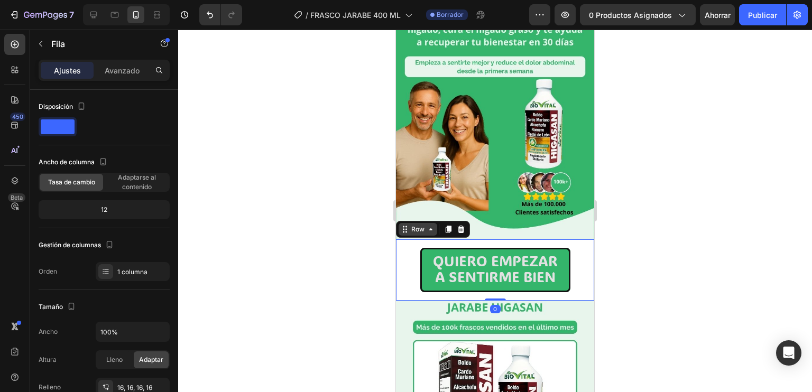
click at [432, 225] on icon at bounding box center [430, 229] width 8 height 8
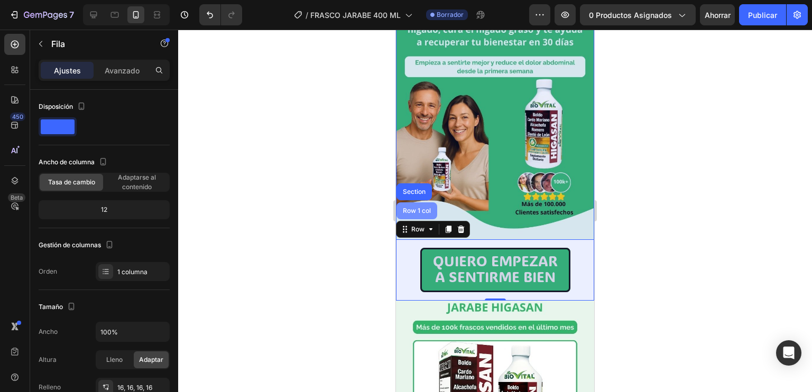
click at [415, 205] on div "Row 1 col" at bounding box center [416, 210] width 41 height 17
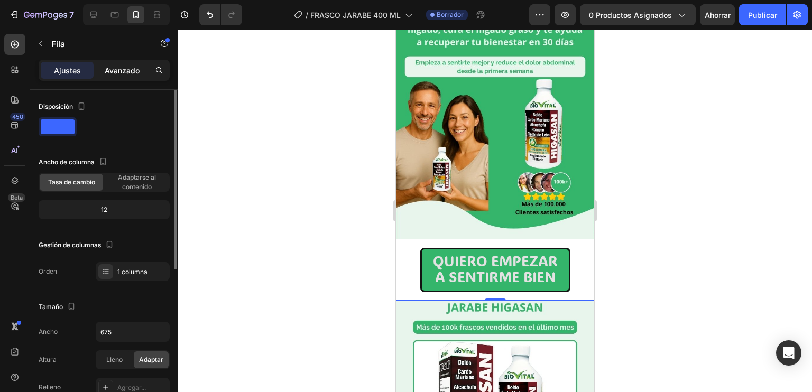
click at [119, 70] on font "Avanzado" at bounding box center [122, 70] width 35 height 9
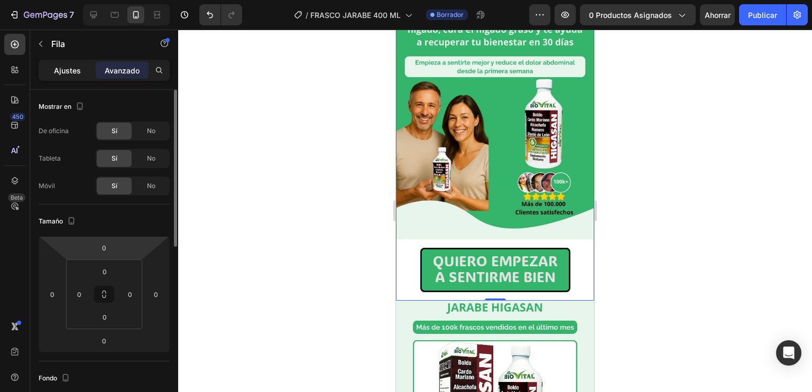
click at [70, 70] on font "Ajustes" at bounding box center [67, 70] width 27 height 9
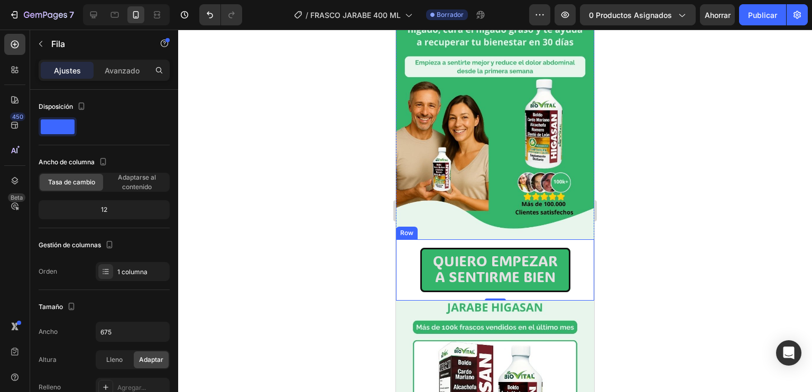
click at [640, 224] on div at bounding box center [494, 211] width 633 height 362
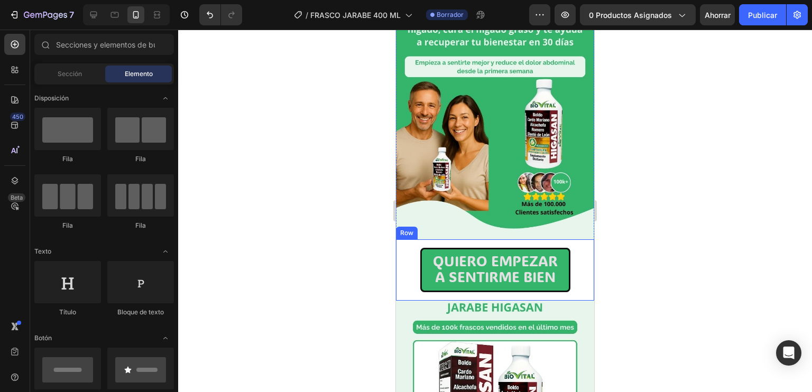
click at [583, 245] on div "QUIERO EMPEZAR A SENTIRME BIEN Button Row" at bounding box center [495, 269] width 198 height 61
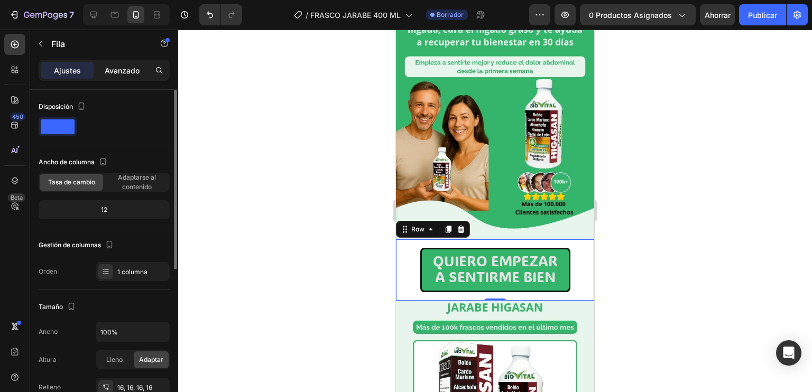
click at [137, 68] on font "Avanzado" at bounding box center [122, 70] width 35 height 9
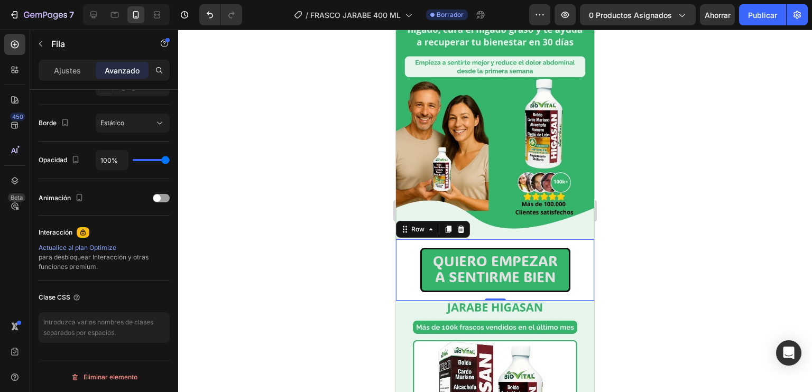
scroll to position [91, 0]
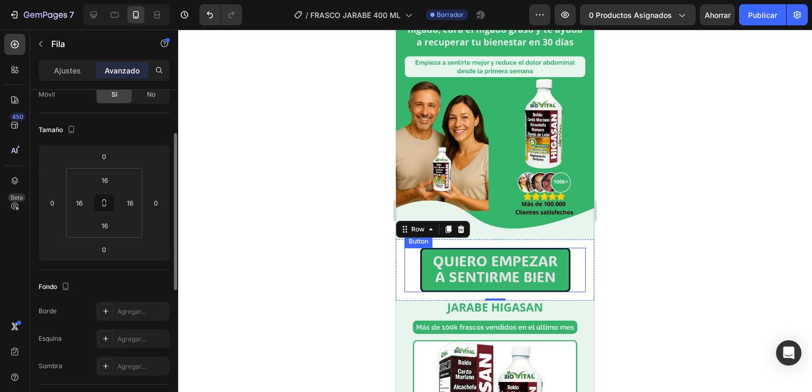
click at [414, 248] on div "QUIERO EMPEZAR A SENTIRME BIEN Button" at bounding box center [494, 270] width 181 height 44
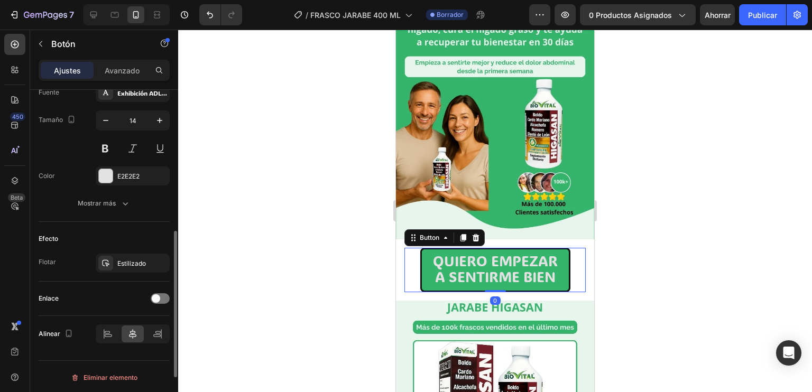
scroll to position [392, 0]
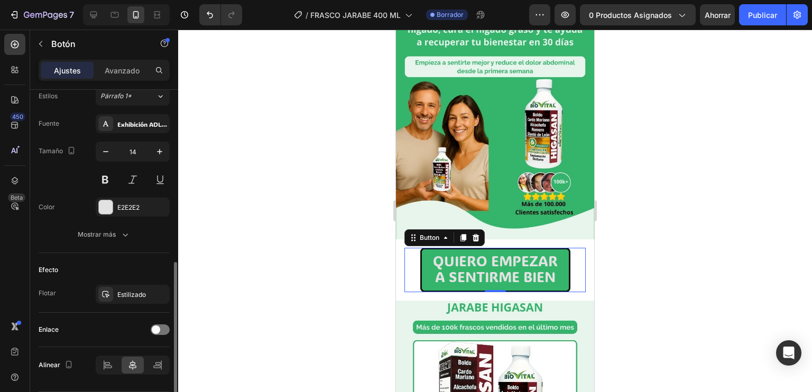
click at [131, 234] on button "Mostrar más" at bounding box center [104, 234] width 131 height 19
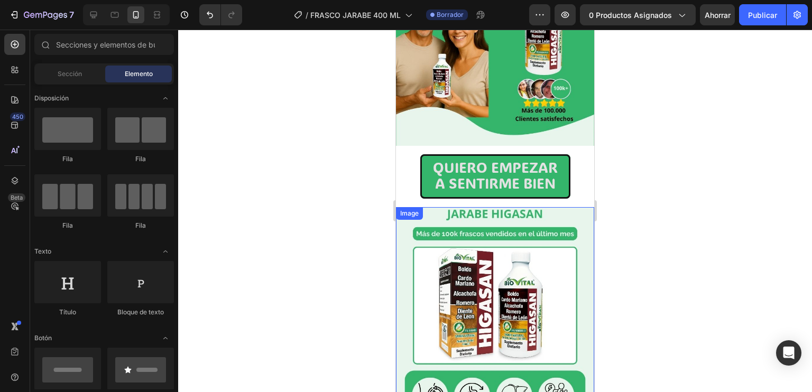
scroll to position [153, 0]
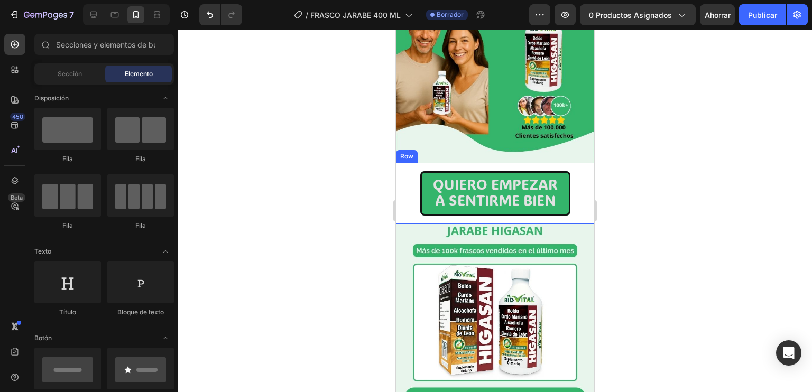
click at [582, 164] on div "QUIERO EMPEZAR A SENTIRME BIEN Button Row" at bounding box center [495, 193] width 198 height 61
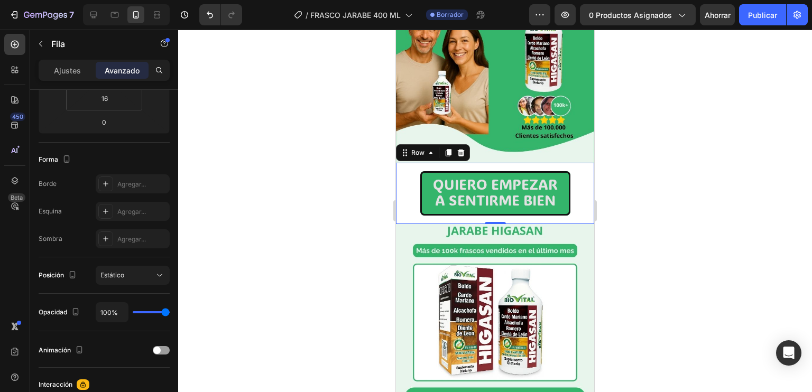
scroll to position [0, 0]
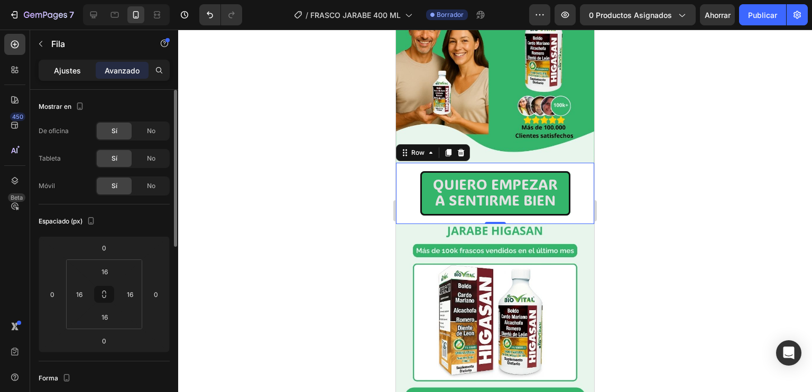
click at [74, 63] on div "Ajustes" at bounding box center [67, 70] width 53 height 17
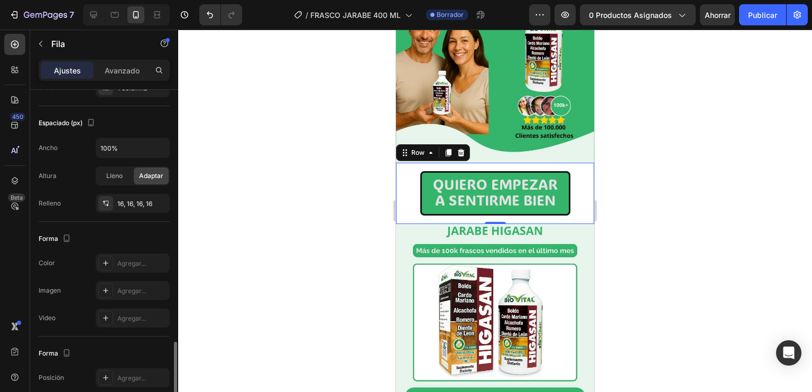
scroll to position [283, 0]
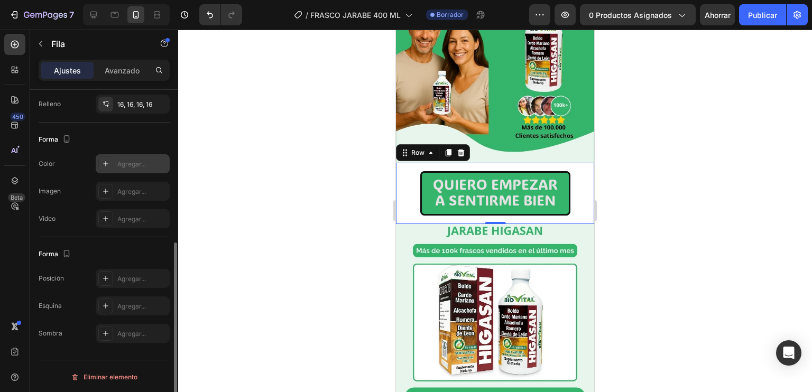
click at [118, 166] on div "Agregar..." at bounding box center [142, 165] width 50 height 10
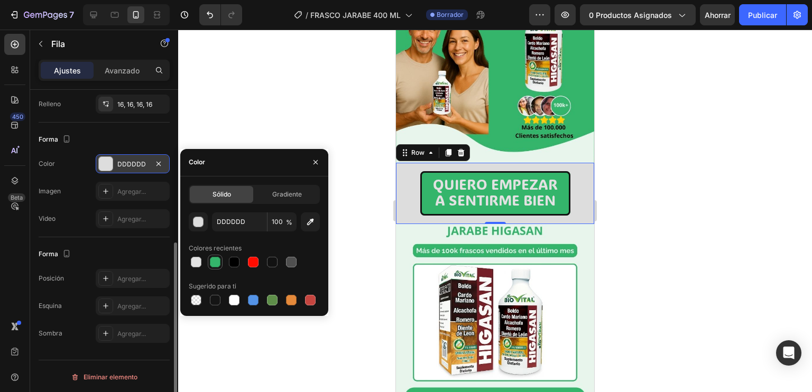
click at [210, 260] on div at bounding box center [215, 262] width 11 height 11
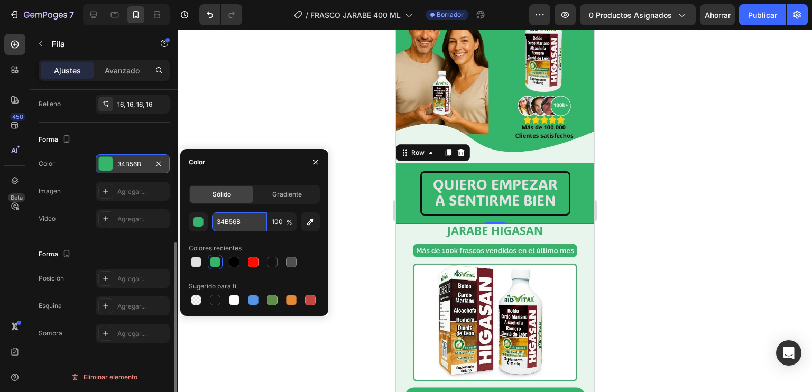
click at [238, 228] on input "34B56B" at bounding box center [239, 221] width 55 height 19
paste input "#e7f5ec"
type input "#e7f5ec"
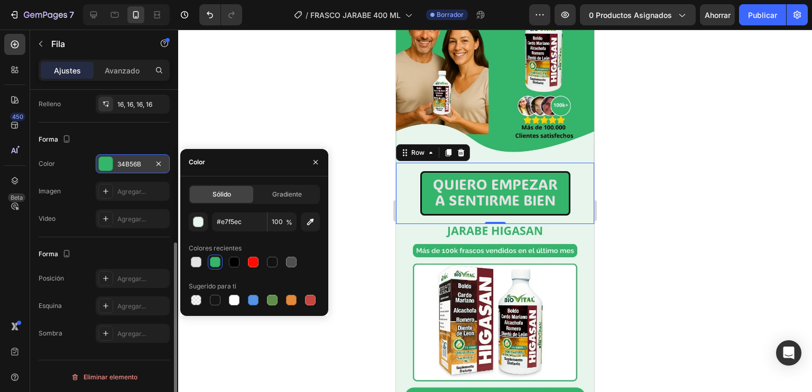
click at [647, 166] on div at bounding box center [494, 211] width 633 height 362
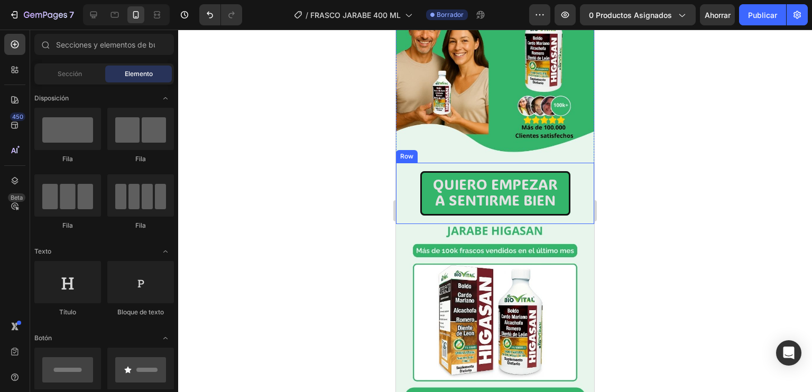
click at [578, 178] on div "QUIERO EMPEZAR A SENTIRME BIEN Button Row" at bounding box center [495, 193] width 198 height 61
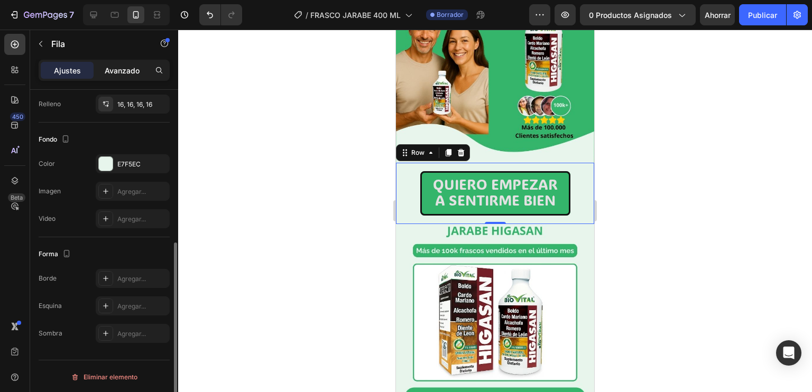
click at [108, 67] on font "Avanzado" at bounding box center [122, 70] width 35 height 9
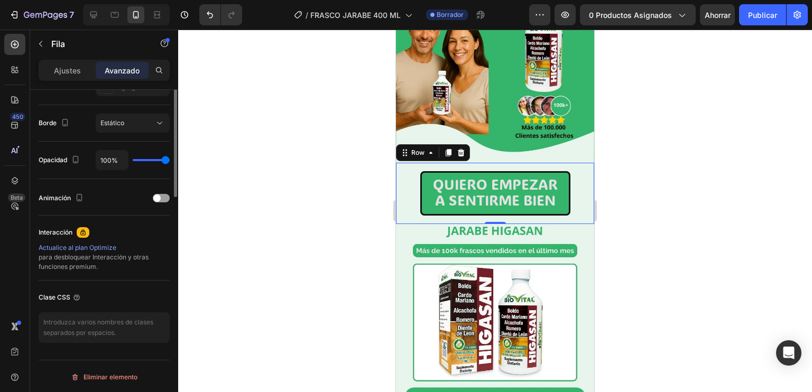
scroll to position [218, 0]
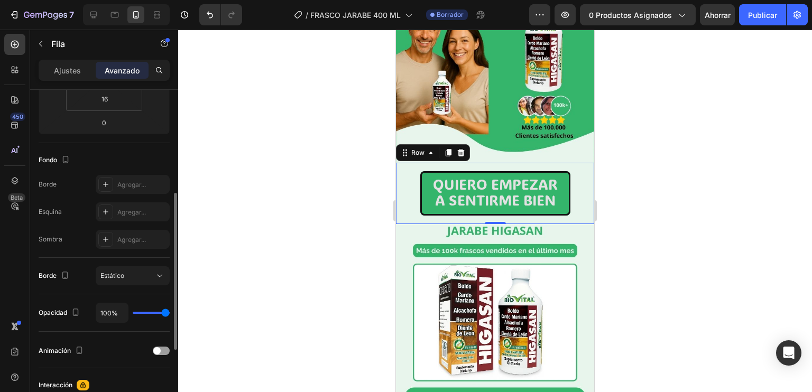
click at [111, 285] on div "Borde Estático" at bounding box center [104, 276] width 131 height 36
click at [110, 282] on button "Estático" at bounding box center [133, 275] width 74 height 19
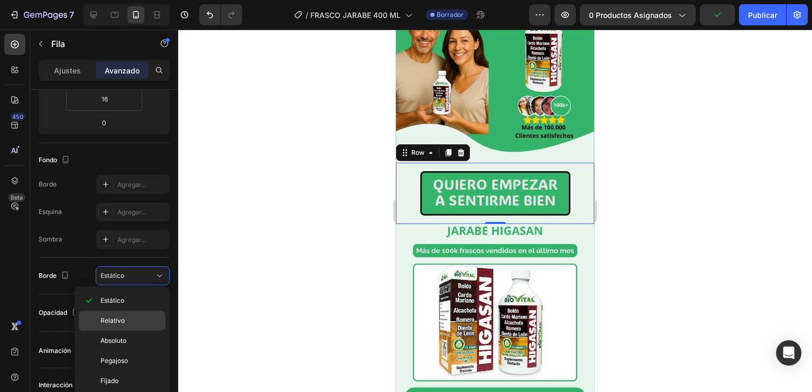
click at [117, 318] on font "Relativo" at bounding box center [112, 320] width 24 height 8
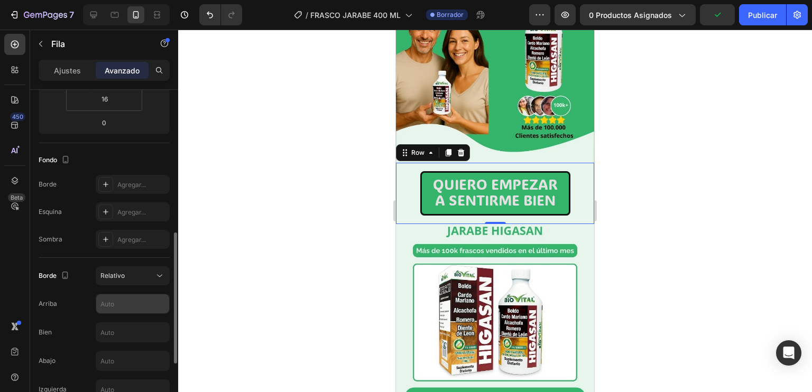
scroll to position [262, 0]
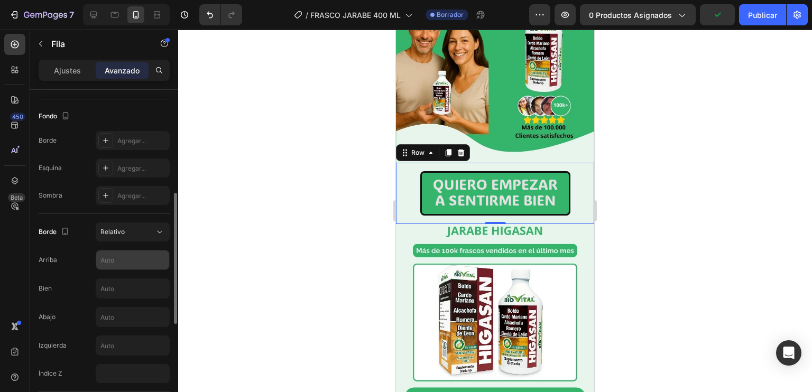
click at [117, 255] on input "text" at bounding box center [132, 259] width 73 height 19
type input "-20"
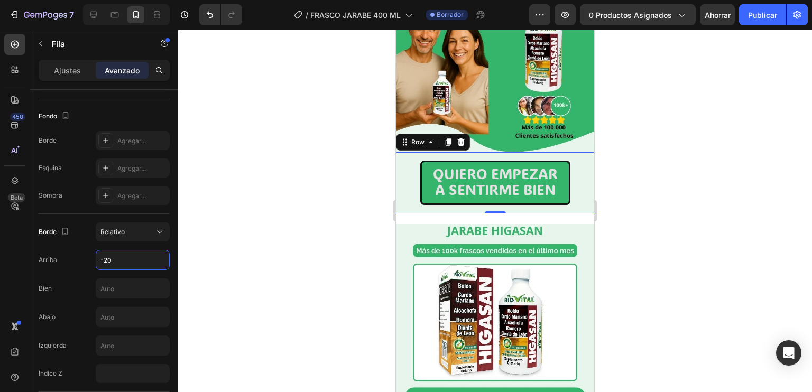
click at [664, 298] on div at bounding box center [494, 211] width 633 height 362
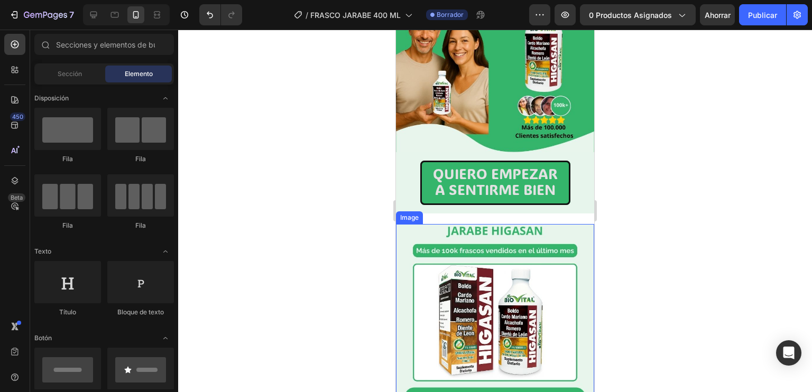
click at [440, 228] on img at bounding box center [495, 356] width 198 height 264
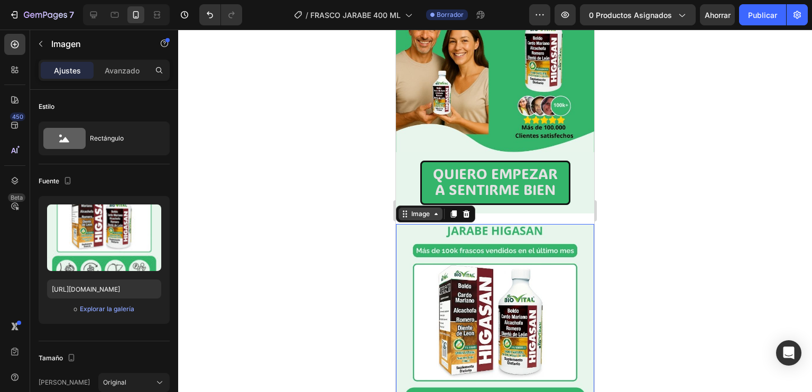
click at [415, 209] on div "Image" at bounding box center [420, 214] width 23 height 10
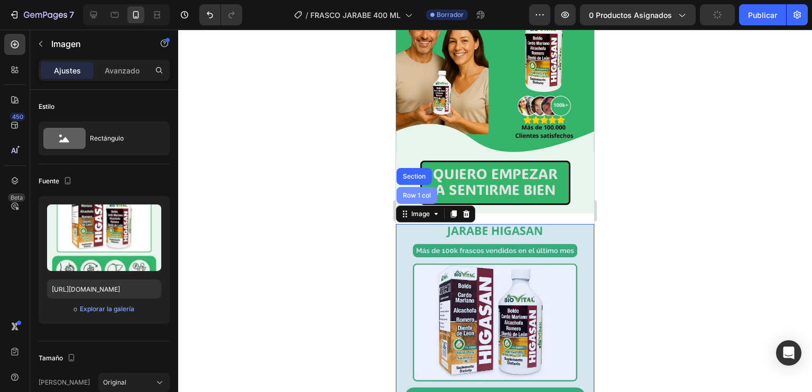
click at [412, 191] on div "Row 1 col" at bounding box center [416, 195] width 41 height 17
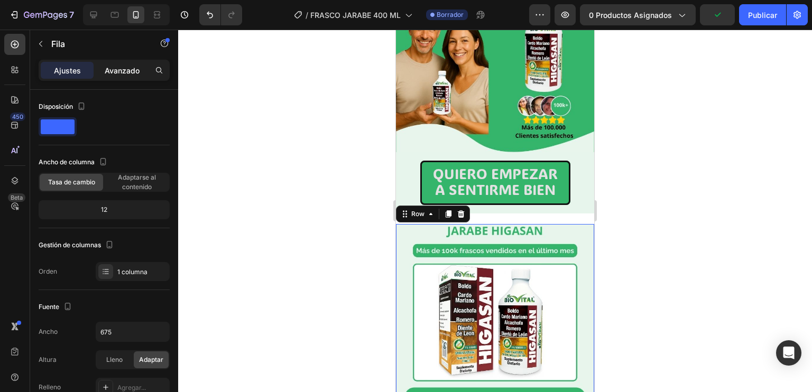
click at [114, 74] on font "Avanzado" at bounding box center [122, 70] width 35 height 9
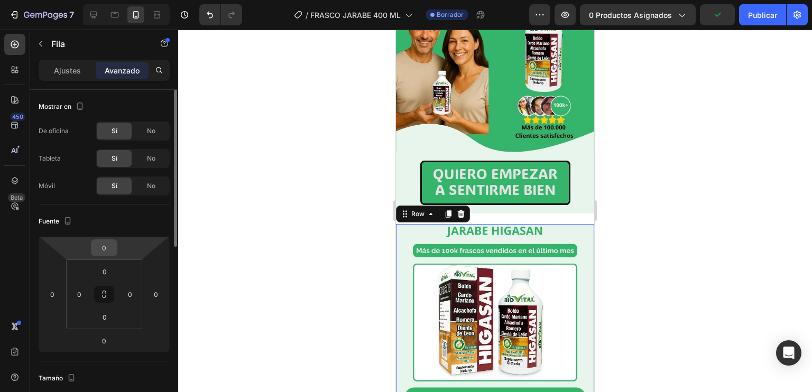
click at [106, 245] on input "0" at bounding box center [104, 248] width 21 height 16
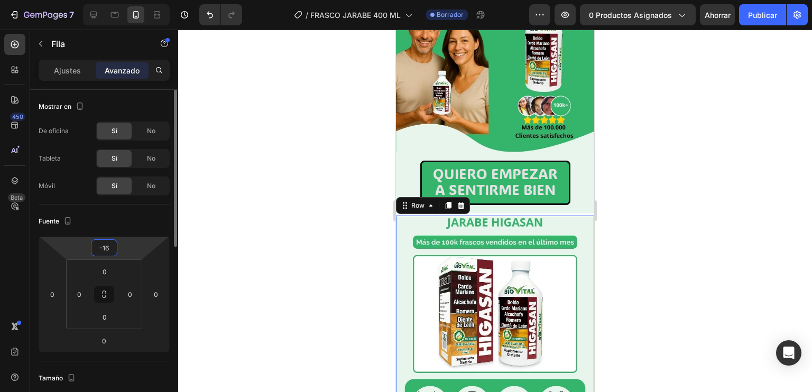
type input "-1"
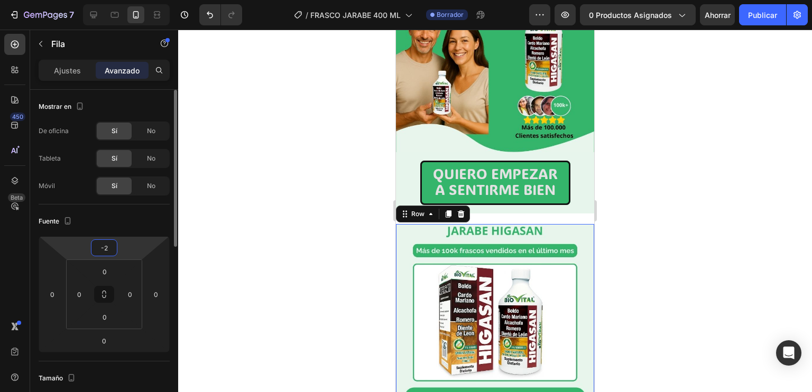
type input "-20"
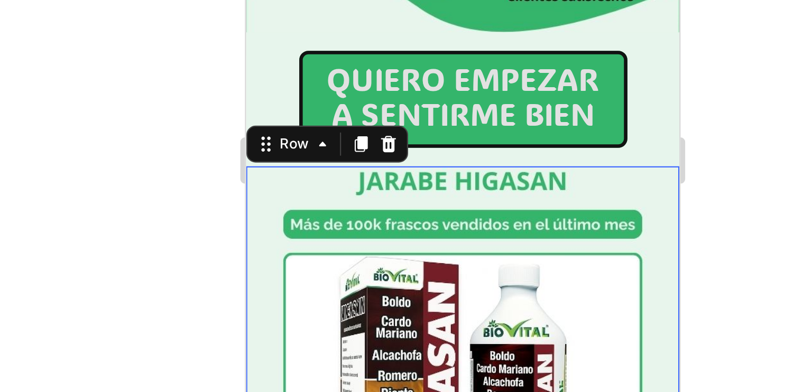
click at [620, 203] on div at bounding box center [494, 211] width 633 height 362
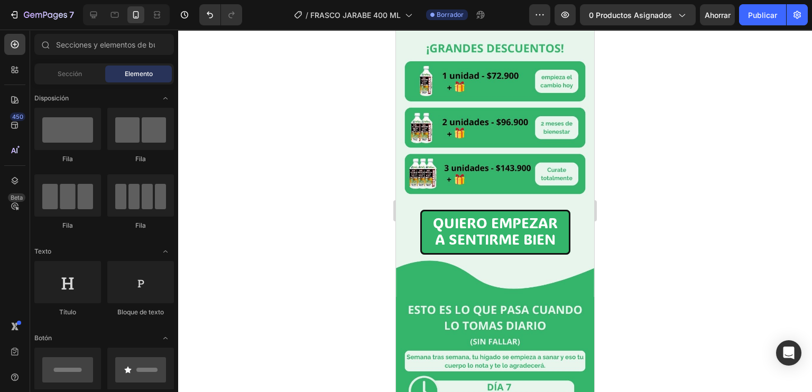
scroll to position [1062, 0]
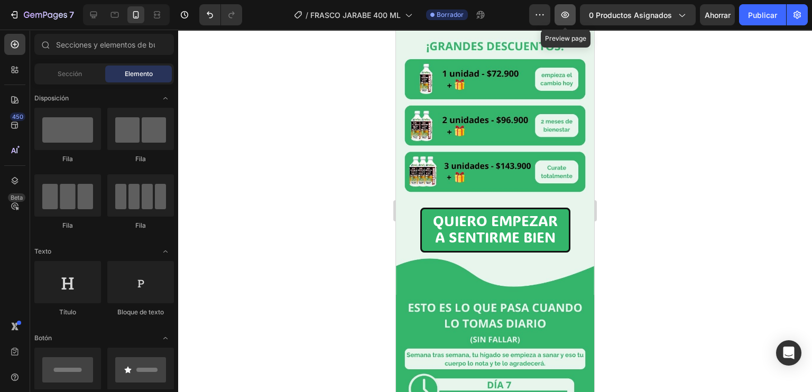
click at [570, 11] on icon "button" at bounding box center [564, 15] width 11 height 11
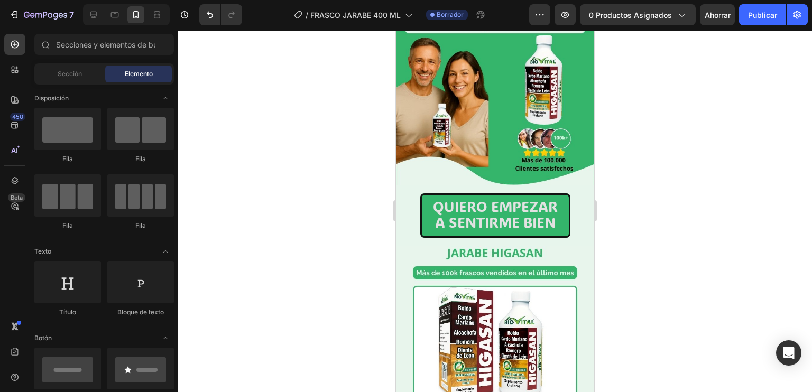
scroll to position [143, 0]
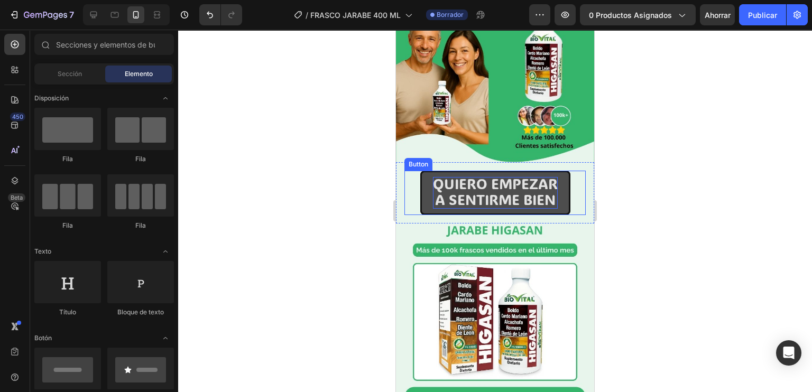
click at [483, 190] on span "A SENTIRME BIEN" at bounding box center [495, 199] width 120 height 18
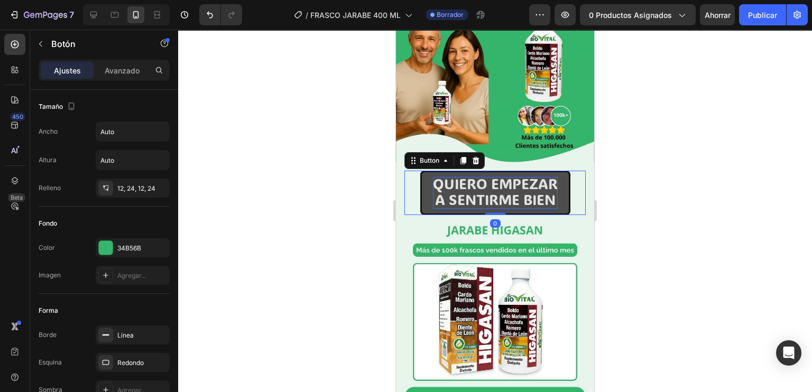
click at [549, 190] on span "A SENTIRME BIEN" at bounding box center [495, 199] width 120 height 18
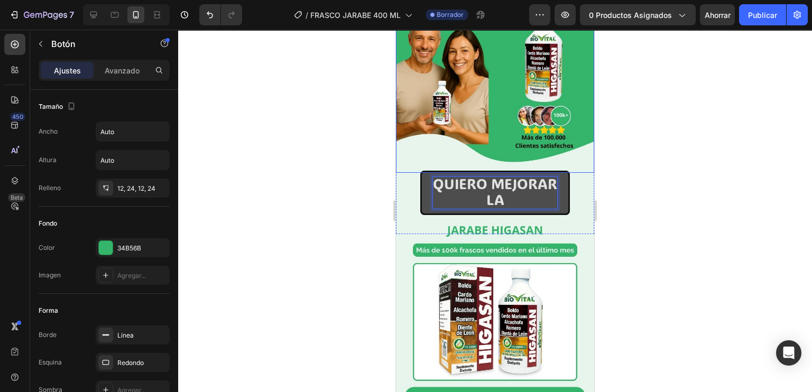
click at [420, 171] on button "QUIERO MEJORAR LA" at bounding box center [495, 193] width 150 height 44
click at [420, 171] on button "QUIERO MEJORAR LA SALUD" at bounding box center [495, 193] width 150 height 44
click at [420, 171] on button "QUIERO MEJORAR LA SALUD DE" at bounding box center [495, 193] width 150 height 44
click at [420, 171] on button "QUIERO MEJORAR LA SALUD DE MI" at bounding box center [495, 193] width 150 height 44
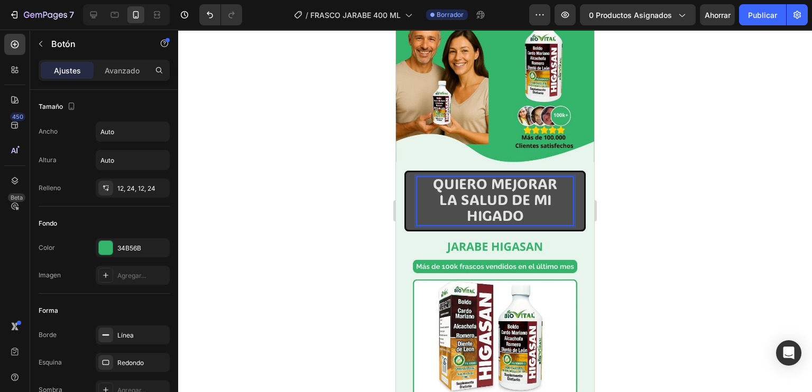
click at [510, 204] on span "LA SALUD DE MI HIGADO" at bounding box center [495, 207] width 112 height 34
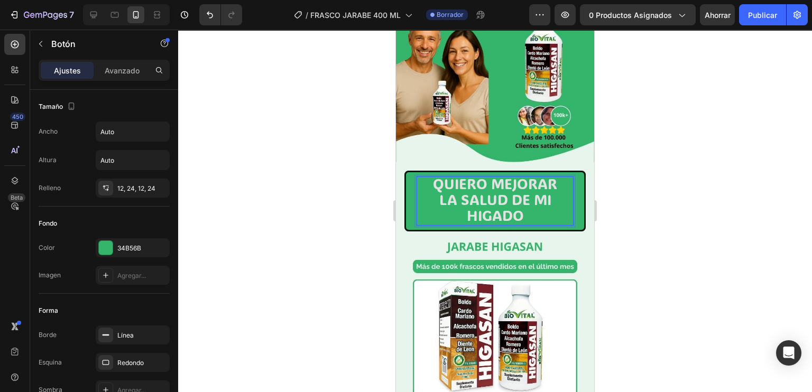
click at [396, 30] on lt-span "HÍGADO" at bounding box center [396, 30] width 0 height 0
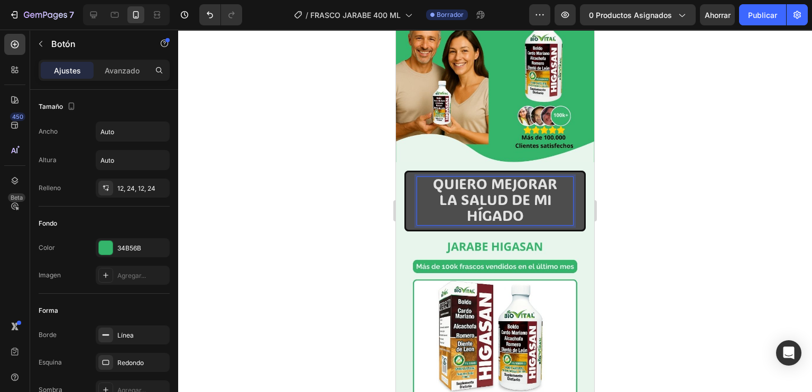
click at [493, 197] on span "LA SALUD DE MI HÍGADO" at bounding box center [495, 207] width 112 height 34
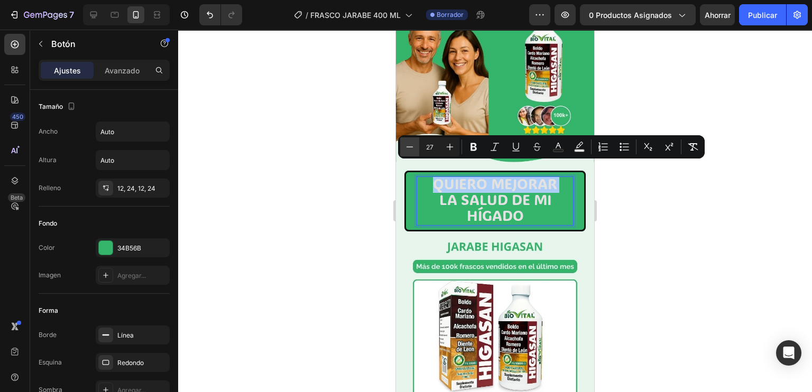
click at [405, 145] on icon "Editor contextual toolbar" at bounding box center [409, 147] width 11 height 11
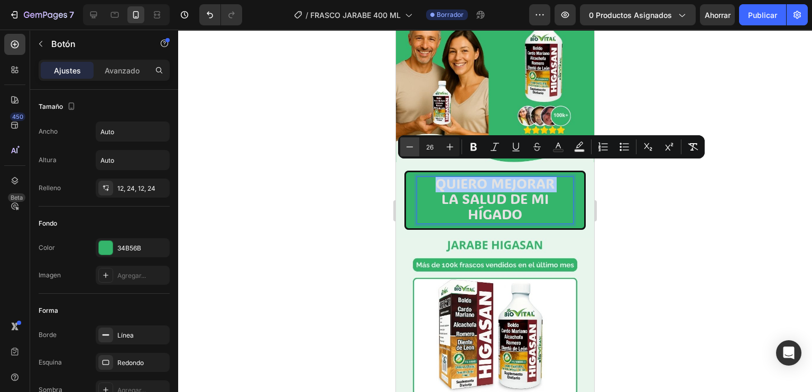
click at [405, 145] on icon "Editor contextual toolbar" at bounding box center [409, 147] width 11 height 11
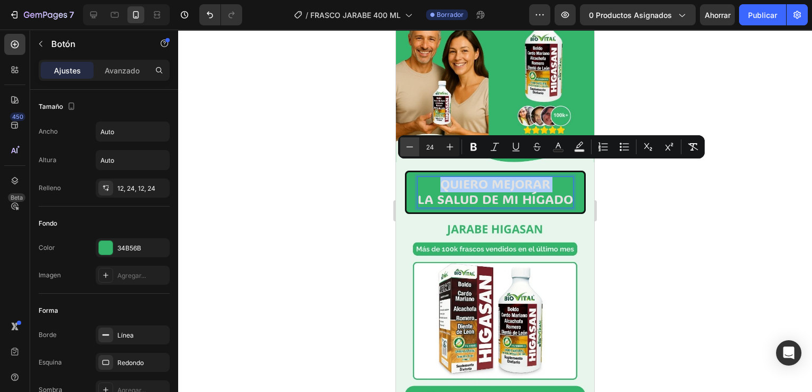
click at [405, 145] on icon "Editor contextual toolbar" at bounding box center [409, 147] width 11 height 11
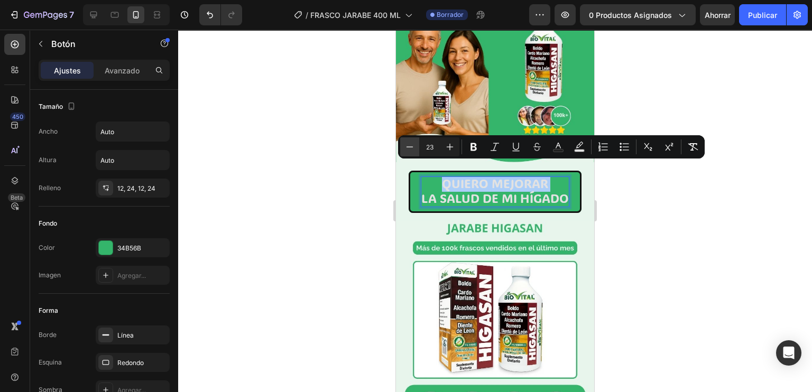
click at [405, 145] on icon "Editor contextual toolbar" at bounding box center [409, 147] width 11 height 11
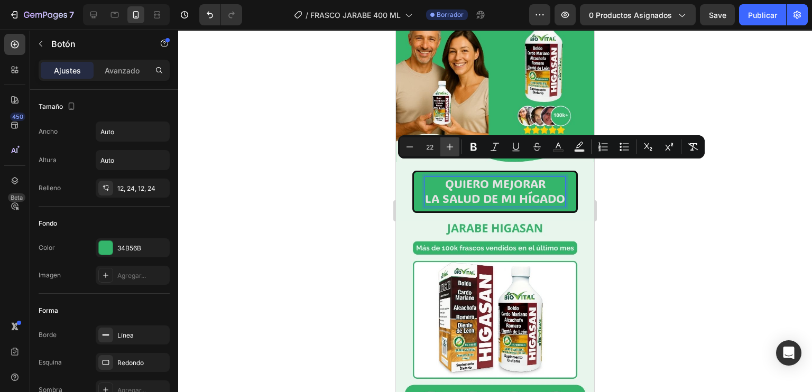
click at [447, 148] on icon "Editor contextual toolbar" at bounding box center [449, 147] width 11 height 11
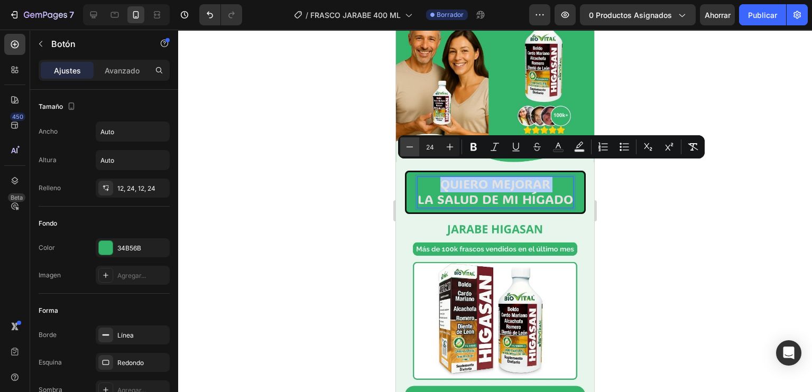
click at [410, 147] on icon "Barra de herramientas contextual del editor" at bounding box center [409, 147] width 11 height 11
type input "23"
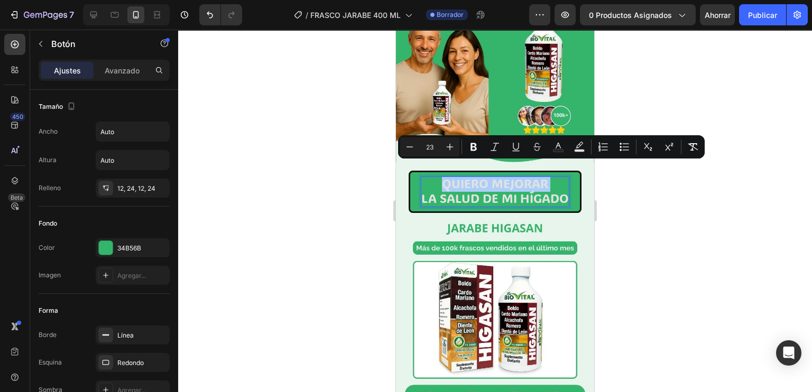
click at [641, 208] on div at bounding box center [494, 211] width 633 height 362
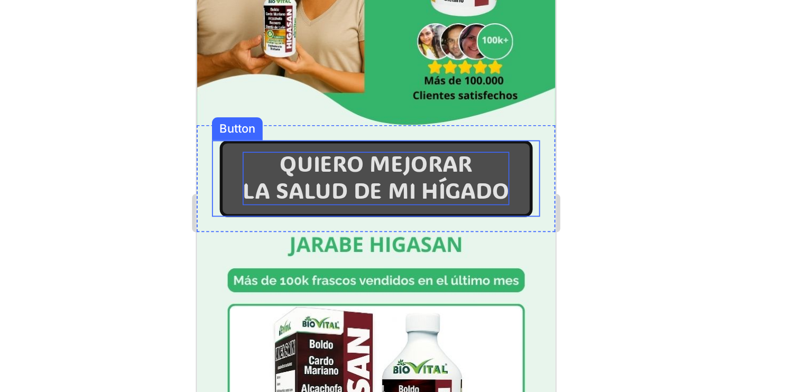
click at [222, 46] on span "LA SALUD DE MI HÍGADO" at bounding box center [295, 54] width 147 height 16
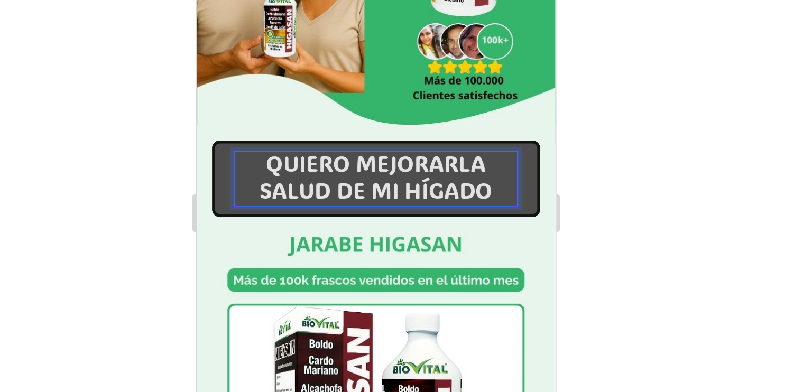
click at [205, 26] on button "QUIERO MEJORARLA SALUD DE MI HÍGADO" at bounding box center [295, 47] width 181 height 42
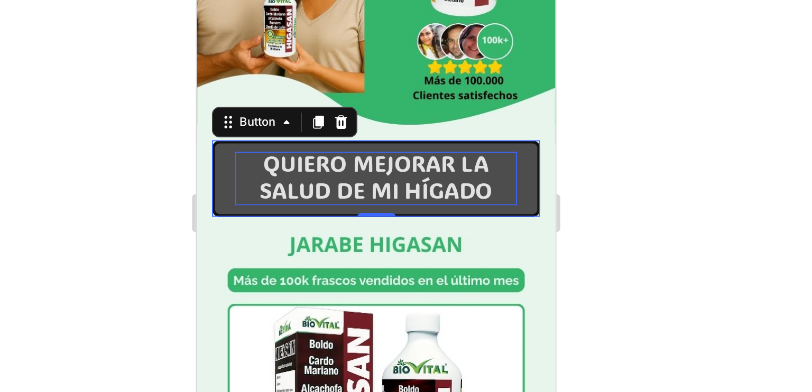
click at [626, 211] on div at bounding box center [494, 211] width 633 height 362
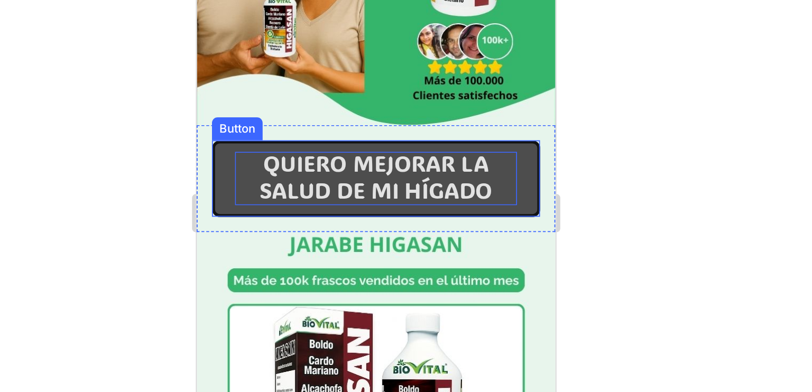
click at [369, 32] on button "QUIERO MEJORAR LA SALUD DE MI HÍGADO" at bounding box center [295, 47] width 181 height 42
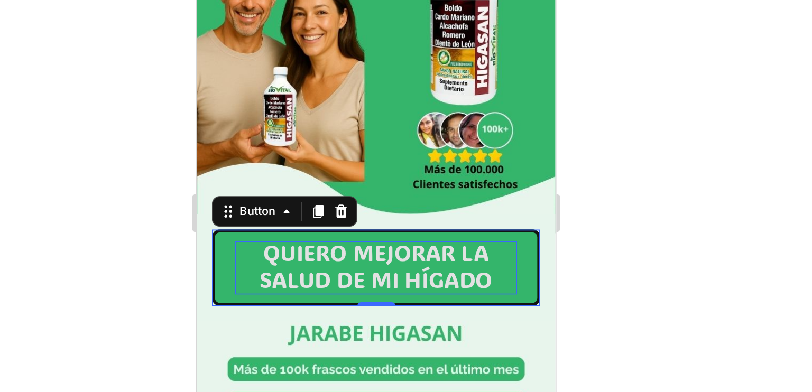
scroll to position [72, 0]
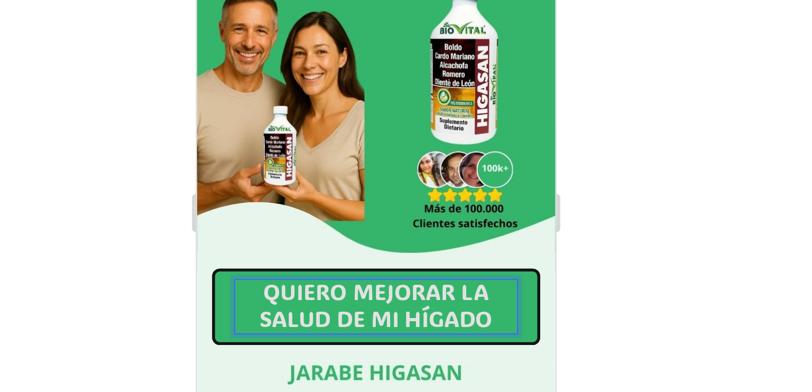
click at [283, 102] on span "QUIERO MEJORAR LA SALUD DE MI HÍGADO" at bounding box center [295, 117] width 129 height 31
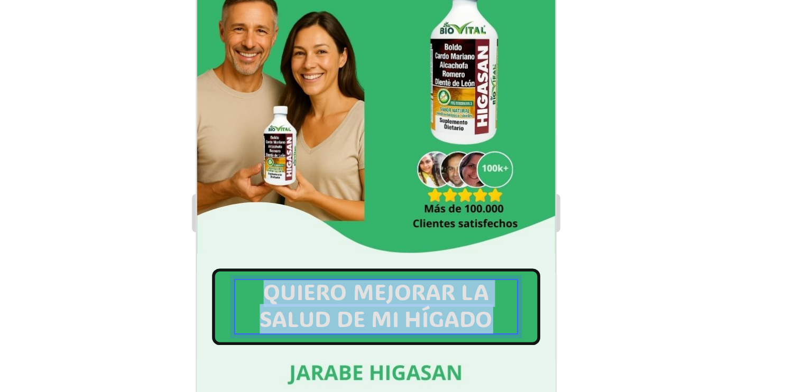
click at [283, 102] on span "QUIERO MEJORAR LA SALUD DE MI HÍGADO" at bounding box center [295, 117] width 129 height 31
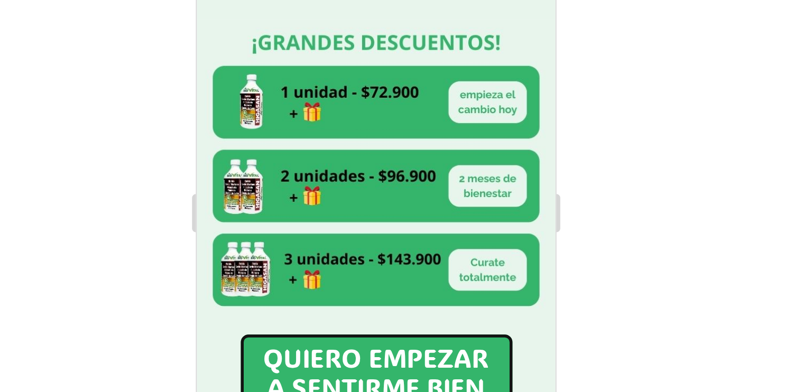
scroll to position [1109, 0]
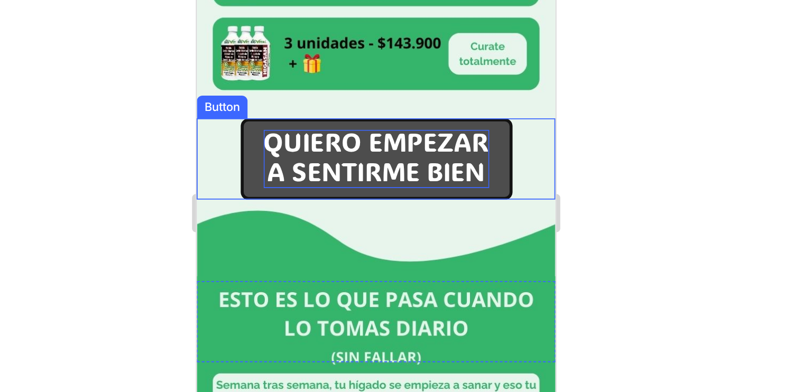
click at [290, 34] on span "A SENTIRME BIEN" at bounding box center [296, 43] width 120 height 18
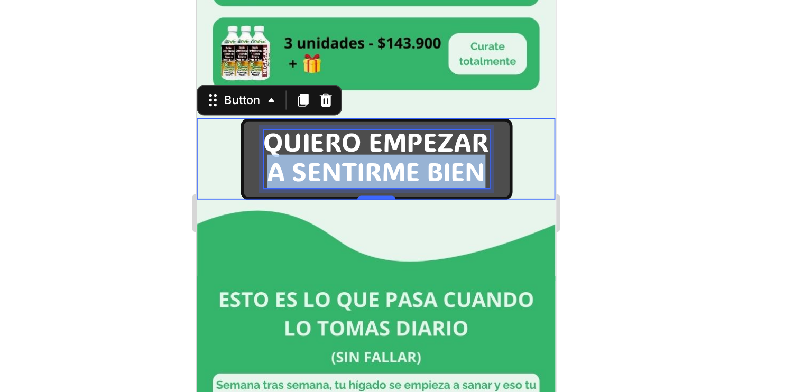
scroll to position [262, 0]
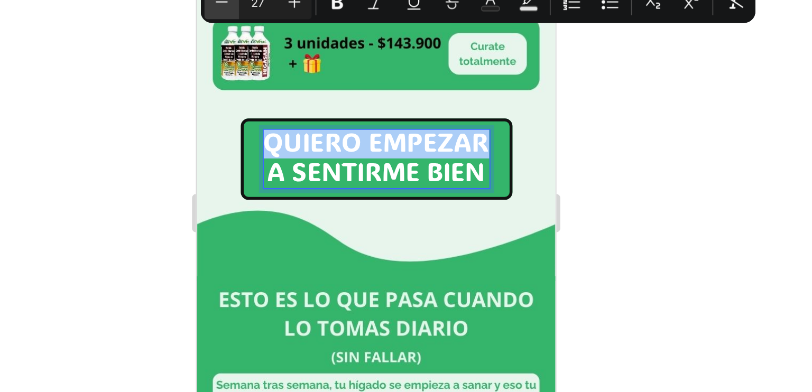
click at [418, 94] on button "Minus" at bounding box center [409, 94] width 19 height 19
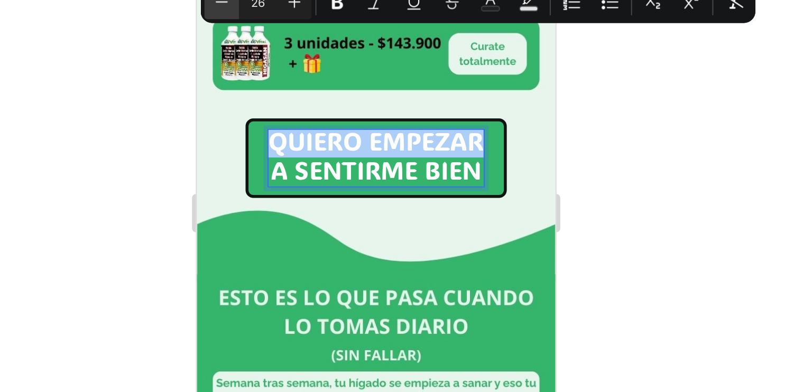
click at [418, 94] on button "Minus" at bounding box center [409, 94] width 19 height 19
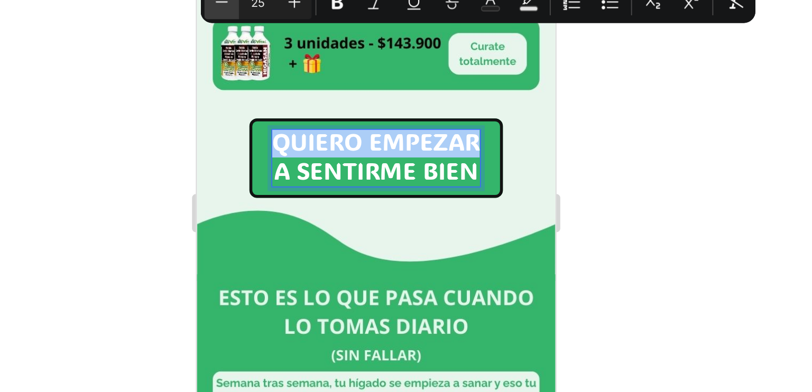
click at [418, 94] on button "Minus" at bounding box center [409, 94] width 19 height 19
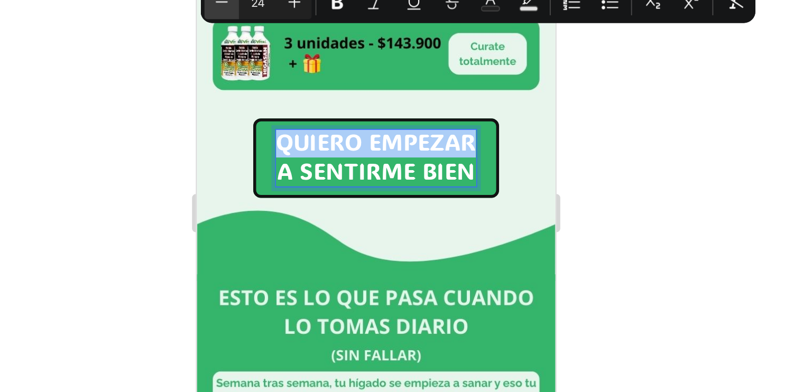
click at [418, 94] on button "Minus" at bounding box center [409, 94] width 19 height 19
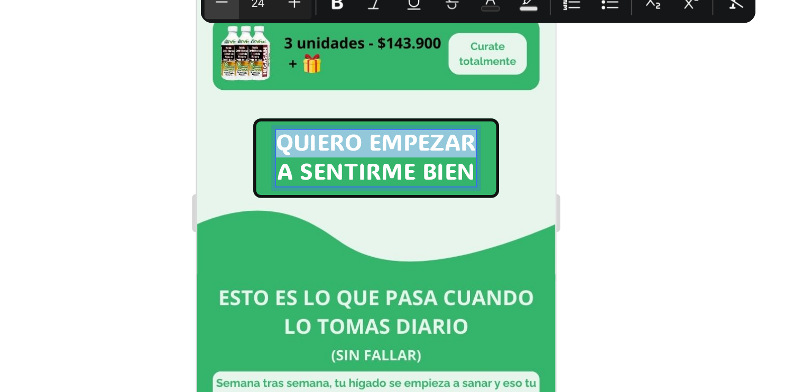
type input "23"
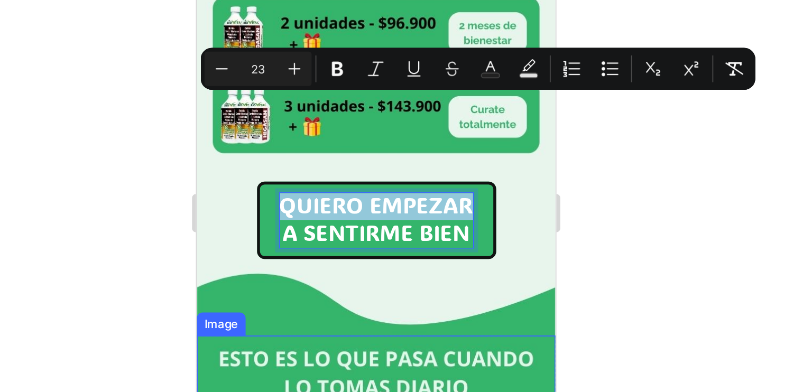
scroll to position [1074, 0]
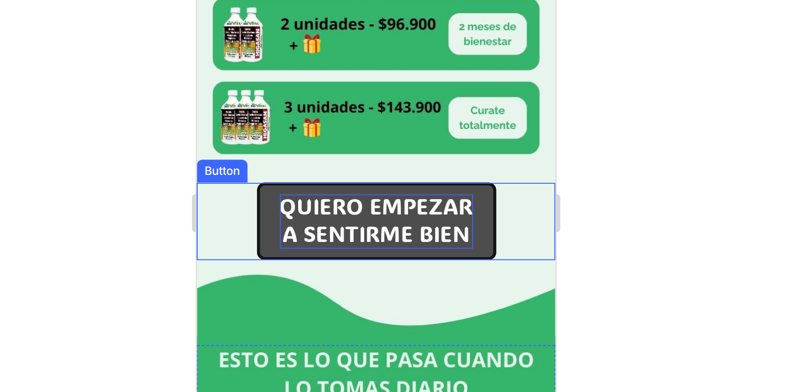
click at [335, 70] on span "A SENTIRME BIEN" at bounding box center [296, 78] width 104 height 16
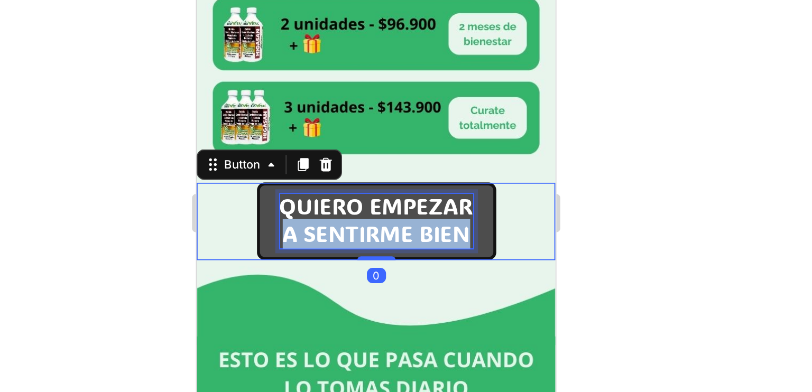
click at [337, 23] on body "iPhone 13 Mini ( 375 px) iPhone 13 Mini iPhone 13 Pro iPhone 11 Pro Max iPhone …" at bounding box center [296, 322] width 198 height 3020
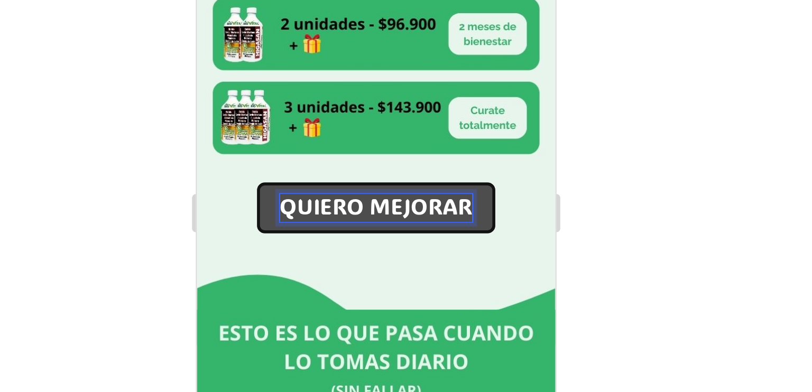
click at [230, 50] on button "QUIERO MEJORAR" at bounding box center [296, 63] width 132 height 27
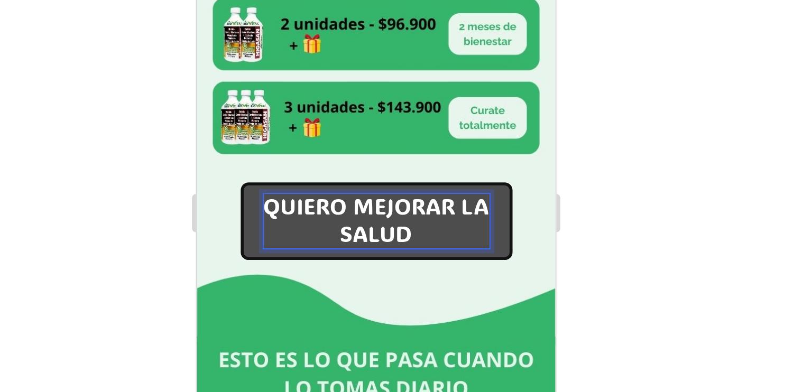
click at [221, 50] on button "QUIERO MEJORAR LA SALUD" at bounding box center [296, 71] width 150 height 42
click at [221, 50] on button "QUIERO MEJORAR LA SALUD D" at bounding box center [296, 71] width 150 height 42
click at [221, 50] on button "QUIERO MEJORAR LA SALUD DE MI" at bounding box center [296, 71] width 150 height 42
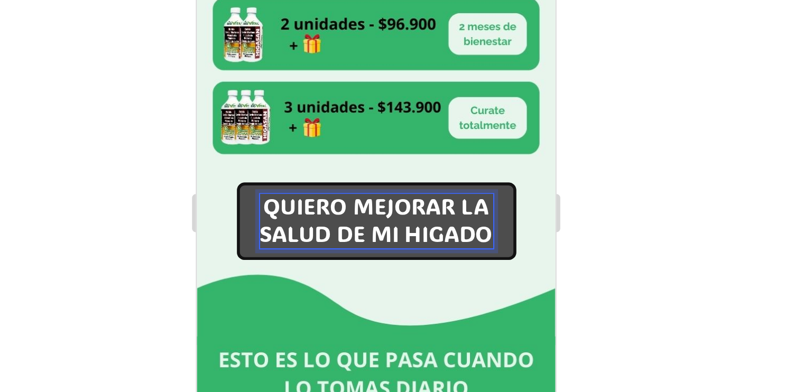
click at [341, 70] on span "SALUD DE MI HIGADO" at bounding box center [295, 78] width 129 height 16
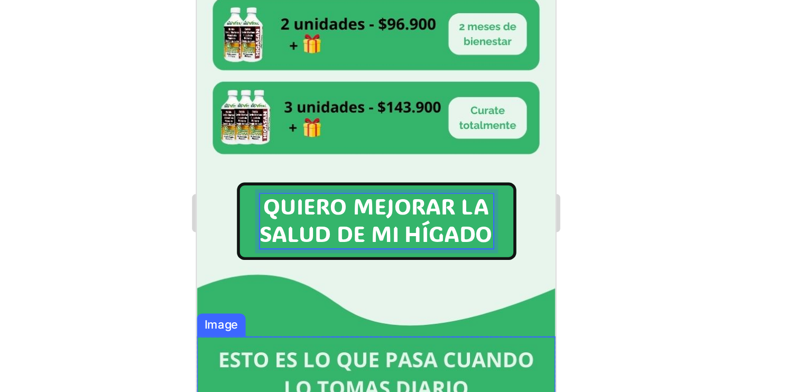
click at [612, 211] on div at bounding box center [494, 211] width 633 height 362
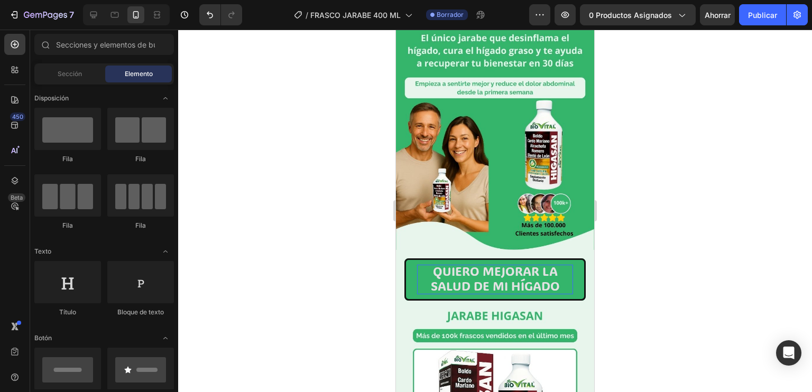
scroll to position [0, 0]
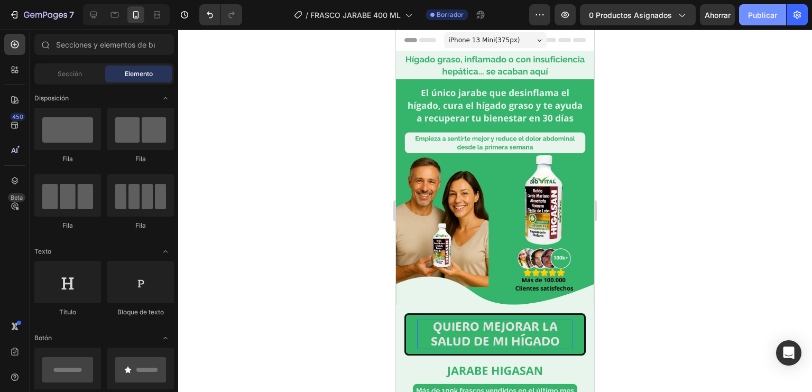
click at [766, 22] on button "Publicar" at bounding box center [762, 14] width 47 height 21
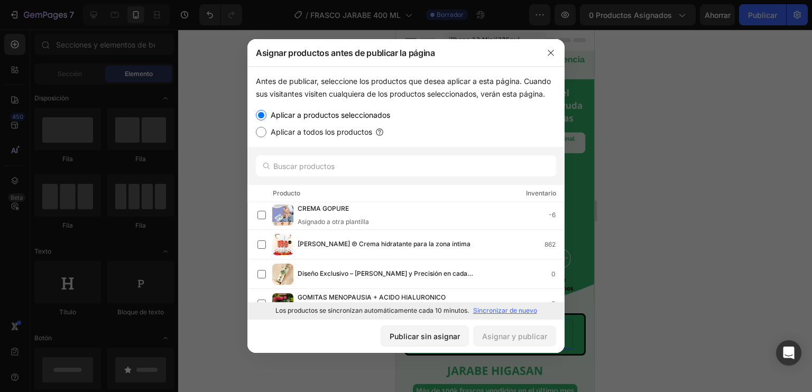
scroll to position [194, 0]
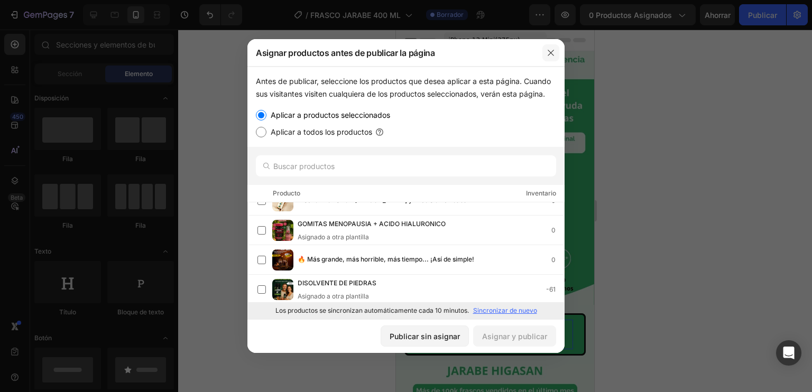
click at [551, 54] on icon "button" at bounding box center [550, 53] width 8 height 8
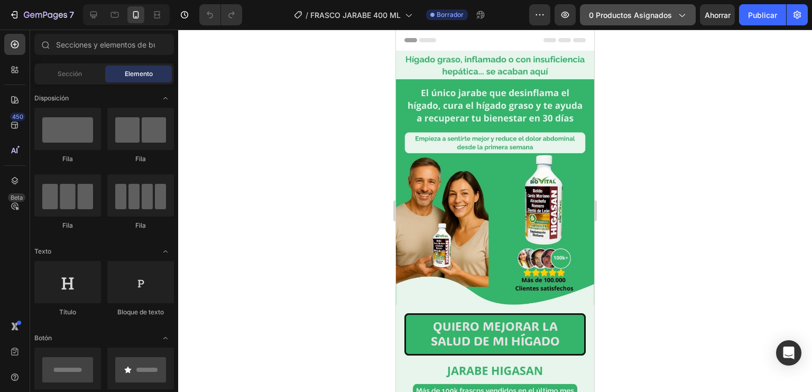
click at [662, 13] on font "0 productos asignados" at bounding box center [630, 15] width 83 height 9
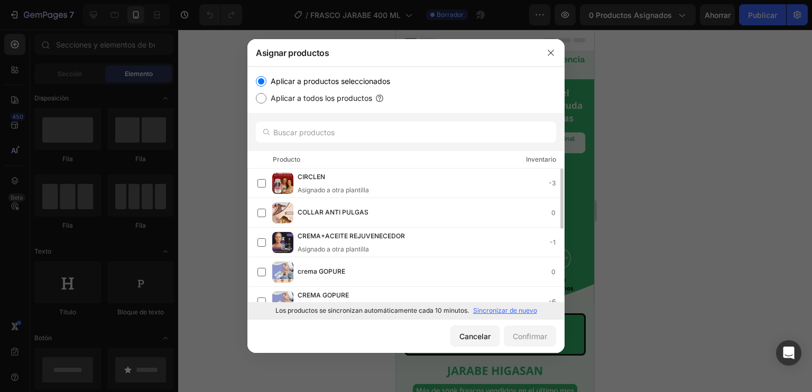
click at [618, 219] on div at bounding box center [406, 196] width 812 height 392
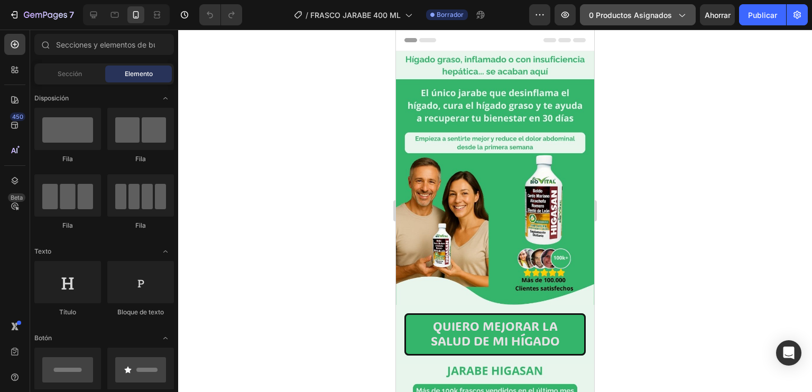
click at [691, 21] on button "0 productos asignados" at bounding box center [638, 14] width 116 height 21
click at [664, 11] on font "0 productos asignados" at bounding box center [630, 15] width 83 height 9
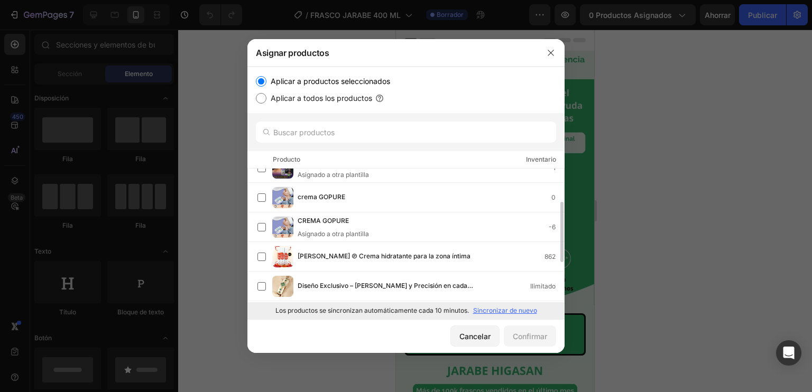
scroll to position [75, 0]
click at [551, 54] on icon "button" at bounding box center [550, 53] width 8 height 8
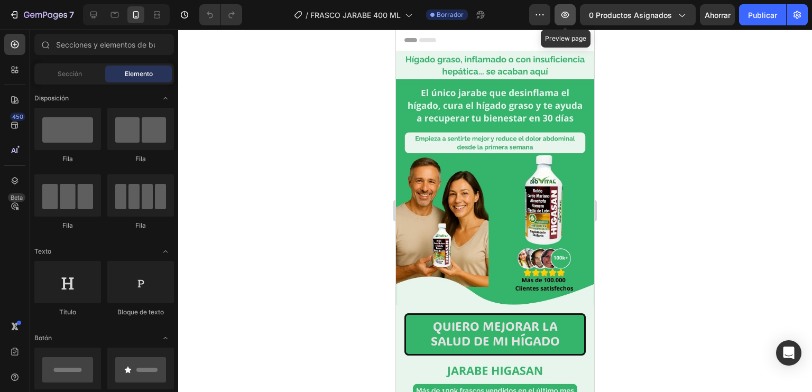
click at [559, 21] on button "button" at bounding box center [564, 14] width 21 height 21
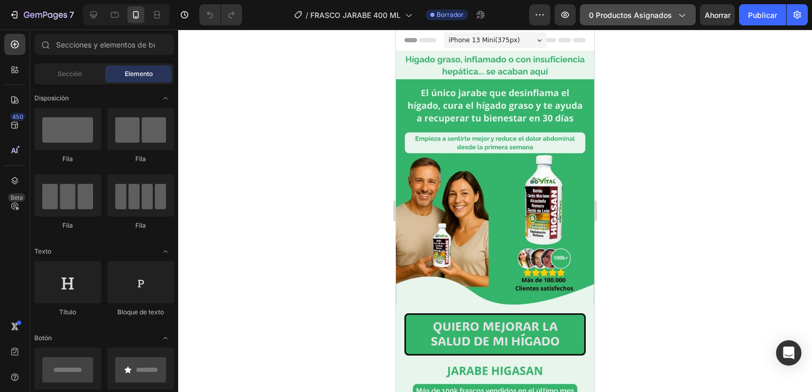
click at [642, 16] on font "0 productos asignados" at bounding box center [630, 15] width 83 height 9
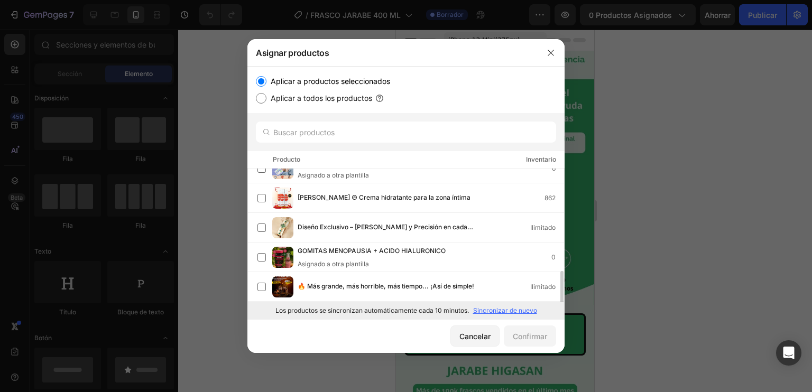
scroll to position [162, 0]
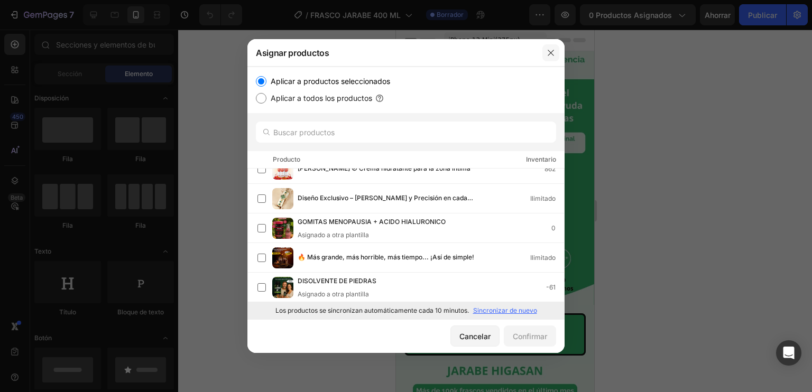
click at [557, 56] on button "button" at bounding box center [550, 52] width 17 height 17
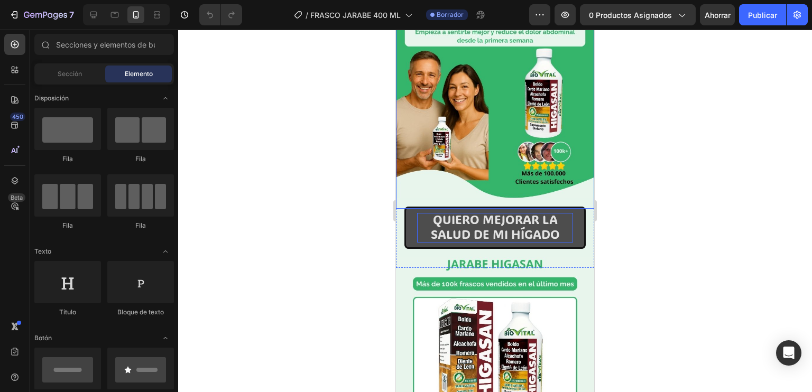
scroll to position [108, 0]
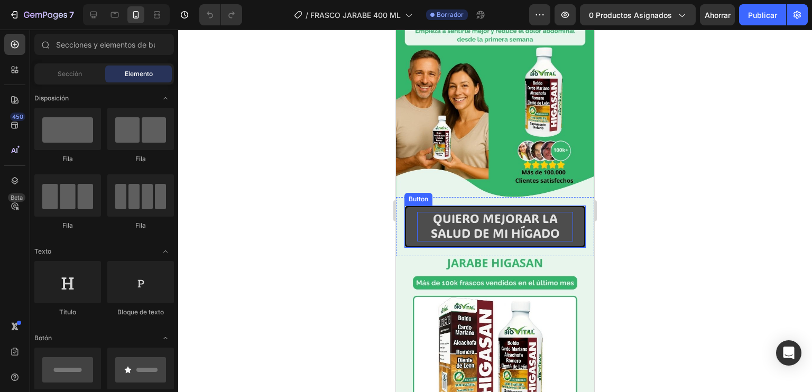
click at [443, 219] on span "QUIERO MEJORAR LA SALUD DE MI HÍGADO" at bounding box center [495, 225] width 129 height 31
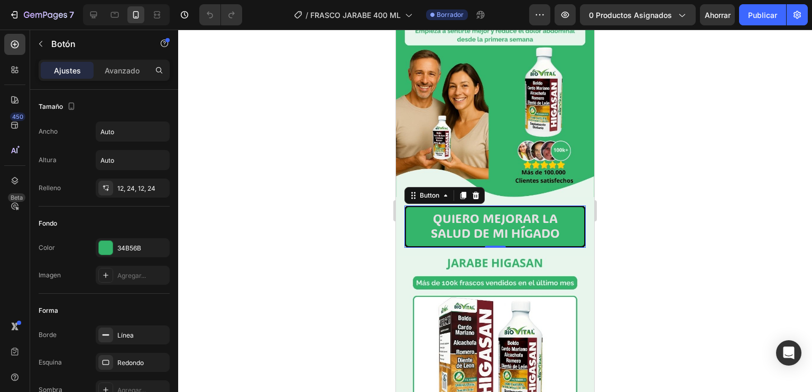
click at [613, 29] on div "7 Version history / FRASCO JARABE 400 ML Borrador Avance 0 productos asignados …" at bounding box center [406, 15] width 812 height 30
click at [610, 25] on button "0 productos asignados" at bounding box center [638, 14] width 116 height 21
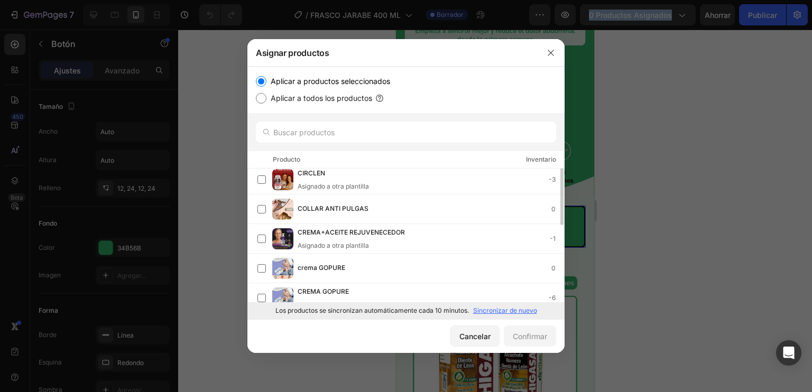
scroll to position [0, 0]
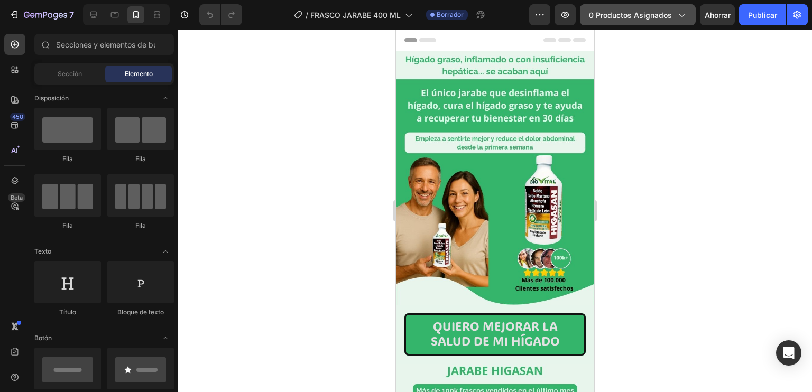
click at [646, 16] on font "0 productos asignados" at bounding box center [630, 15] width 83 height 9
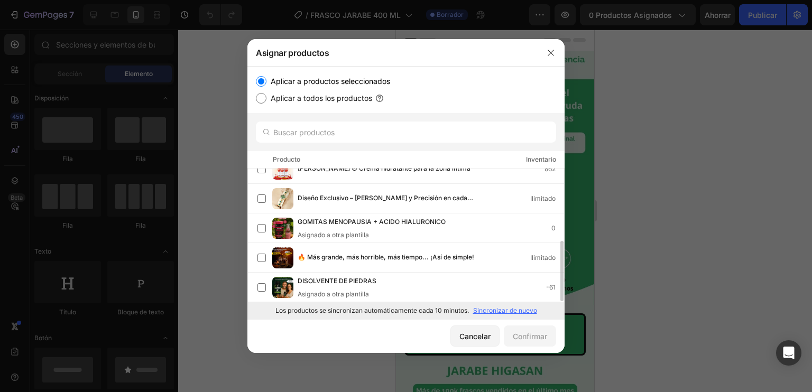
scroll to position [162, 0]
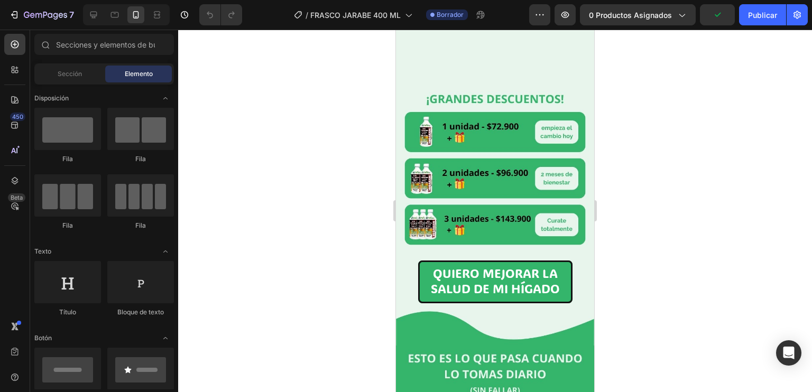
scroll to position [939, 0]
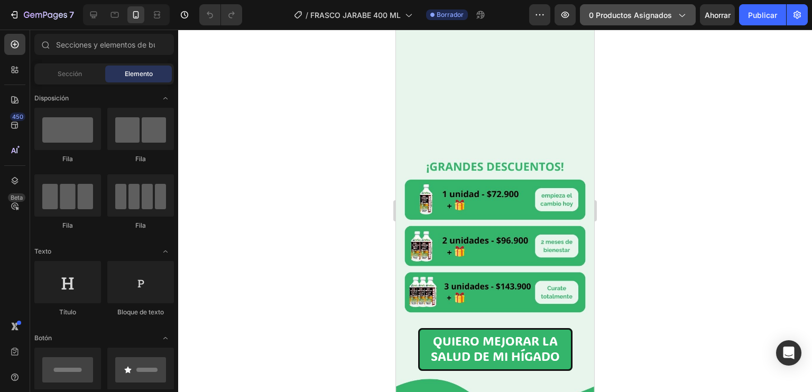
click at [674, 21] on button "0 productos asignados" at bounding box center [638, 14] width 116 height 21
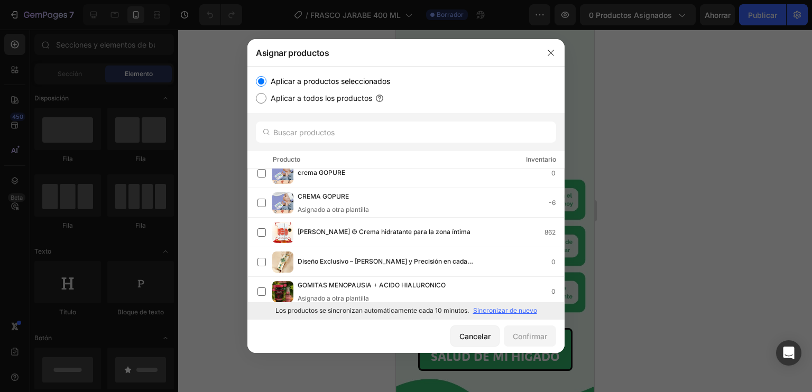
scroll to position [162, 0]
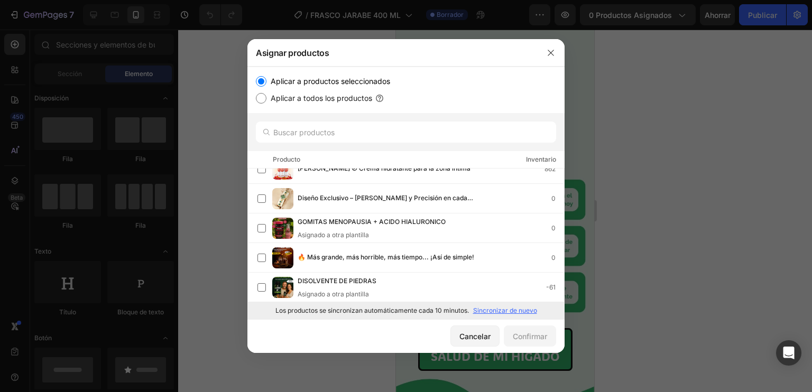
click at [548, 62] on div at bounding box center [550, 52] width 27 height 27
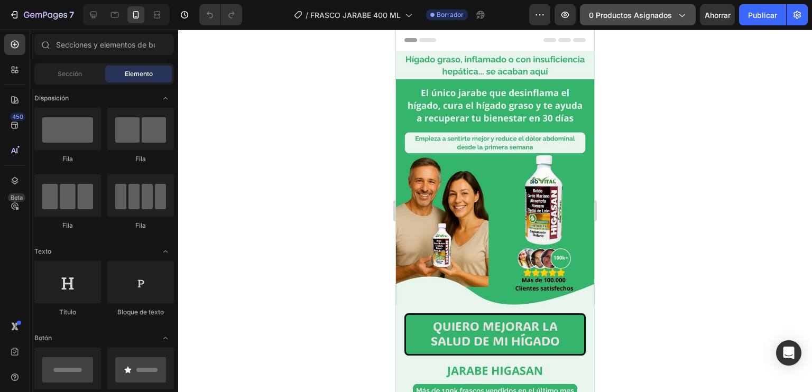
click at [646, 11] on font "0 productos asignados" at bounding box center [630, 15] width 83 height 9
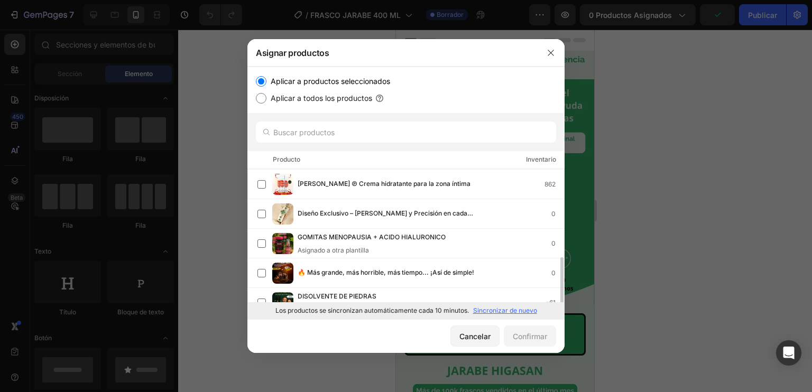
scroll to position [162, 0]
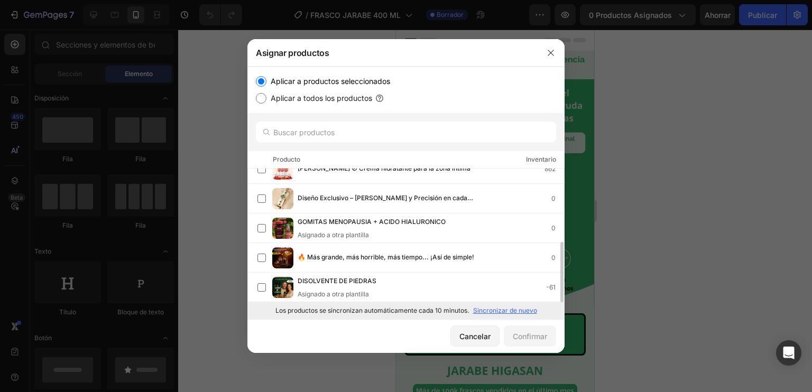
click at [400, 188] on div "Diseño Exclusivo – [PERSON_NAME] y Precisión en cada detalle. 0" at bounding box center [410, 198] width 306 height 21
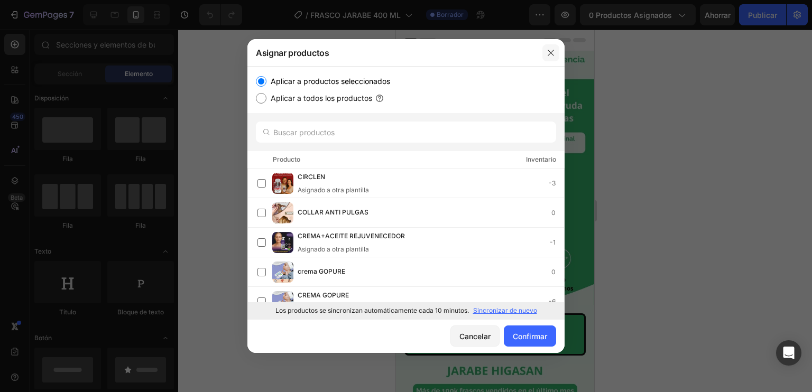
click at [555, 50] on button "button" at bounding box center [550, 52] width 17 height 17
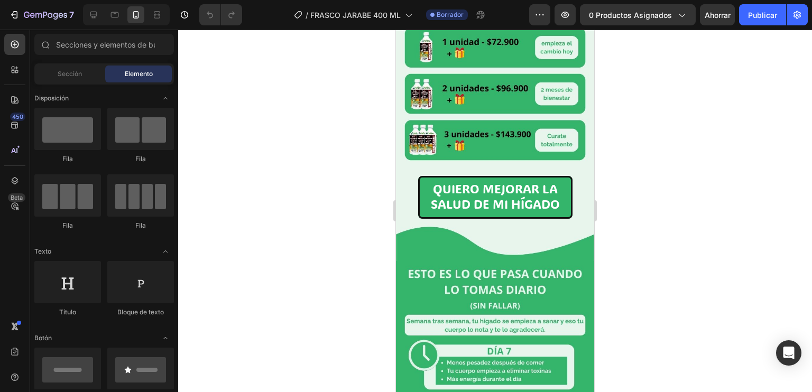
scroll to position [1090, 0]
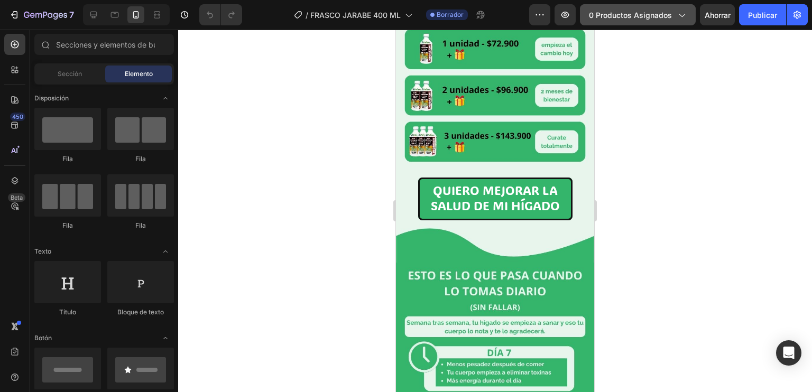
click at [641, 14] on font "0 productos asignados" at bounding box center [630, 15] width 83 height 9
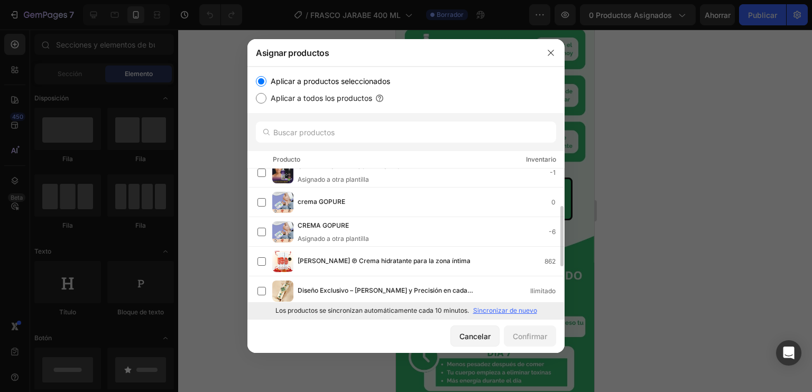
scroll to position [74, 0]
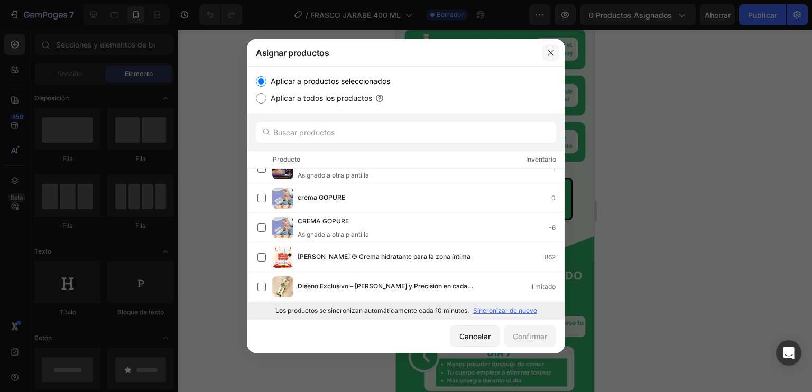
click at [547, 48] on button "button" at bounding box center [550, 52] width 17 height 17
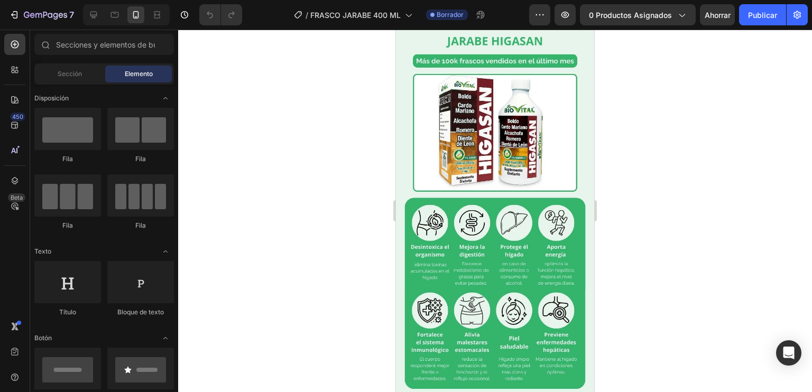
scroll to position [333, 0]
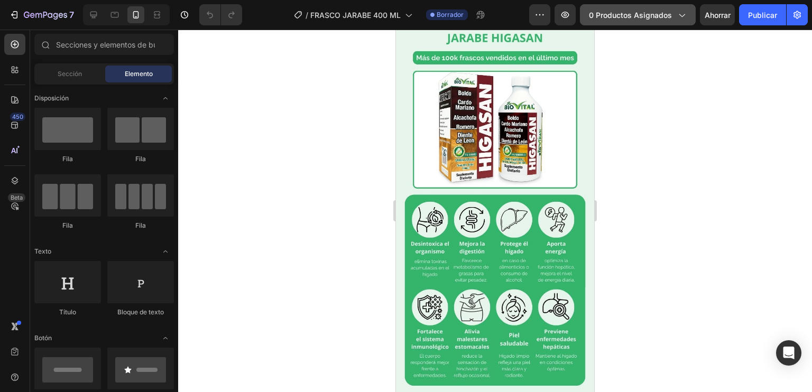
click at [637, 12] on font "0 productos asignados" at bounding box center [630, 15] width 83 height 9
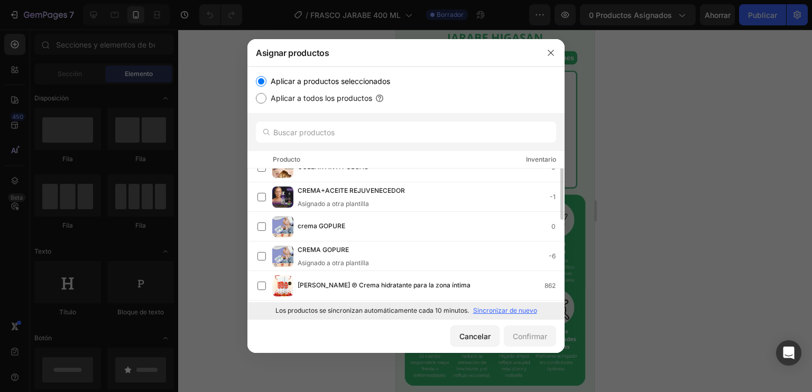
scroll to position [25, 0]
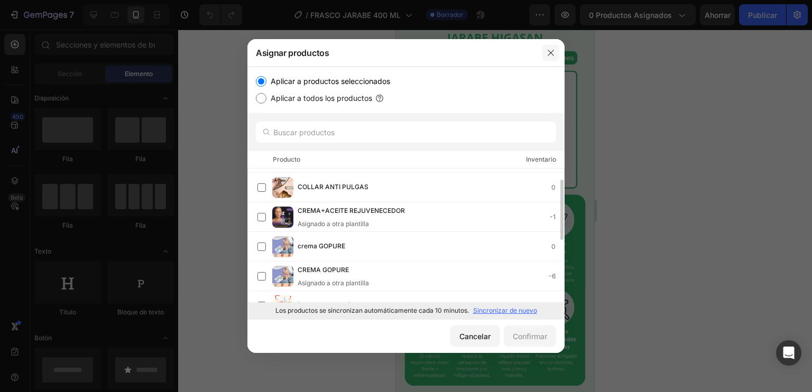
click at [543, 57] on button "button" at bounding box center [550, 52] width 17 height 17
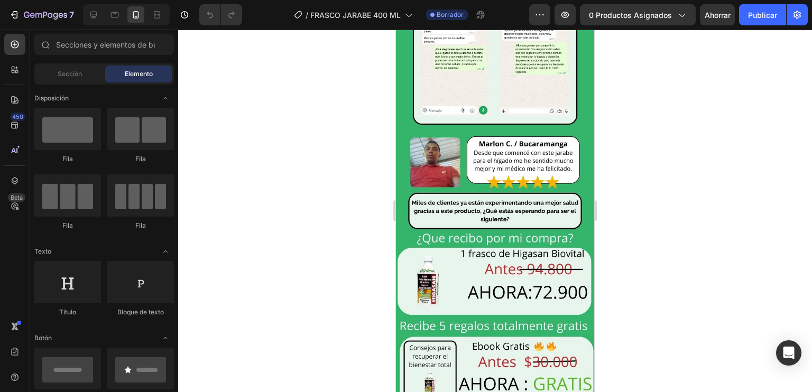
scroll to position [1885, 0]
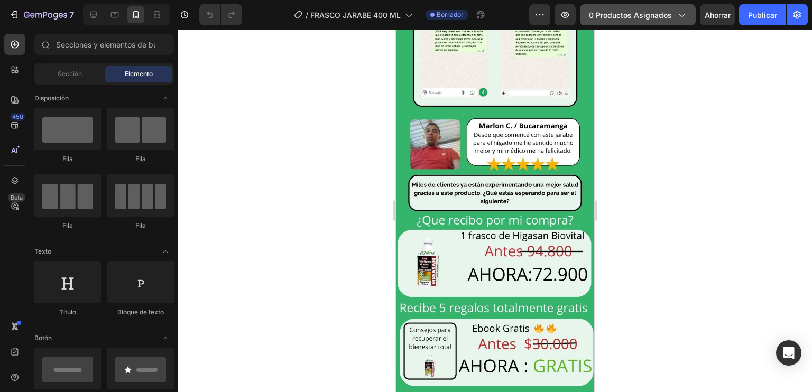
click at [657, 14] on font "0 productos asignados" at bounding box center [630, 15] width 83 height 9
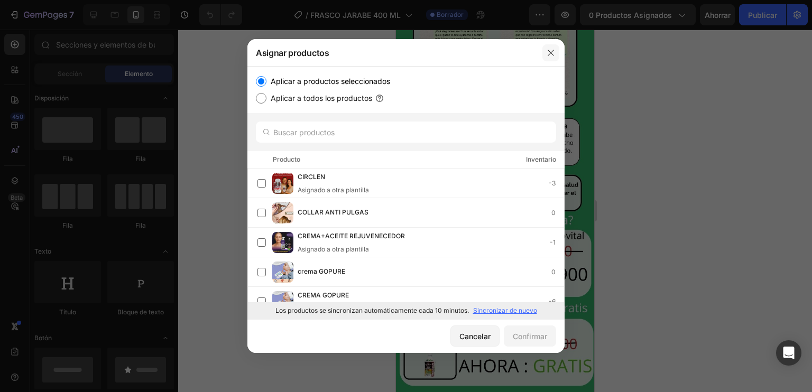
click at [554, 48] on button "button" at bounding box center [550, 52] width 17 height 17
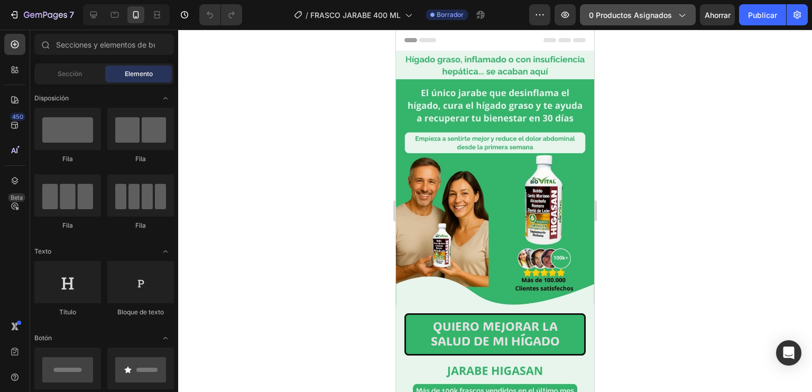
click at [672, 24] on button "0 productos asignados" at bounding box center [638, 14] width 116 height 21
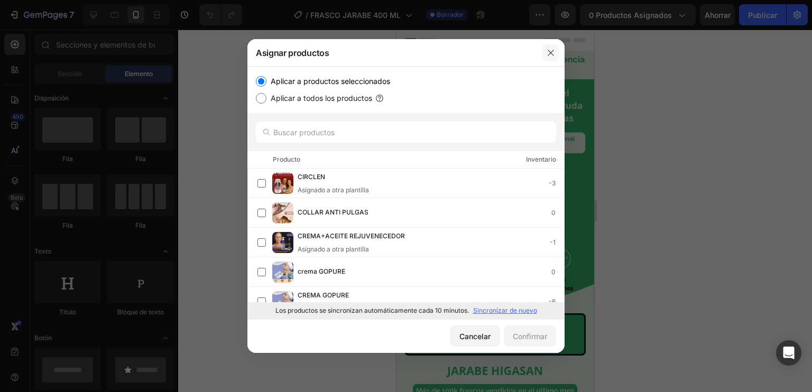
click at [556, 55] on button "button" at bounding box center [550, 52] width 17 height 17
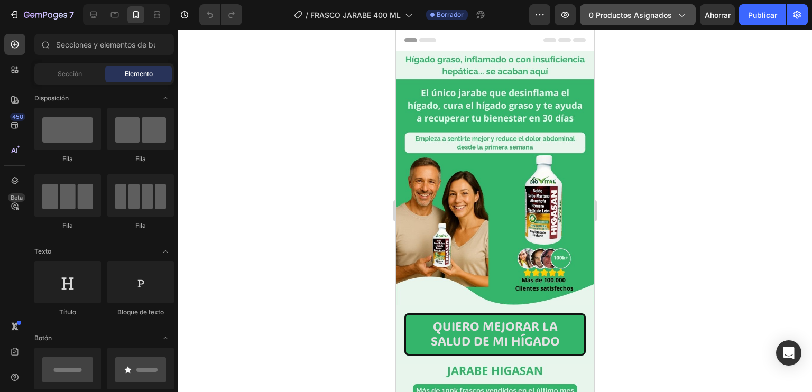
click at [649, 12] on font "0 productos asignados" at bounding box center [630, 15] width 83 height 9
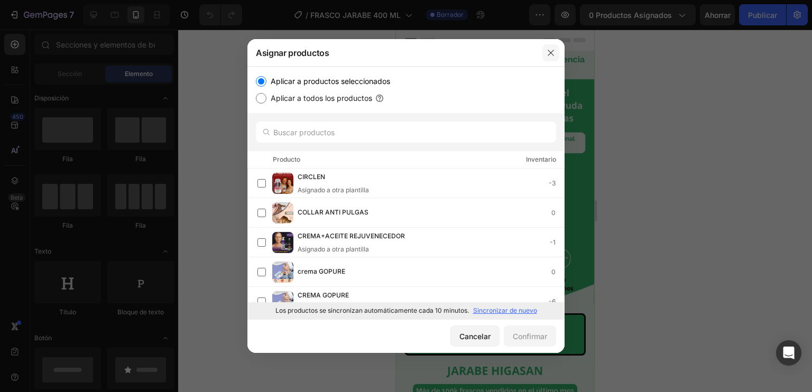
click at [552, 52] on icon "button" at bounding box center [550, 53] width 8 height 8
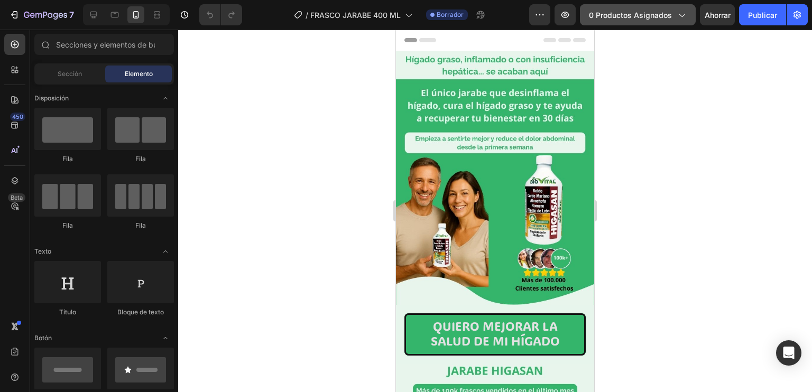
click at [632, 13] on font "0 productos asignados" at bounding box center [630, 15] width 83 height 9
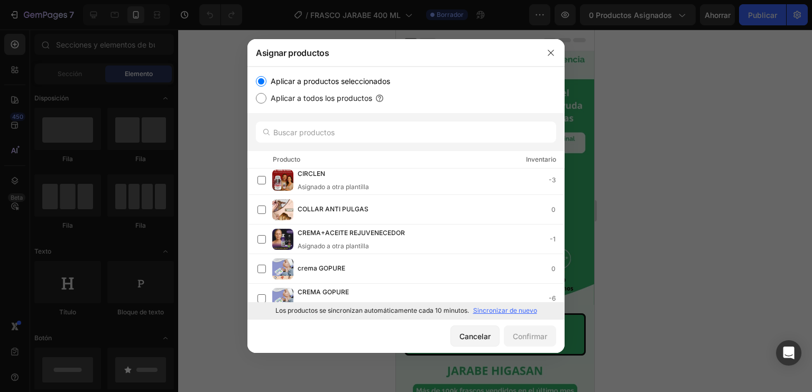
scroll to position [162, 0]
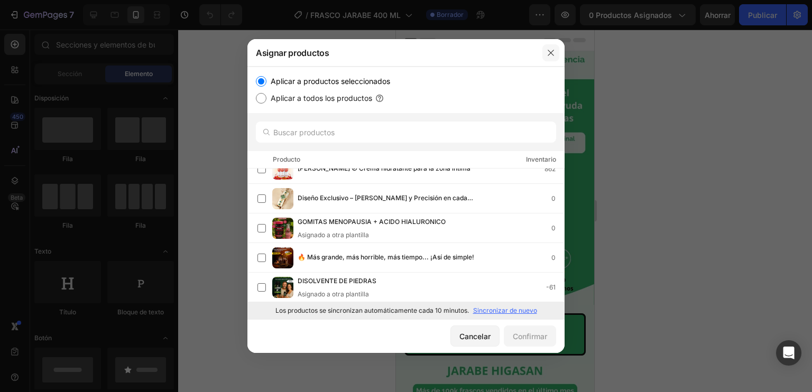
click at [546, 57] on icon "button" at bounding box center [550, 53] width 8 height 8
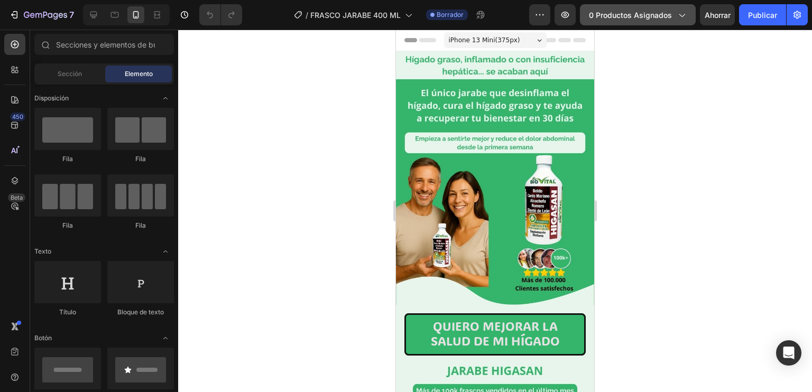
click at [647, 17] on font "0 productos asignados" at bounding box center [630, 15] width 83 height 9
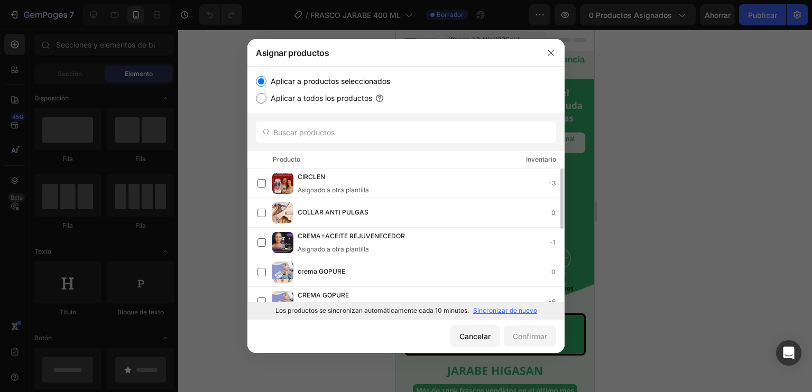
click at [647, 192] on div at bounding box center [406, 196] width 812 height 392
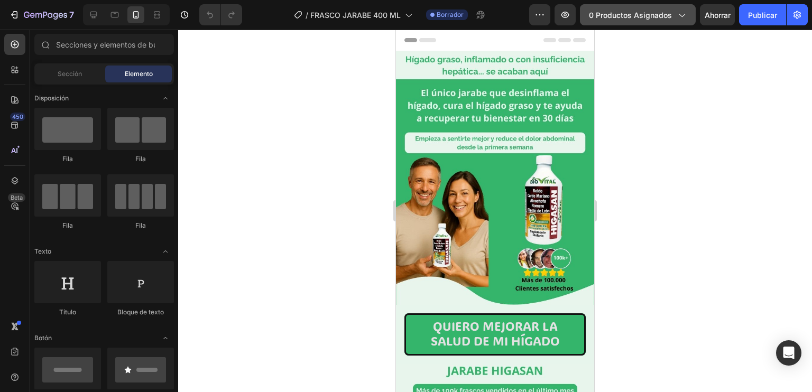
click at [645, 21] on button "0 productos asignados" at bounding box center [638, 14] width 116 height 21
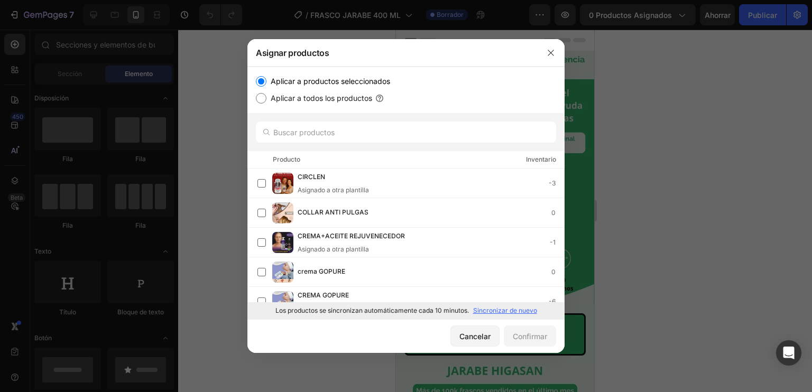
scroll to position [162, 0]
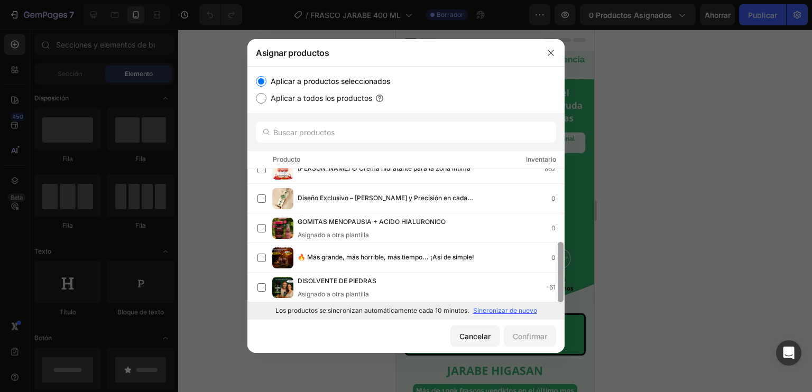
drag, startPoint x: 562, startPoint y: 259, endPoint x: 583, endPoint y: 350, distance: 93.4
click at [583, 350] on div "Asignar productos Aplicar a productos seleccionados Aplicar a todos los product…" at bounding box center [406, 196] width 812 height 392
click at [459, 344] on button "Cancelar" at bounding box center [474, 335] width 49 height 21
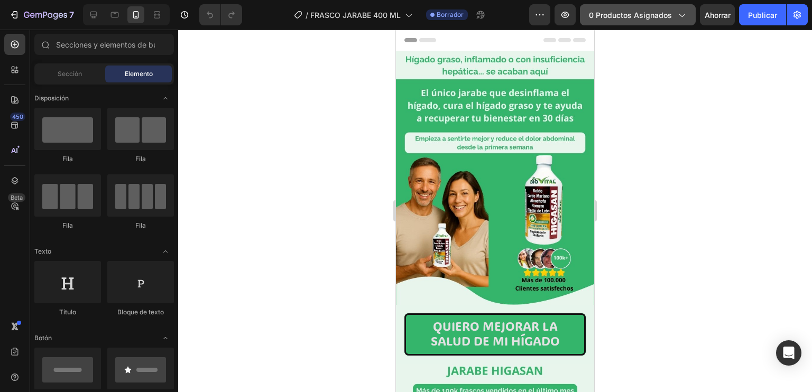
click at [675, 21] on button "0 productos asignados" at bounding box center [638, 14] width 116 height 21
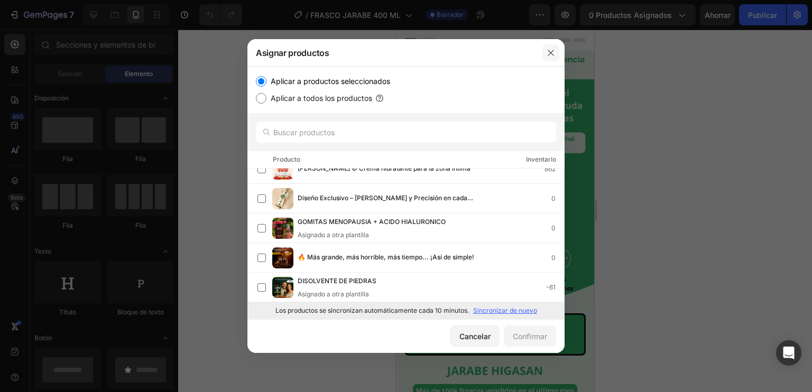
click at [551, 55] on icon "button" at bounding box center [550, 53] width 8 height 8
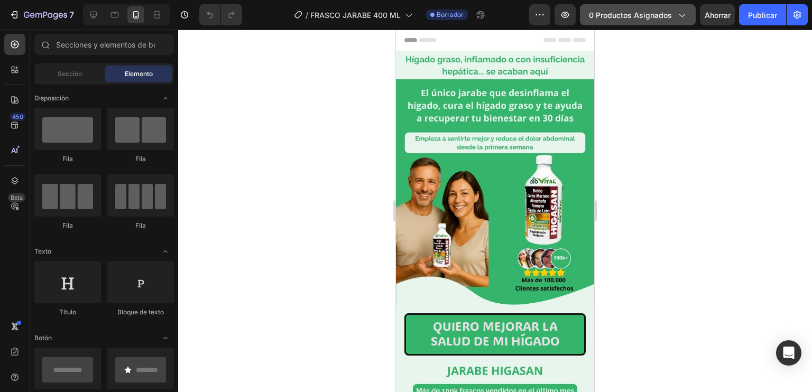
click at [633, 11] on font "0 productos asignados" at bounding box center [630, 15] width 83 height 9
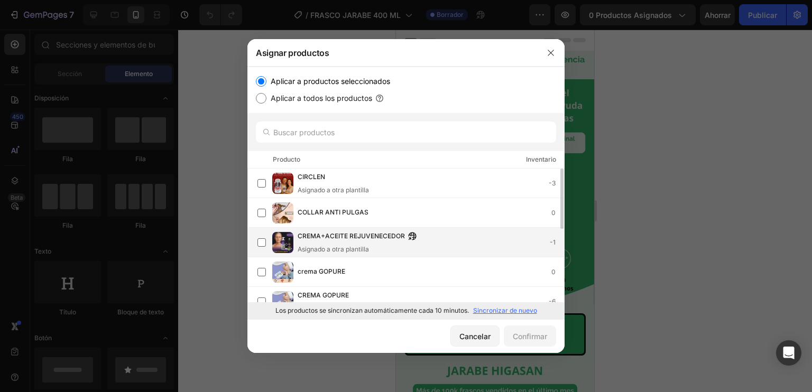
click at [451, 244] on div "CREMA+ACEITE REJUVENECEDOR Asignado a otra plantilla -1" at bounding box center [430, 242] width 266 height 23
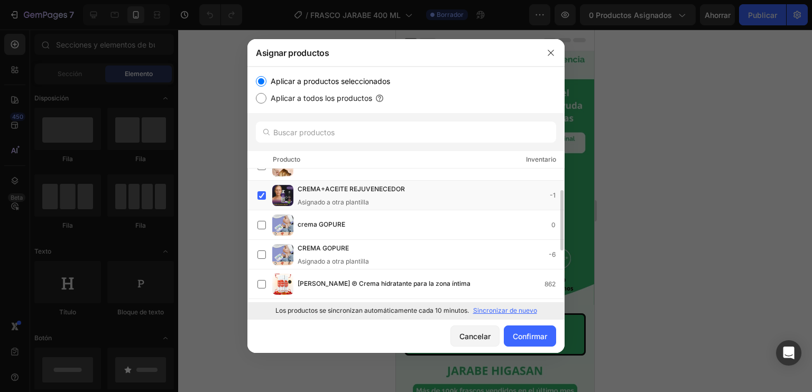
scroll to position [48, 0]
click at [266, 191] on label at bounding box center [261, 195] width 8 height 8
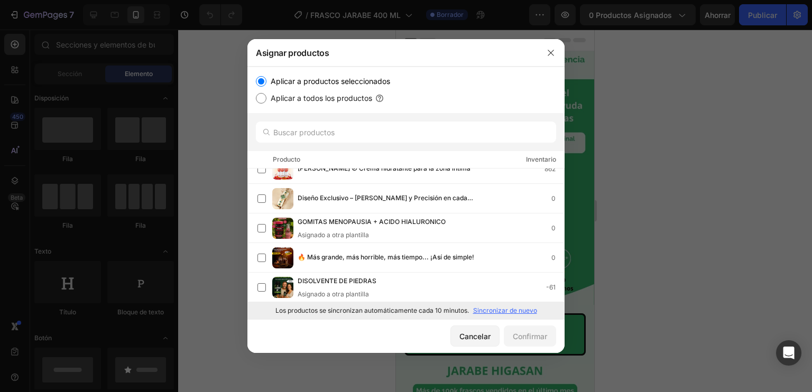
scroll to position [0, 0]
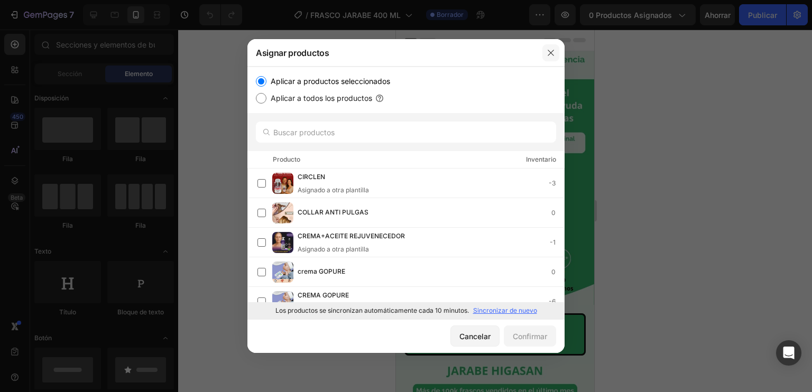
click at [555, 51] on button "button" at bounding box center [550, 52] width 17 height 17
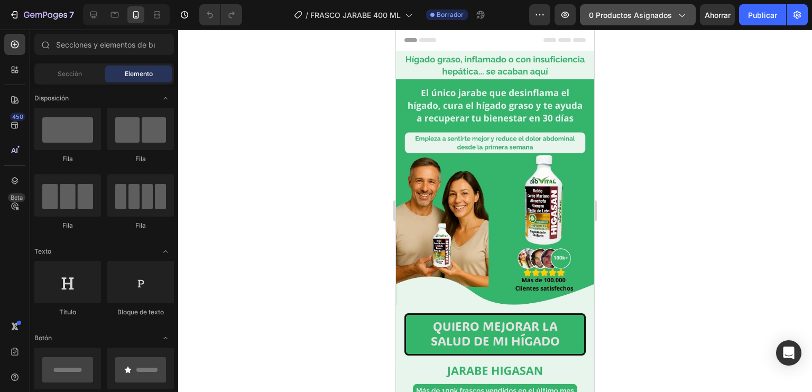
click at [609, 12] on font "0 productos asignados" at bounding box center [630, 15] width 83 height 9
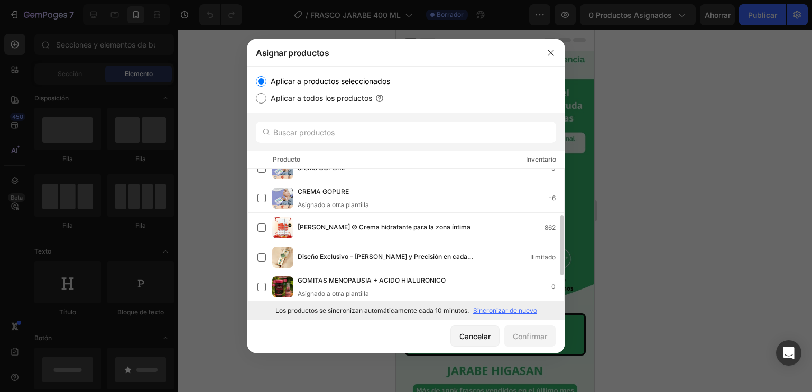
scroll to position [104, 0]
click at [552, 52] on icon "button" at bounding box center [550, 53] width 8 height 8
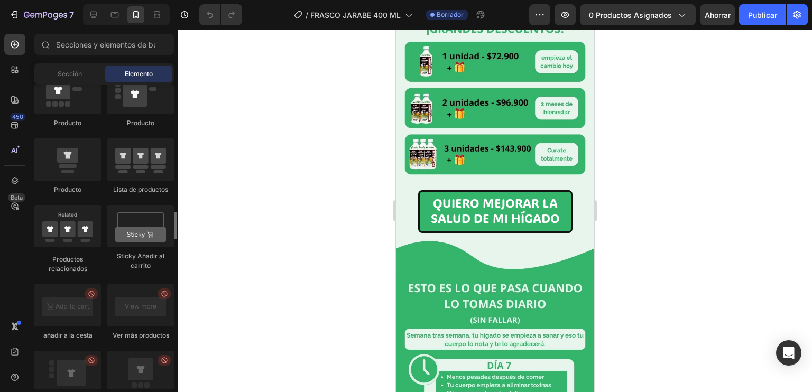
scroll to position [1401, 0]
click at [583, 11] on button "0 productos asignados" at bounding box center [638, 14] width 116 height 21
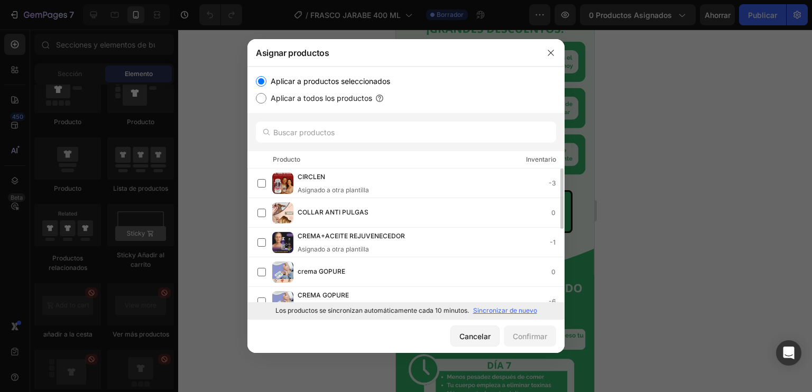
scroll to position [0, 0]
click at [547, 61] on div at bounding box center [550, 52] width 27 height 27
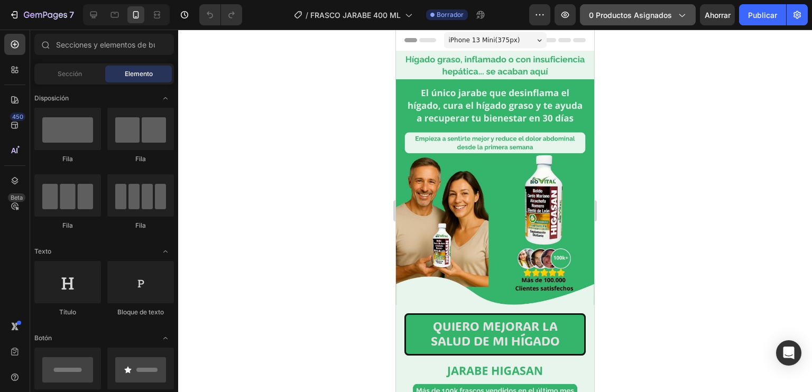
click at [644, 11] on font "0 productos asignados" at bounding box center [630, 15] width 83 height 9
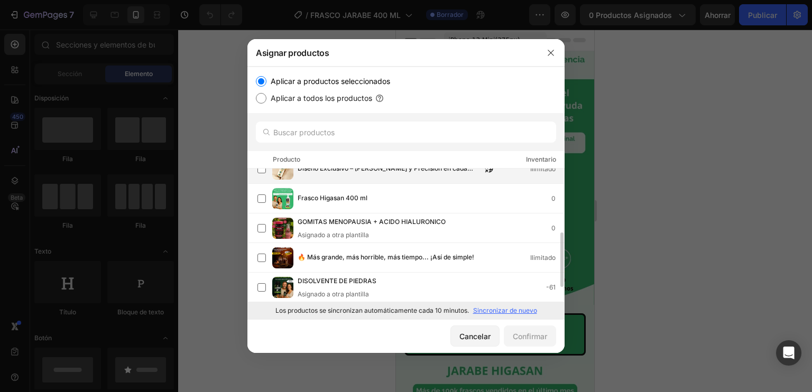
scroll to position [181, 0]
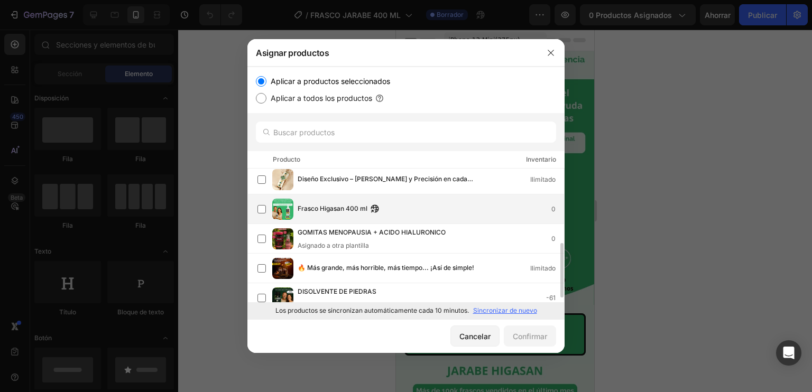
click at [402, 203] on div "Frasco Higasan 400 ml 0" at bounding box center [430, 209] width 266 height 12
click at [533, 333] on font "Confirmar" at bounding box center [529, 336] width 34 height 9
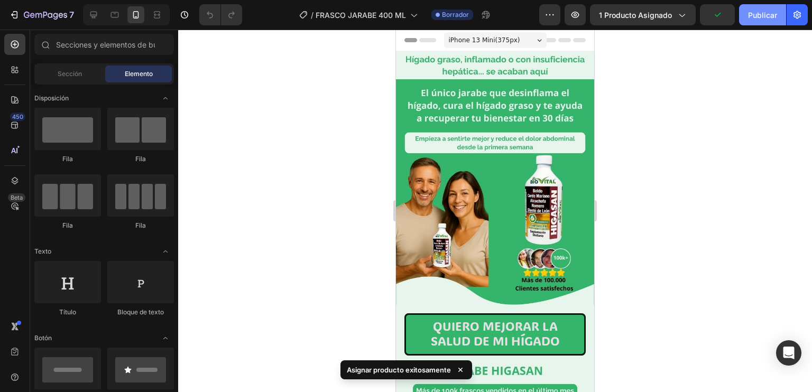
click at [760, 14] on font "Publicar" at bounding box center [762, 15] width 29 height 9
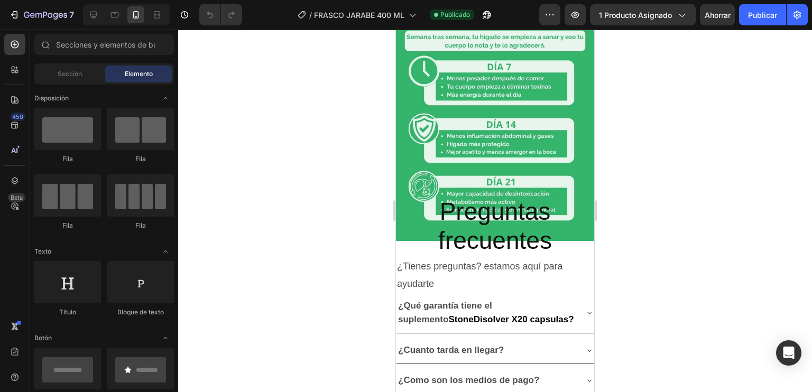
scroll to position [1378, 0]
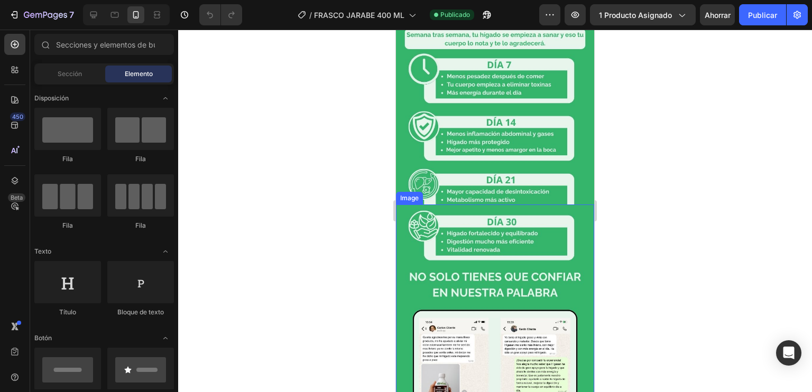
click at [509, 231] on img at bounding box center [495, 336] width 198 height 264
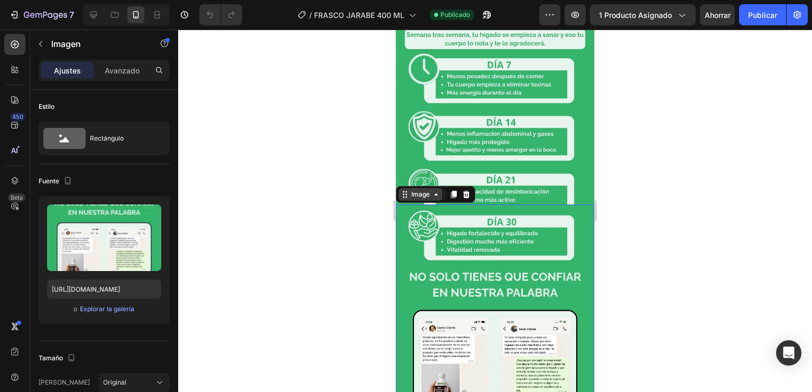
click at [416, 190] on div "Image" at bounding box center [420, 195] width 23 height 10
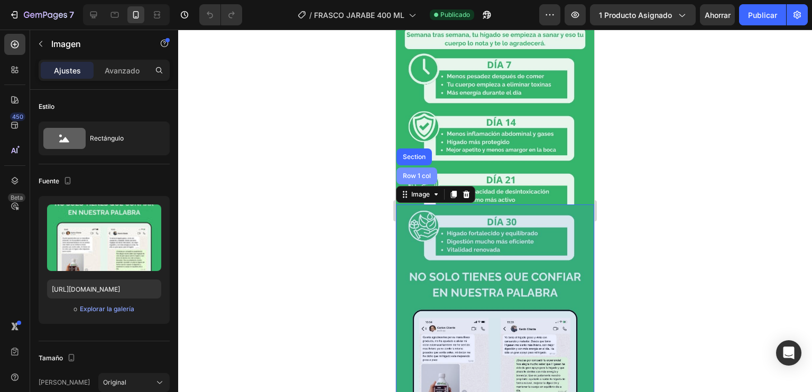
click at [411, 167] on div "Row 1 col" at bounding box center [416, 175] width 41 height 17
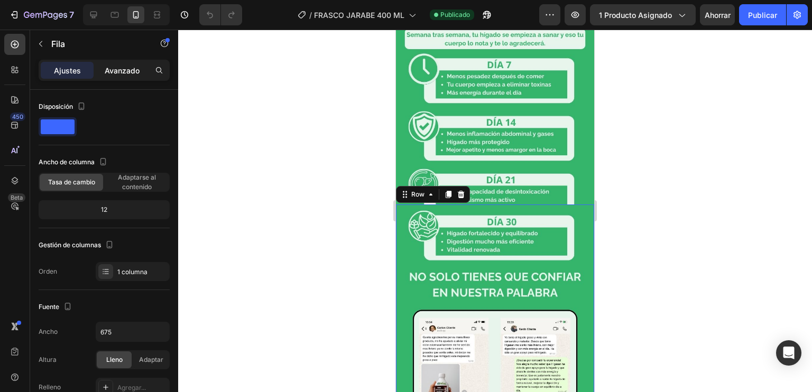
click at [117, 67] on font "Avanzado" at bounding box center [122, 70] width 35 height 9
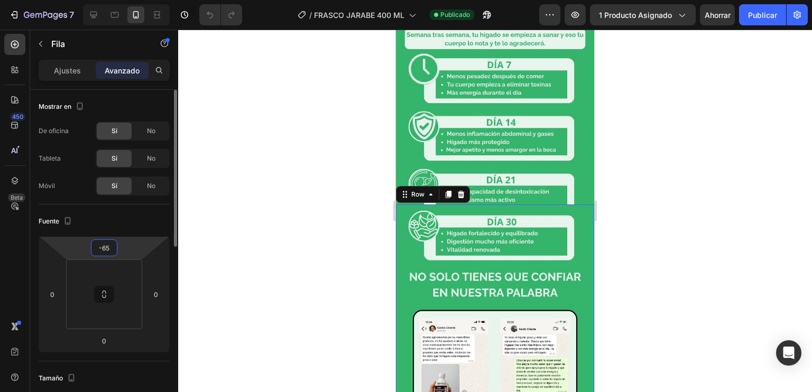
click at [107, 246] on input "-65" at bounding box center [104, 248] width 21 height 16
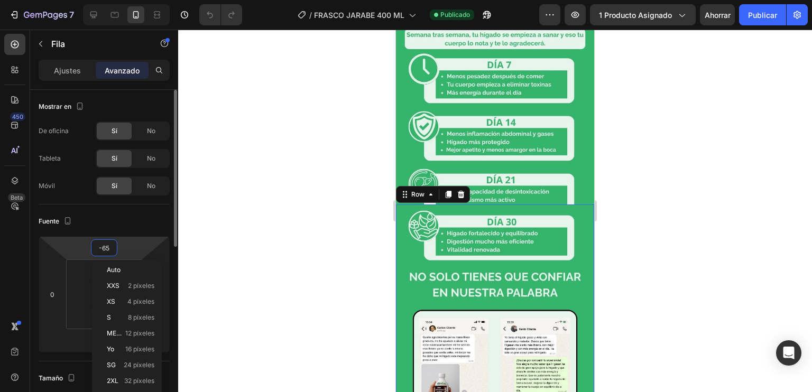
type input "0"
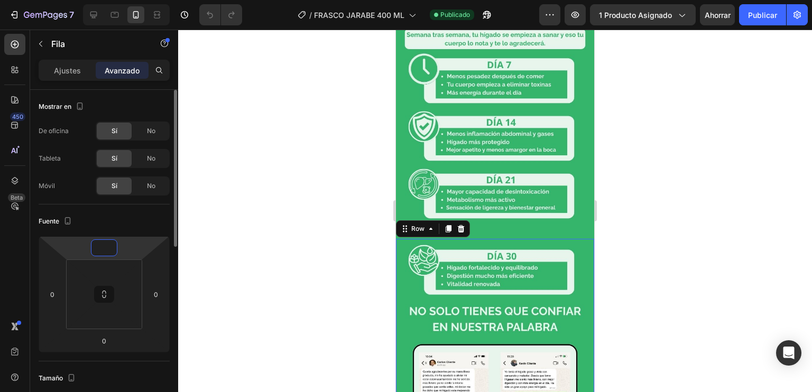
type input "0"
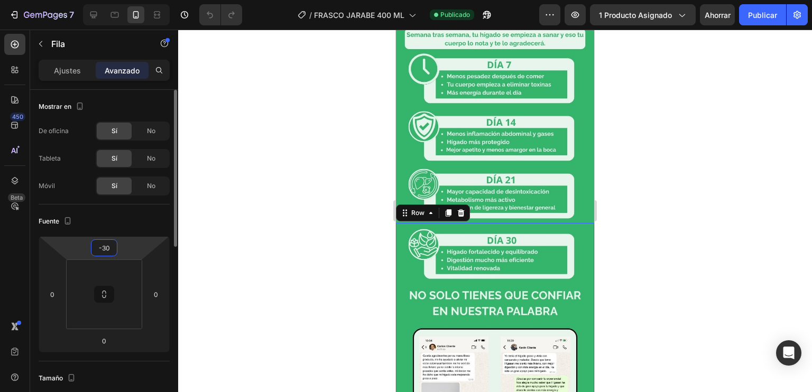
type input "-3"
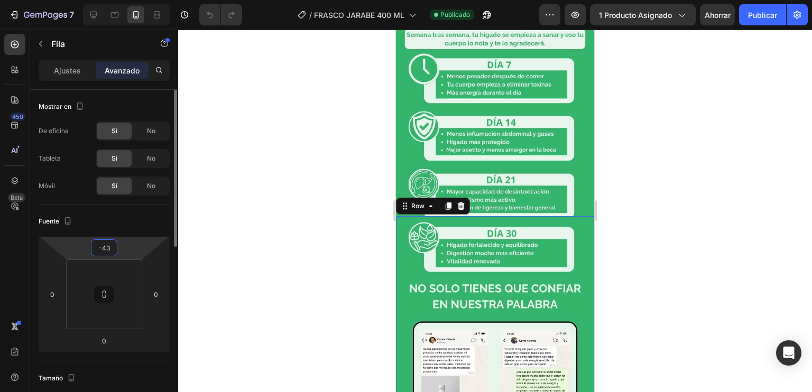
type input "-4"
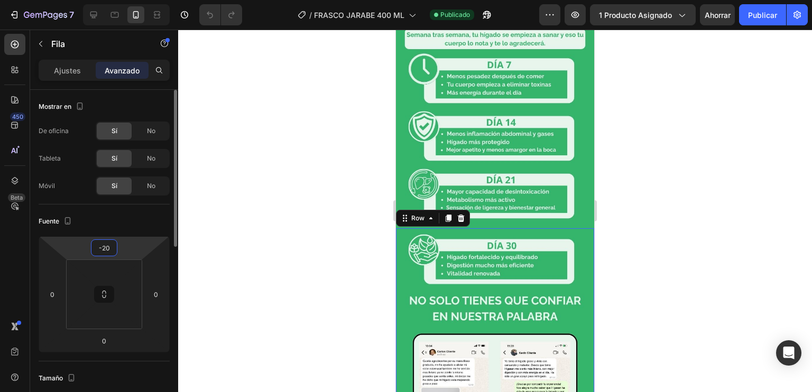
type input "-2"
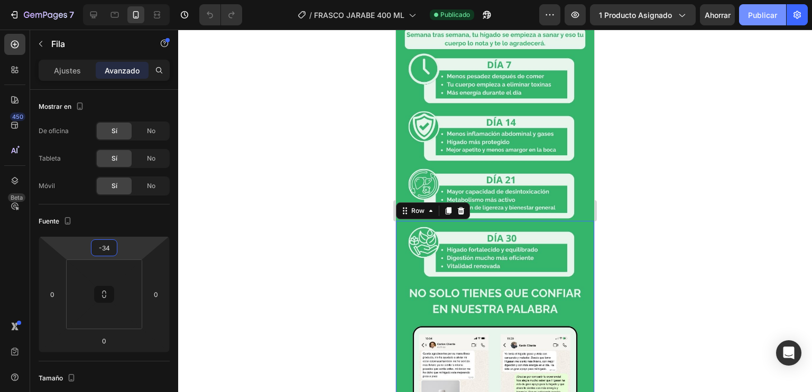
type input "-34"
click at [752, 13] on font "Publicar" at bounding box center [762, 15] width 29 height 9
type input "1"
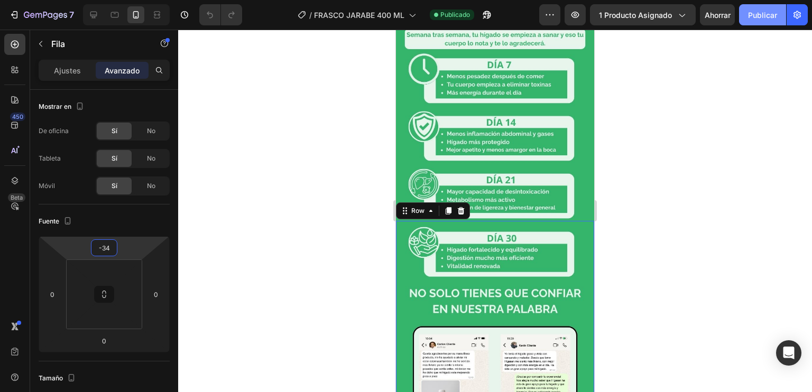
type input "1"
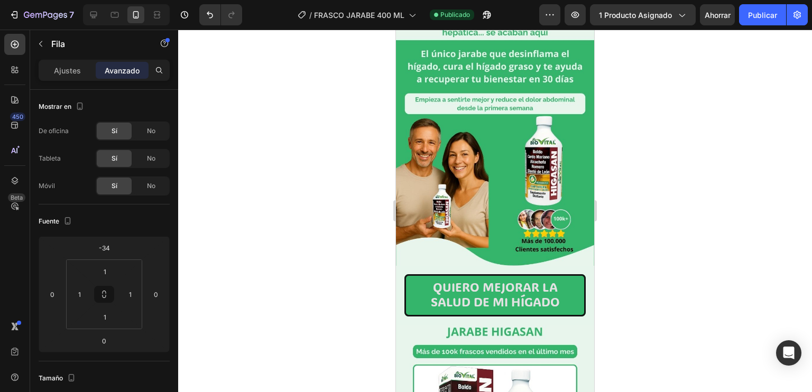
scroll to position [0, 0]
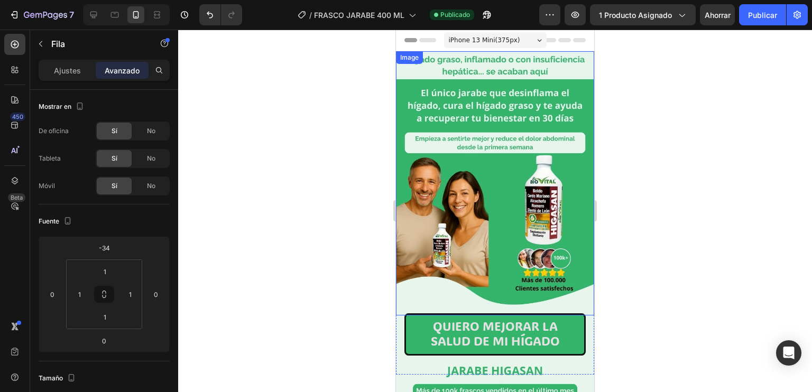
click at [442, 92] on img at bounding box center [495, 183] width 198 height 264
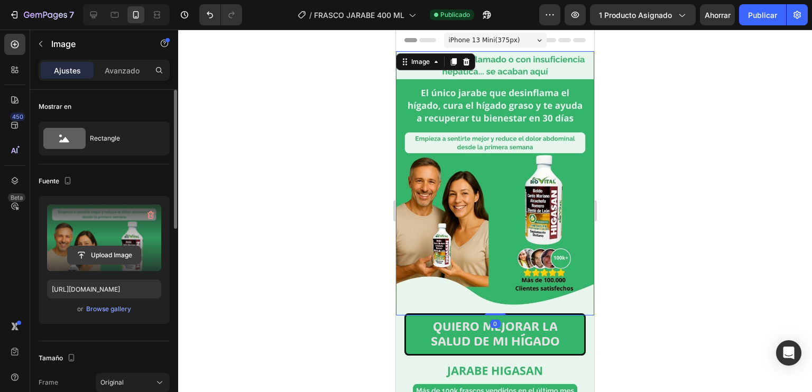
click at [113, 247] on input "file" at bounding box center [104, 255] width 73 height 18
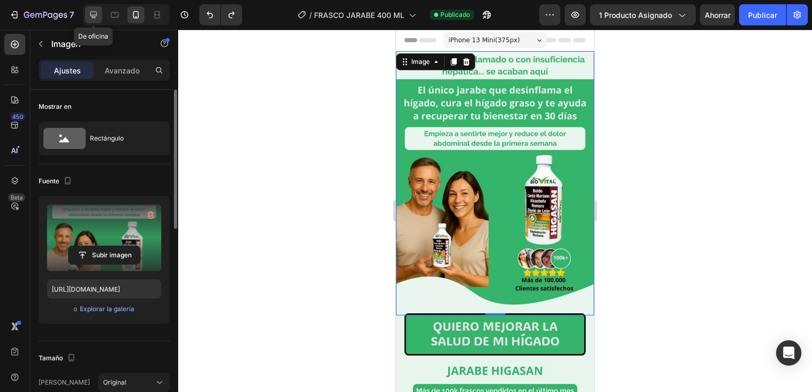
click at [100, 18] on div at bounding box center [93, 14] width 17 height 17
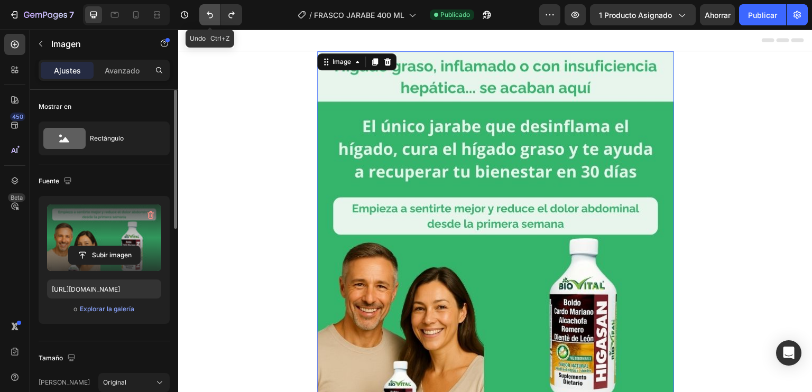
click at [200, 19] on button "Deshacer/Rehacer" at bounding box center [209, 14] width 21 height 21
click at [483, 192] on img at bounding box center [495, 288] width 357 height 475
click at [79, 262] on input "file" at bounding box center [104, 255] width 71 height 18
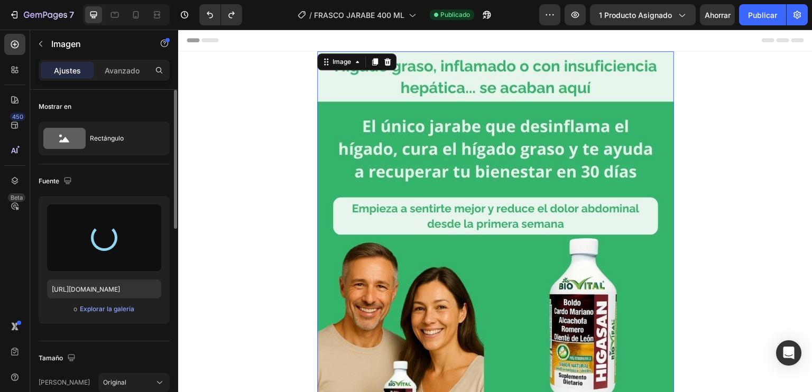
type input "[URL][DOMAIN_NAME]"
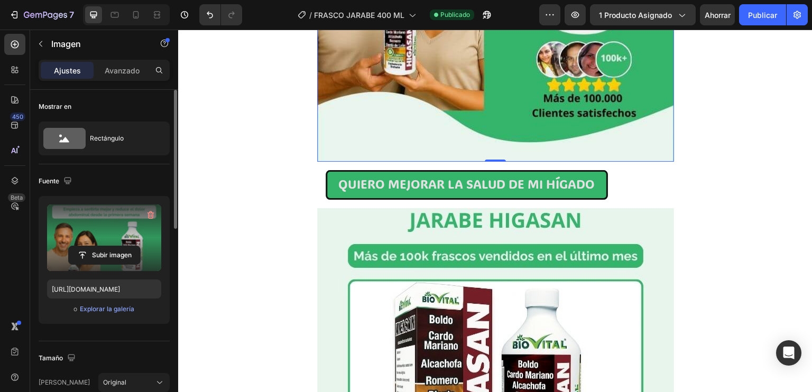
scroll to position [374, 0]
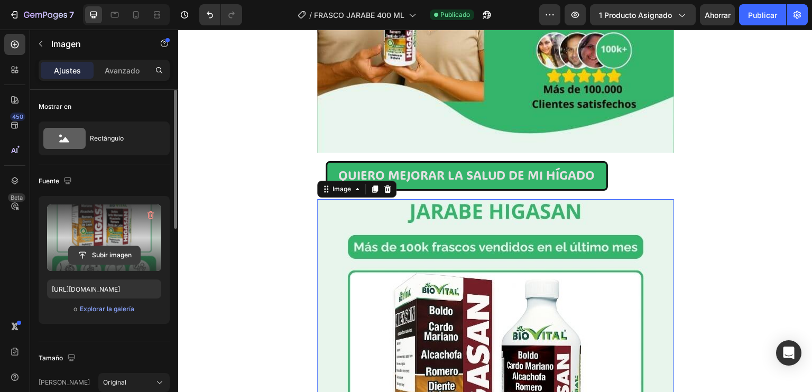
click at [130, 258] on input "file" at bounding box center [104, 255] width 71 height 18
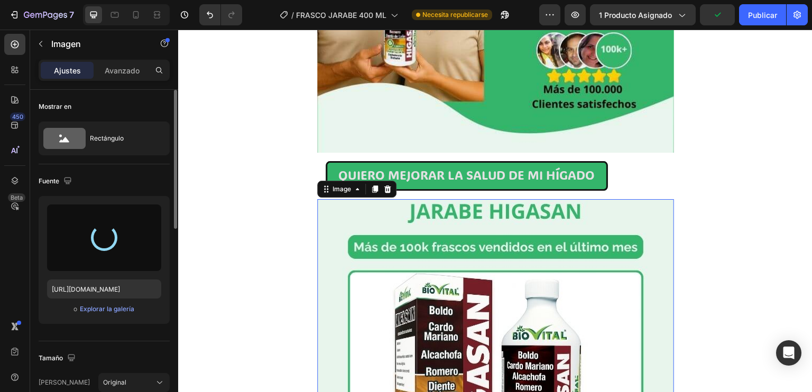
type input "[URL][DOMAIN_NAME]"
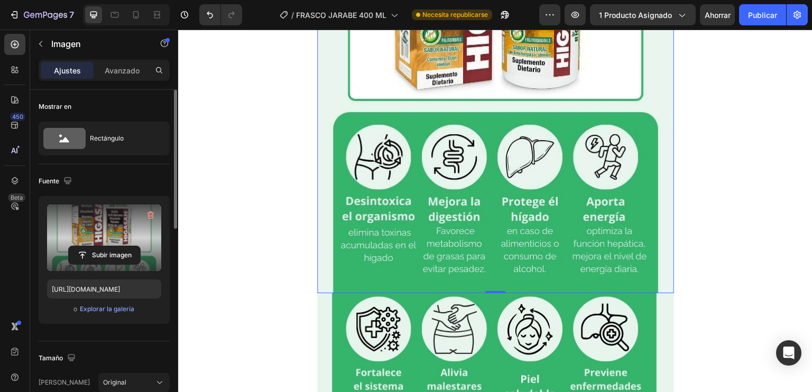
scroll to position [756, 0]
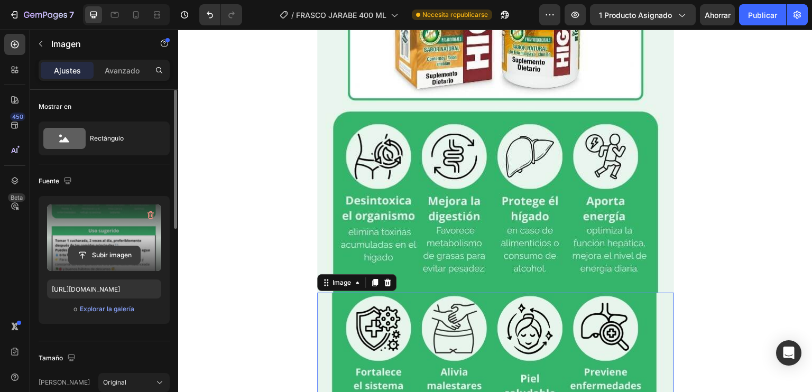
click at [117, 261] on input "file" at bounding box center [104, 255] width 71 height 18
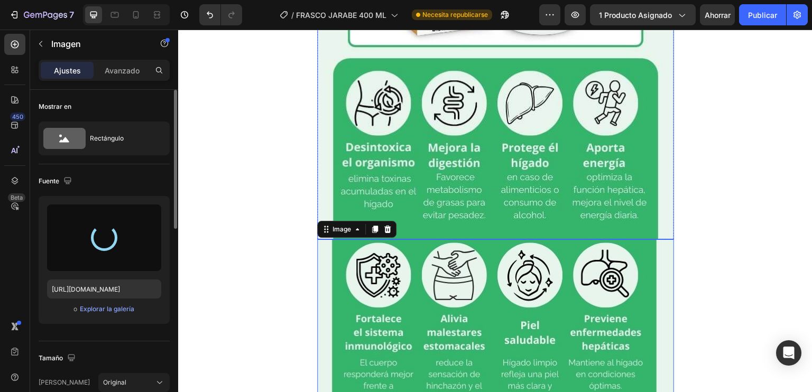
scroll to position [841, 0]
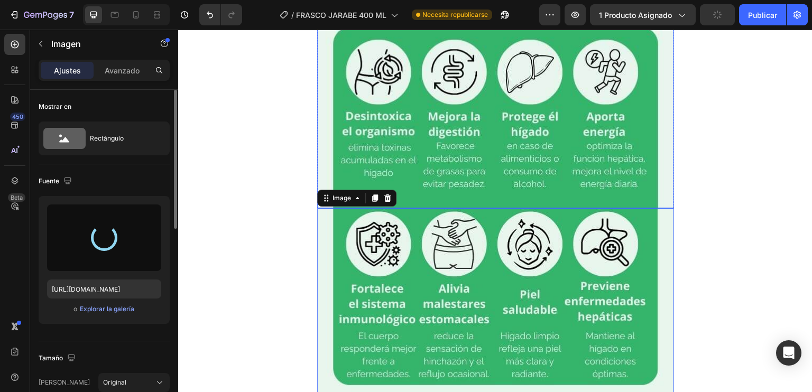
type input "[URL][DOMAIN_NAME]"
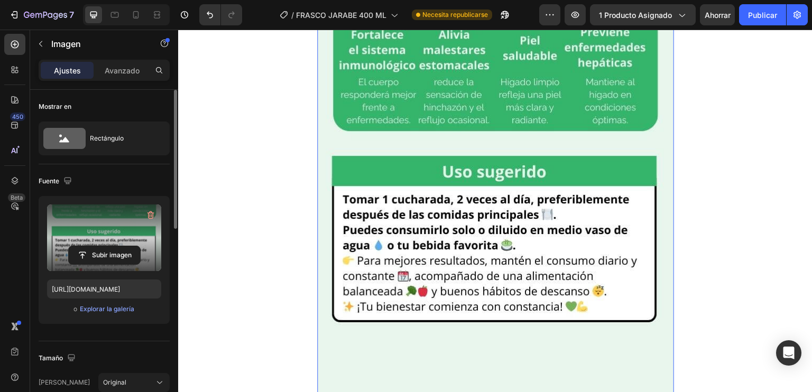
scroll to position [1098, 0]
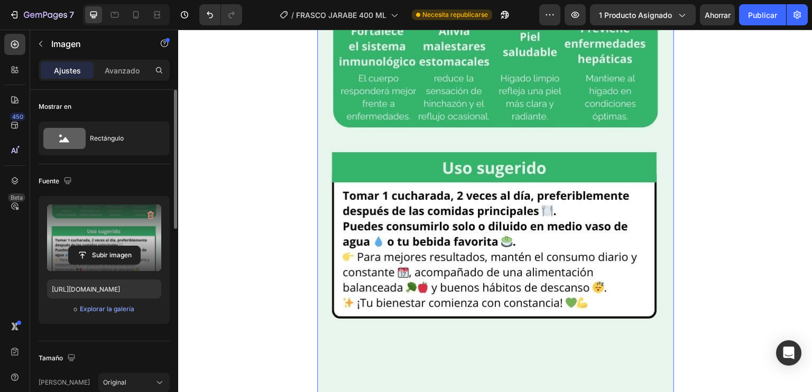
click at [422, 114] on img at bounding box center [495, 187] width 357 height 475
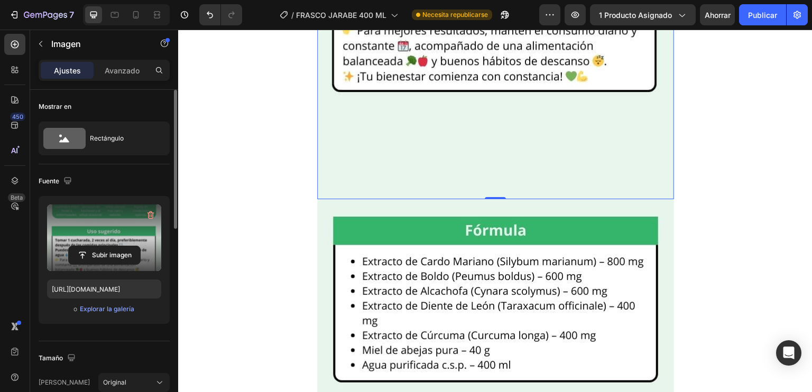
scroll to position [1327, 0]
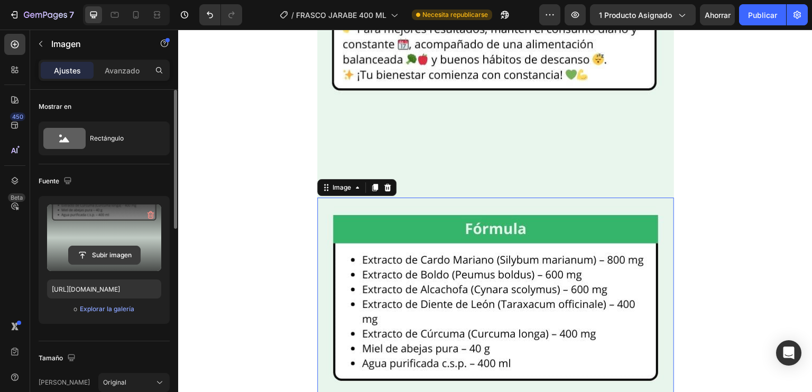
click at [85, 259] on input "file" at bounding box center [104, 255] width 71 height 18
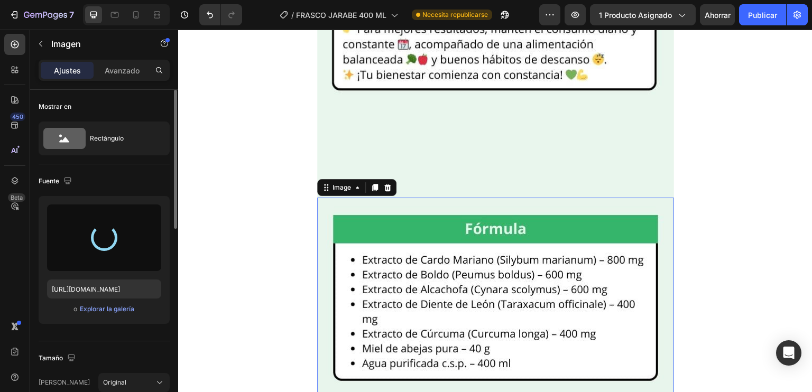
type input "[URL][DOMAIN_NAME]"
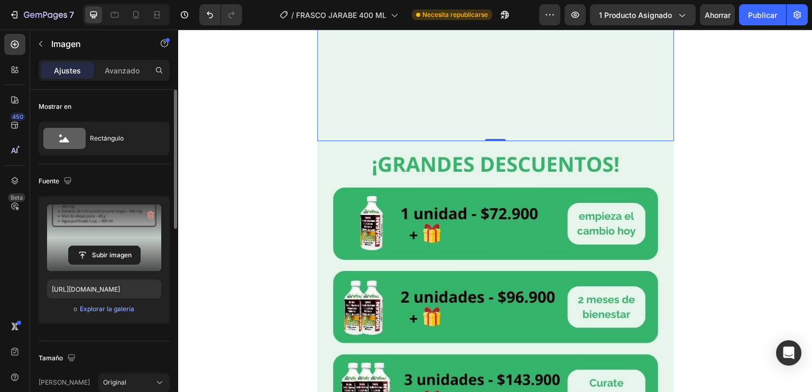
scroll to position [1859, 0]
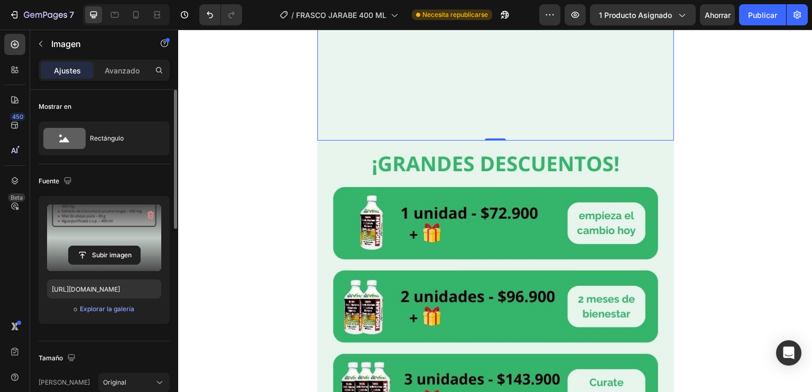
click at [519, 232] on img at bounding box center [495, 378] width 357 height 475
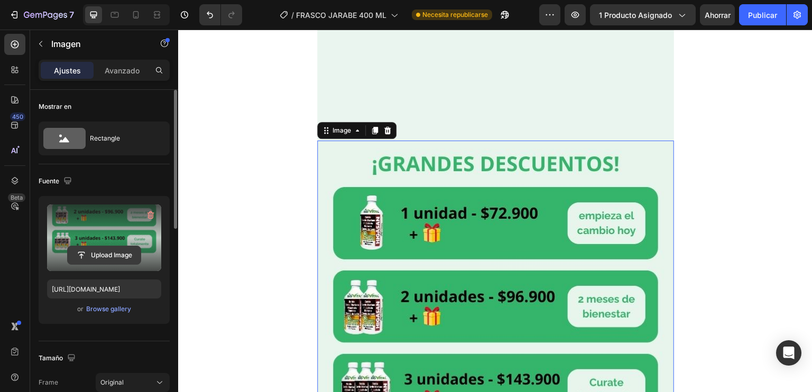
click at [118, 248] on input "file" at bounding box center [104, 255] width 73 height 18
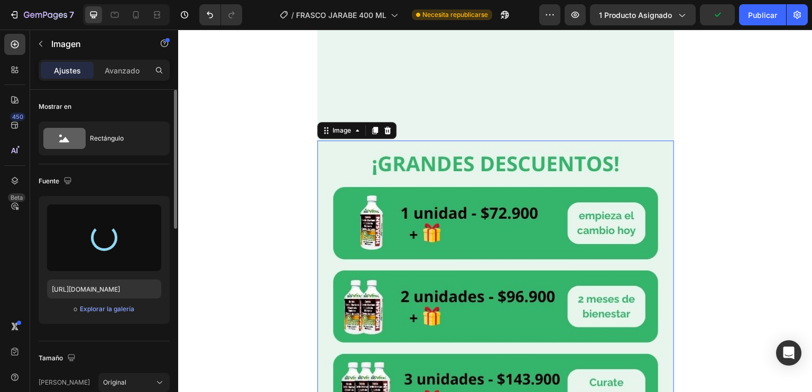
type input "[URL][DOMAIN_NAME]"
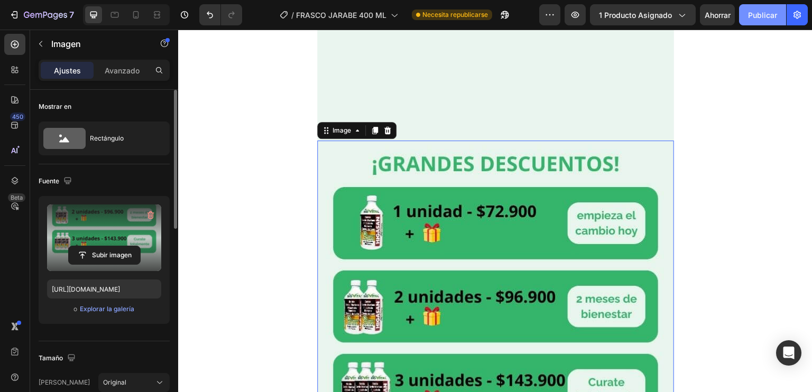
click at [757, 14] on font "Publicar" at bounding box center [762, 15] width 29 height 9
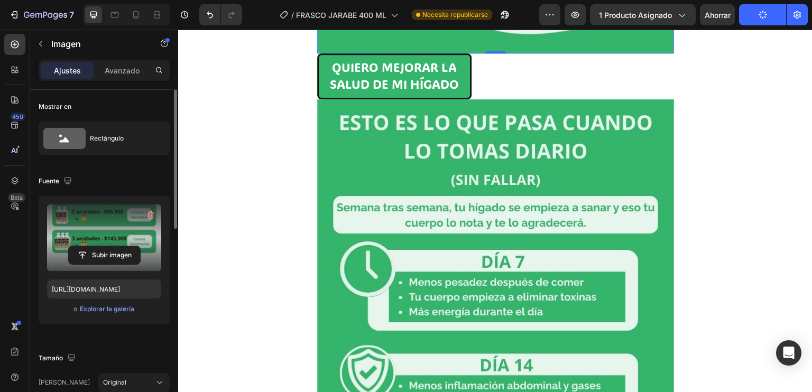
scroll to position [2422, 0]
click at [495, 176] on img at bounding box center [495, 336] width 357 height 475
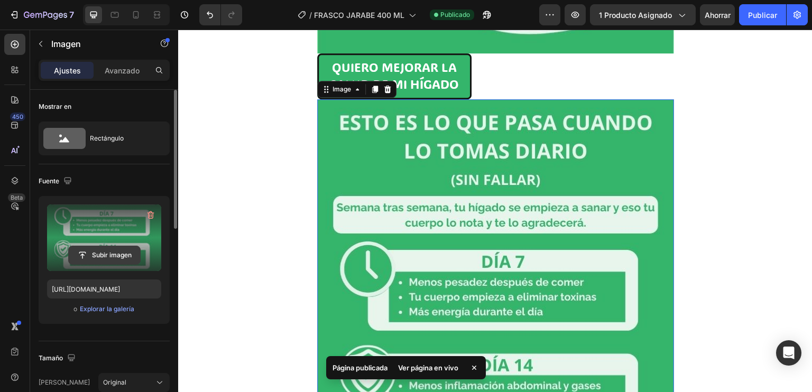
click at [129, 253] on input "file" at bounding box center [104, 255] width 71 height 18
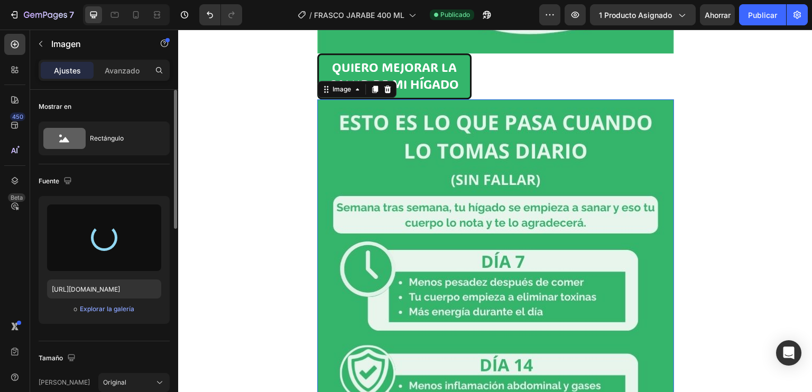
type input "[URL][DOMAIN_NAME]"
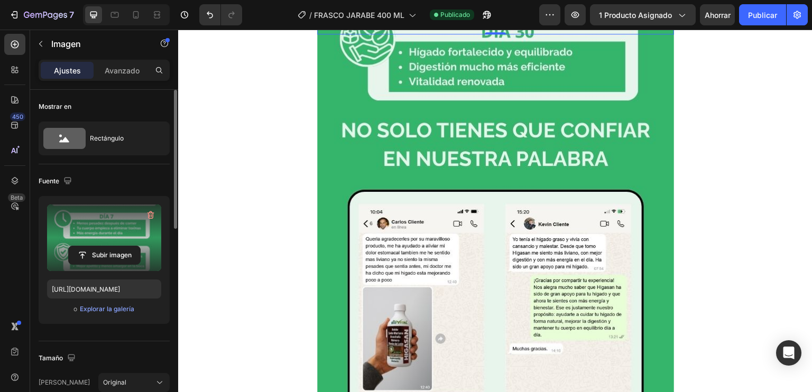
scroll to position [2961, 0]
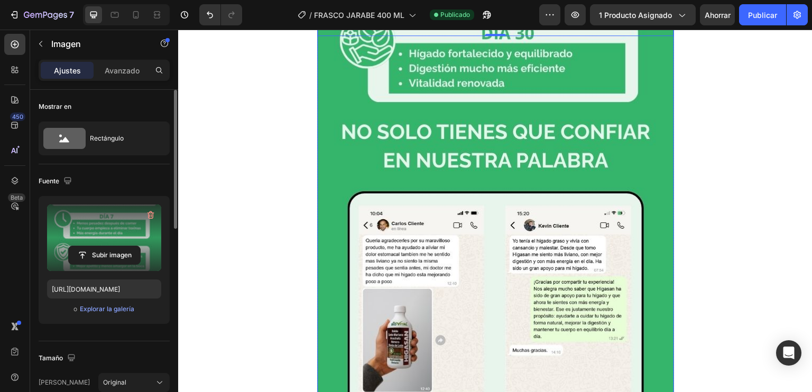
click at [521, 176] on img at bounding box center [495, 239] width 357 height 475
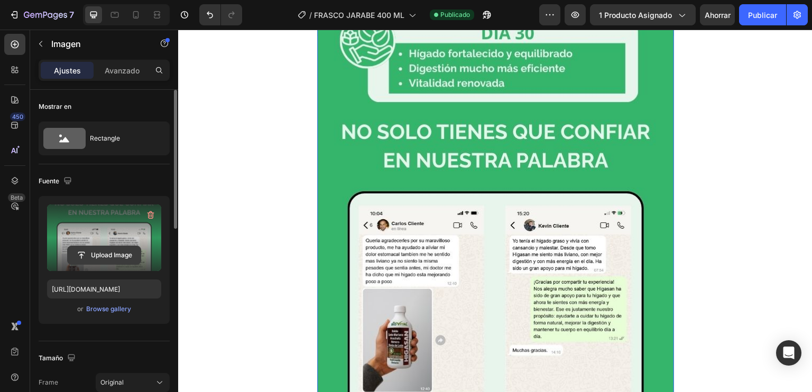
click at [117, 260] on input "file" at bounding box center [104, 255] width 73 height 18
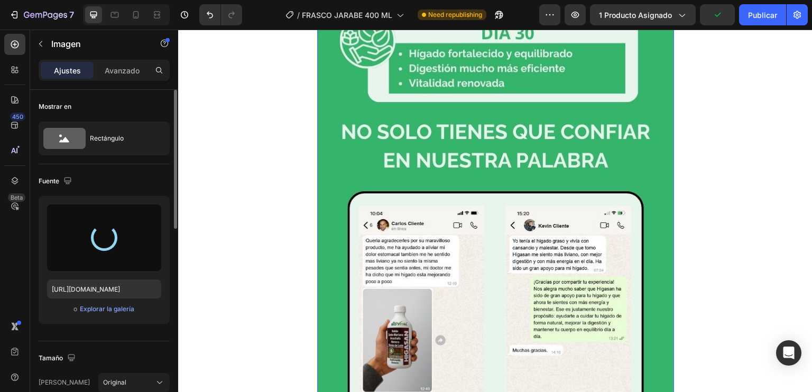
type input "[URL][DOMAIN_NAME]"
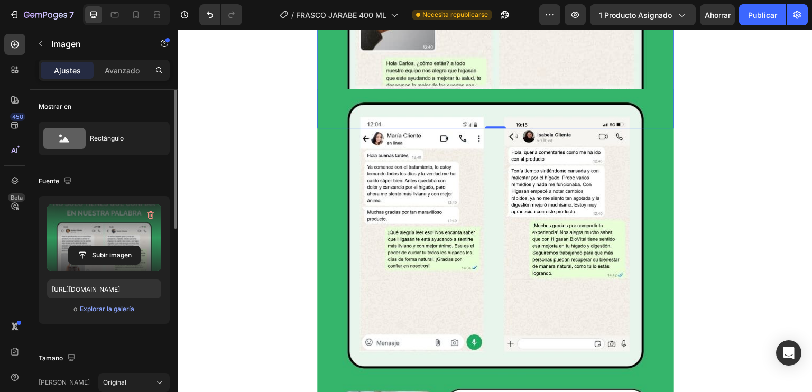
scroll to position [3315, 0]
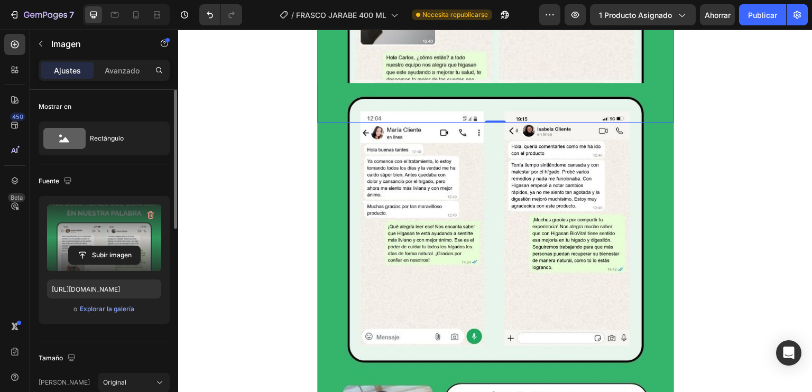
click at [534, 219] on img at bounding box center [495, 320] width 357 height 475
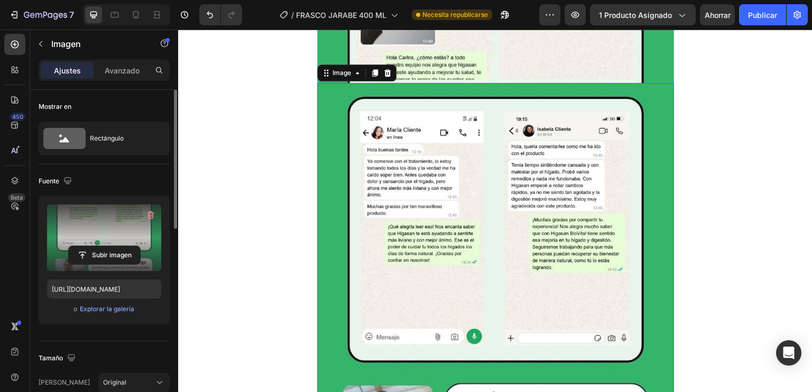
click at [91, 267] on label at bounding box center [104, 237] width 114 height 67
click at [91, 264] on input "file" at bounding box center [104, 255] width 71 height 18
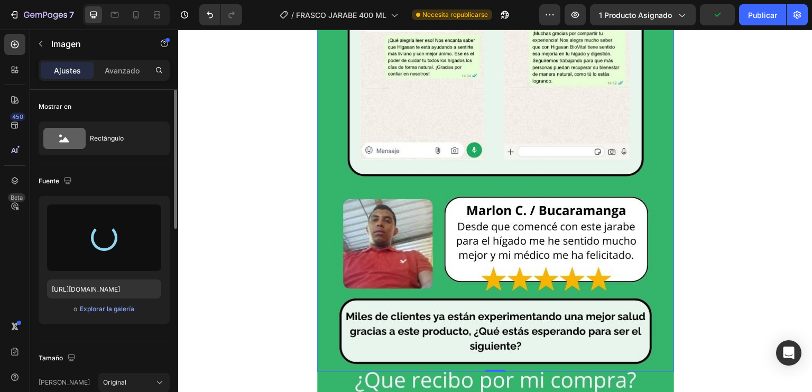
scroll to position [3502, 0]
type input "[URL][DOMAIN_NAME]"
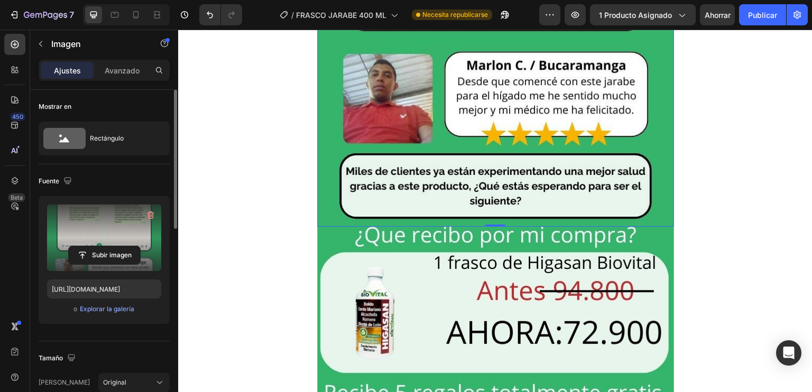
scroll to position [3648, 0]
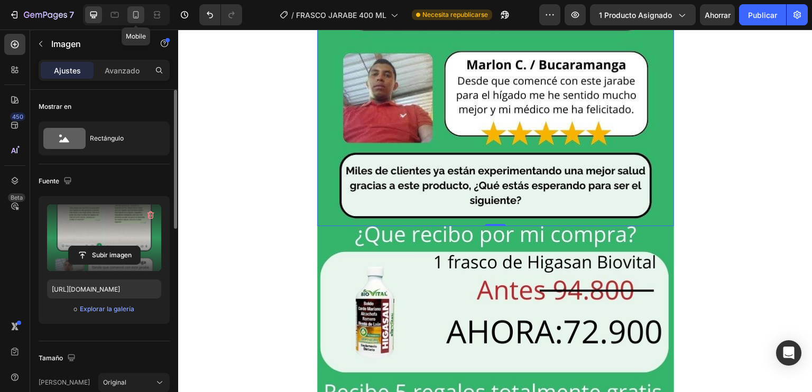
click at [134, 18] on icon at bounding box center [136, 14] width 6 height 7
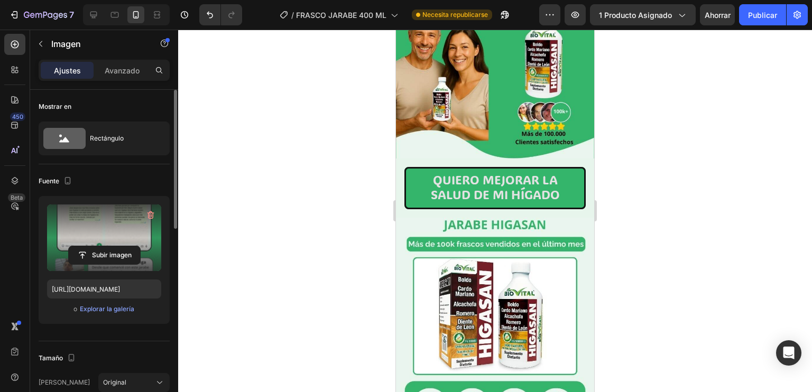
scroll to position [146, 0]
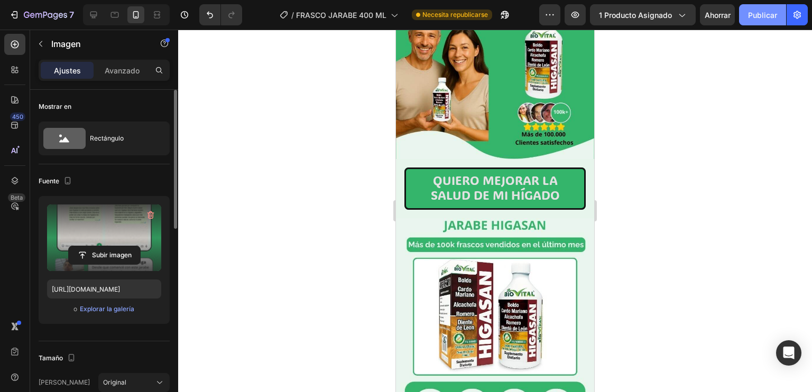
click at [752, 21] on button "Publicar" at bounding box center [762, 14] width 47 height 21
click at [739, 4] on button "Publicar" at bounding box center [762, 14] width 47 height 21
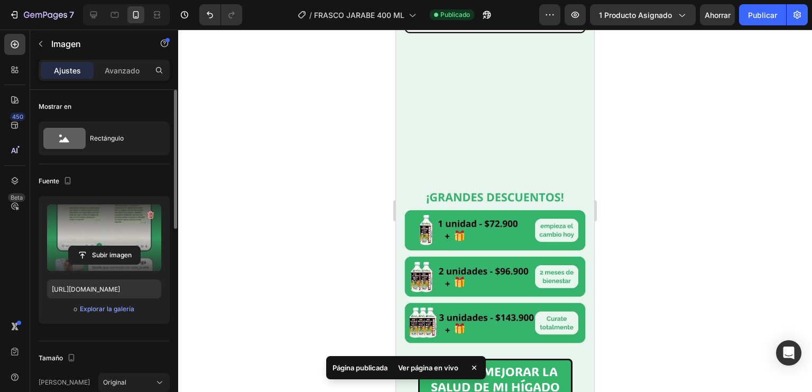
scroll to position [904, 0]
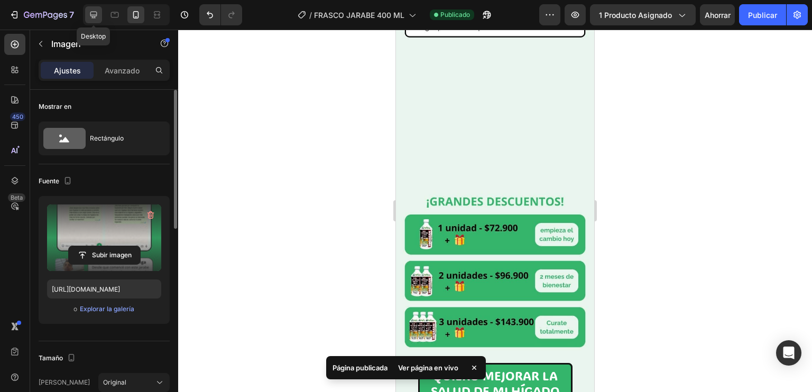
click at [96, 8] on div at bounding box center [93, 14] width 17 height 17
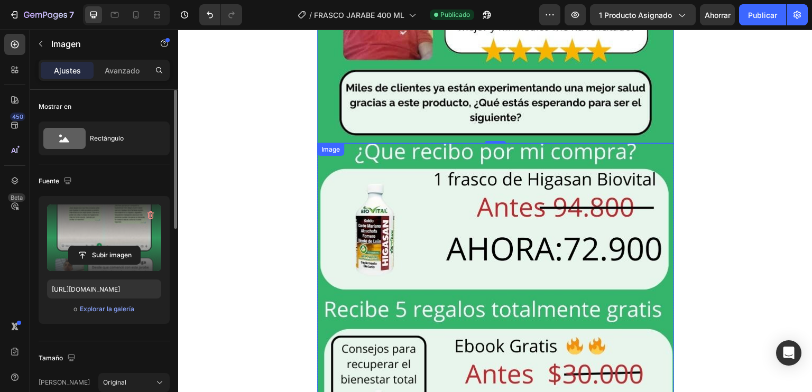
scroll to position [3734, 0]
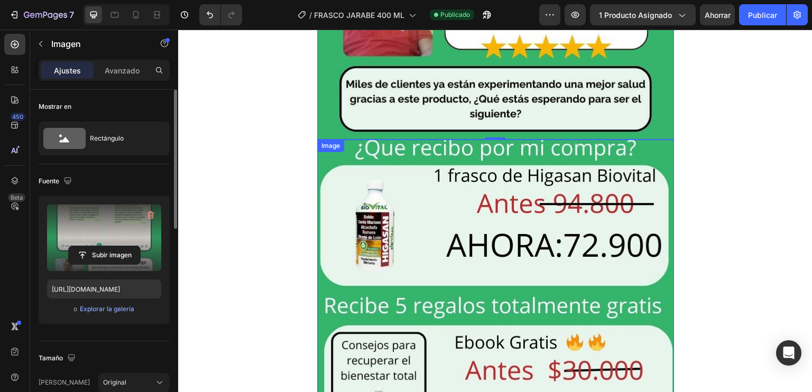
click at [427, 217] on img at bounding box center [495, 376] width 357 height 475
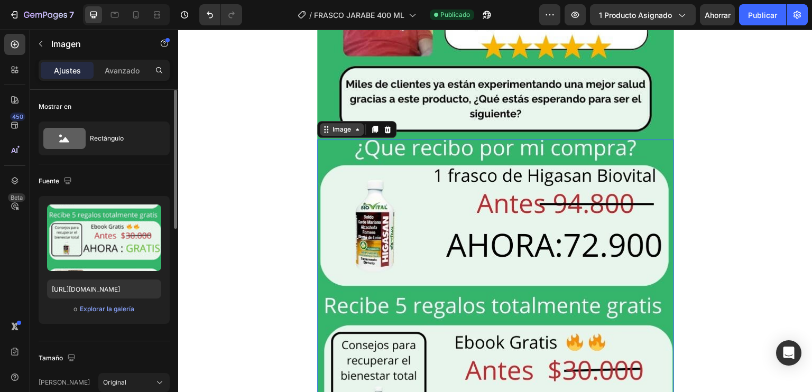
click at [334, 125] on div "Image" at bounding box center [341, 130] width 23 height 10
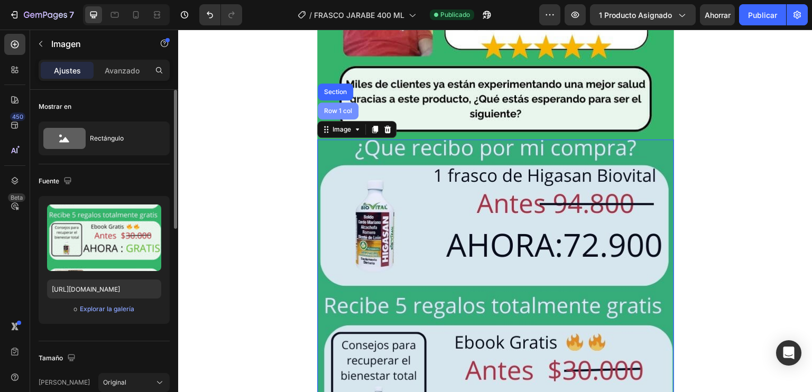
click at [329, 114] on div "Row 1 col" at bounding box center [338, 110] width 41 height 17
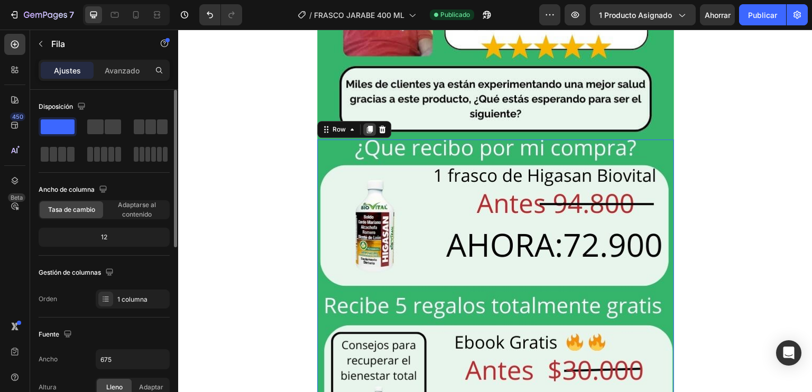
click at [366, 129] on icon at bounding box center [369, 129] width 6 height 7
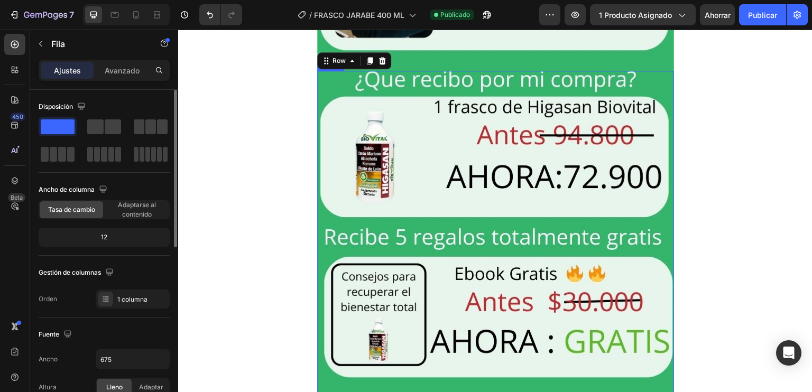
scroll to position [4282, 0]
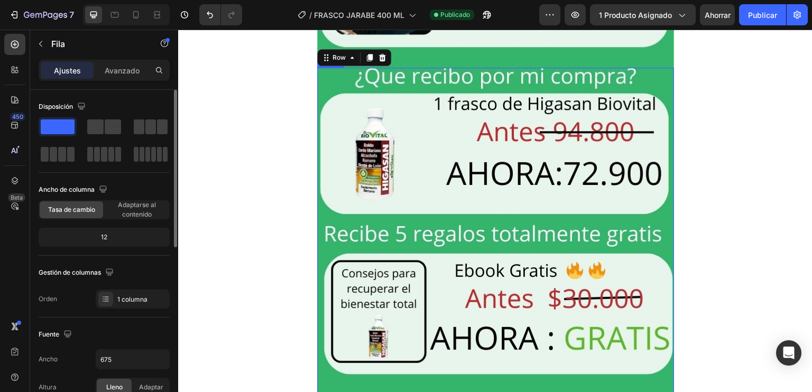
click at [388, 178] on img at bounding box center [495, 305] width 357 height 475
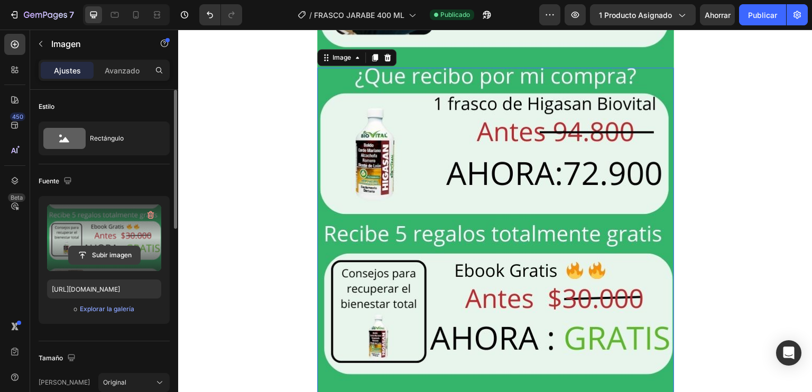
click at [123, 253] on input "file" at bounding box center [104, 255] width 71 height 18
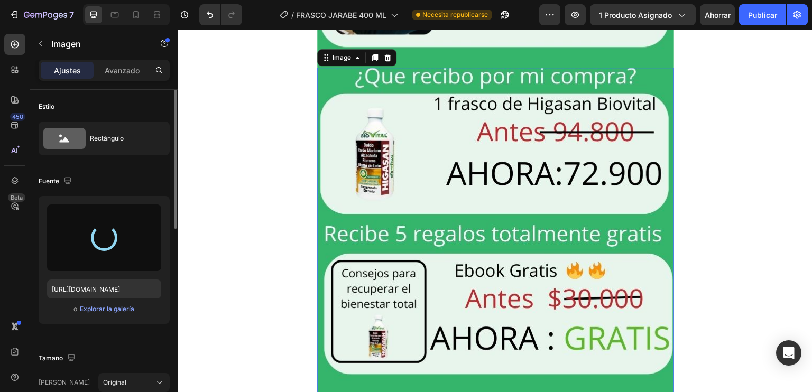
type input "[URL][DOMAIN_NAME]"
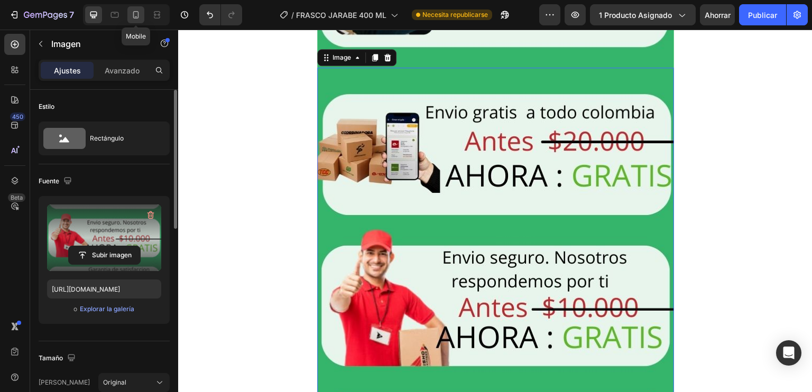
click at [133, 10] on icon at bounding box center [135, 15] width 11 height 11
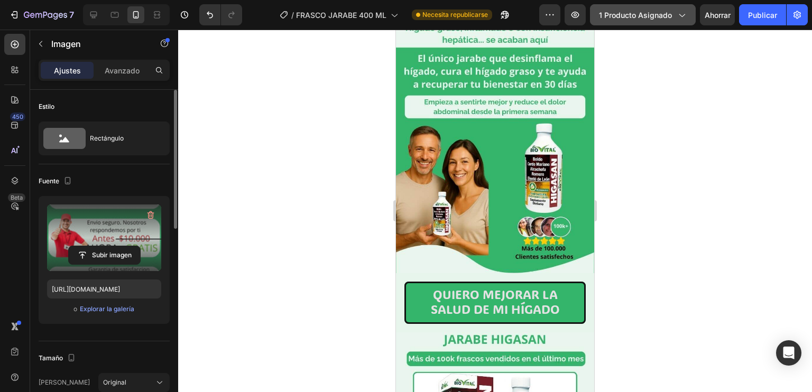
scroll to position [25, 0]
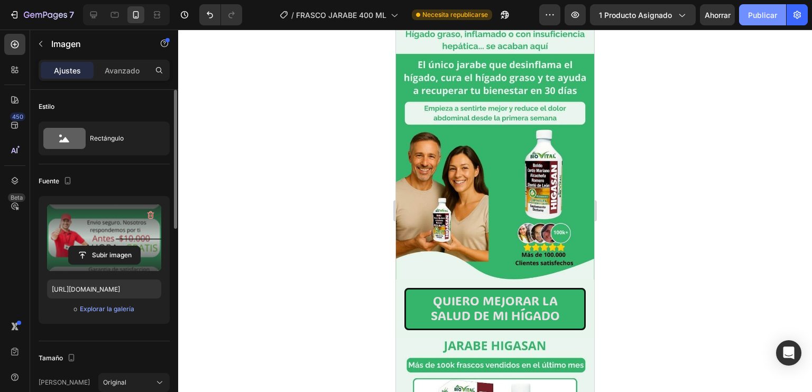
click at [756, 17] on font "Publicar" at bounding box center [762, 15] width 29 height 9
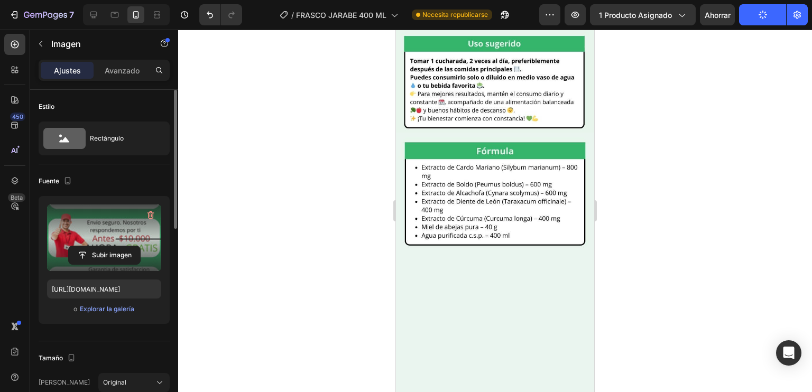
scroll to position [697, 0]
